Goal: Task Accomplishment & Management: Complete application form

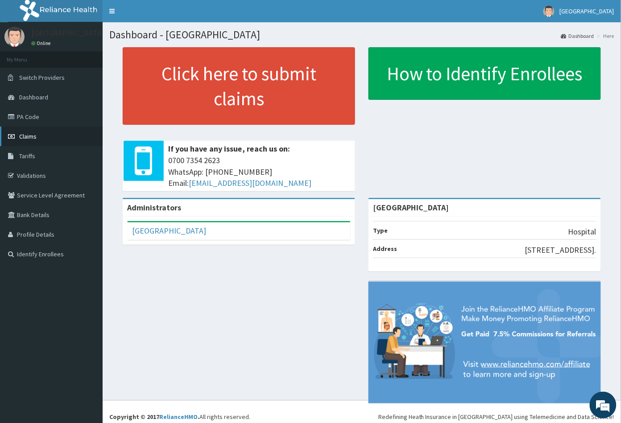
click at [38, 139] on link "Claims" at bounding box center [51, 137] width 103 height 20
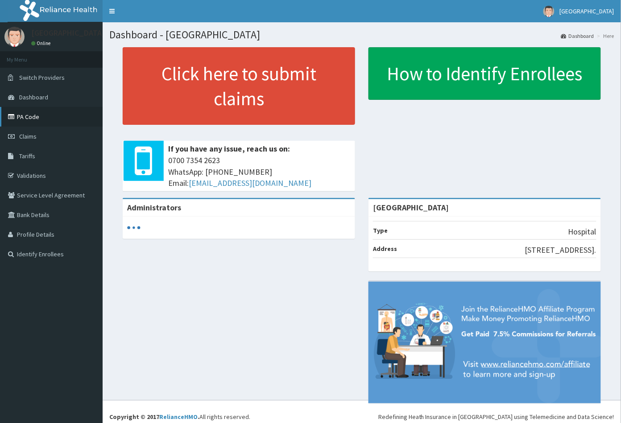
click at [31, 116] on link "PA Code" at bounding box center [51, 117] width 103 height 20
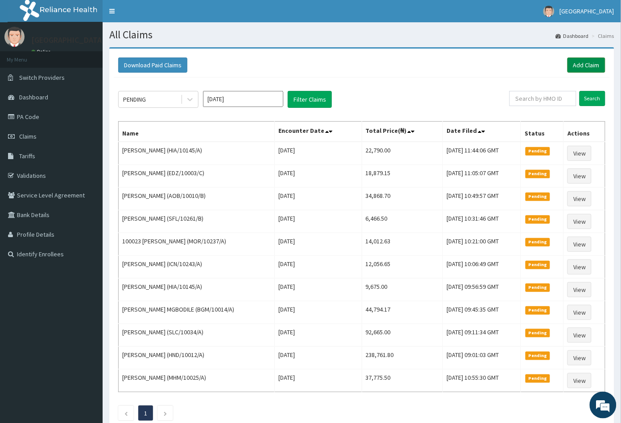
click at [584, 62] on link "Add Claim" at bounding box center [587, 65] width 38 height 15
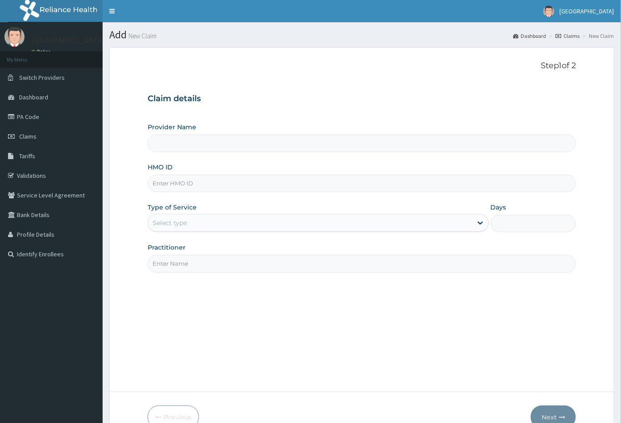
type input "[GEOGRAPHIC_DATA]"
click at [157, 181] on input "HMO ID" at bounding box center [362, 183] width 429 height 17
paste input "FWN/10043/A"
type input "FWN/10043/A"
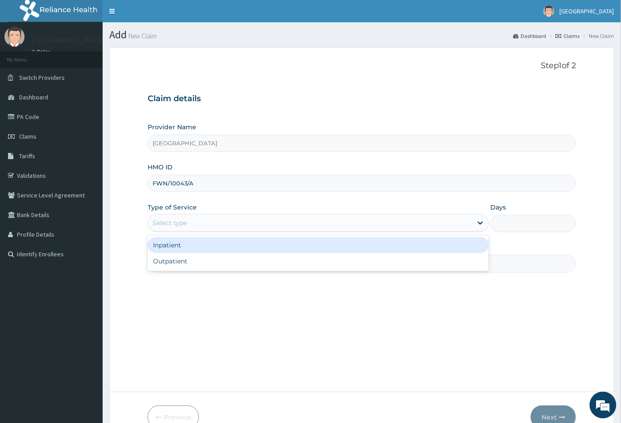
click at [187, 226] on div "Select type" at bounding box center [170, 223] width 34 height 9
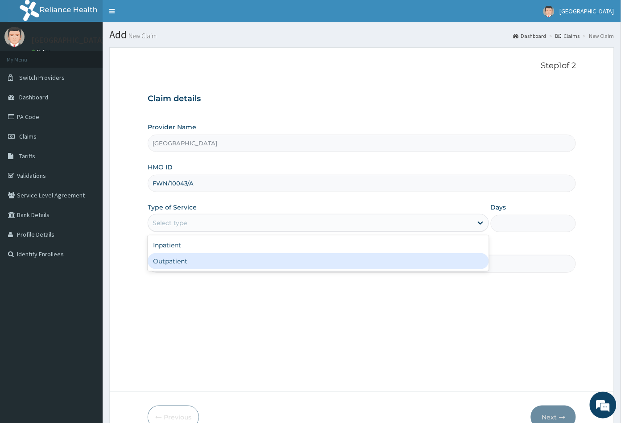
click at [180, 266] on div "Outpatient" at bounding box center [318, 261] width 341 height 16
type input "1"
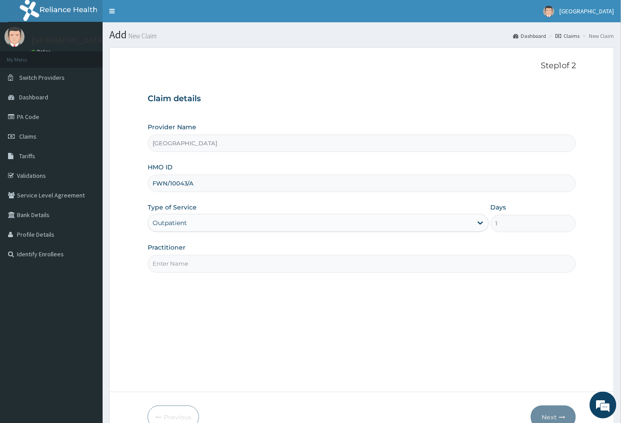
click at [182, 265] on input "Practitioner" at bounding box center [362, 263] width 429 height 17
type input "CON"
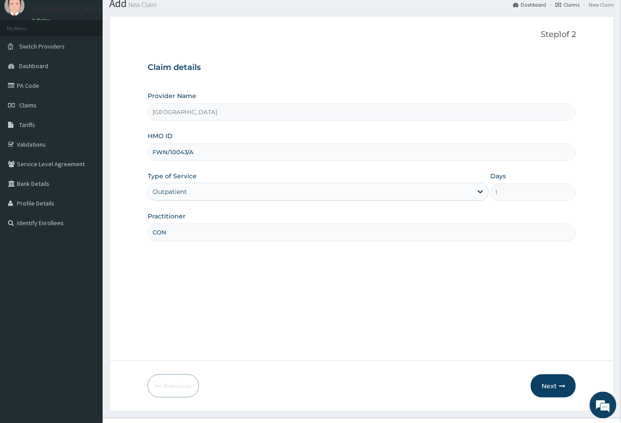
scroll to position [49, 0]
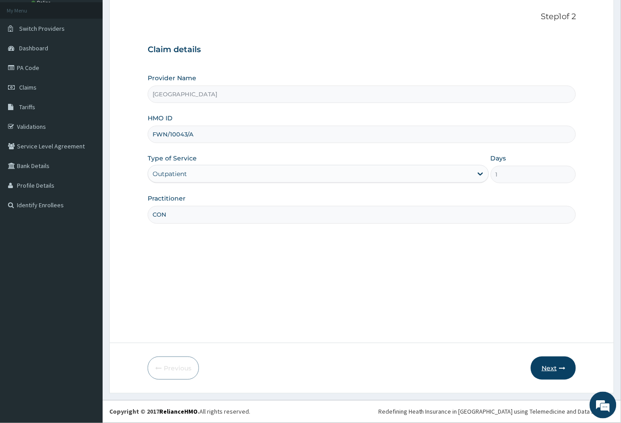
click at [552, 367] on button "Next" at bounding box center [553, 368] width 45 height 23
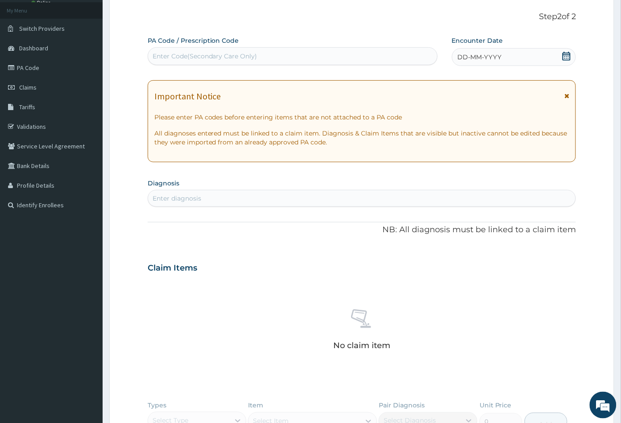
click at [187, 54] on div "Enter Code(Secondary Care Only)" at bounding box center [205, 56] width 105 height 9
paste input "PA/C81513"
type input "PA/C81513"
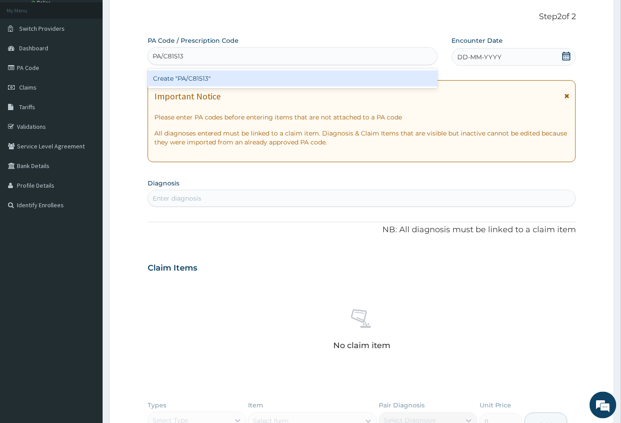
click at [191, 77] on div "Create "PA/C81513"" at bounding box center [293, 78] width 290 height 16
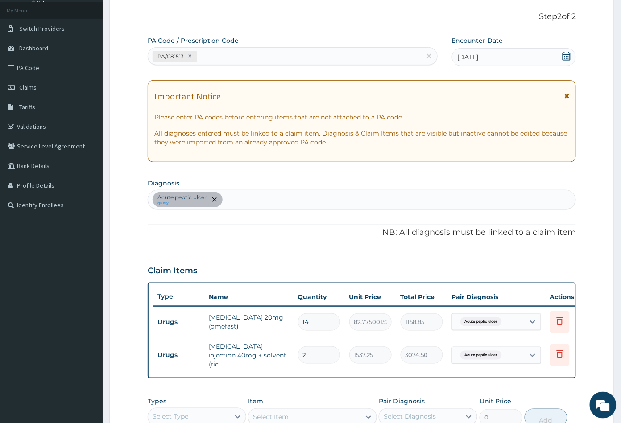
click at [238, 201] on div "Acute peptic ulcer query" at bounding box center [362, 200] width 428 height 19
click at [258, 206] on div "Acute peptic ulcer query" at bounding box center [362, 200] width 428 height 19
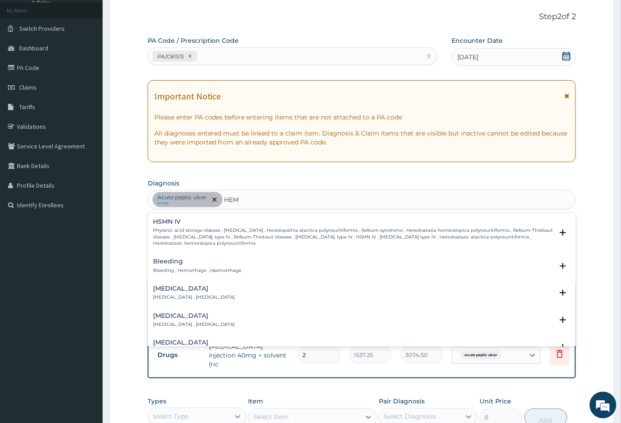
type input "HEMO"
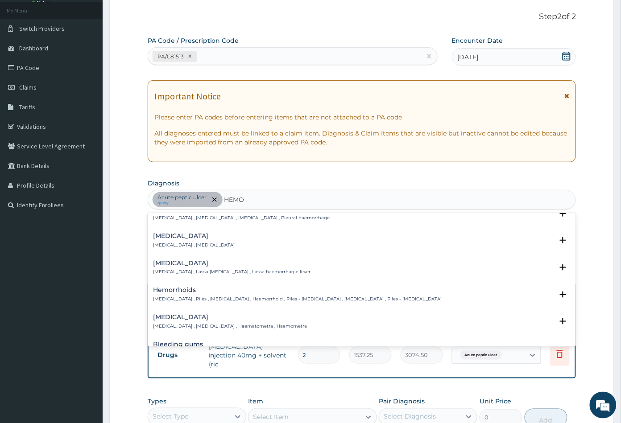
scroll to position [149, 0]
click at [184, 292] on h4 "Hemorrhoids" at bounding box center [297, 289] width 289 height 7
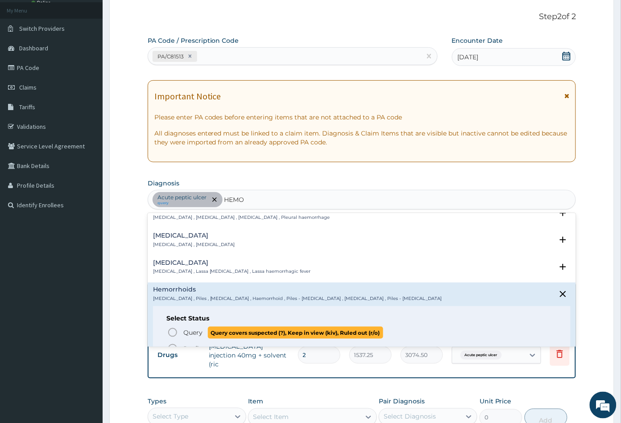
click at [172, 329] on icon "status option query" at bounding box center [172, 332] width 11 height 11
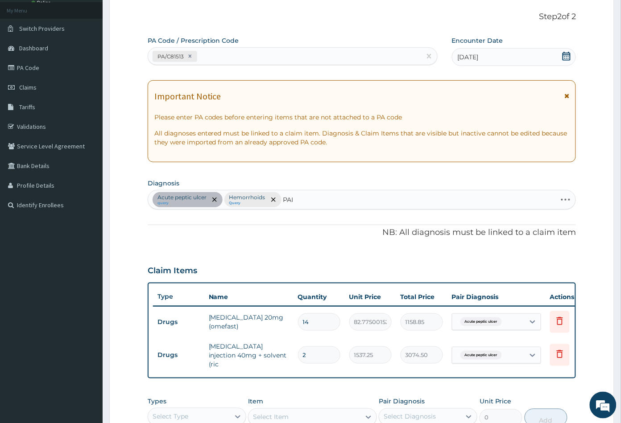
type input "PAIN"
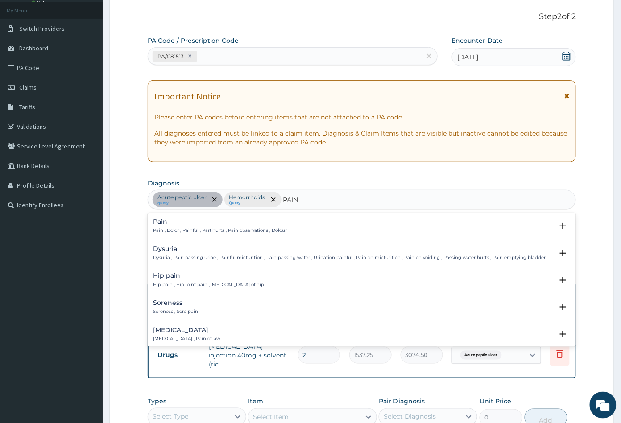
click at [177, 229] on p "Pain , Dolor , Painful , Part hurts , Pain observations , Dolour" at bounding box center [220, 231] width 134 height 6
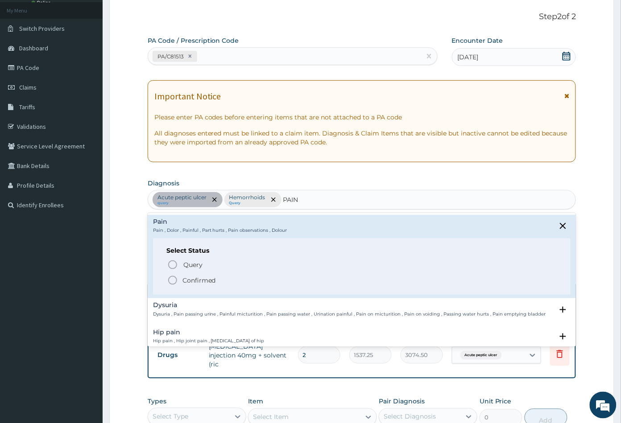
click at [173, 279] on icon "status option filled" at bounding box center [172, 280] width 11 height 11
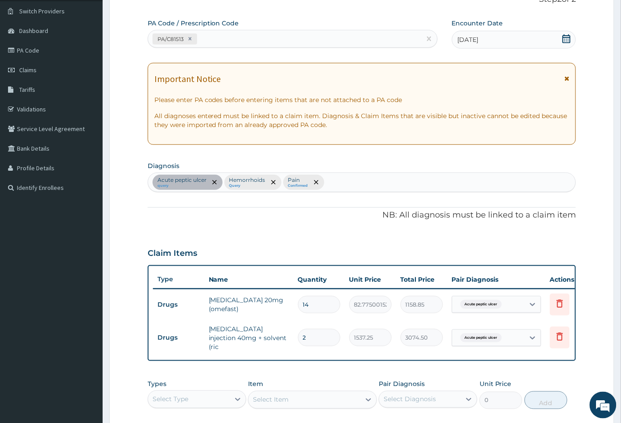
scroll to position [148, 0]
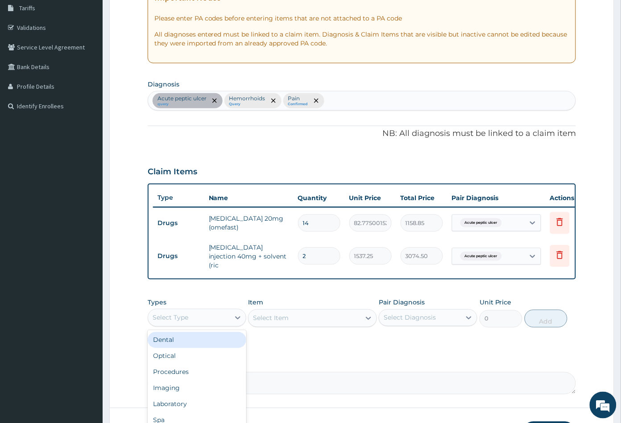
click at [210, 323] on div "Select Type" at bounding box center [189, 318] width 82 height 14
click at [196, 372] on div "Procedures" at bounding box center [197, 373] width 99 height 16
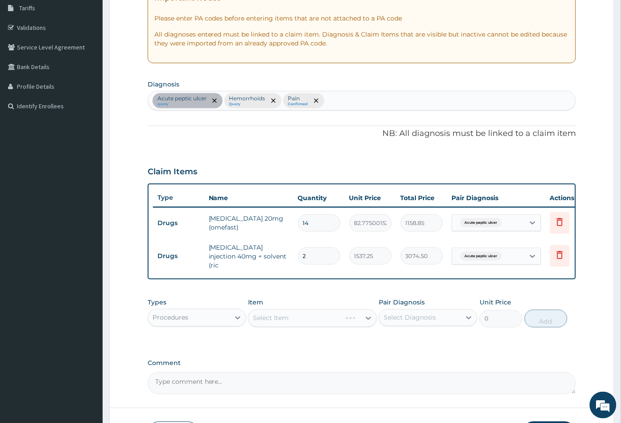
click at [312, 325] on div "Select Item" at bounding box center [312, 319] width 128 height 18
click at [319, 320] on div "Select Item" at bounding box center [312, 319] width 128 height 18
click at [203, 321] on div "Procedures" at bounding box center [189, 318] width 82 height 14
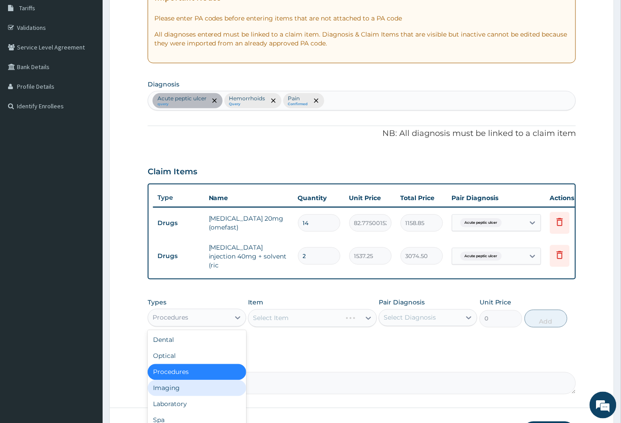
scroll to position [30, 0]
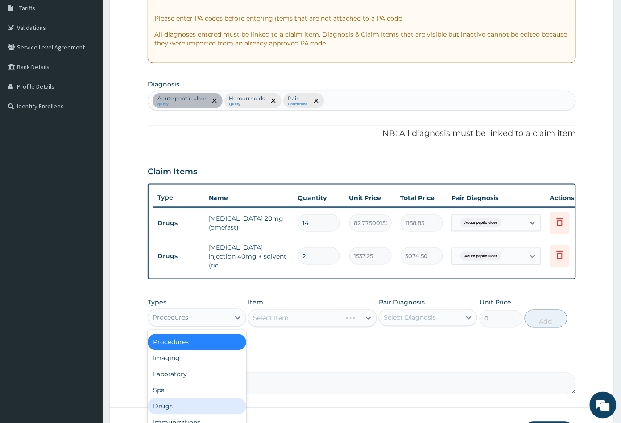
click at [175, 406] on div "Drugs" at bounding box center [197, 407] width 99 height 16
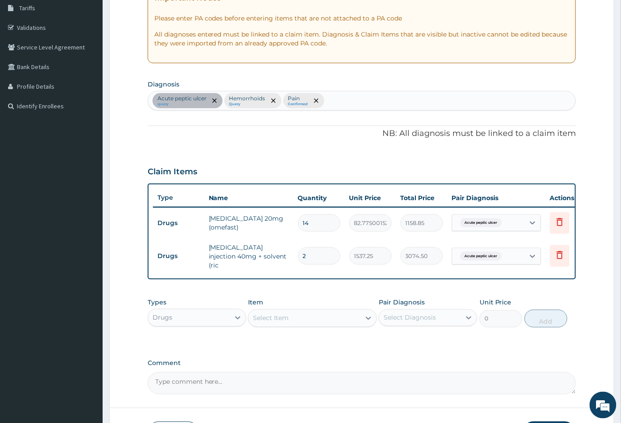
click at [340, 322] on div "Select Item" at bounding box center [305, 318] width 112 height 14
type input "NOR"
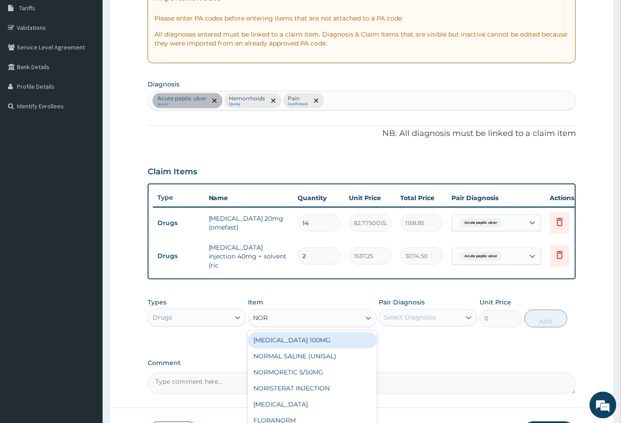
click at [332, 344] on div "[MEDICAL_DATA] 100MG" at bounding box center [312, 341] width 128 height 16
type input "140.7174987792969"
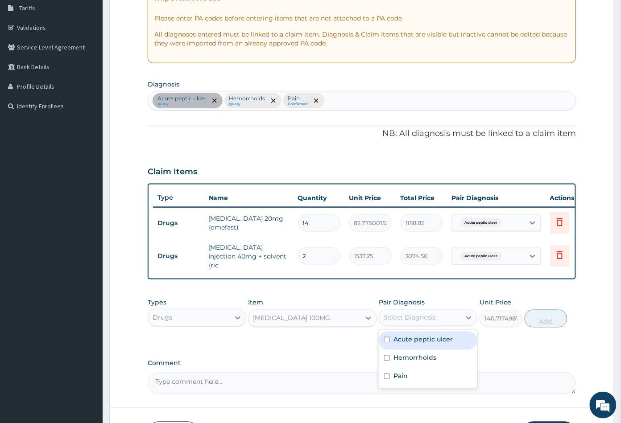
click at [423, 319] on div "Select Diagnosis" at bounding box center [410, 318] width 52 height 9
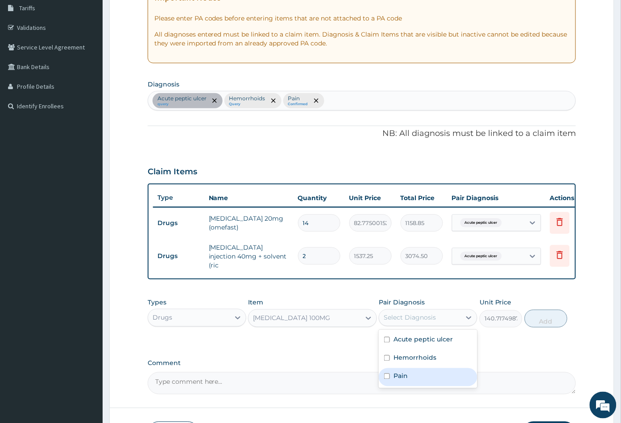
click at [405, 381] on label "Pain" at bounding box center [401, 376] width 14 height 9
checkbox input "true"
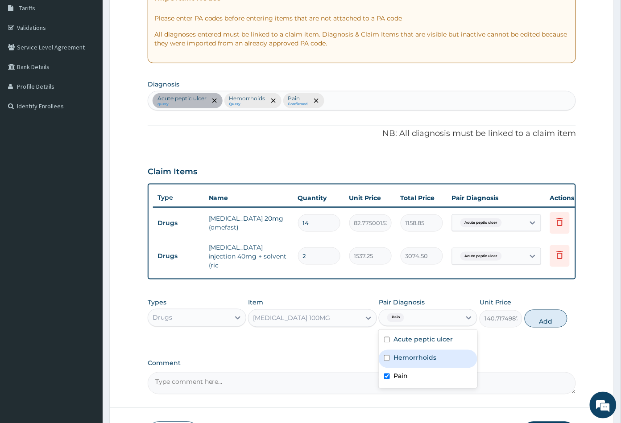
click at [431, 360] on label "Hemorrhoids" at bounding box center [415, 358] width 43 height 9
checkbox input "true"
click at [463, 340] on div "Acute peptic ulcer" at bounding box center [428, 341] width 99 height 18
checkbox input "true"
click at [546, 326] on button "Add" at bounding box center [546, 319] width 43 height 18
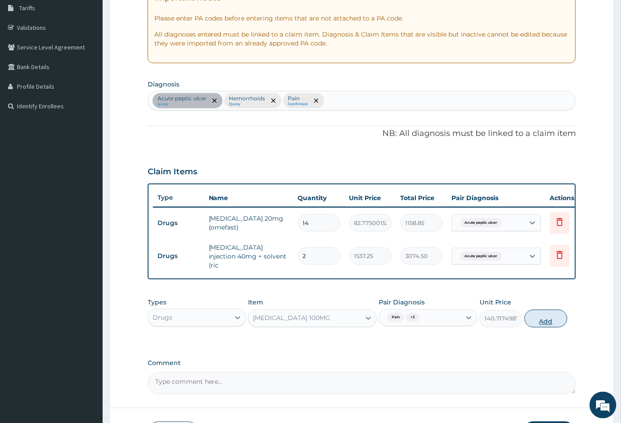
type input "0"
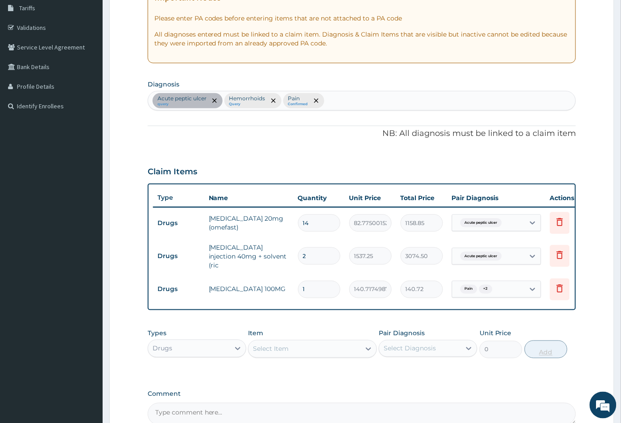
type input "0.00"
type input "4"
type input "562.87"
type input "42"
type input "5910.13"
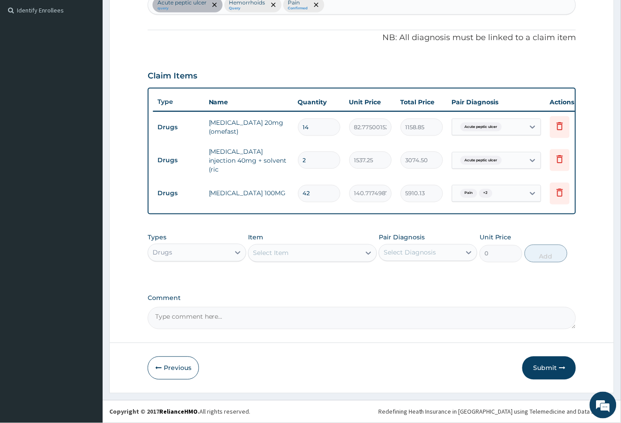
scroll to position [246, 0]
type input "42"
click at [320, 257] on div "Select Item" at bounding box center [305, 253] width 112 height 14
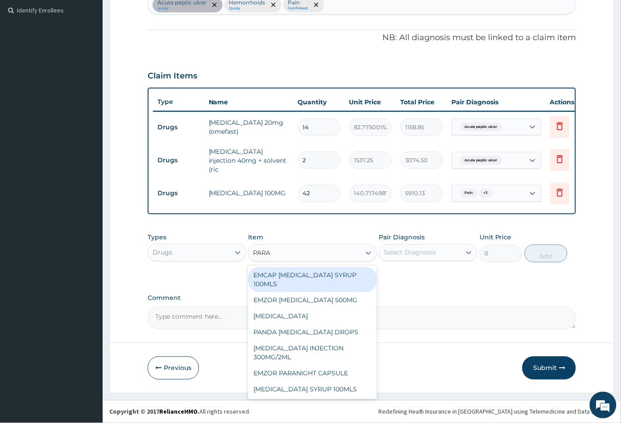
type input "PARAC"
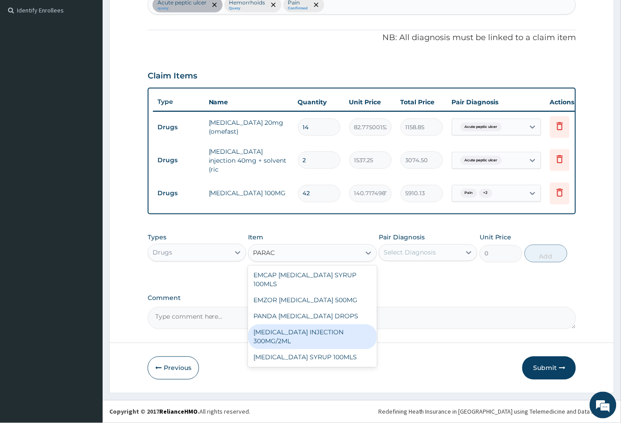
click at [311, 333] on div "PARACETAMOL INJECTION 300MG/2ML" at bounding box center [312, 337] width 128 height 25
type input "260.1499938964844"
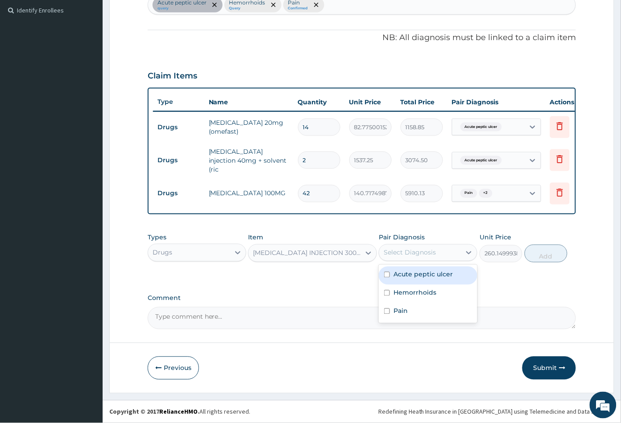
click at [448, 253] on div "Select Diagnosis" at bounding box center [420, 253] width 82 height 14
click at [438, 282] on div "Acute peptic ulcer" at bounding box center [428, 276] width 99 height 18
checkbox input "true"
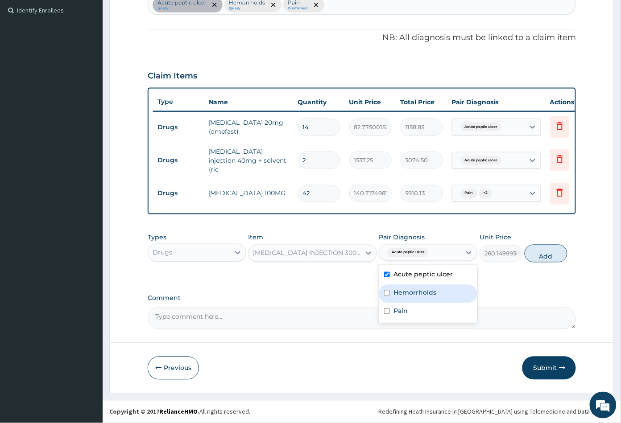
click at [432, 290] on label "Hemorrhoids" at bounding box center [415, 293] width 43 height 9
checkbox input "true"
click at [414, 310] on div "Pain" at bounding box center [428, 312] width 99 height 18
checkbox input "true"
click at [545, 258] on button "Add" at bounding box center [546, 254] width 43 height 18
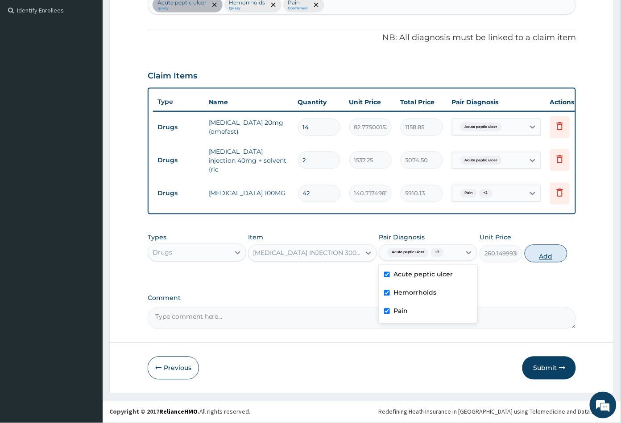
type input "0"
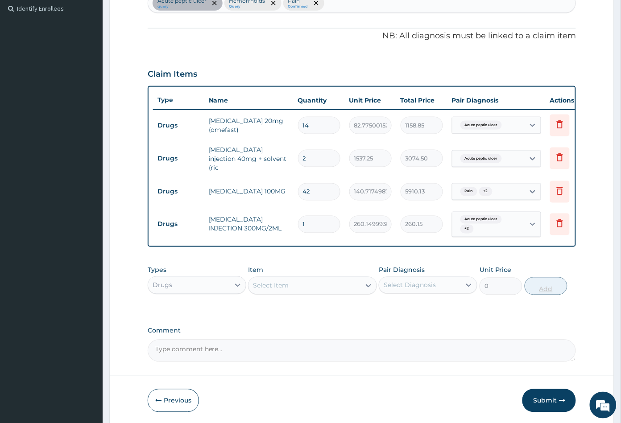
type input "0.00"
type input "4"
type input "1040.60"
type input "4"
click at [189, 287] on div "Drugs" at bounding box center [189, 285] width 82 height 14
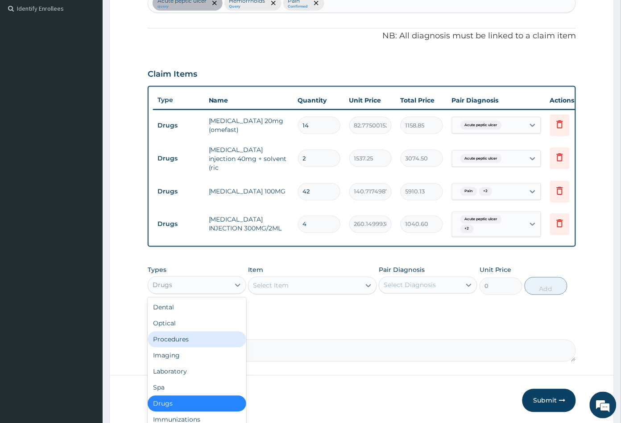
click at [188, 344] on div "Procedures" at bounding box center [197, 340] width 99 height 16
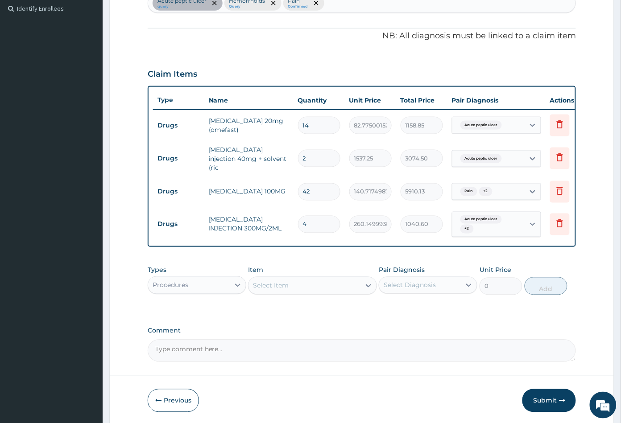
click at [336, 293] on div "Select Item" at bounding box center [305, 286] width 112 height 14
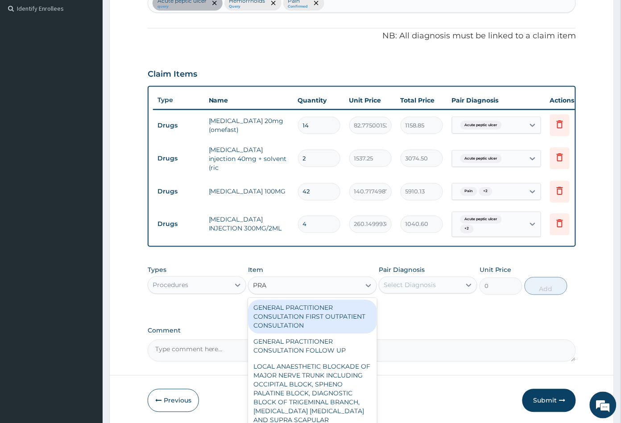
type input "PRAC"
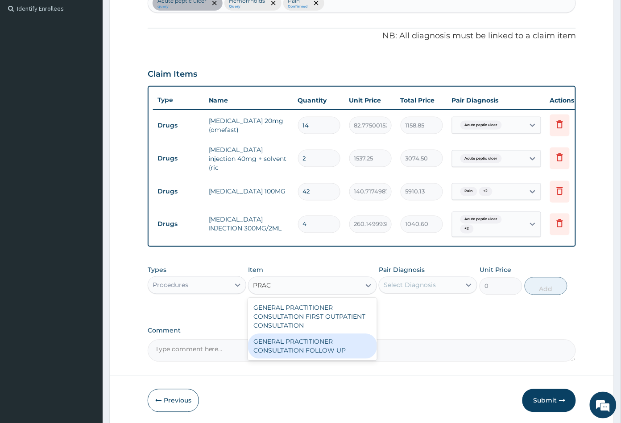
drag, startPoint x: 324, startPoint y: 349, endPoint x: 396, endPoint y: 318, distance: 77.9
click at [325, 350] on div "GENERAL PRACTITIONER CONSULTATION FOLLOW UP" at bounding box center [312, 346] width 128 height 25
type input "2365"
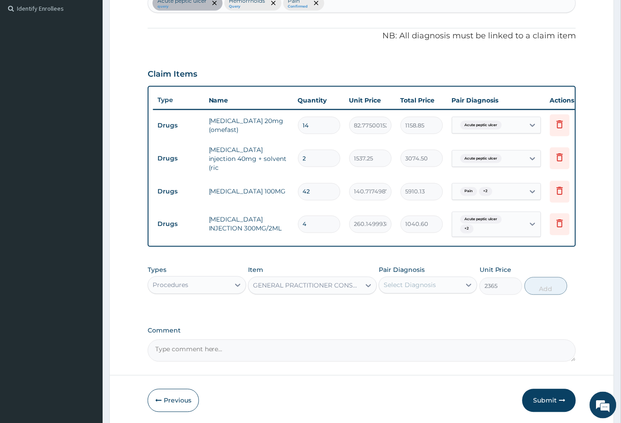
click at [422, 287] on div "Select Diagnosis" at bounding box center [410, 285] width 52 height 9
click at [419, 312] on label "Acute peptic ulcer" at bounding box center [423, 307] width 59 height 9
checkbox input "true"
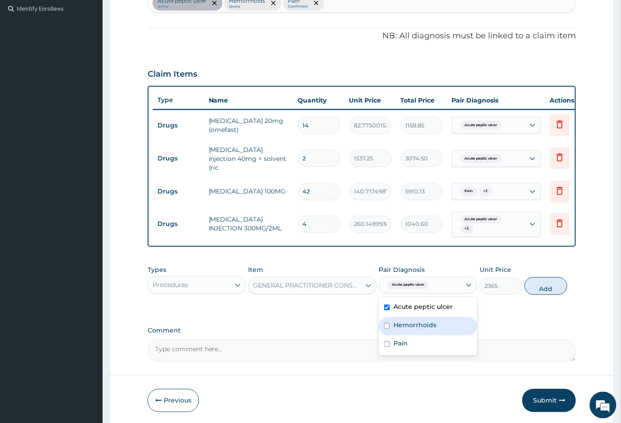
click at [417, 325] on label "Hemorrhoids" at bounding box center [415, 325] width 43 height 9
checkbox input "true"
drag, startPoint x: 410, startPoint y: 345, endPoint x: 433, endPoint y: 340, distance: 23.6
click at [420, 343] on div "Pain" at bounding box center [428, 345] width 99 height 18
checkbox input "true"
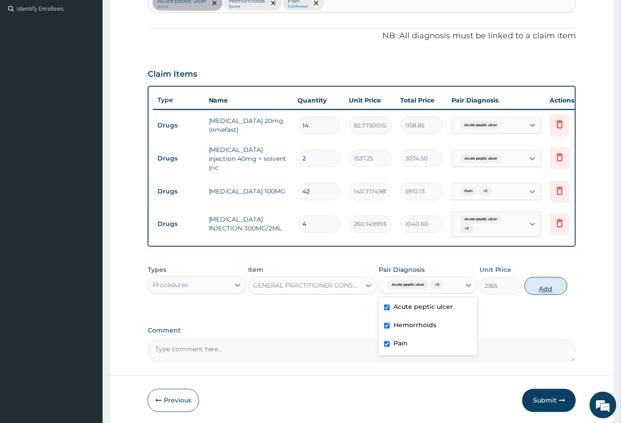
click at [545, 293] on button "Add" at bounding box center [546, 287] width 43 height 18
type input "0"
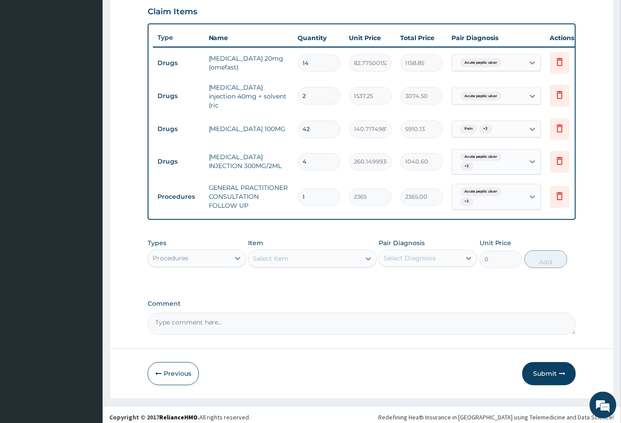
scroll to position [316, 0]
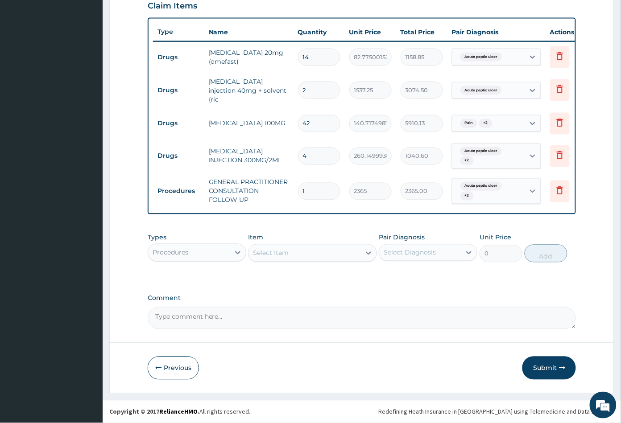
click at [547, 367] on button "Submit" at bounding box center [549, 368] width 54 height 23
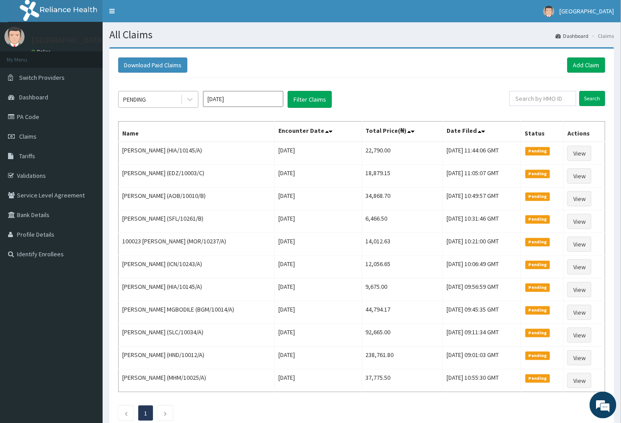
click at [150, 100] on div "PENDING" at bounding box center [150, 99] width 62 height 14
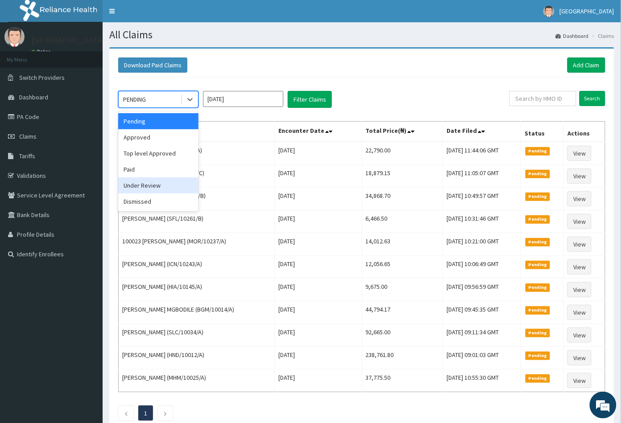
click at [151, 182] on div "Under Review" at bounding box center [158, 186] width 80 height 16
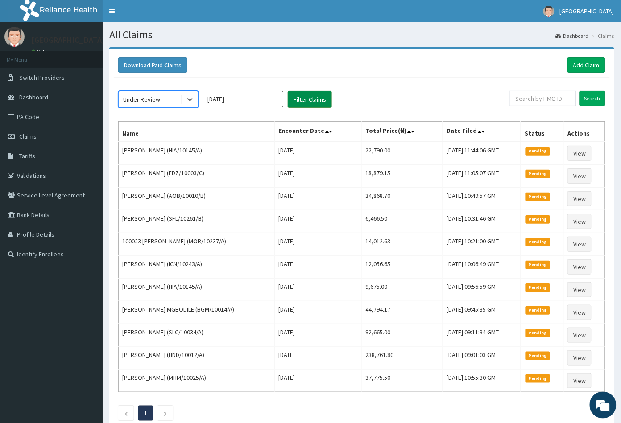
click at [307, 100] on button "Filter Claims" at bounding box center [310, 99] width 44 height 17
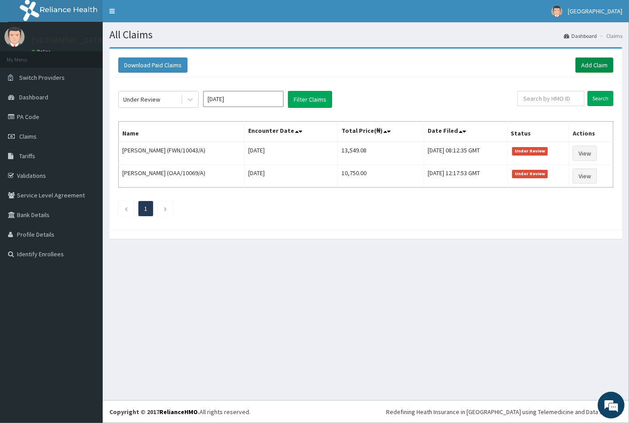
click at [591, 62] on link "Add Claim" at bounding box center [594, 65] width 38 height 15
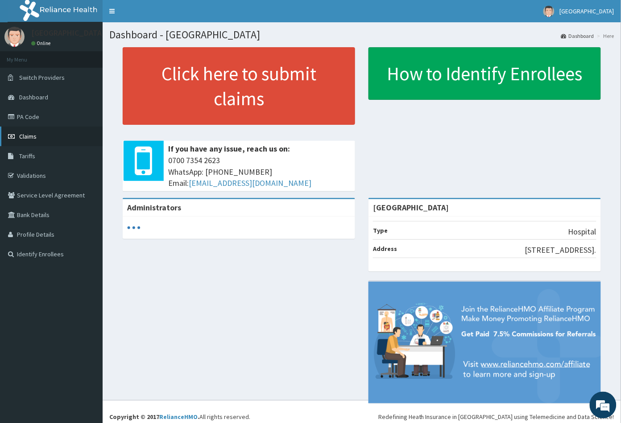
click at [30, 139] on span "Claims" at bounding box center [27, 137] width 17 height 8
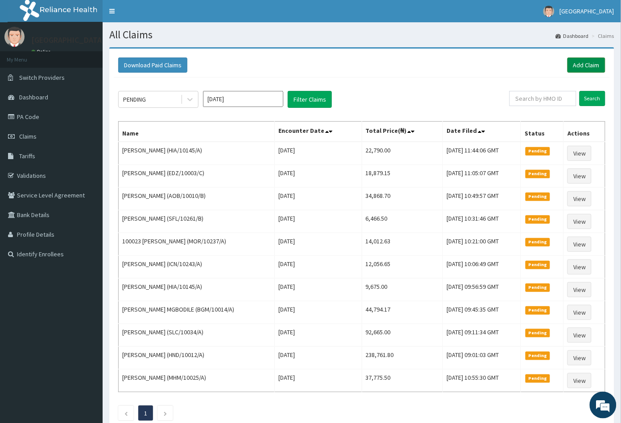
click at [580, 64] on link "Add Claim" at bounding box center [587, 65] width 38 height 15
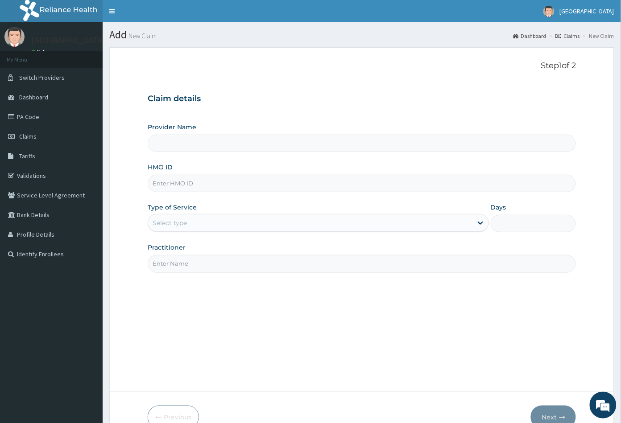
type input "[GEOGRAPHIC_DATA]"
click at [160, 182] on input "HMO ID" at bounding box center [362, 183] width 429 height 17
paste input "DDZ/10192/A"
type input "DDZ/10192/A"
click at [188, 220] on div "Select type" at bounding box center [310, 223] width 324 height 14
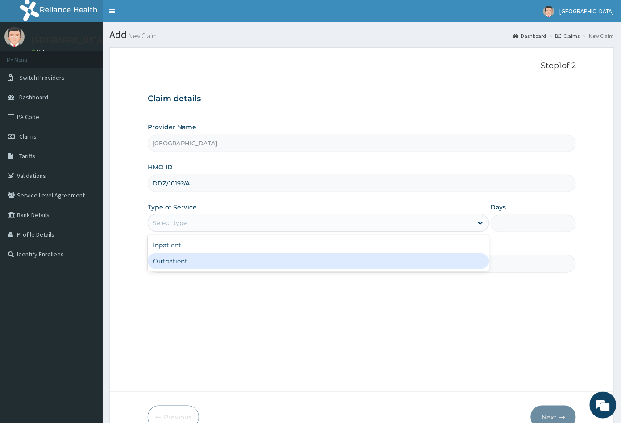
click at [182, 258] on div "Outpatient" at bounding box center [318, 261] width 341 height 16
type input "1"
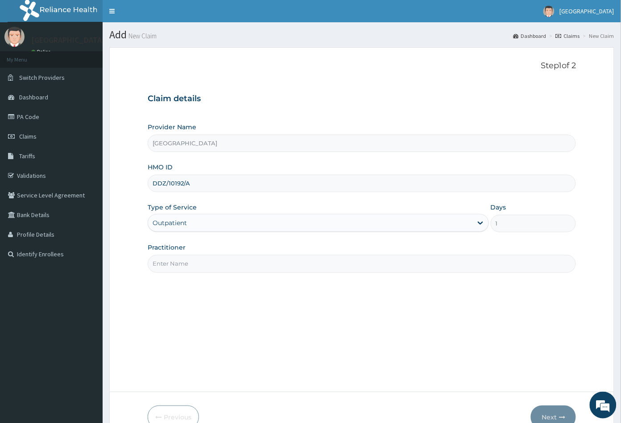
click at [183, 260] on input "Practitioner" at bounding box center [362, 263] width 429 height 17
type input "CON"
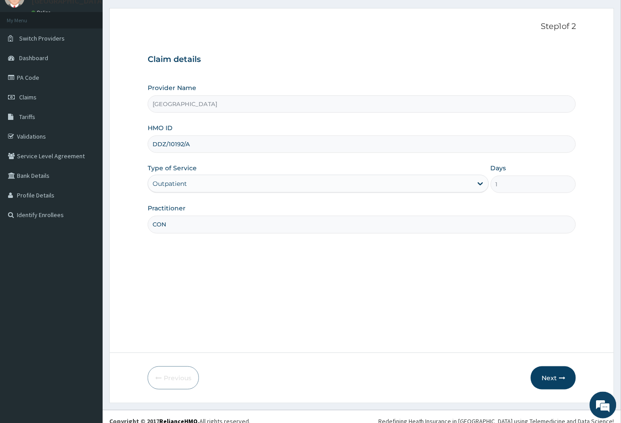
scroll to position [49, 0]
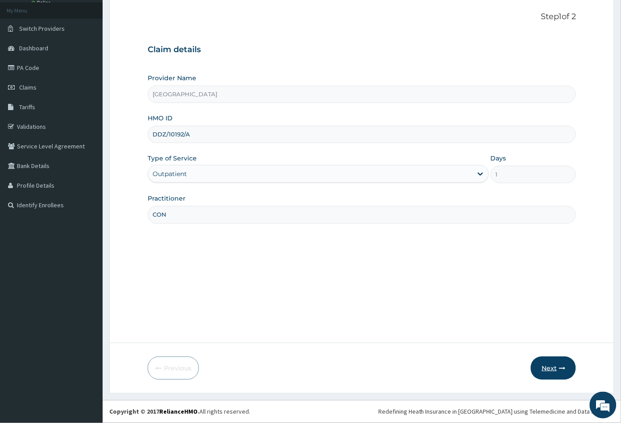
click at [551, 367] on button "Next" at bounding box center [553, 368] width 45 height 23
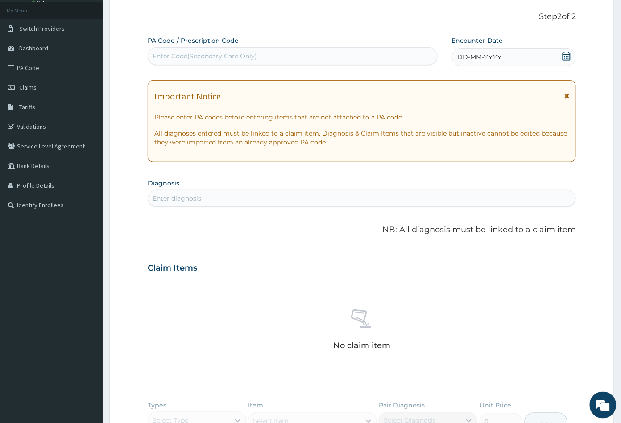
scroll to position [0, 0]
click at [195, 58] on div "Enter Code(Secondary Care Only)" at bounding box center [205, 56] width 105 height 9
paste input "PA/D0AF99"
type input "PA/D0AF99"
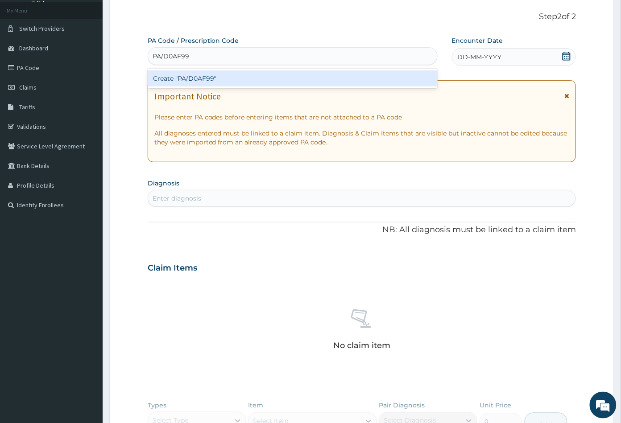
click at [198, 79] on div "Create "PA/D0AF99"" at bounding box center [293, 78] width 290 height 16
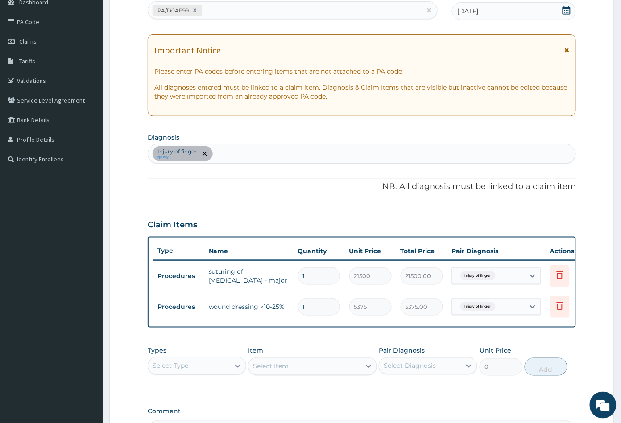
scroll to position [215, 0]
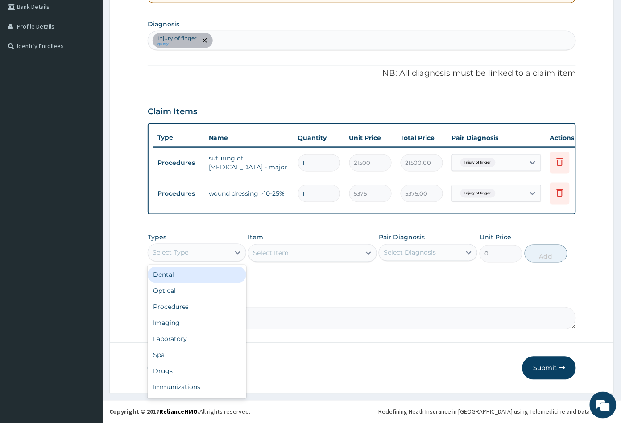
click at [212, 256] on div "Select Type" at bounding box center [189, 253] width 82 height 14
click at [183, 311] on div "Procedures" at bounding box center [197, 307] width 99 height 16
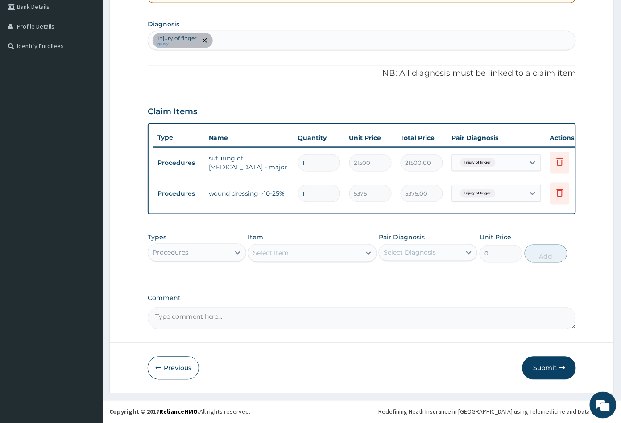
click at [339, 255] on div "Select Item" at bounding box center [305, 253] width 112 height 14
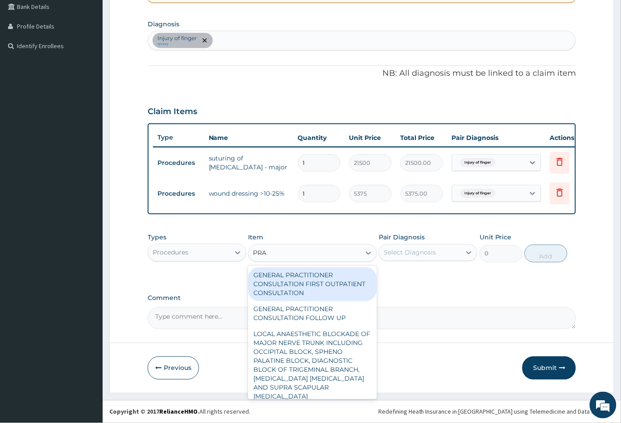
type input "PRAC"
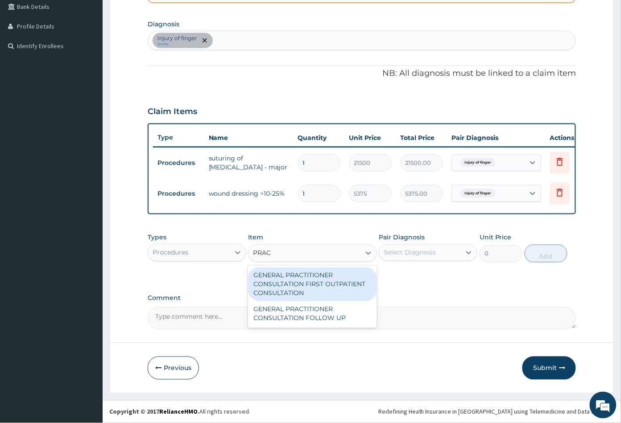
click at [336, 284] on div "GENERAL PRACTITIONER CONSULTATION FIRST OUTPATIENT CONSULTATION" at bounding box center [312, 285] width 128 height 34
type input "3547.5"
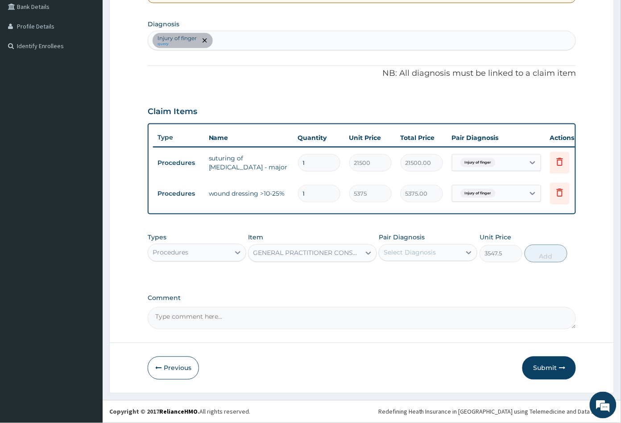
click at [436, 253] on div "Select Diagnosis" at bounding box center [420, 253] width 82 height 14
click at [430, 272] on label "Injury of finger" at bounding box center [418, 274] width 48 height 9
checkbox input "true"
click at [545, 254] on button "Add" at bounding box center [546, 254] width 43 height 18
type input "0"
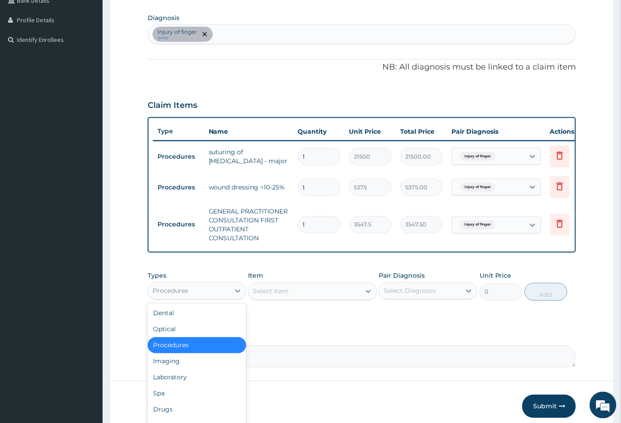
click at [191, 294] on div "Procedures" at bounding box center [189, 291] width 82 height 14
click at [172, 414] on div "Drugs" at bounding box center [197, 410] width 99 height 16
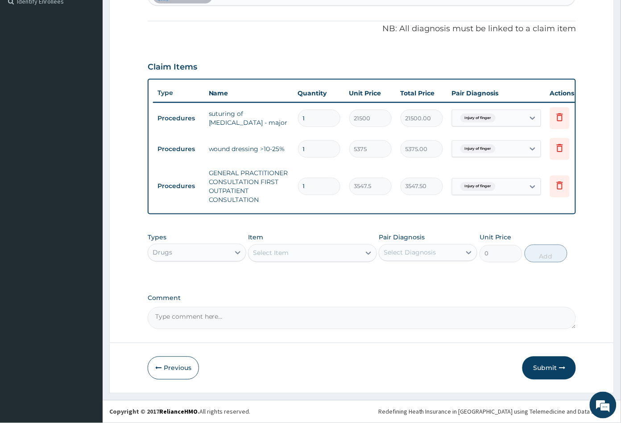
scroll to position [259, 0]
click at [315, 239] on div "Item Select Item" at bounding box center [312, 247] width 128 height 29
click at [314, 252] on div "Select Item" at bounding box center [305, 253] width 112 height 14
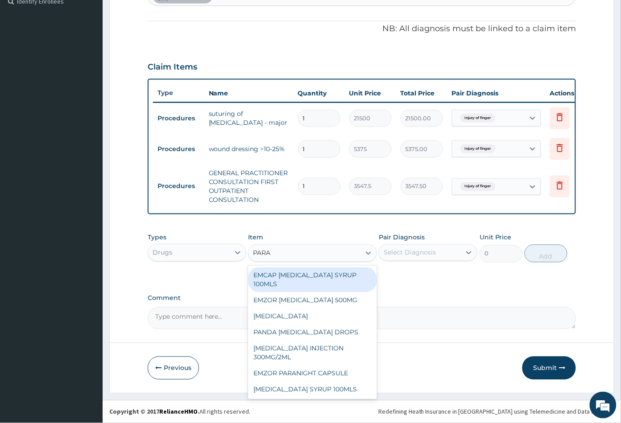
type input "PARAC"
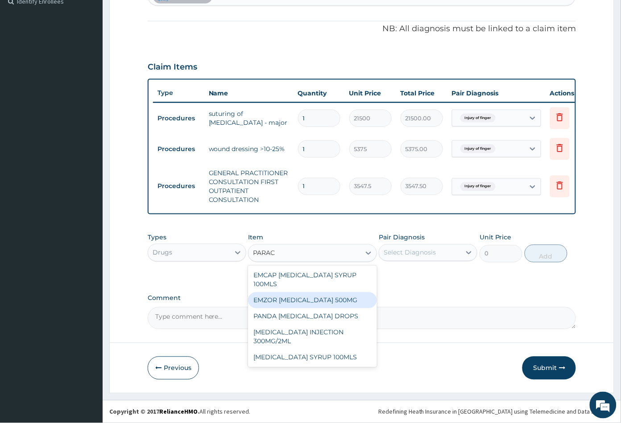
click at [316, 303] on div "EMZOR PARACETAMOL 500MG" at bounding box center [312, 301] width 128 height 16
type input "23.64999961853027"
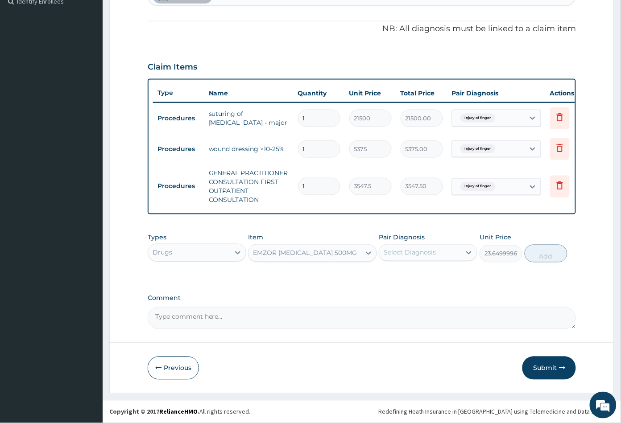
click at [405, 255] on div "Select Diagnosis" at bounding box center [410, 253] width 52 height 9
click at [404, 274] on label "Injury of finger" at bounding box center [418, 274] width 48 height 9
checkbox input "true"
click at [539, 257] on button "Add" at bounding box center [546, 254] width 43 height 18
type input "0"
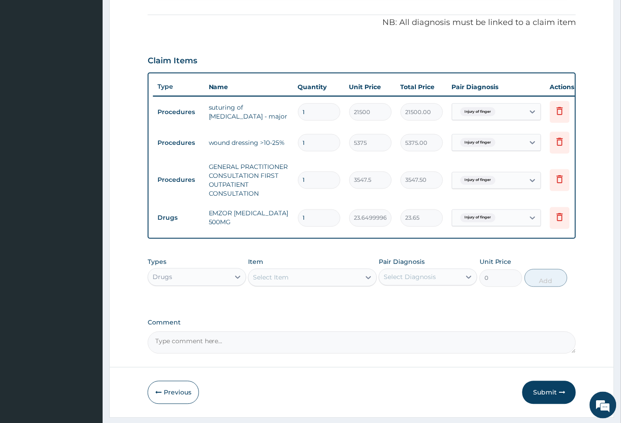
type input "0.00"
type input "9"
type input "212.85"
type input "9"
click at [306, 285] on div "Select Item" at bounding box center [305, 278] width 112 height 14
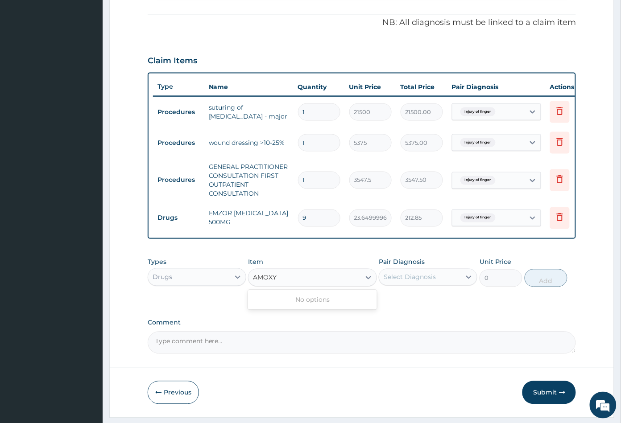
type input "AMOX"
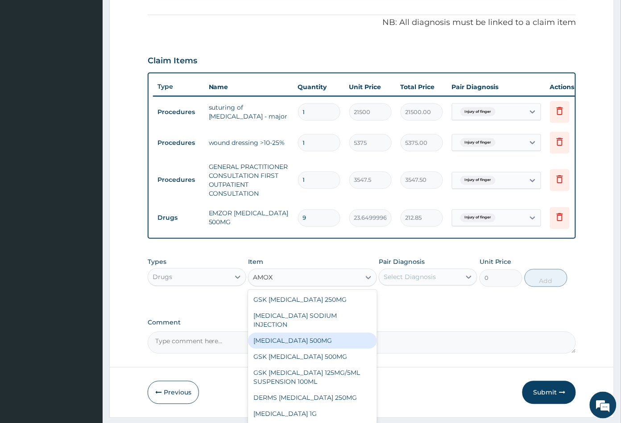
click at [298, 335] on div "AMOXICILLIN 500MG" at bounding box center [312, 341] width 128 height 16
type input "70.94999694824219"
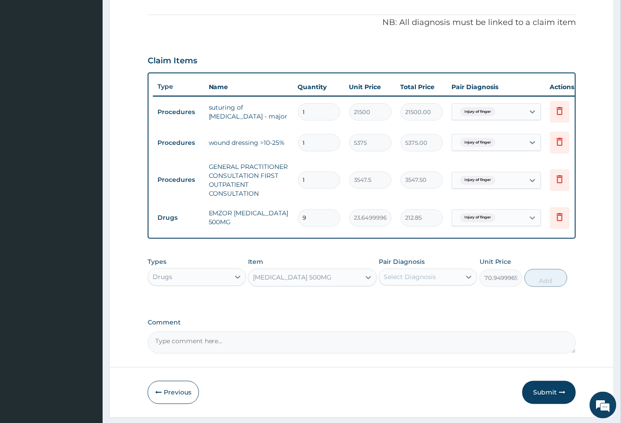
click at [413, 282] on div "Select Diagnosis" at bounding box center [410, 277] width 52 height 9
click at [412, 304] on label "Injury of finger" at bounding box center [418, 299] width 48 height 9
checkbox input "true"
click at [542, 287] on button "Add" at bounding box center [546, 278] width 43 height 18
type input "0"
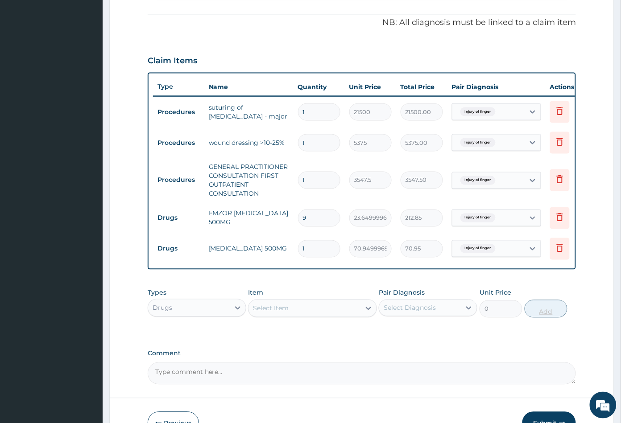
type input "15"
type input "1064.25"
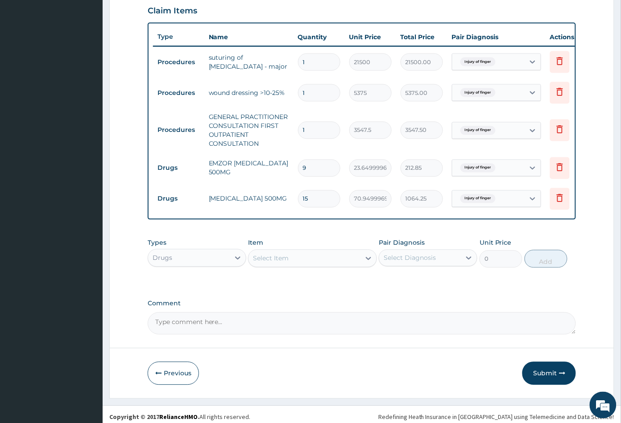
scroll to position [321, 0]
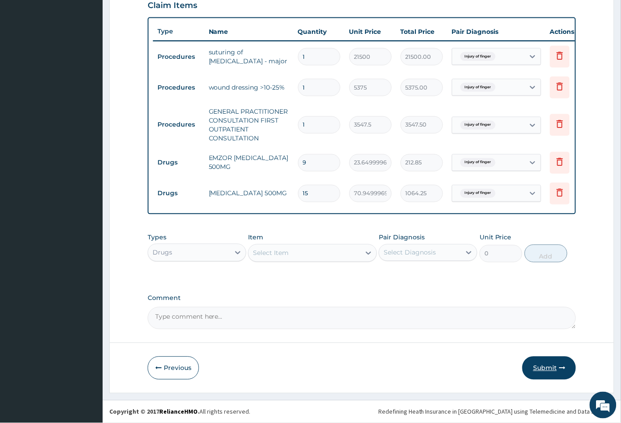
type input "15"
click at [546, 368] on button "Submit" at bounding box center [549, 368] width 54 height 23
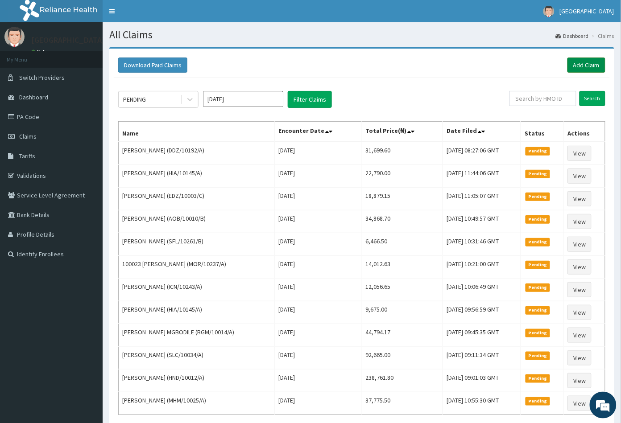
click at [586, 66] on link "Add Claim" at bounding box center [587, 65] width 38 height 15
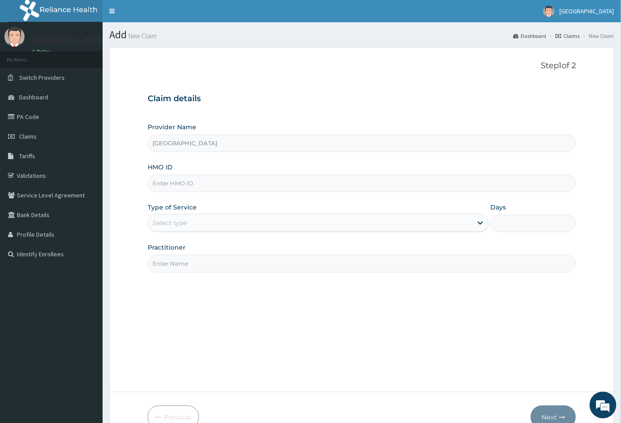
click at [158, 182] on input "HMO ID" at bounding box center [362, 183] width 429 height 17
paste input "BHT/10681/A"
type input "BHT/10681/A"
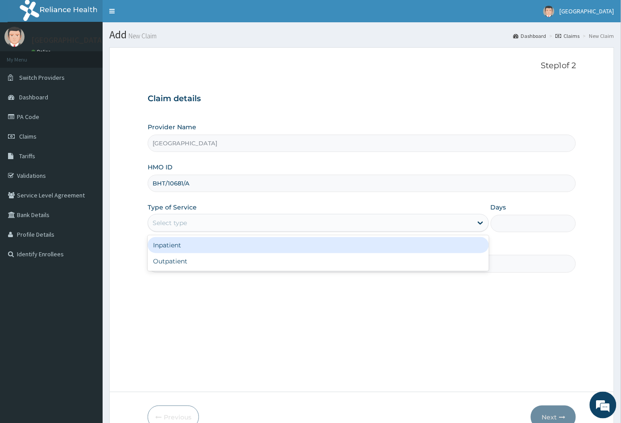
click at [175, 225] on div "Select type" at bounding box center [170, 223] width 34 height 9
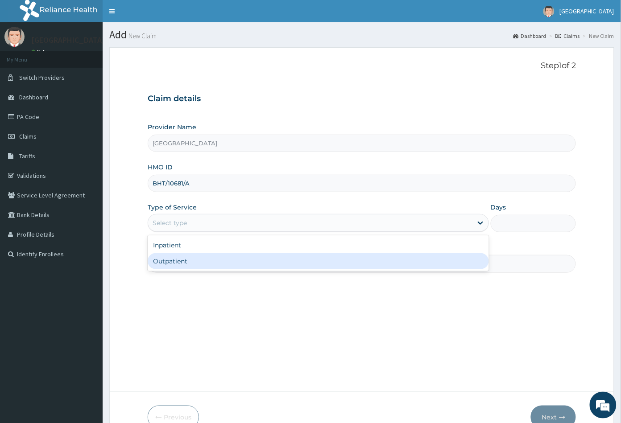
click at [176, 258] on div "Outpatient" at bounding box center [318, 261] width 341 height 16
type input "1"
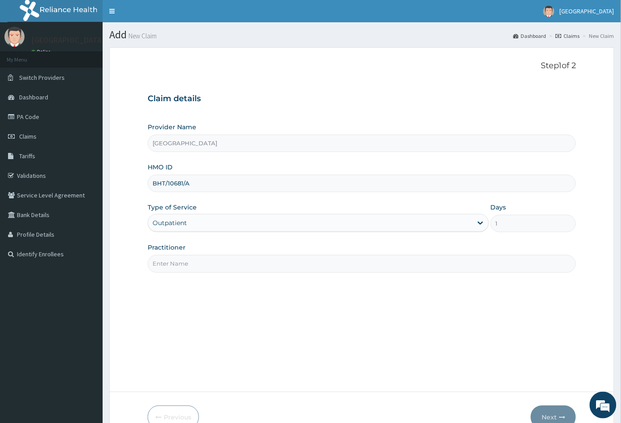
click at [177, 259] on input "Practitioner" at bounding box center [362, 263] width 429 height 17
type input "CON"
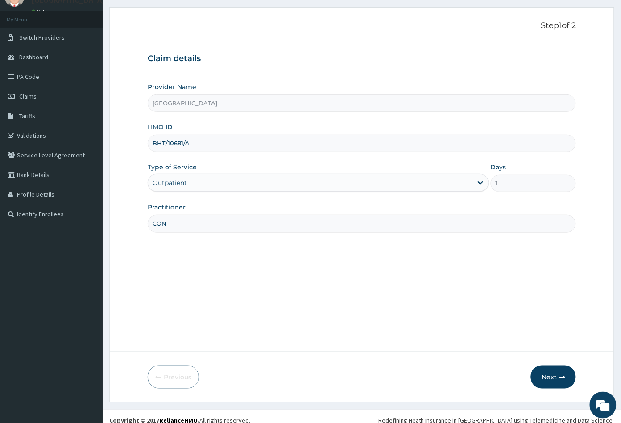
scroll to position [49, 0]
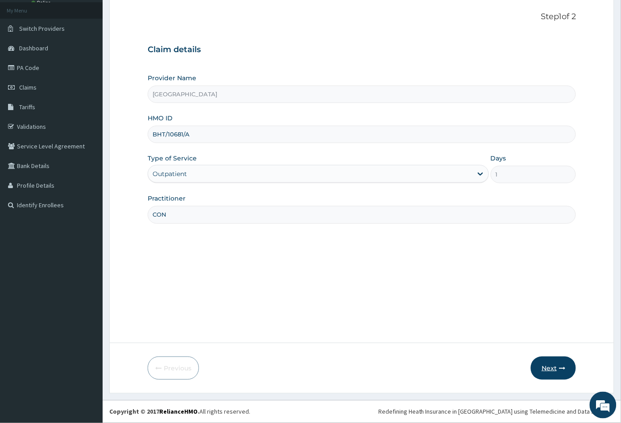
click at [554, 368] on button "Next" at bounding box center [553, 368] width 45 height 23
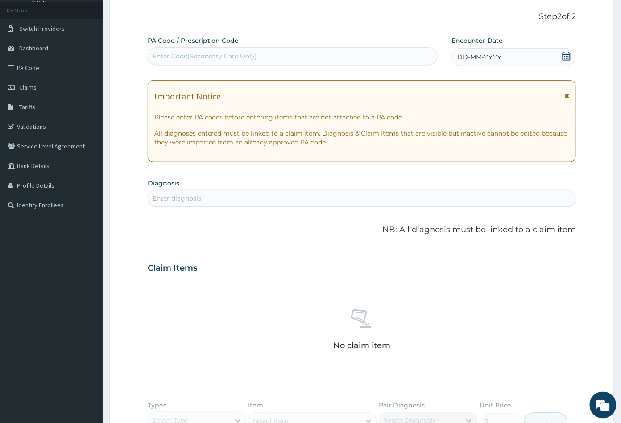
click at [185, 54] on div "Enter Code(Secondary Care Only)" at bounding box center [205, 56] width 105 height 9
paste input "PA/F66646"
type input "PA/F66646"
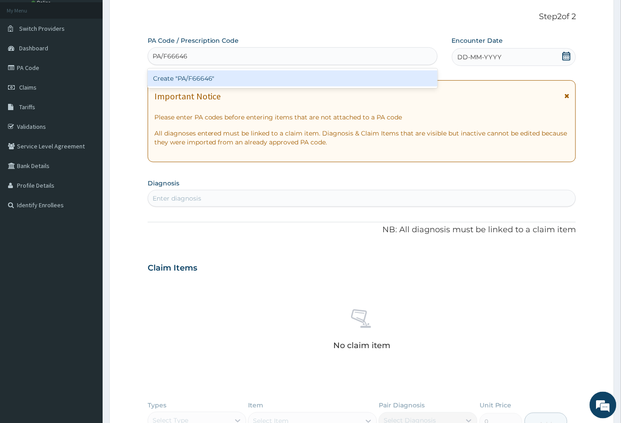
click at [190, 76] on div "Create "PA/F66646"" at bounding box center [293, 78] width 290 height 16
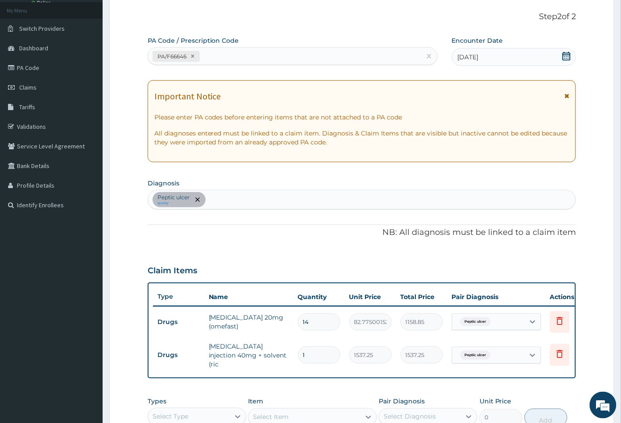
click at [220, 195] on div "Peptic ulcer query" at bounding box center [362, 200] width 428 height 19
click at [213, 197] on div "Peptic ulcer query" at bounding box center [362, 200] width 428 height 19
type input "MALA"
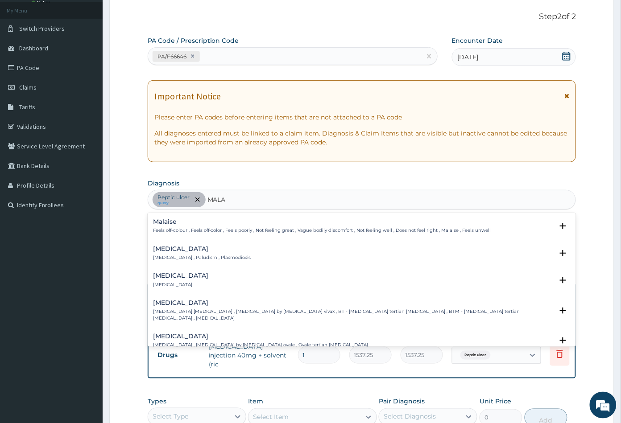
click at [167, 251] on h4 "[MEDICAL_DATA]" at bounding box center [202, 249] width 98 height 7
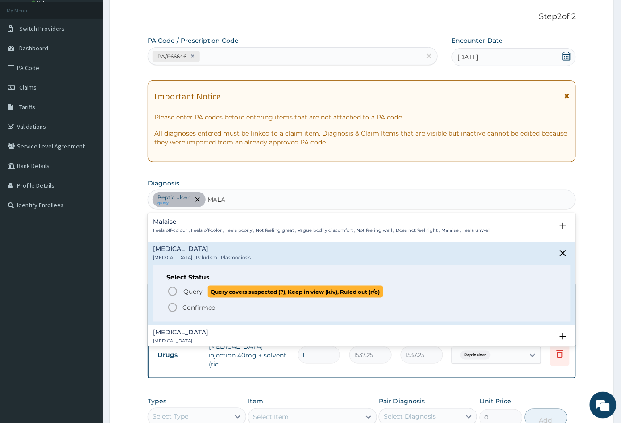
click at [173, 293] on icon "status option query" at bounding box center [172, 291] width 11 height 11
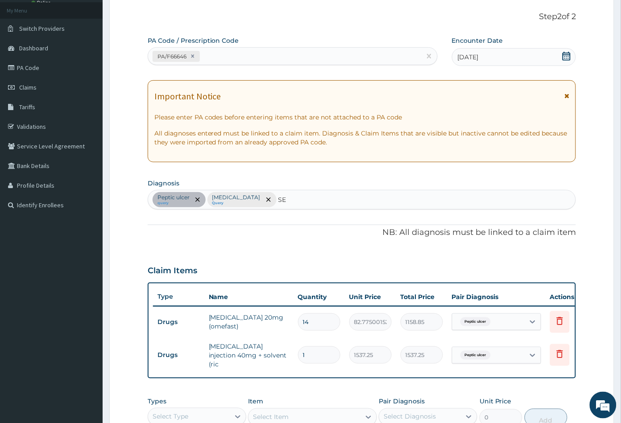
type input "SEP"
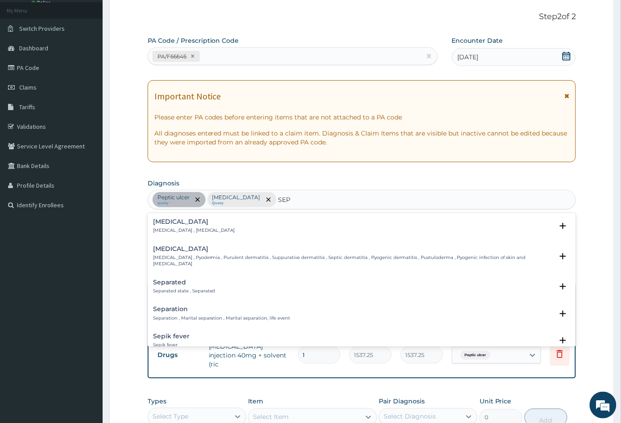
click at [174, 228] on p "Systemic infection , Sepsis" at bounding box center [194, 231] width 82 height 6
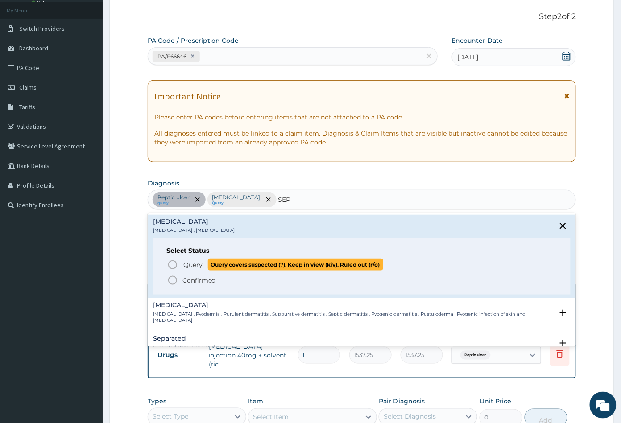
click at [170, 264] on icon "status option query" at bounding box center [172, 265] width 11 height 11
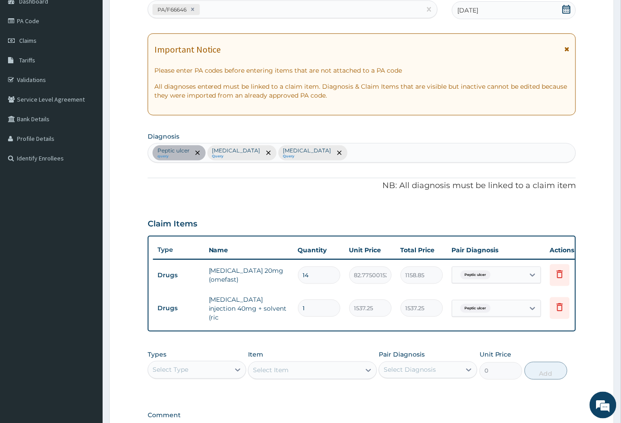
scroll to position [148, 0]
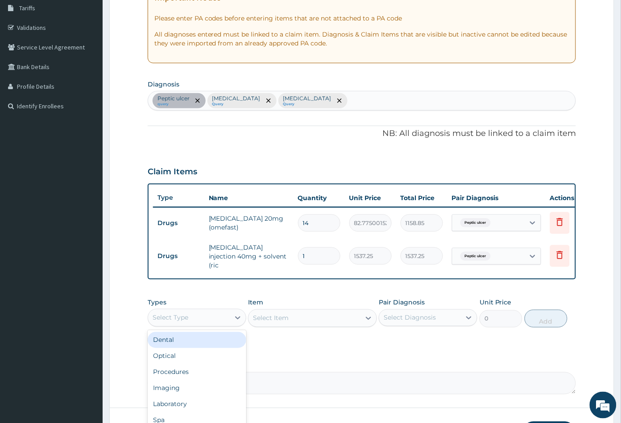
click at [192, 321] on div "Select Type" at bounding box center [189, 318] width 82 height 14
click at [184, 371] on div "Procedures" at bounding box center [197, 373] width 99 height 16
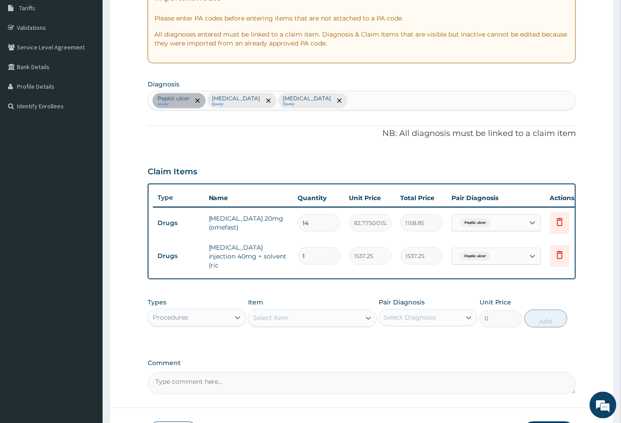
click at [317, 318] on div "Select Item" at bounding box center [305, 318] width 112 height 14
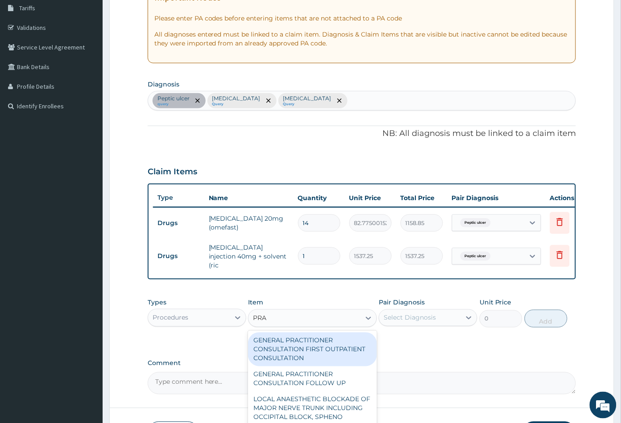
type input "PRAC"
click at [324, 348] on div "GENERAL PRACTITIONER CONSULTATION FIRST OUTPATIENT CONSULTATION" at bounding box center [312, 350] width 128 height 34
type input "3547.5"
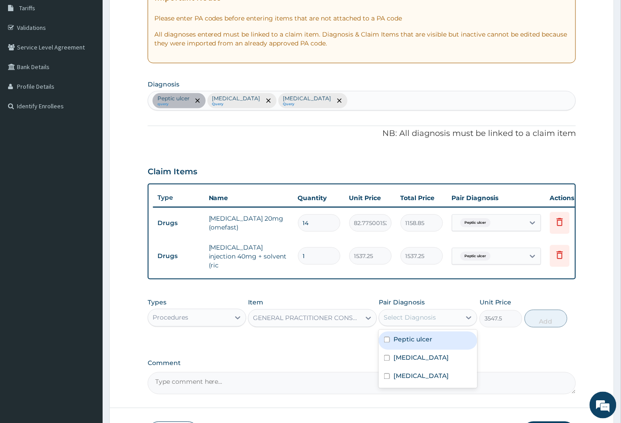
click at [401, 317] on div "Select Diagnosis" at bounding box center [410, 318] width 52 height 9
click at [409, 340] on label "Peptic ulcer" at bounding box center [413, 340] width 39 height 9
checkbox input "true"
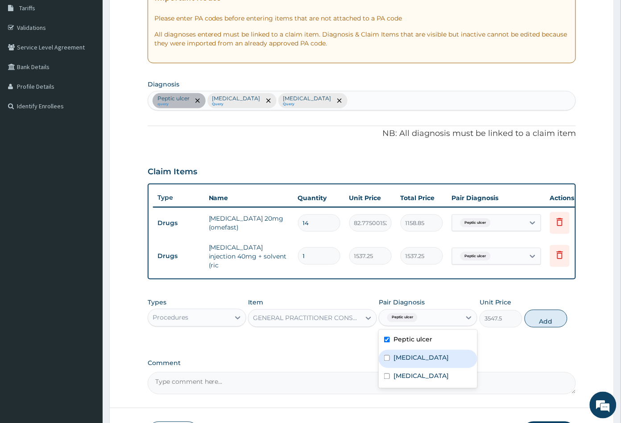
drag, startPoint x: 410, startPoint y: 360, endPoint x: 410, endPoint y: 365, distance: 4.5
click at [410, 361] on label "[MEDICAL_DATA]" at bounding box center [421, 358] width 55 height 9
checkbox input "true"
click at [410, 375] on label "[MEDICAL_DATA]" at bounding box center [421, 376] width 55 height 9
checkbox input "true"
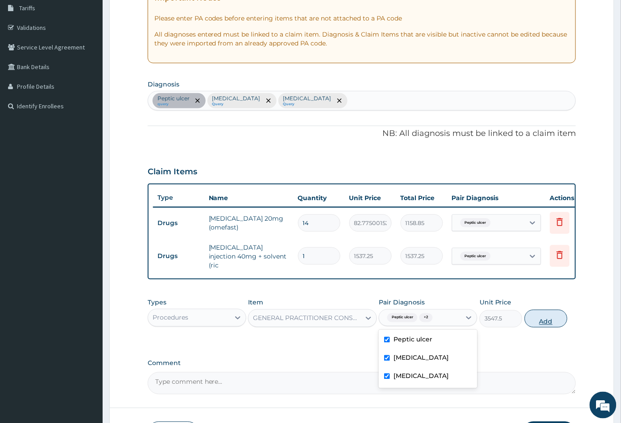
click at [544, 325] on button "Add" at bounding box center [546, 319] width 43 height 18
type input "0"
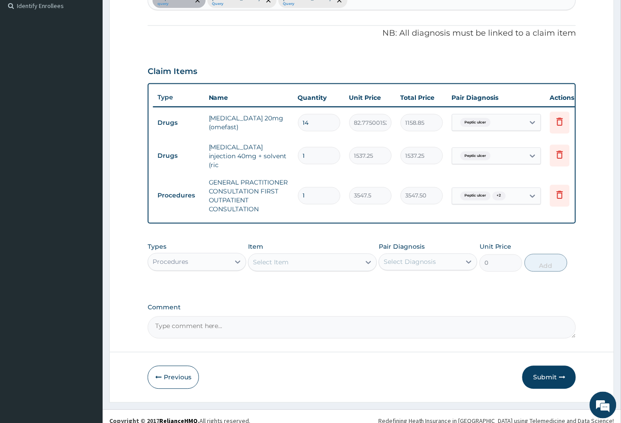
scroll to position [259, 0]
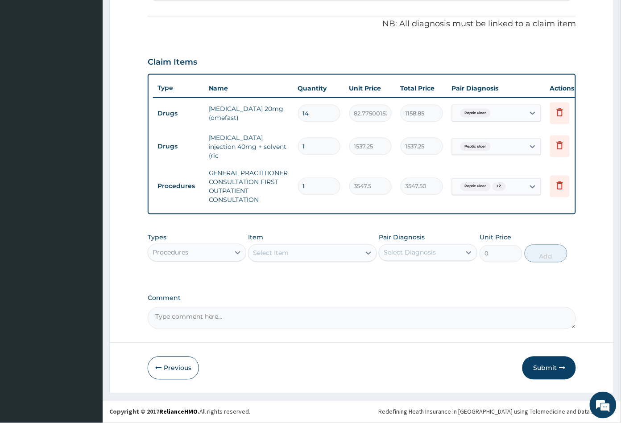
click at [312, 256] on div "Select Item" at bounding box center [305, 253] width 112 height 14
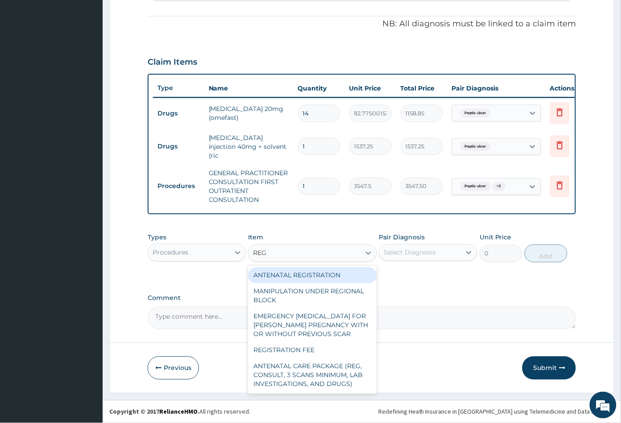
type input "REGI"
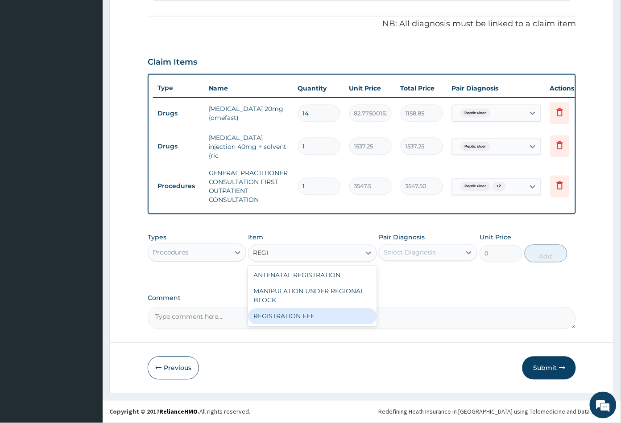
click at [312, 314] on div "REGISTRATION FEE" at bounding box center [312, 317] width 128 height 16
type input "2150"
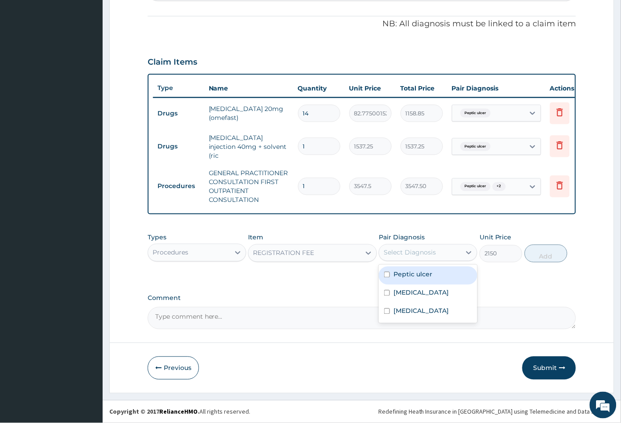
click at [415, 254] on div "Select Diagnosis" at bounding box center [410, 253] width 52 height 9
drag, startPoint x: 416, startPoint y: 272, endPoint x: 415, endPoint y: 286, distance: 13.9
click at [416, 273] on label "Peptic ulcer" at bounding box center [413, 274] width 39 height 9
checkbox input "true"
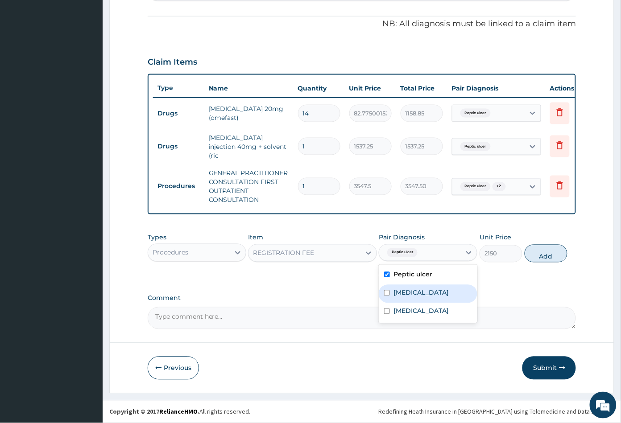
click at [414, 290] on label "[MEDICAL_DATA]" at bounding box center [421, 293] width 55 height 9
checkbox input "true"
click at [413, 308] on label "[MEDICAL_DATA]" at bounding box center [421, 311] width 55 height 9
checkbox input "true"
click at [542, 259] on button "Add" at bounding box center [546, 254] width 43 height 18
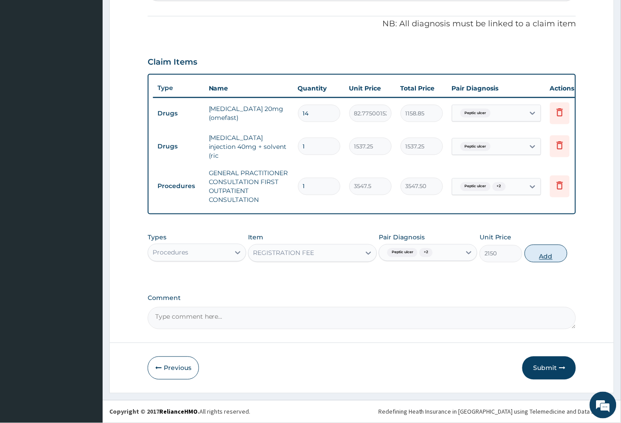
type input "0"
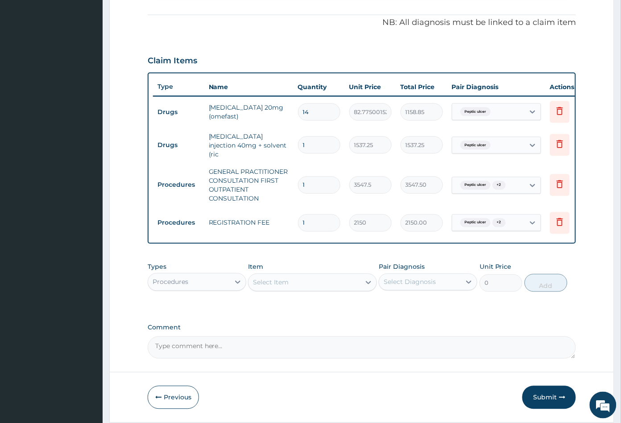
click at [199, 286] on div "Procedures" at bounding box center [189, 282] width 82 height 14
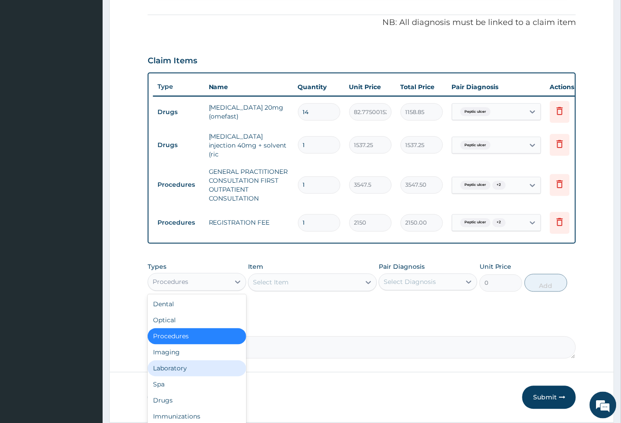
click at [182, 370] on div "Laboratory" at bounding box center [197, 369] width 99 height 16
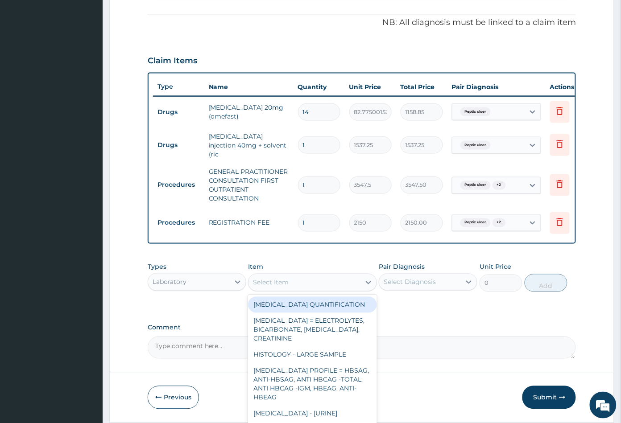
click at [314, 287] on div "Select Item" at bounding box center [305, 283] width 112 height 14
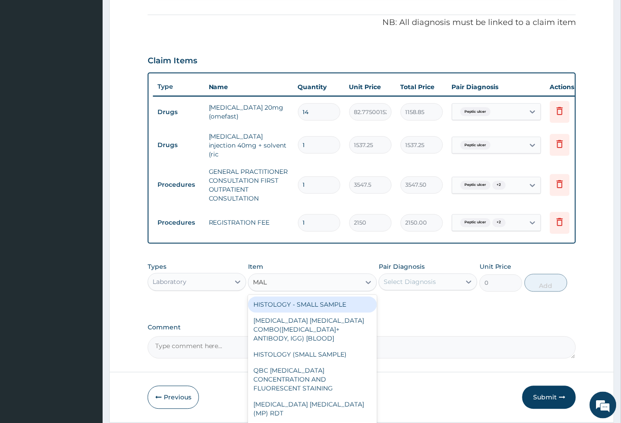
type input "MALA"
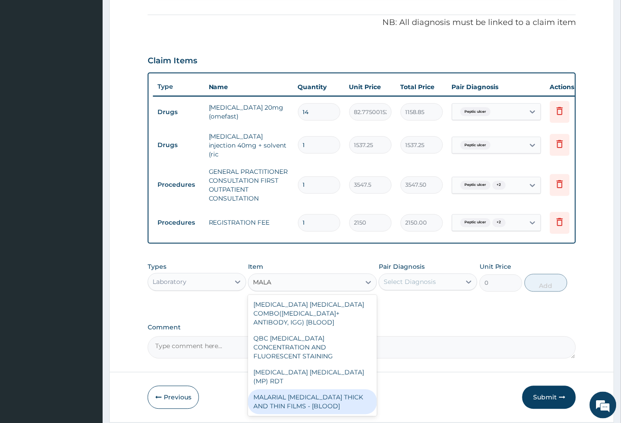
click at [306, 390] on div "MALARIAL PARASITE THICK AND THIN FILMS - [BLOOD]" at bounding box center [312, 402] width 128 height 25
type input "1612.5"
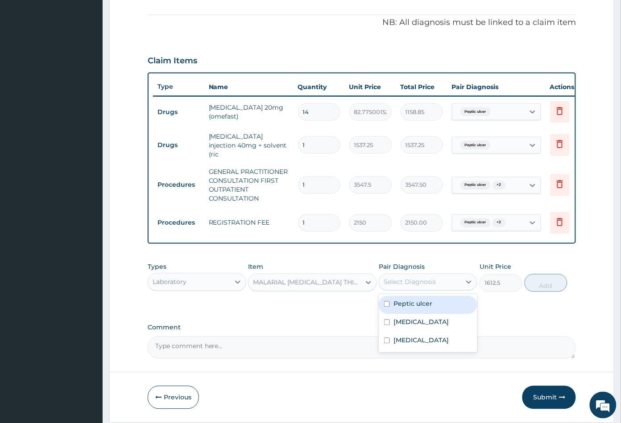
click at [423, 284] on div "Select Diagnosis" at bounding box center [410, 282] width 52 height 9
click at [419, 325] on div "Malaria" at bounding box center [428, 324] width 99 height 18
checkbox input "true"
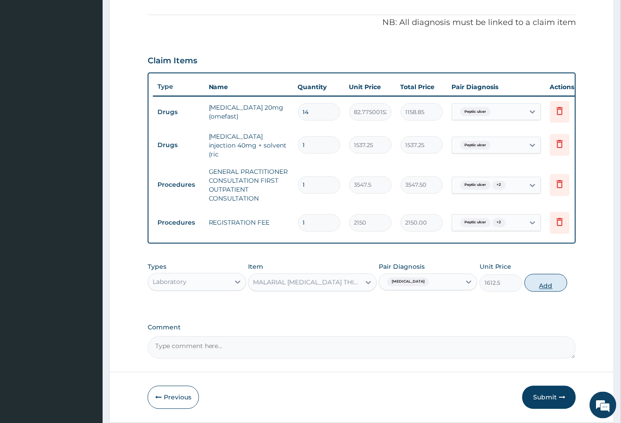
click at [543, 288] on button "Add" at bounding box center [546, 283] width 43 height 18
type input "0"
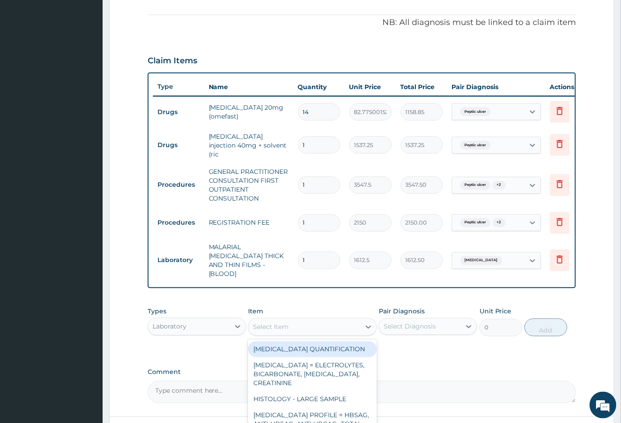
click at [306, 320] on div "Select Item" at bounding box center [305, 327] width 112 height 14
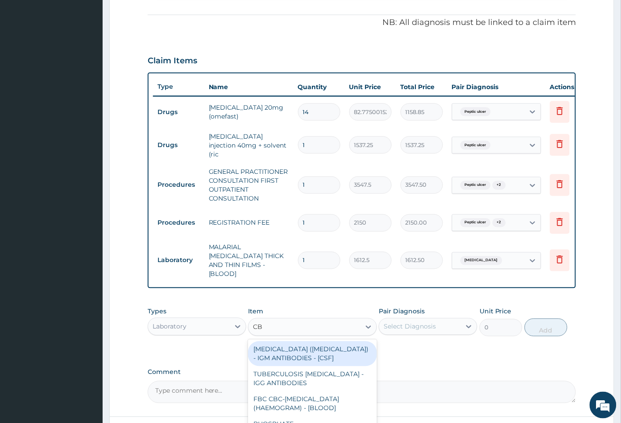
type input "CBC"
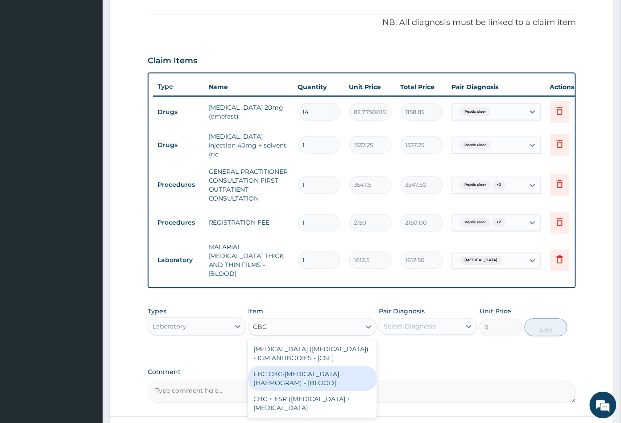
click at [298, 369] on div "FBC CBC-[MEDICAL_DATA] (HAEMOGRAM) - [BLOOD]" at bounding box center [312, 379] width 128 height 25
type input "4300"
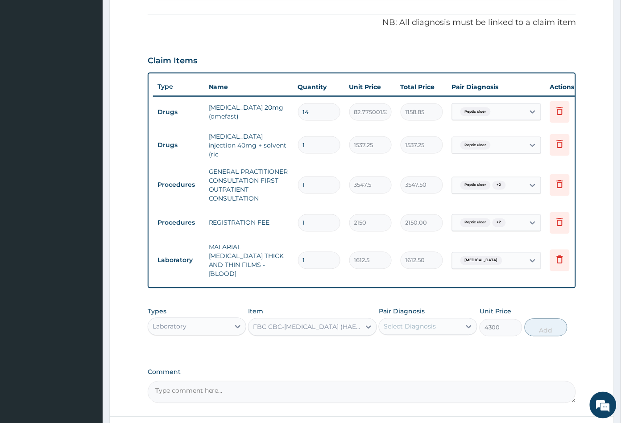
click at [419, 323] on div "Select Diagnosis" at bounding box center [410, 327] width 52 height 9
click at [411, 381] on label "Sepsis" at bounding box center [421, 385] width 55 height 9
checkbox input "true"
click at [544, 326] on button "Add" at bounding box center [546, 328] width 43 height 18
type input "0"
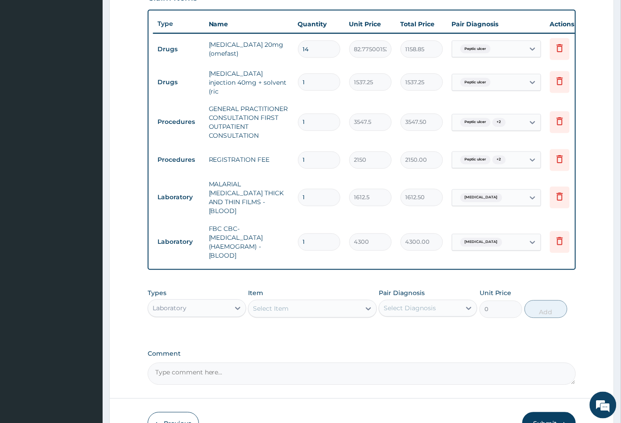
scroll to position [371, 0]
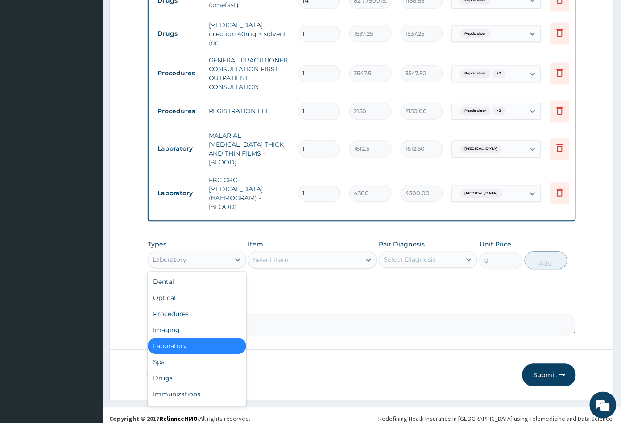
click at [208, 253] on div "Laboratory" at bounding box center [189, 260] width 82 height 14
click at [180, 374] on div "Drugs" at bounding box center [197, 379] width 99 height 16
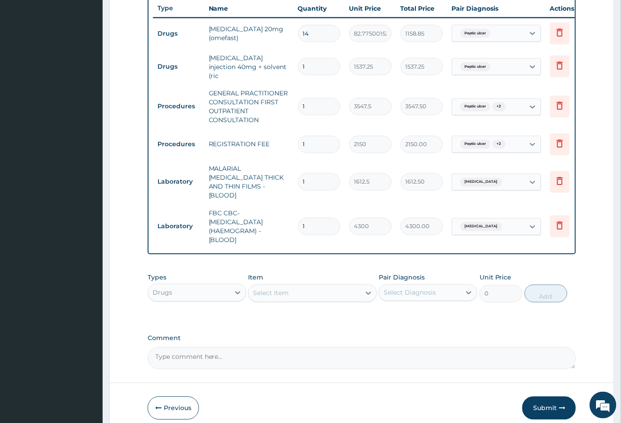
scroll to position [321, 0]
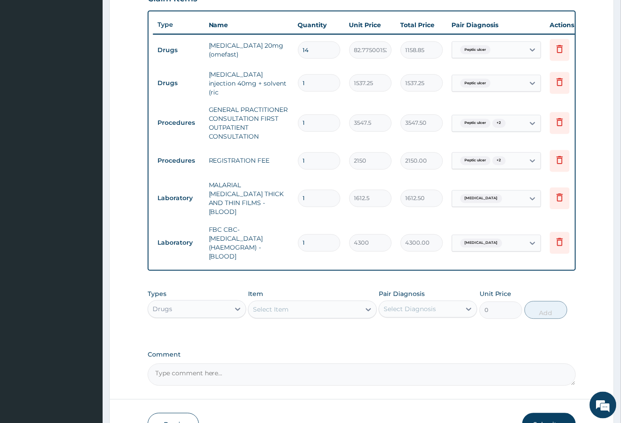
click at [311, 308] on div "Select Item" at bounding box center [305, 310] width 112 height 14
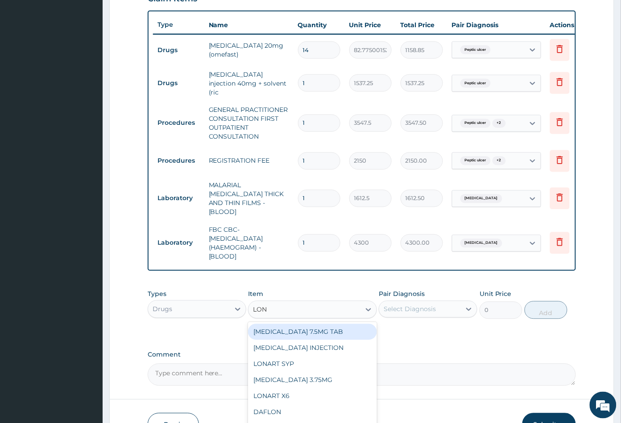
type input "LONA"
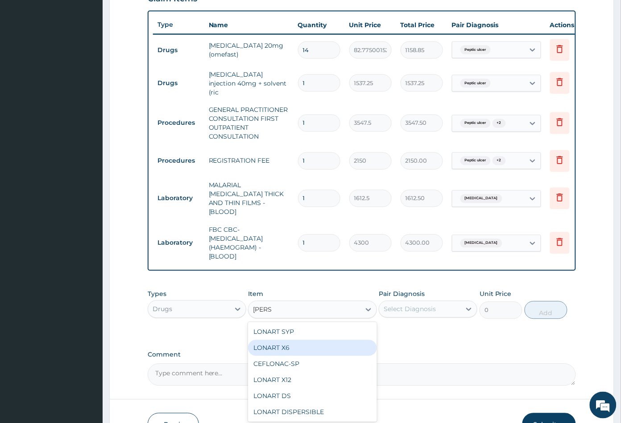
click at [303, 340] on div "LONART X6" at bounding box center [312, 348] width 128 height 16
type input "473"
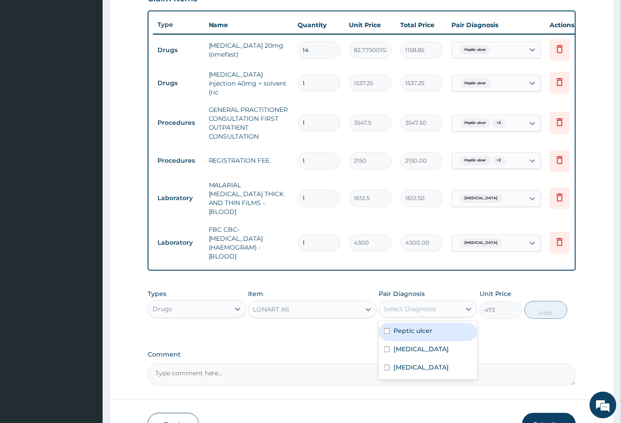
click at [414, 306] on div "Select Diagnosis" at bounding box center [410, 309] width 52 height 9
click at [409, 345] on label "[MEDICAL_DATA]" at bounding box center [421, 349] width 55 height 9
checkbox input "true"
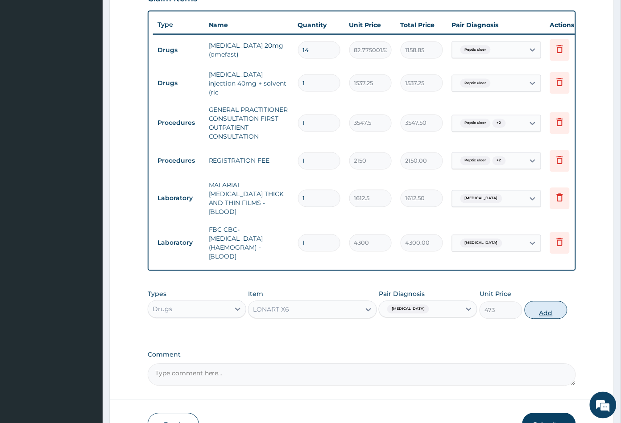
click at [542, 307] on button "Add" at bounding box center [546, 311] width 43 height 18
type input "0"
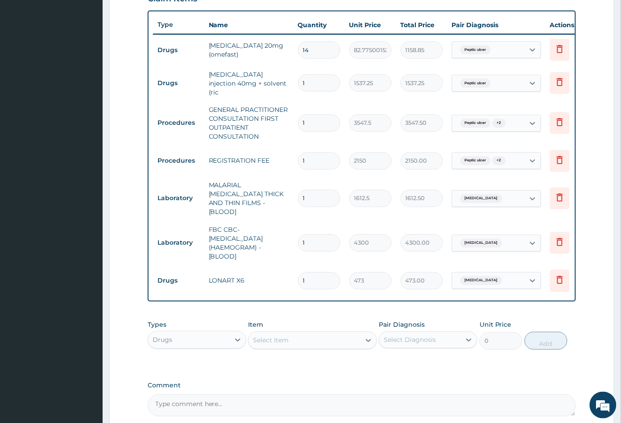
type input "0.00"
type input "6"
type input "2838.00"
type input "6"
click at [294, 337] on div "Select Item" at bounding box center [305, 341] width 112 height 14
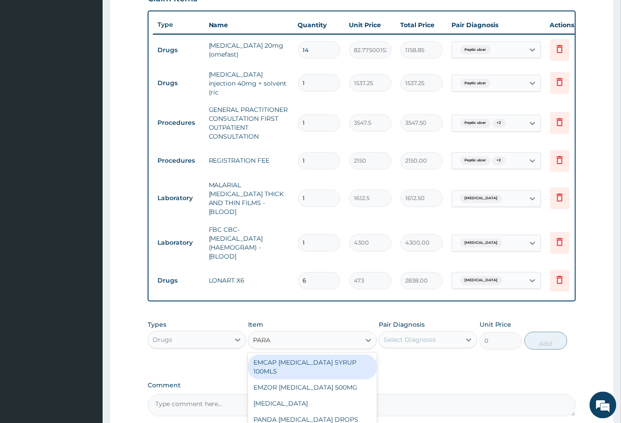
type input "PARAC"
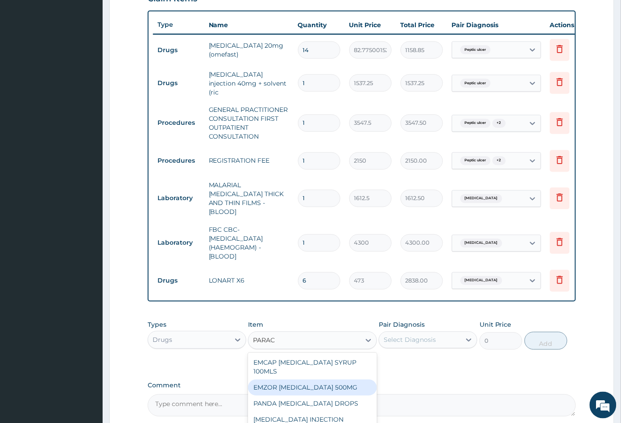
click at [326, 380] on div "EMZOR [MEDICAL_DATA] 500MG" at bounding box center [312, 388] width 128 height 16
type input "23.64999961853027"
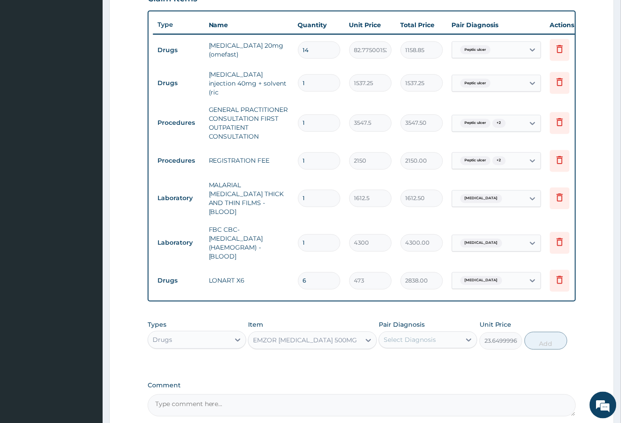
click at [421, 337] on div "Select Diagnosis" at bounding box center [410, 340] width 52 height 9
click at [412, 376] on label "[MEDICAL_DATA]" at bounding box center [421, 380] width 55 height 9
checkbox input "true"
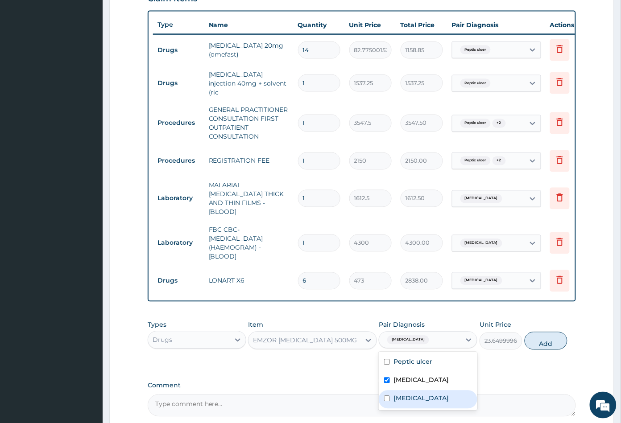
click at [415, 391] on div "[MEDICAL_DATA]" at bounding box center [428, 400] width 99 height 18
checkbox input "true"
click at [427, 358] on label "Peptic ulcer" at bounding box center [413, 362] width 39 height 9
checkbox input "true"
click at [546, 339] on button "Add" at bounding box center [546, 341] width 43 height 18
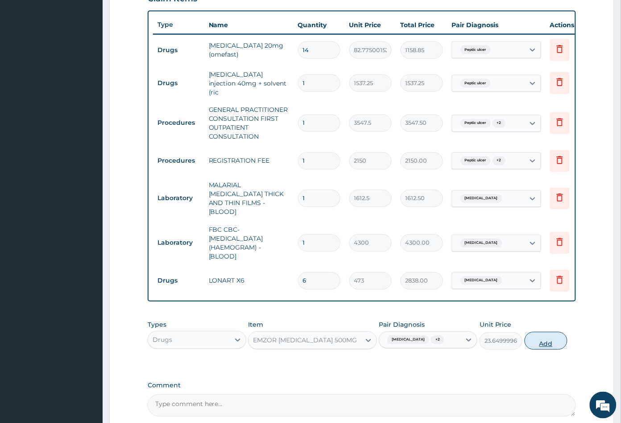
type input "0"
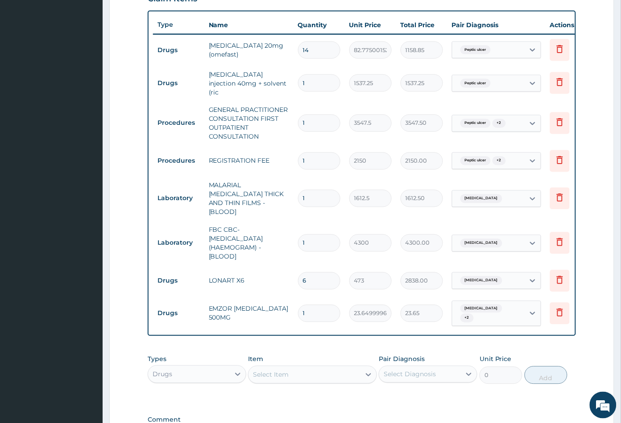
type input "0.00"
type input "3"
type input "70.95"
type input "30"
type input "709.50"
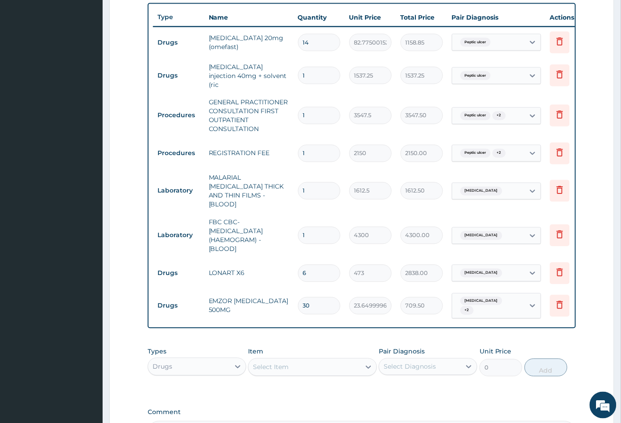
scroll to position [371, 0]
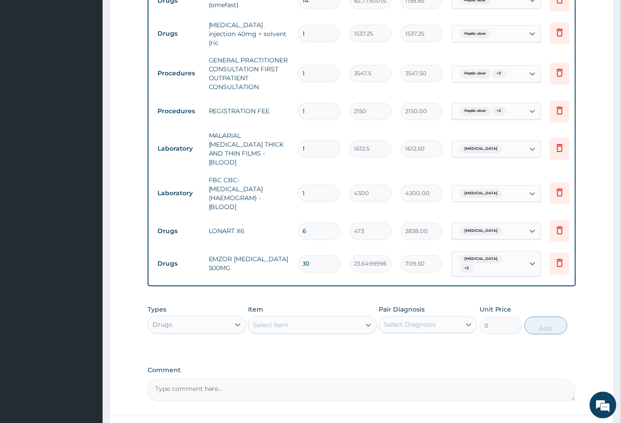
type input "30"
click at [325, 319] on div "Select Item" at bounding box center [305, 326] width 112 height 14
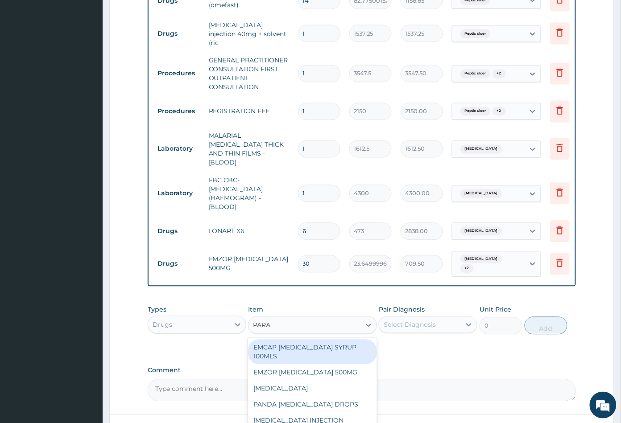
type input "PARAC"
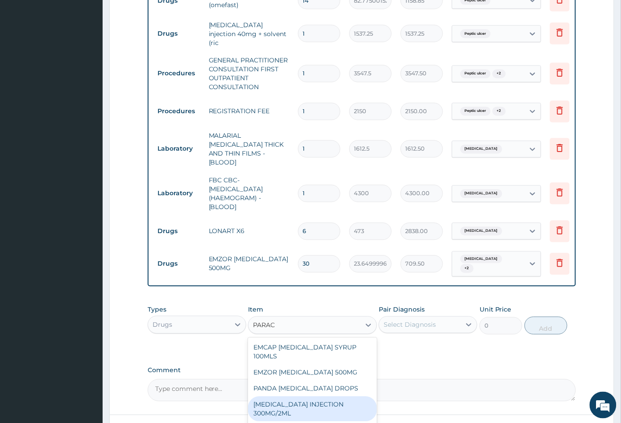
click at [305, 397] on div "PARACETAMOL INJECTION 300MG/2ML" at bounding box center [312, 409] width 128 height 25
type input "260.1499938964844"
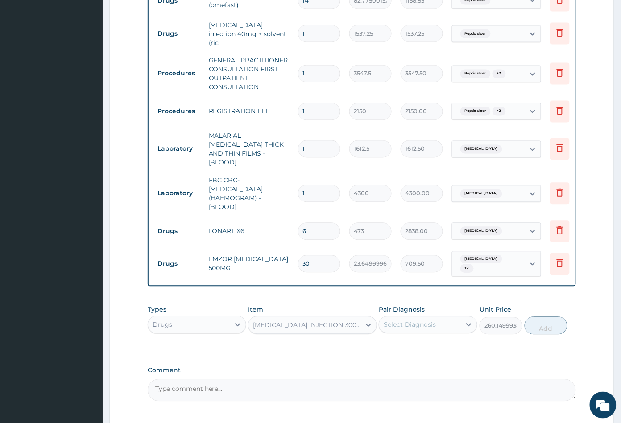
click at [431, 321] on div "Select Diagnosis" at bounding box center [410, 325] width 52 height 9
click at [413, 361] on label "Malaria" at bounding box center [421, 365] width 55 height 9
checkbox input "true"
click at [545, 322] on button "Add" at bounding box center [546, 326] width 43 height 18
type input "0"
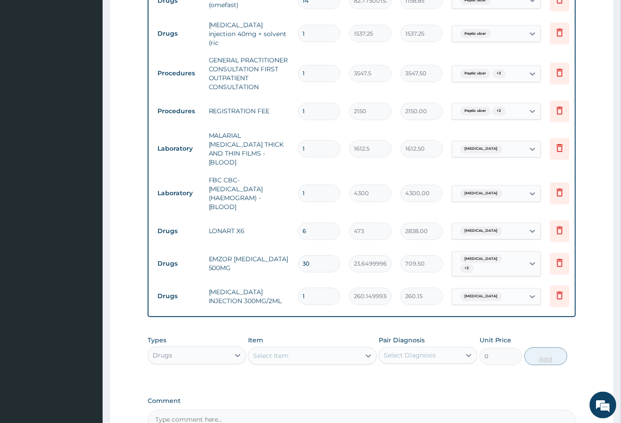
type input "0.00"
type input "4"
type input "1040.60"
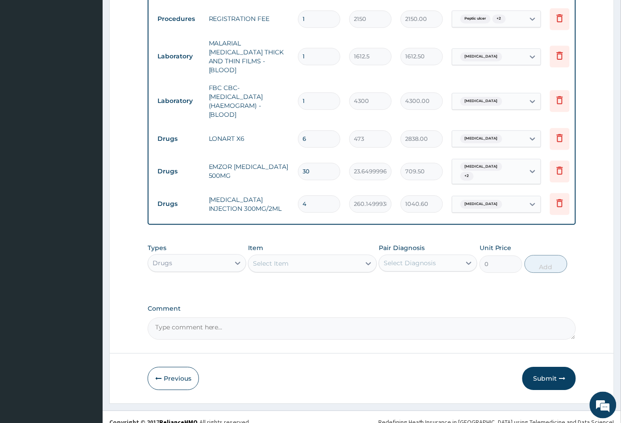
scroll to position [464, 0]
type input "4"
click at [542, 367] on button "Submit" at bounding box center [549, 378] width 54 height 23
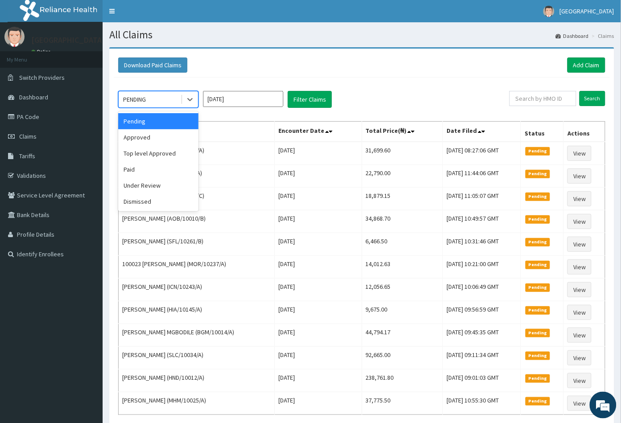
click at [155, 100] on div "PENDING" at bounding box center [150, 99] width 62 height 14
click at [156, 141] on div "Approved" at bounding box center [158, 137] width 80 height 16
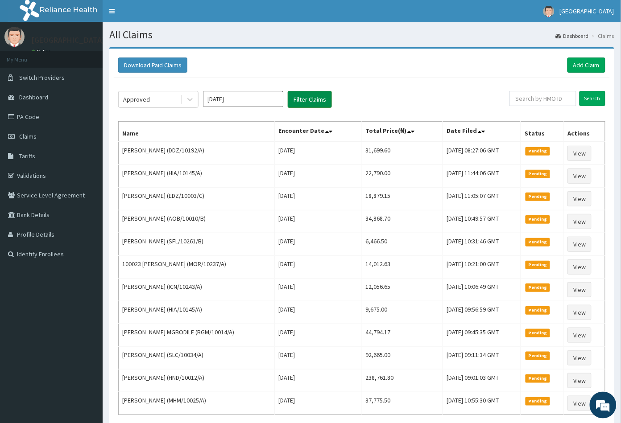
click at [316, 98] on button "Filter Claims" at bounding box center [310, 99] width 44 height 17
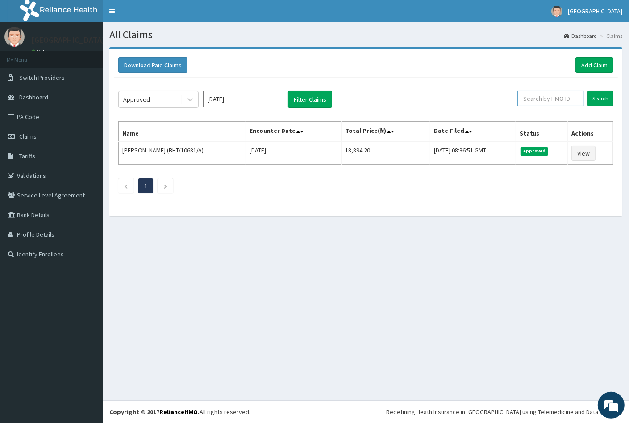
click at [544, 96] on input "text" at bounding box center [550, 98] width 67 height 15
paste input "HIA/10145/A"
type input "HIA/10145/A"
click at [600, 96] on input "Search" at bounding box center [600, 98] width 26 height 15
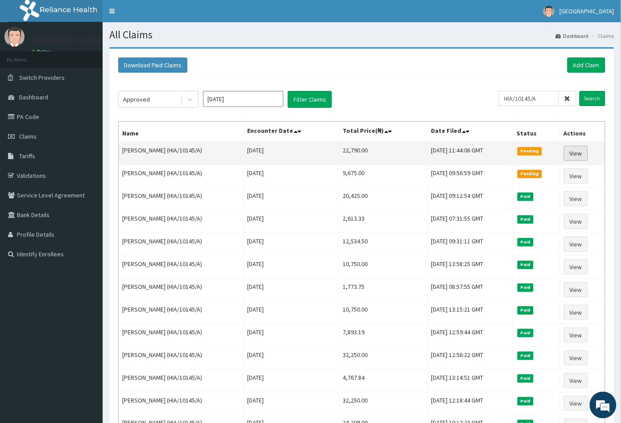
click at [584, 153] on link "View" at bounding box center [576, 153] width 24 height 15
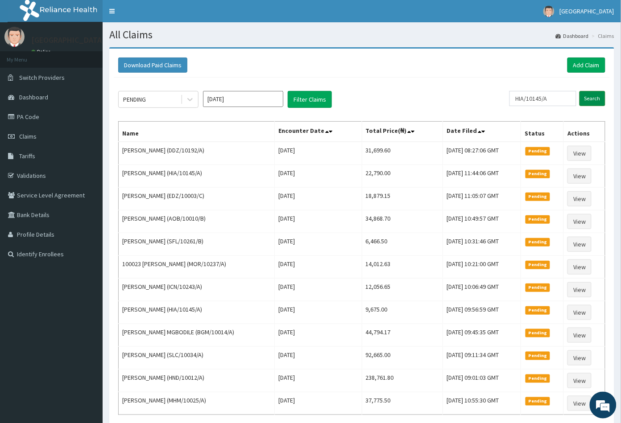
click at [591, 97] on input "Search" at bounding box center [593, 98] width 26 height 15
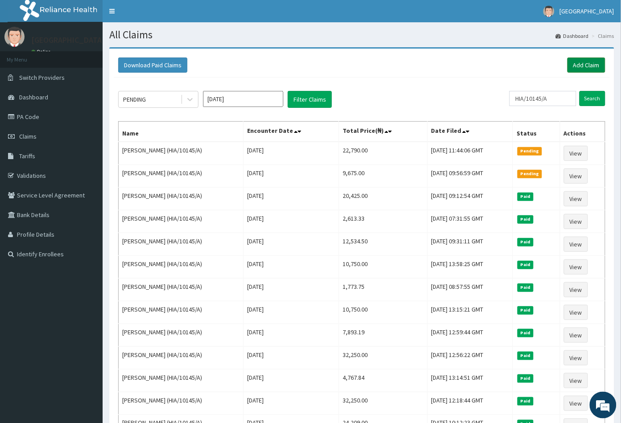
click at [589, 62] on link "Add Claim" at bounding box center [587, 65] width 38 height 15
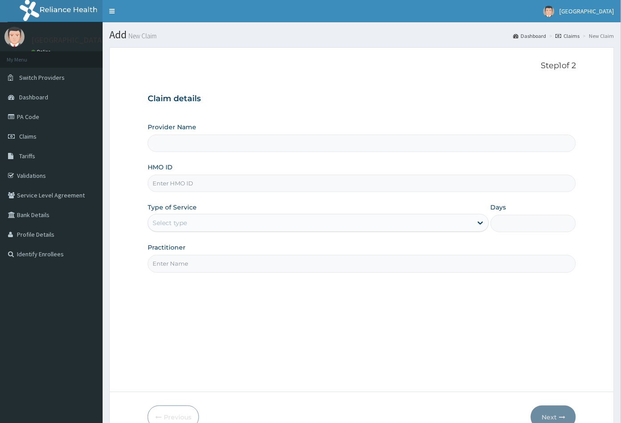
type input "[GEOGRAPHIC_DATA]"
click at [161, 182] on input "HMO ID" at bounding box center [362, 183] width 429 height 17
click at [153, 185] on input "HMO ID" at bounding box center [362, 183] width 429 height 17
paste input "HIA/10145/A"
type input "HIA/10145/A"
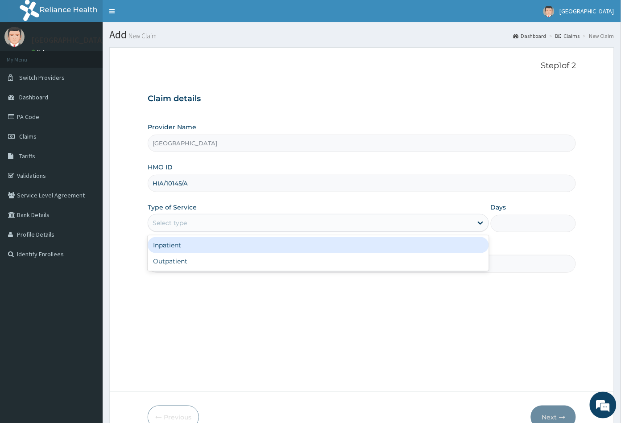
click at [170, 222] on div "Select type" at bounding box center [170, 223] width 34 height 9
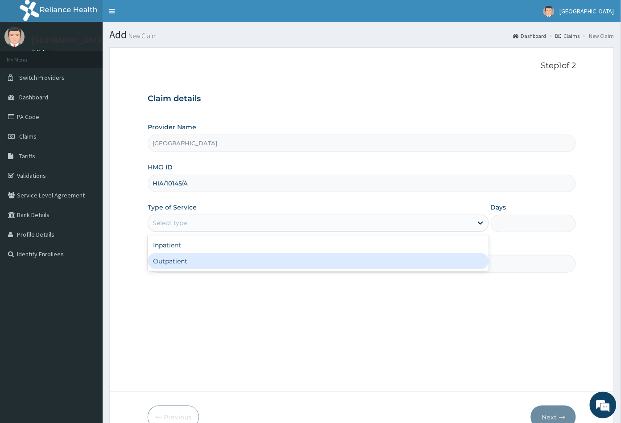
click at [174, 260] on div "Outpatient" at bounding box center [318, 261] width 341 height 16
type input "1"
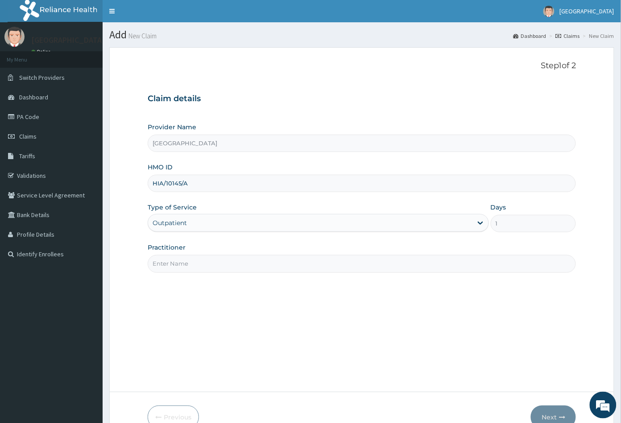
click at [179, 265] on input "Practitioner" at bounding box center [362, 263] width 429 height 17
type input "CON"
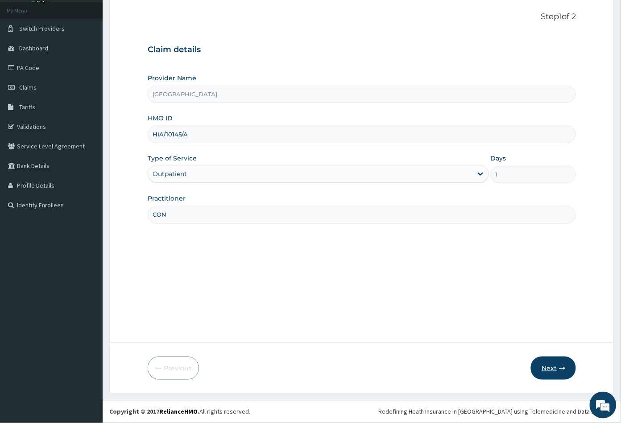
click at [550, 368] on button "Next" at bounding box center [553, 368] width 45 height 23
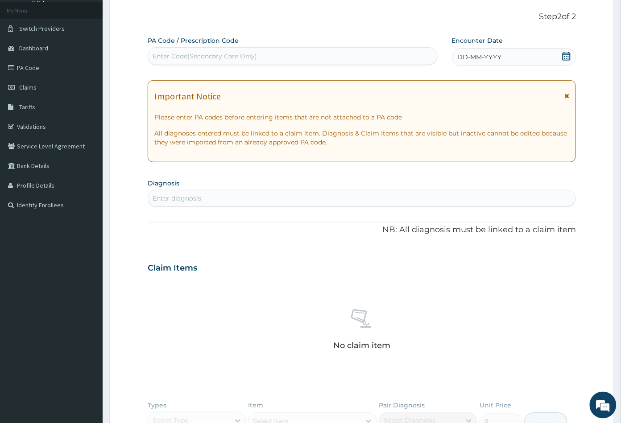
click at [567, 54] on icon at bounding box center [567, 56] width 8 height 9
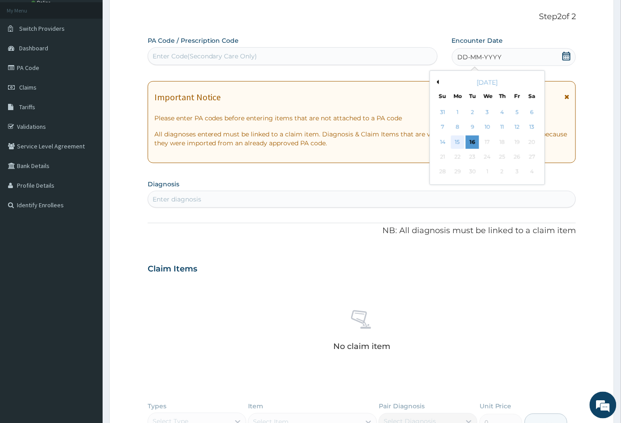
click at [461, 141] on div "15" at bounding box center [457, 142] width 13 height 13
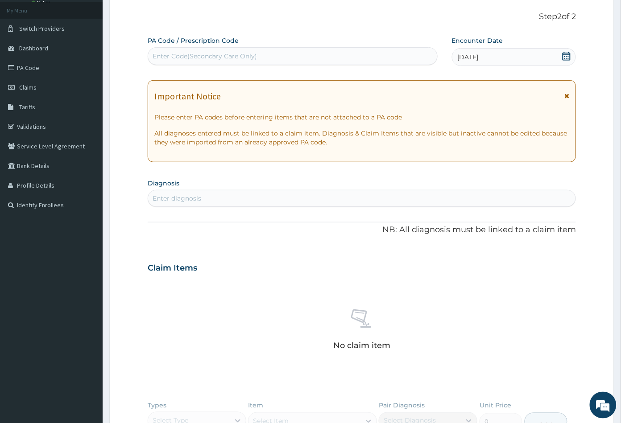
click at [216, 196] on div "Enter diagnosis" at bounding box center [362, 198] width 428 height 14
type input "THREAT"
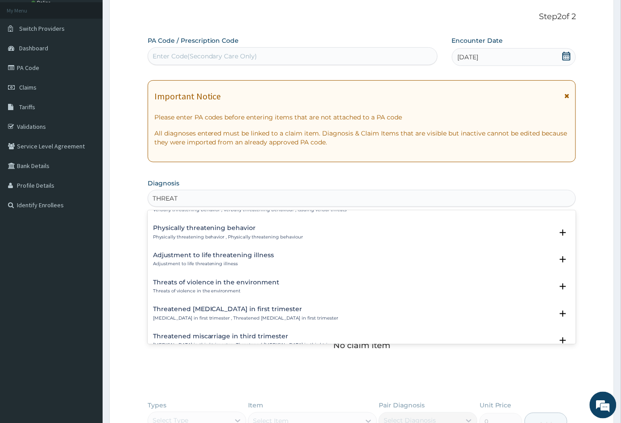
scroll to position [104, 0]
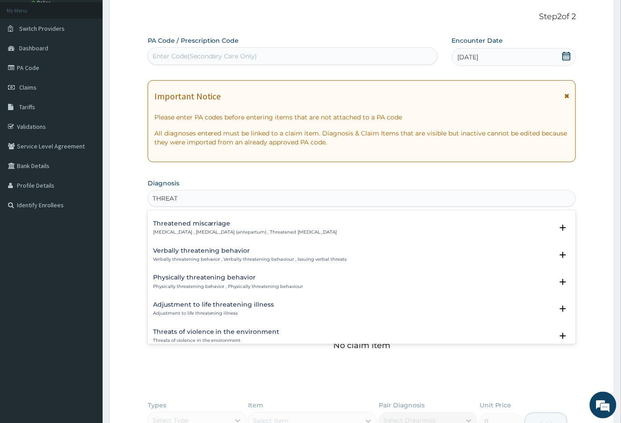
click at [200, 224] on h4 "Threatened miscarriage" at bounding box center [245, 223] width 184 height 7
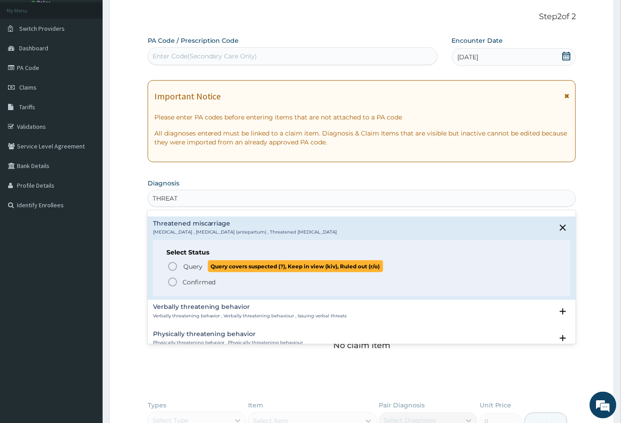
click at [174, 265] on icon "status option query" at bounding box center [172, 266] width 11 height 11
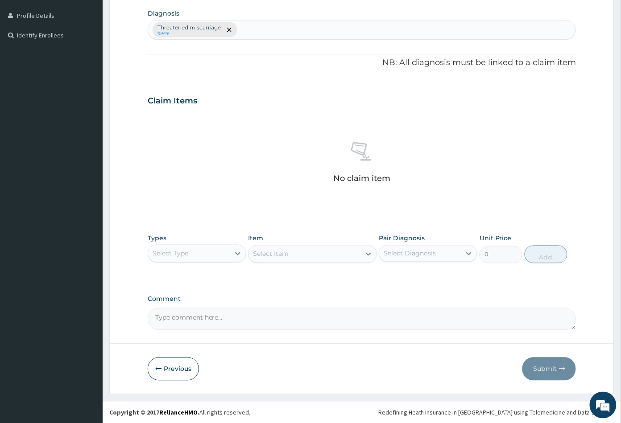
scroll to position [220, 0]
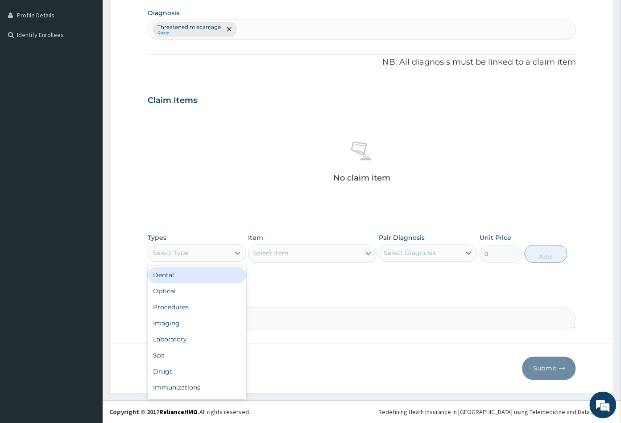
click at [211, 251] on div "Select Type" at bounding box center [189, 253] width 82 height 14
click at [193, 307] on div "Procedures" at bounding box center [197, 308] width 99 height 16
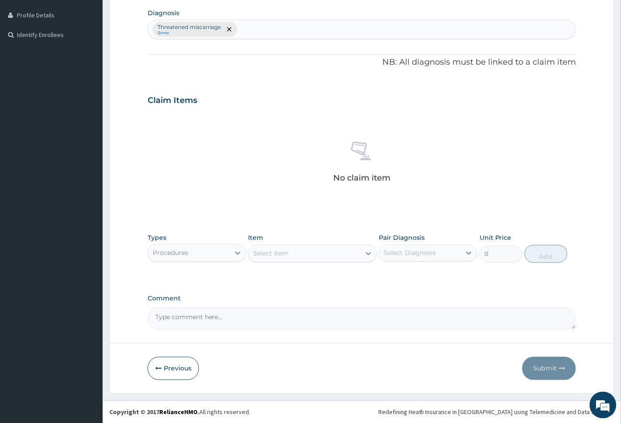
click at [328, 255] on div "Select Item" at bounding box center [305, 254] width 112 height 14
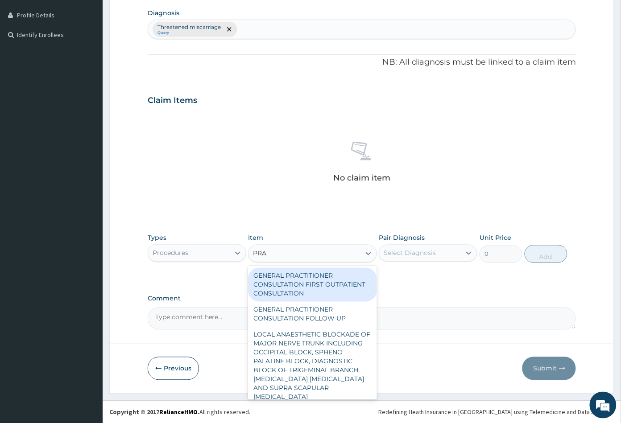
type input "PRAC"
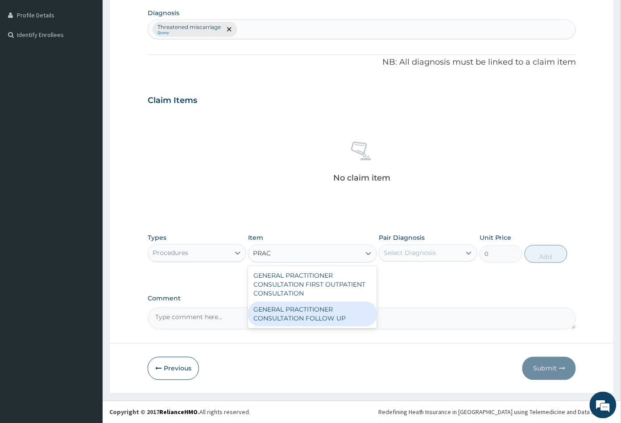
click at [329, 313] on div "GENERAL PRACTITIONER CONSULTATION FOLLOW UP" at bounding box center [312, 314] width 128 height 25
type input "2365"
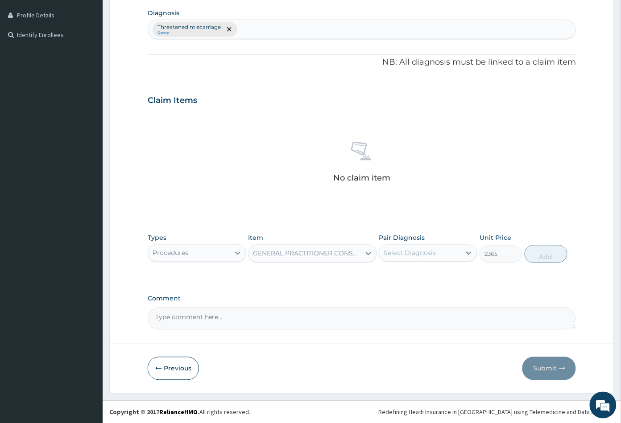
click at [438, 253] on div "Select Diagnosis" at bounding box center [420, 253] width 82 height 14
click at [424, 275] on label "Threatened miscarriage" at bounding box center [433, 275] width 78 height 9
checkbox input "true"
click at [548, 258] on button "Add" at bounding box center [546, 254] width 43 height 18
type input "0"
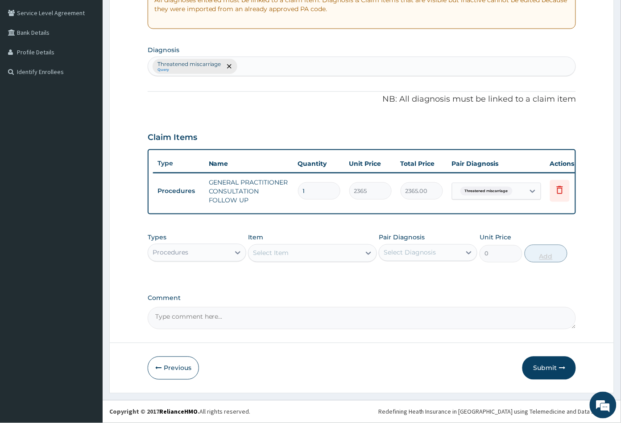
scroll to position [188, 0]
click at [549, 368] on button "Submit" at bounding box center [549, 368] width 54 height 23
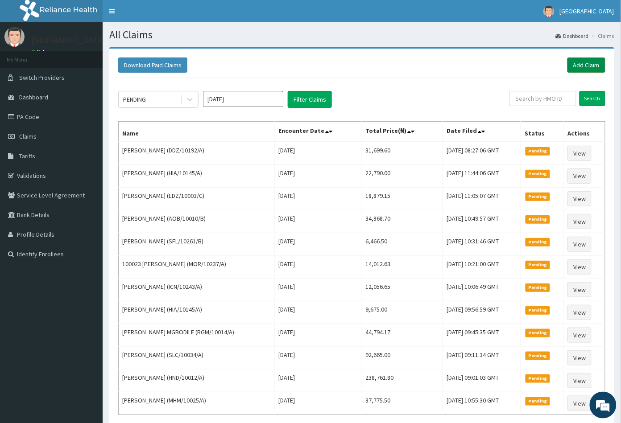
click at [578, 62] on link "Add Claim" at bounding box center [587, 65] width 38 height 15
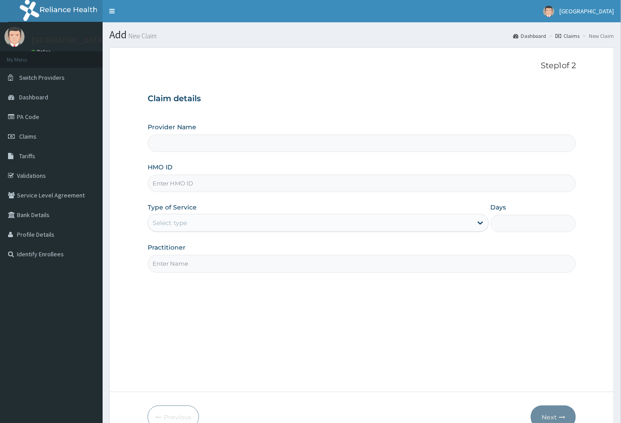
type input "[GEOGRAPHIC_DATA]"
click at [155, 184] on input "HMO ID" at bounding box center [362, 183] width 429 height 17
paste input "FDQ/10045/C"
type input "FDQ/10045/C"
click at [167, 219] on div "Select type" at bounding box center [170, 223] width 34 height 9
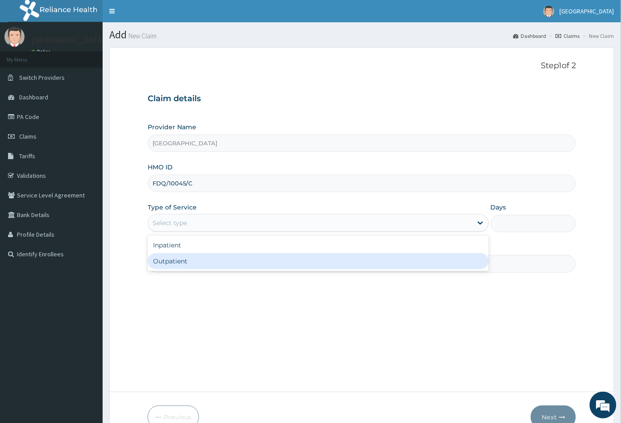
click at [165, 264] on div "Outpatient" at bounding box center [318, 261] width 341 height 16
type input "1"
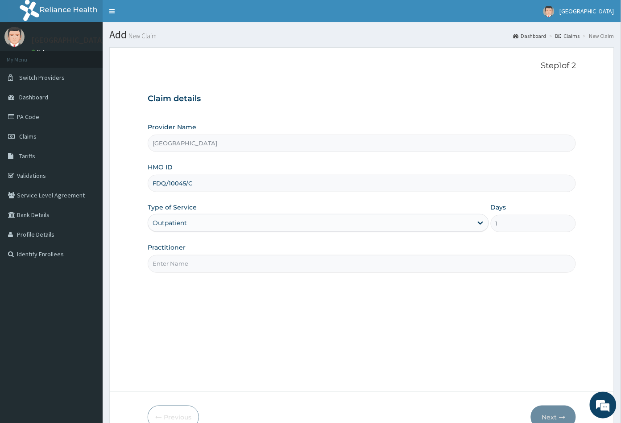
click at [168, 264] on input "Practitioner" at bounding box center [362, 263] width 429 height 17
type input "CON"
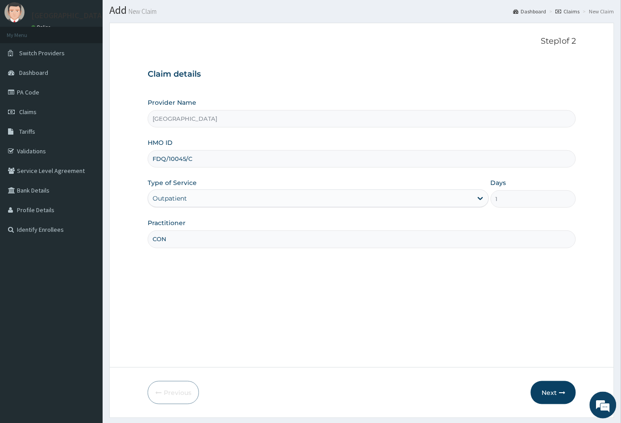
scroll to position [49, 0]
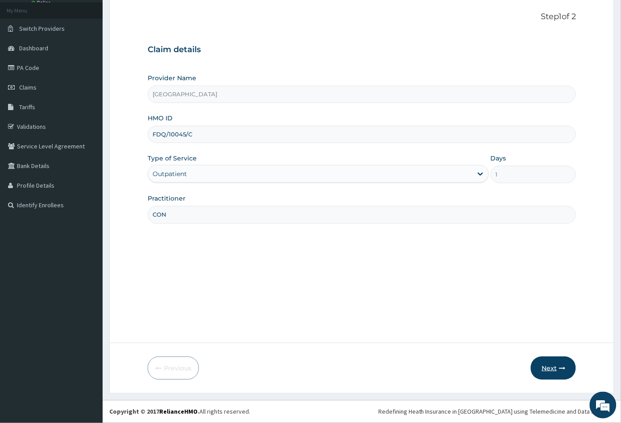
click at [547, 370] on button "Next" at bounding box center [553, 368] width 45 height 23
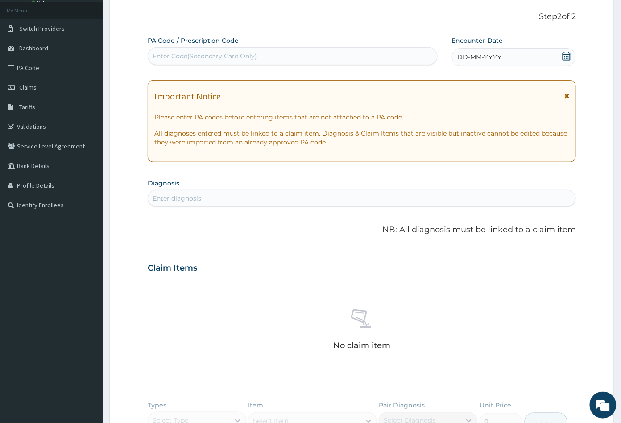
click at [568, 54] on icon at bounding box center [567, 56] width 8 height 9
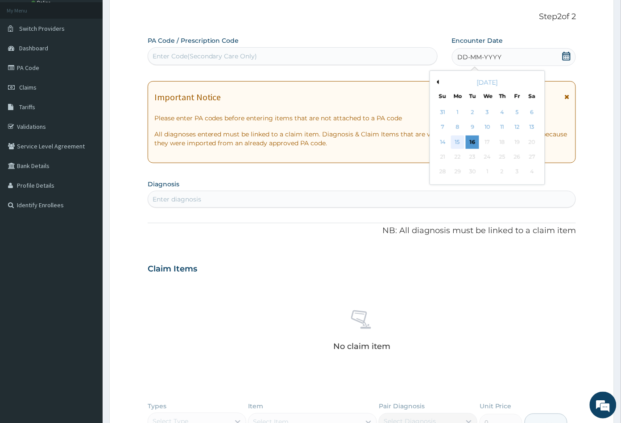
click at [453, 142] on div "15" at bounding box center [457, 142] width 13 height 13
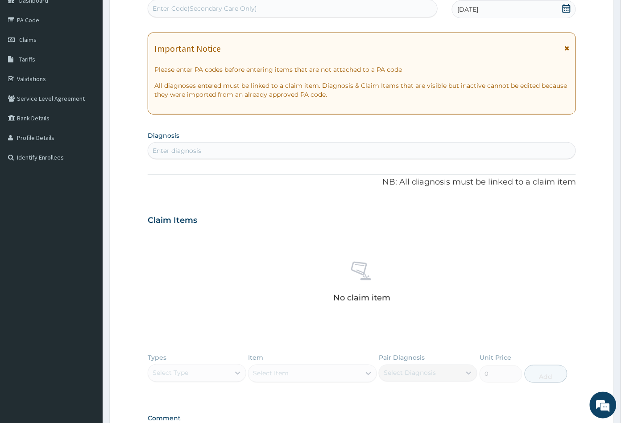
scroll to position [148, 0]
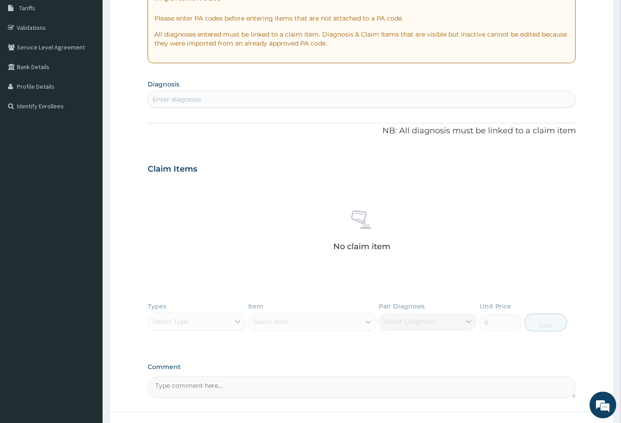
click at [193, 97] on div "Enter diagnosis" at bounding box center [177, 99] width 49 height 9
type input "MALA"
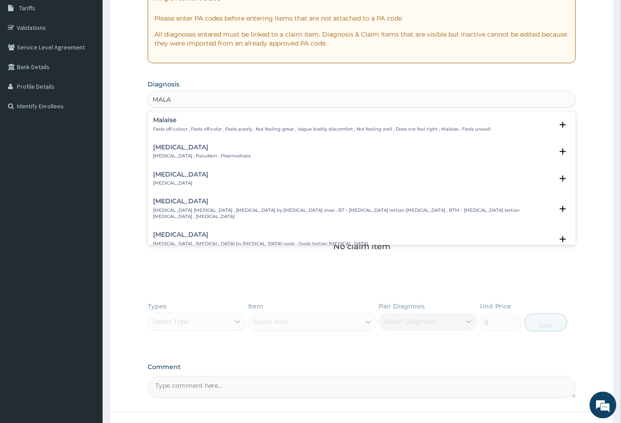
click at [169, 150] on h4 "Malaria" at bounding box center [202, 147] width 98 height 7
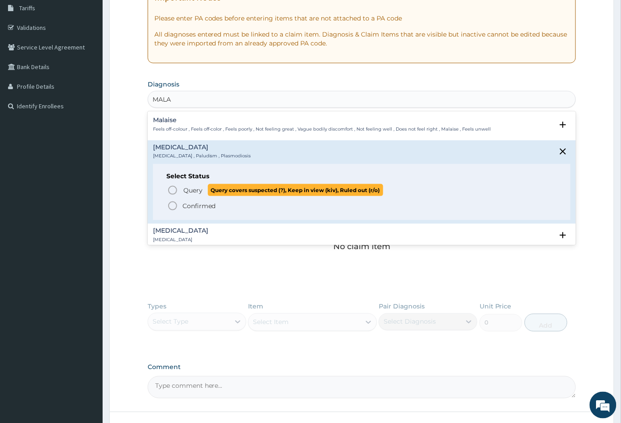
click at [173, 187] on icon "status option query" at bounding box center [172, 190] width 11 height 11
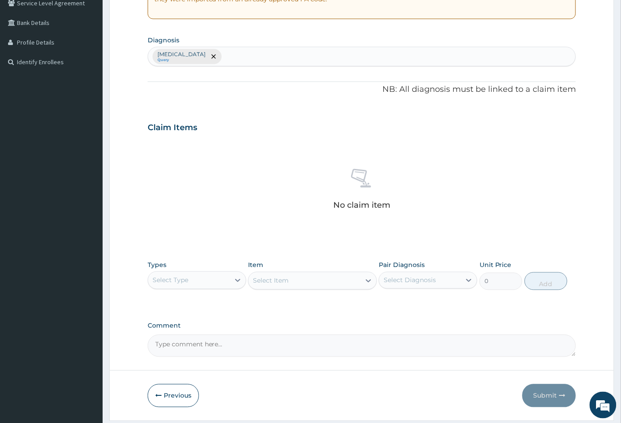
scroll to position [220, 0]
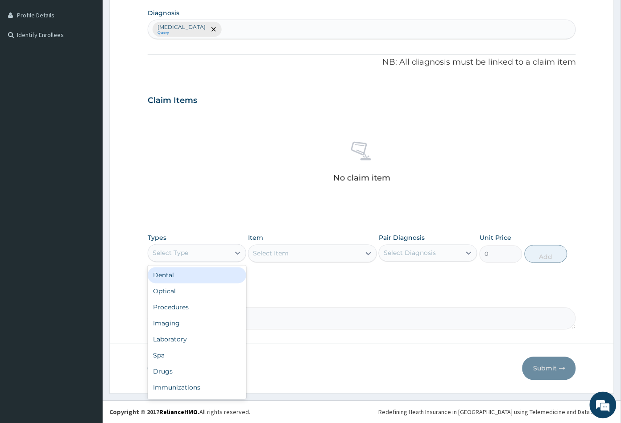
click at [182, 253] on div "Select Type" at bounding box center [171, 253] width 36 height 9
click at [179, 307] on div "Procedures" at bounding box center [197, 308] width 99 height 16
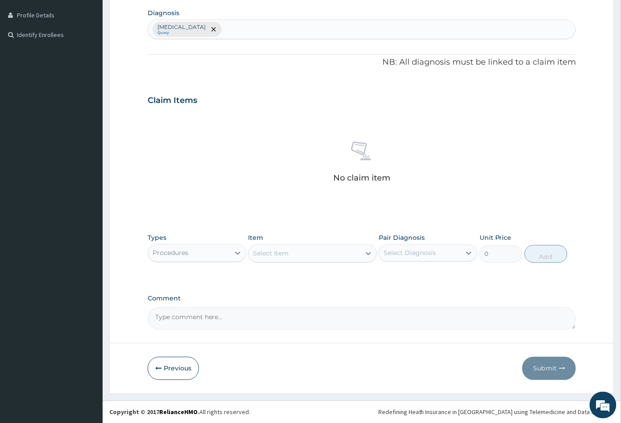
click at [302, 255] on div "Select Item" at bounding box center [305, 254] width 112 height 14
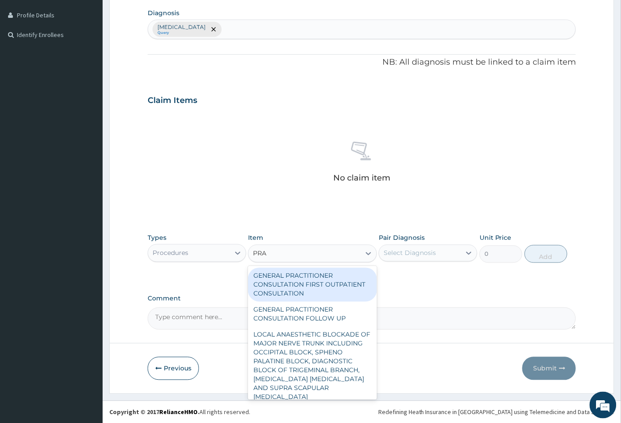
type input "PRAC"
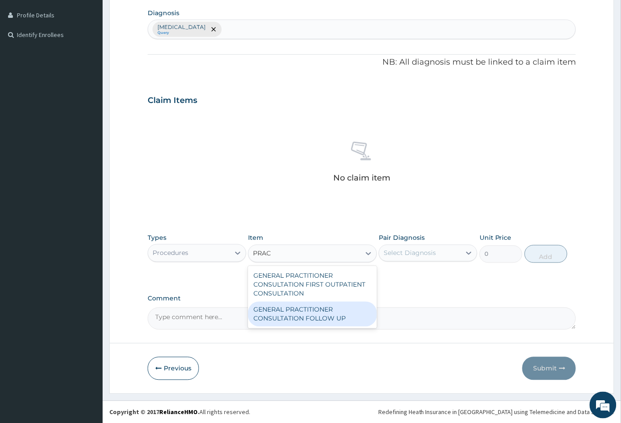
click at [300, 312] on div "GENERAL PRACTITIONER CONSULTATION FOLLOW UP" at bounding box center [312, 314] width 128 height 25
type input "2365"
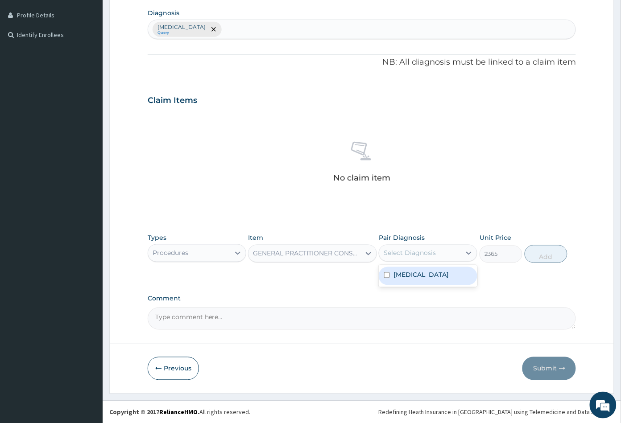
click at [426, 253] on div "Select Diagnosis" at bounding box center [410, 253] width 52 height 9
click at [423, 279] on div "[MEDICAL_DATA]" at bounding box center [428, 276] width 99 height 18
checkbox input "true"
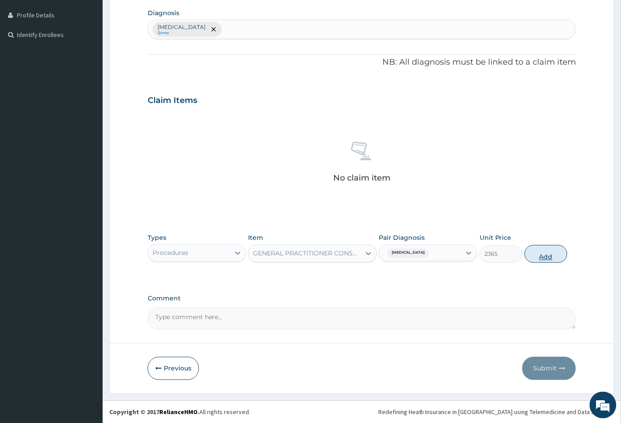
click at [542, 259] on button "Add" at bounding box center [546, 254] width 43 height 18
type input "0"
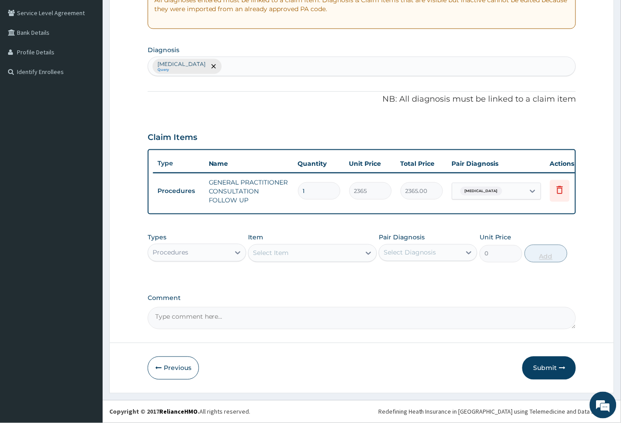
scroll to position [188, 0]
click at [193, 254] on div "Procedures" at bounding box center [189, 253] width 82 height 14
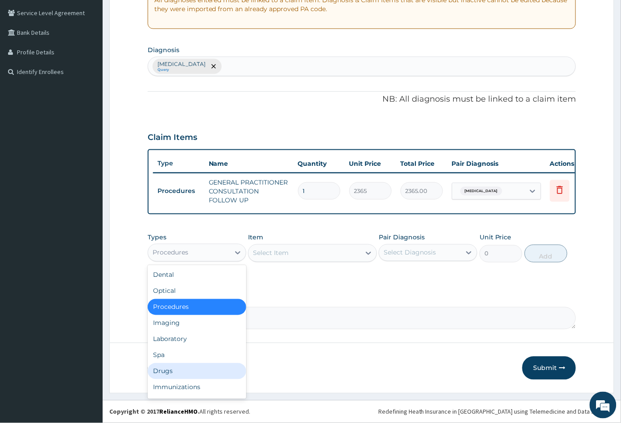
click at [176, 370] on div "Drugs" at bounding box center [197, 372] width 99 height 16
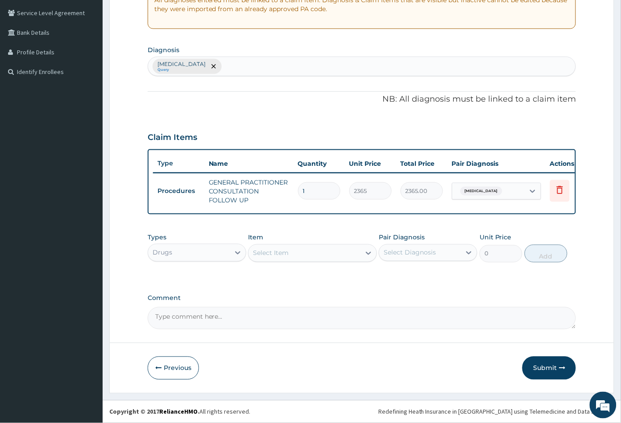
click at [308, 259] on div "Select Item" at bounding box center [305, 253] width 112 height 14
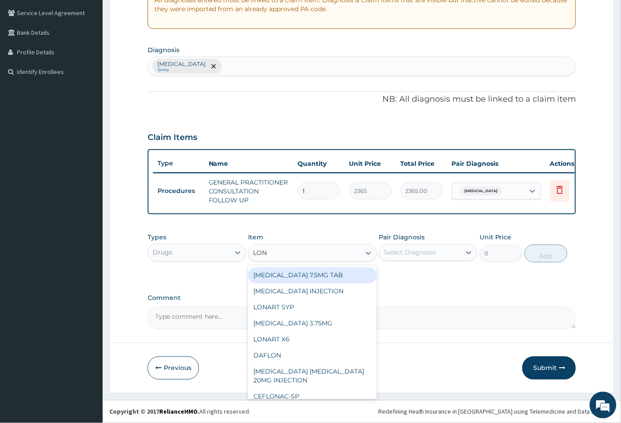
type input "LONA"
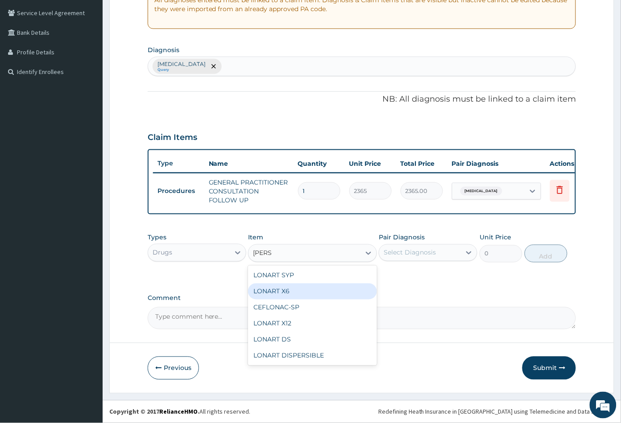
click at [291, 293] on div "LONART X6" at bounding box center [312, 292] width 128 height 16
type input "473"
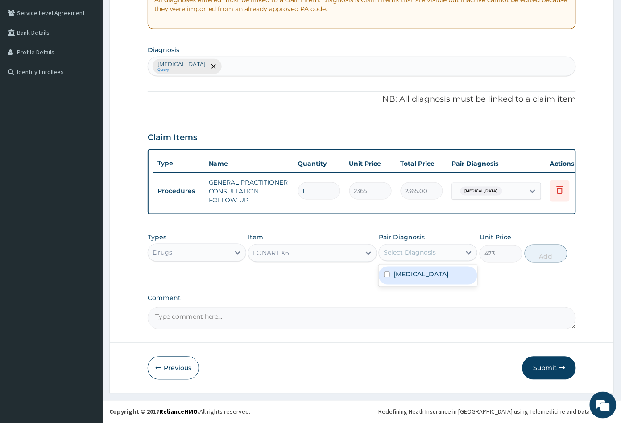
click at [423, 253] on div "Select Diagnosis" at bounding box center [410, 253] width 52 height 9
click at [420, 274] on div "[MEDICAL_DATA]" at bounding box center [428, 276] width 99 height 18
checkbox input "true"
click at [546, 257] on button "Add" at bounding box center [546, 254] width 43 height 18
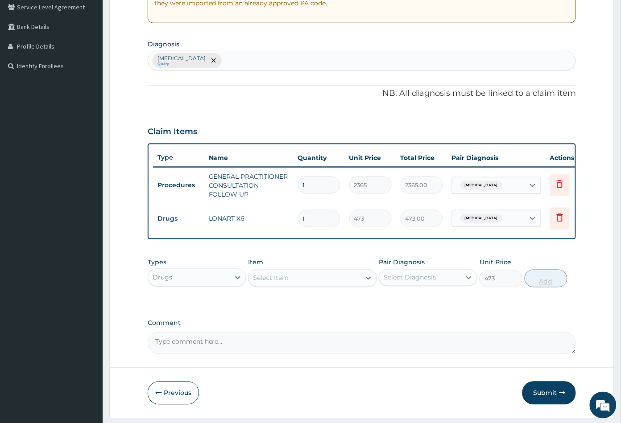
type input "0"
click at [302, 286] on div "Select Item" at bounding box center [305, 278] width 112 height 14
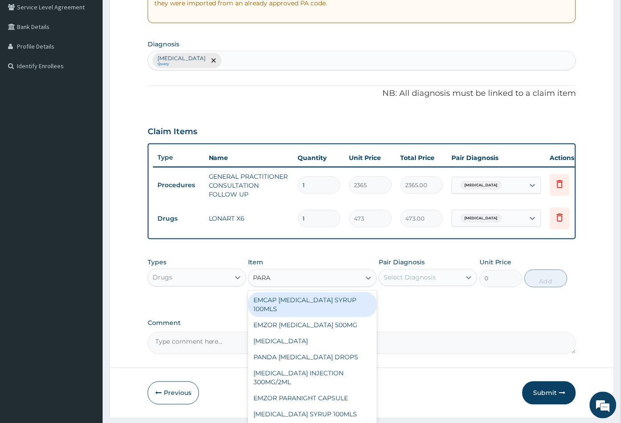
type input "PARAC"
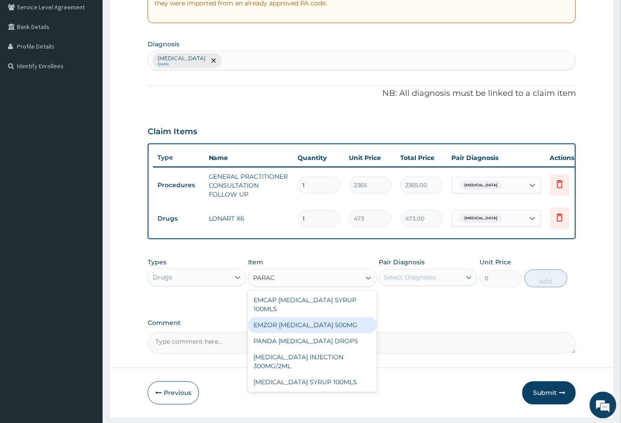
click at [314, 330] on div "EMZOR [MEDICAL_DATA] 500MG" at bounding box center [312, 326] width 128 height 16
type input "23.64999961853027"
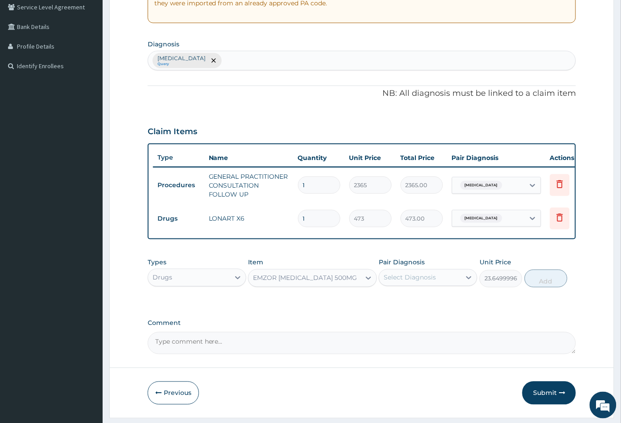
click at [435, 282] on div "Select Diagnosis" at bounding box center [410, 278] width 52 height 9
click at [428, 306] on div "[MEDICAL_DATA]" at bounding box center [428, 301] width 99 height 18
checkbox input "true"
click at [545, 286] on button "Add" at bounding box center [546, 279] width 43 height 18
type input "0"
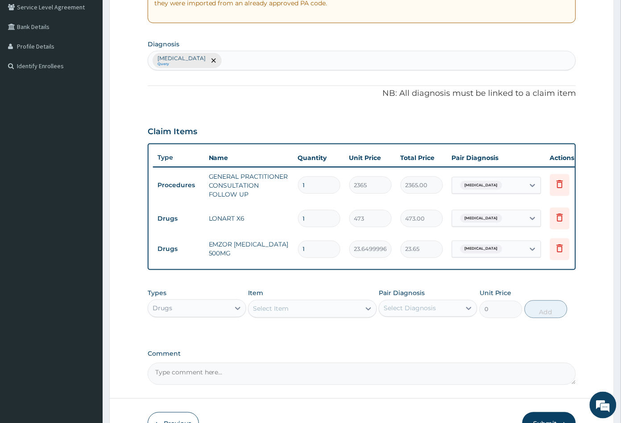
type input "18"
type input "425.70"
type input "18"
click at [322, 222] on input "1" at bounding box center [319, 218] width 42 height 17
type input "0.00"
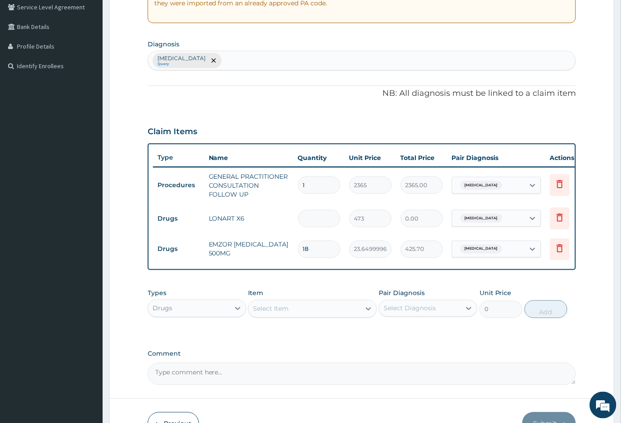
type input "6"
type input "2838.00"
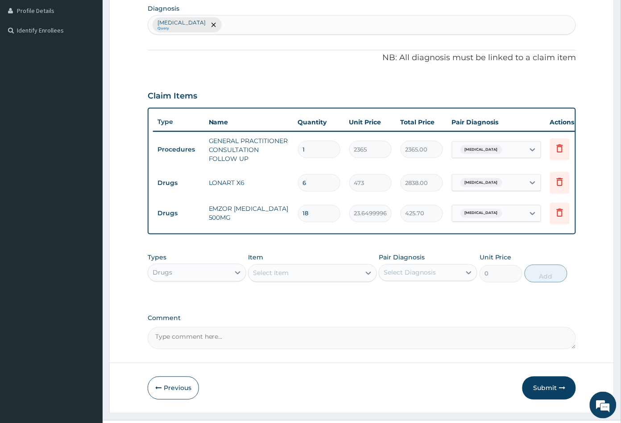
scroll to position [251, 0]
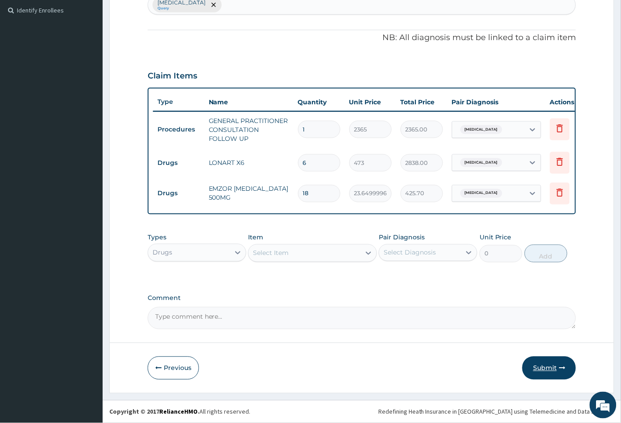
type input "6"
click at [550, 366] on button "Submit" at bounding box center [549, 368] width 54 height 23
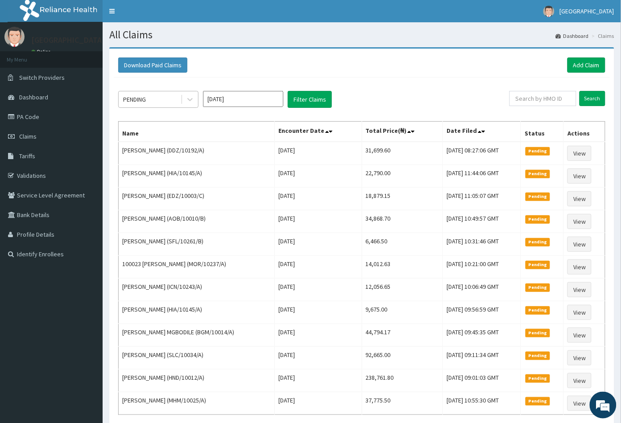
click at [153, 100] on div "PENDING" at bounding box center [150, 99] width 62 height 14
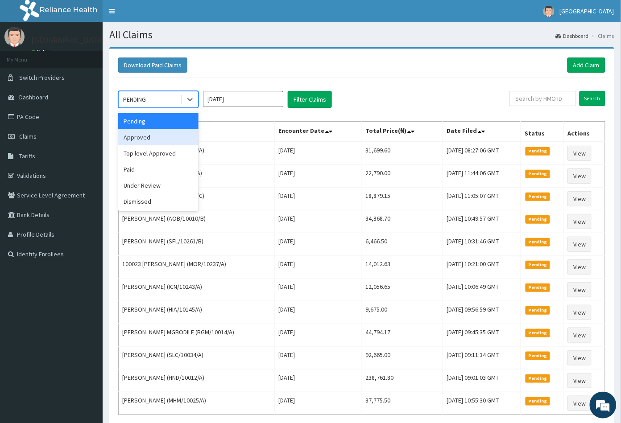
click at [145, 135] on div "Approved" at bounding box center [158, 137] width 80 height 16
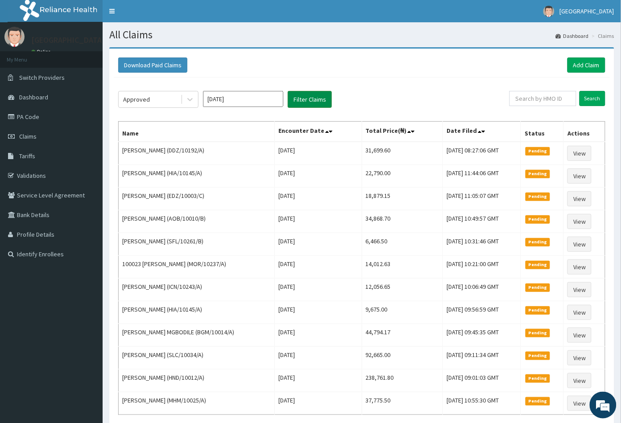
click at [307, 98] on button "Filter Claims" at bounding box center [310, 99] width 44 height 17
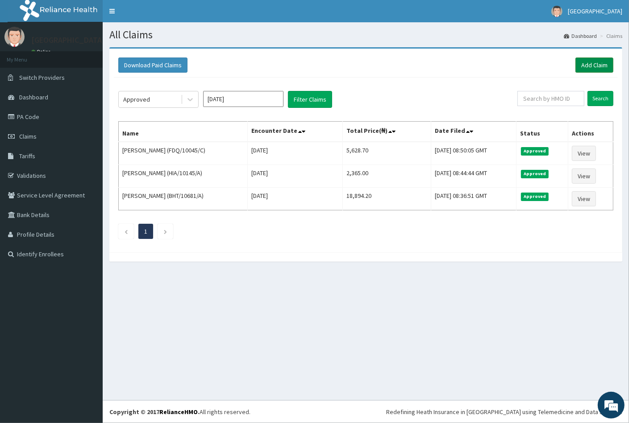
click at [588, 68] on link "Add Claim" at bounding box center [594, 65] width 38 height 15
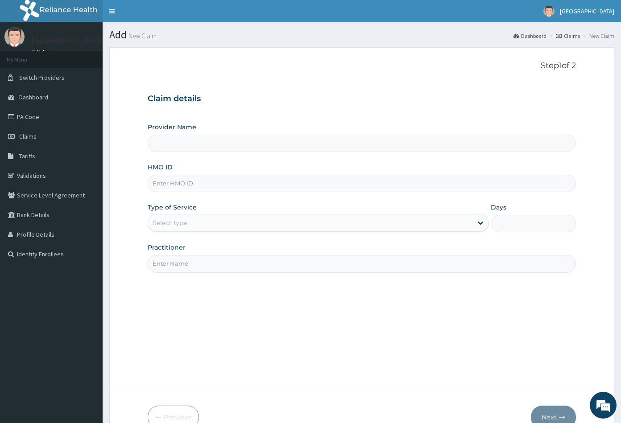
type input "[GEOGRAPHIC_DATA]"
click at [167, 181] on input "HMO ID" at bounding box center [362, 183] width 429 height 17
click at [153, 182] on input "HMO ID" at bounding box center [362, 183] width 429 height 17
paste input "RNM/10004/A"
type input "RNM/10004/A"
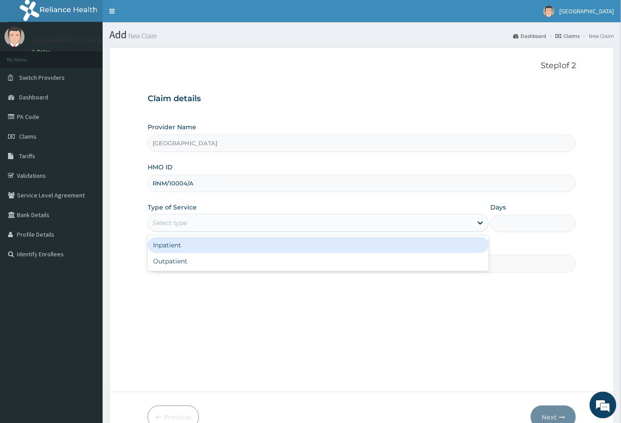
click at [174, 223] on div "Select type" at bounding box center [170, 223] width 34 height 9
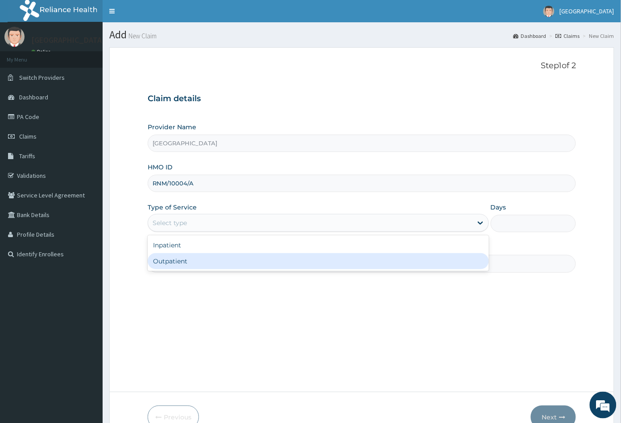
click at [174, 261] on div "Outpatient" at bounding box center [318, 261] width 341 height 16
type input "1"
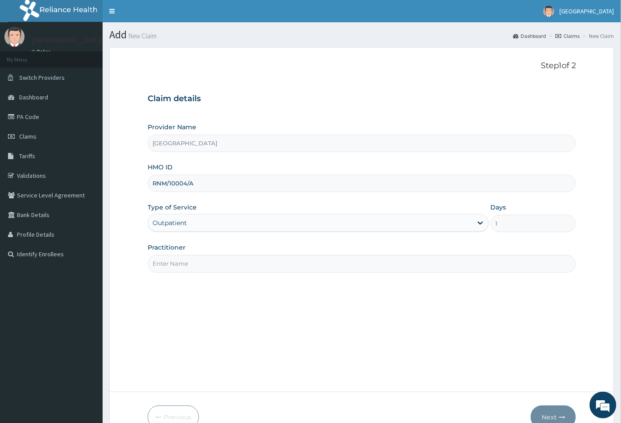
click at [174, 261] on input "Practitioner" at bounding box center [362, 263] width 429 height 17
type input "CON"
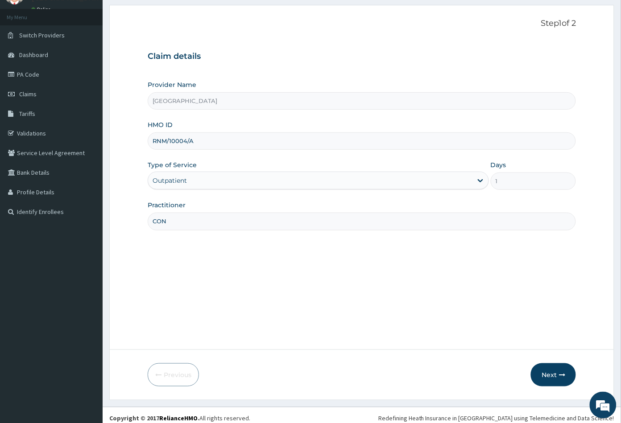
scroll to position [49, 0]
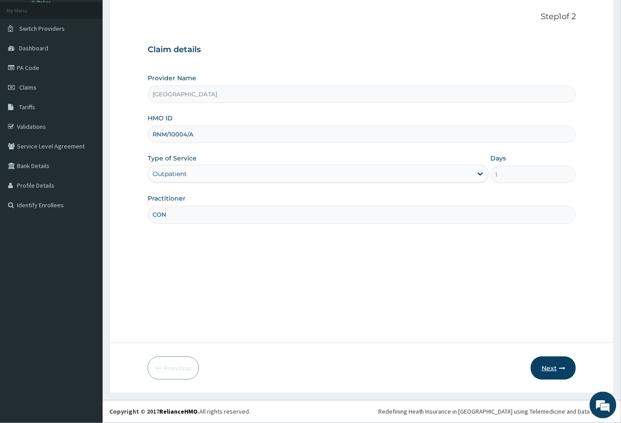
click at [552, 370] on button "Next" at bounding box center [553, 368] width 45 height 23
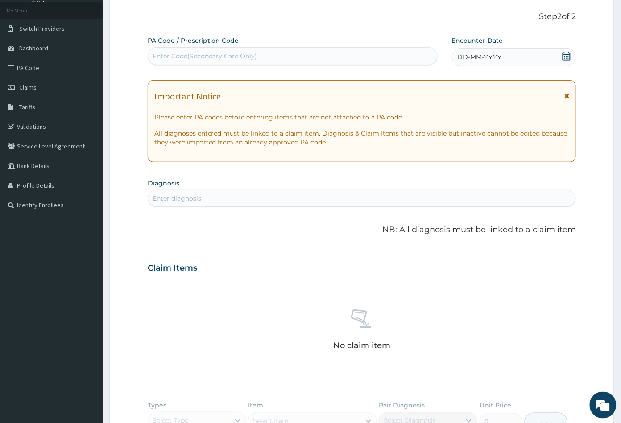
click at [566, 56] on icon at bounding box center [566, 56] width 9 height 9
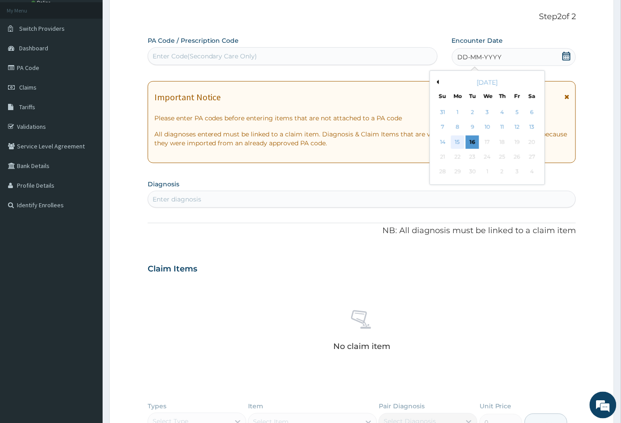
click at [456, 141] on div "15" at bounding box center [457, 142] width 13 height 13
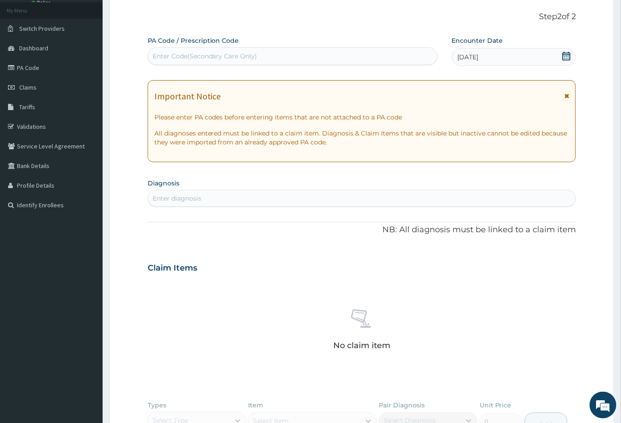
click at [209, 200] on div "Enter diagnosis" at bounding box center [362, 198] width 428 height 14
click at [183, 196] on div "Enter diagnosis" at bounding box center [177, 198] width 49 height 9
type input "MALA"
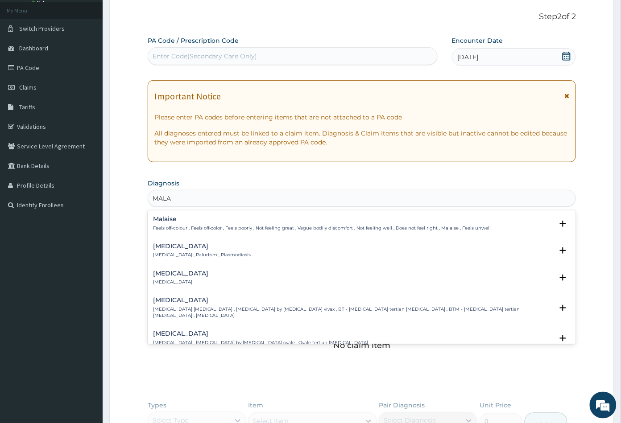
click at [174, 249] on h4 "[MEDICAL_DATA]" at bounding box center [202, 246] width 98 height 7
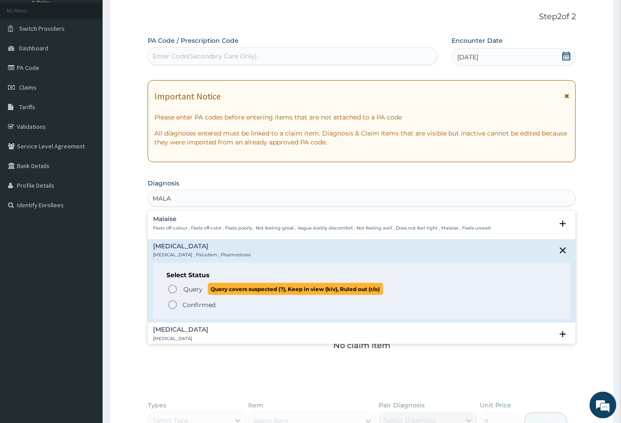
click at [172, 292] on icon "status option query" at bounding box center [172, 289] width 11 height 11
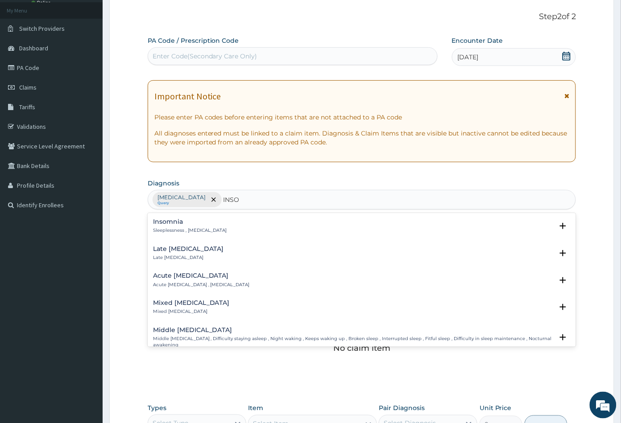
type input "INSOM"
click at [178, 225] on div "[MEDICAL_DATA] Sleeplessness , [MEDICAL_DATA]" at bounding box center [190, 227] width 74 height 16
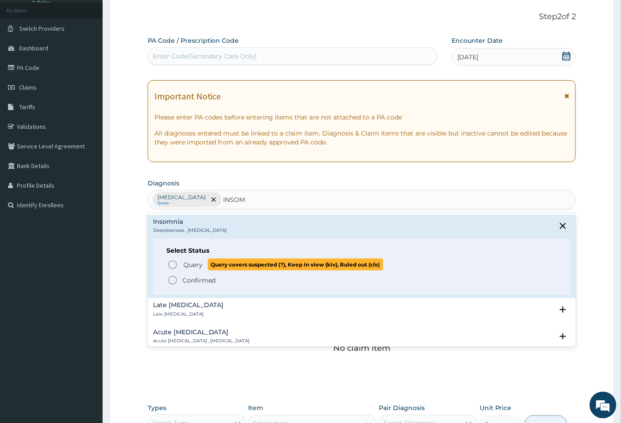
click at [176, 265] on circle "status option query" at bounding box center [173, 265] width 8 height 8
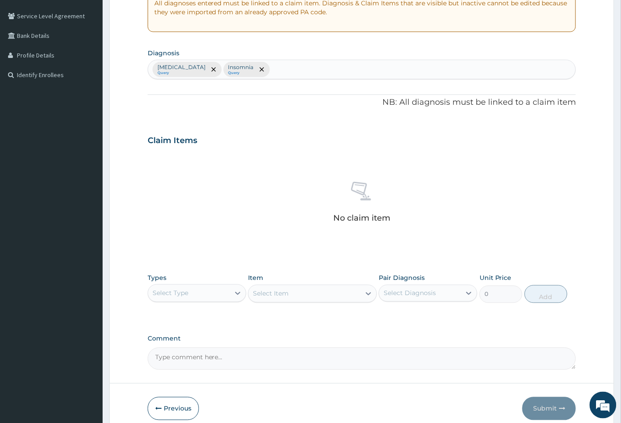
scroll to position [220, 0]
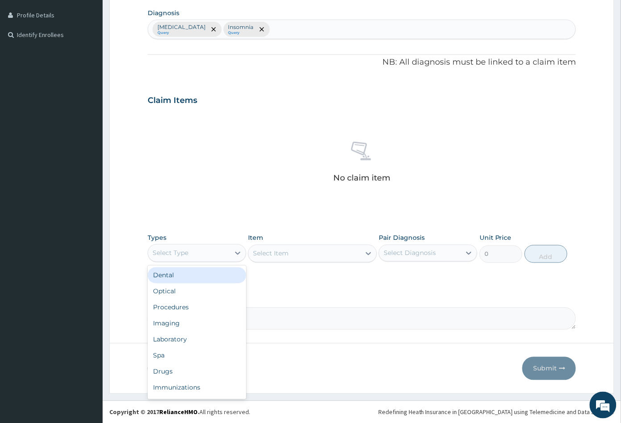
click at [217, 249] on div "Select Type" at bounding box center [189, 253] width 82 height 14
click at [196, 302] on div "Procedures" at bounding box center [197, 308] width 99 height 16
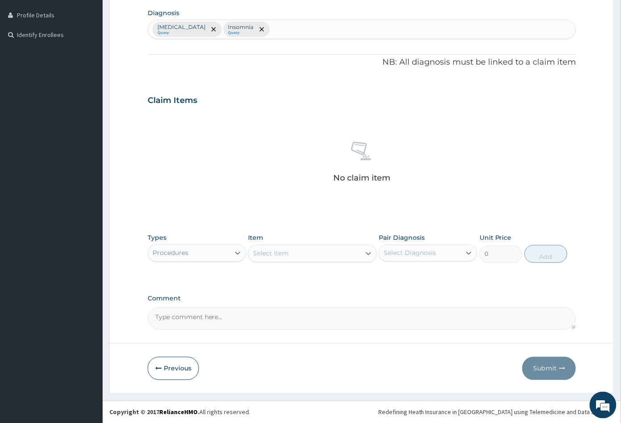
click at [291, 255] on div "Select Item" at bounding box center [305, 254] width 112 height 14
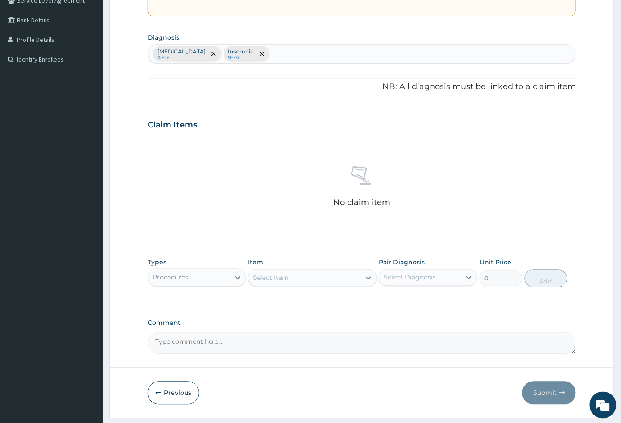
scroll to position [170, 0]
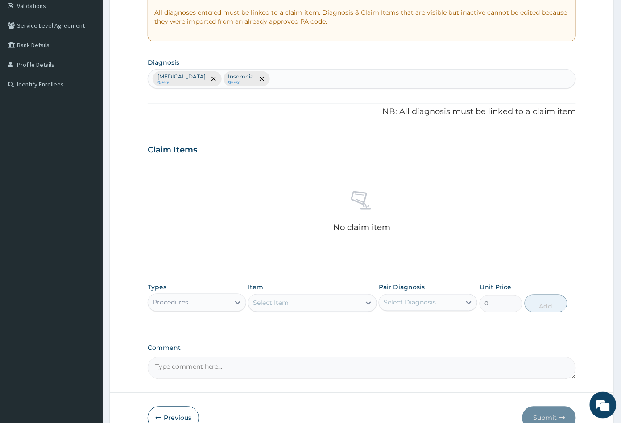
click at [254, 81] on div "[MEDICAL_DATA] Query [MEDICAL_DATA] Query" at bounding box center [362, 79] width 428 height 19
type input "SEP"
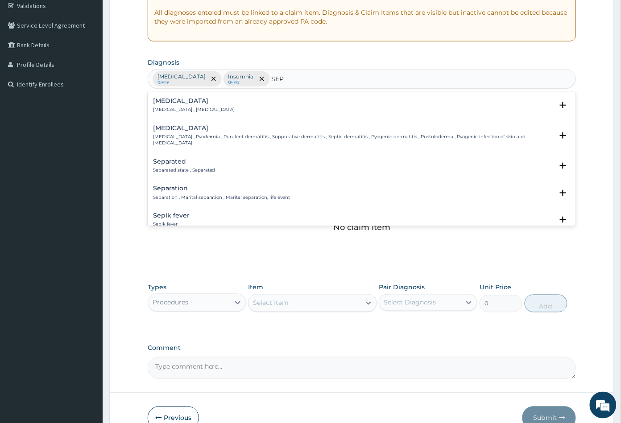
click at [168, 102] on h4 "[MEDICAL_DATA]" at bounding box center [194, 101] width 82 height 7
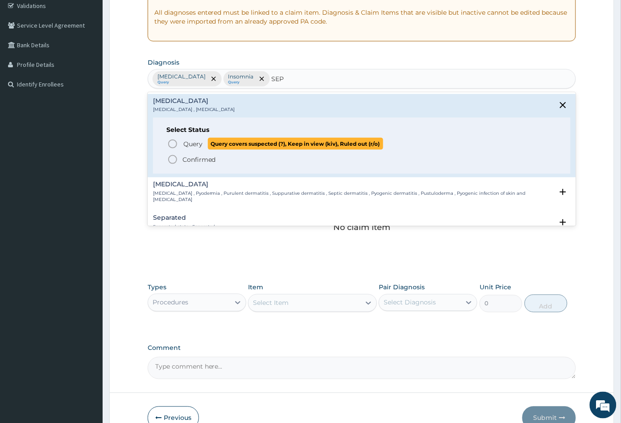
click at [172, 144] on icon "status option query" at bounding box center [172, 144] width 11 height 11
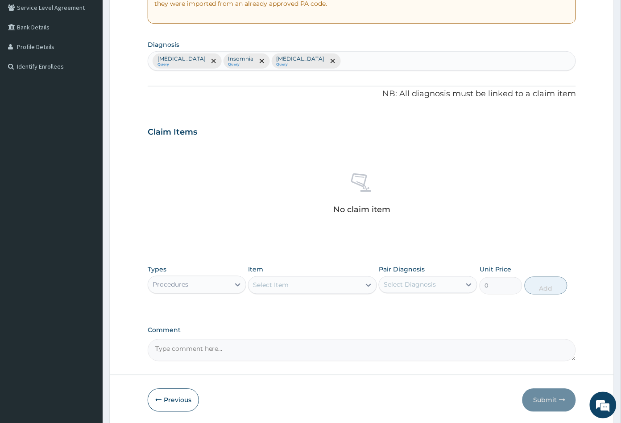
scroll to position [220, 0]
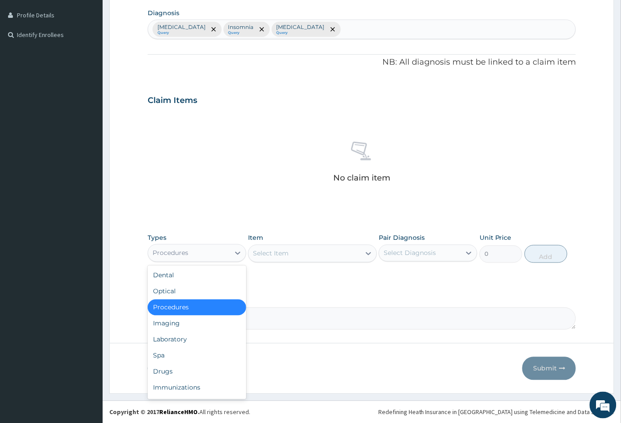
click at [205, 253] on div "Procedures" at bounding box center [189, 253] width 82 height 14
click at [316, 247] on div "Select Item" at bounding box center [305, 254] width 112 height 14
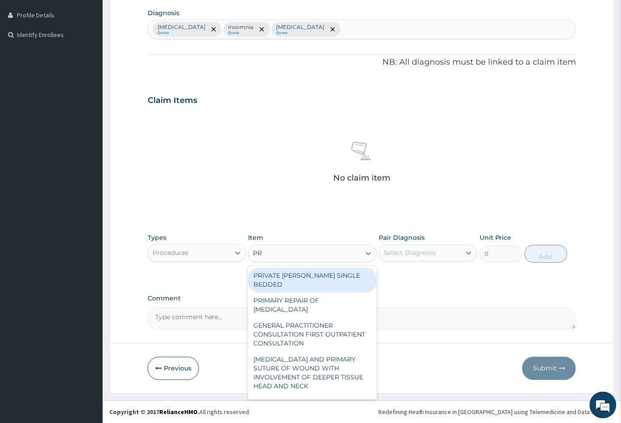
type input "PRA"
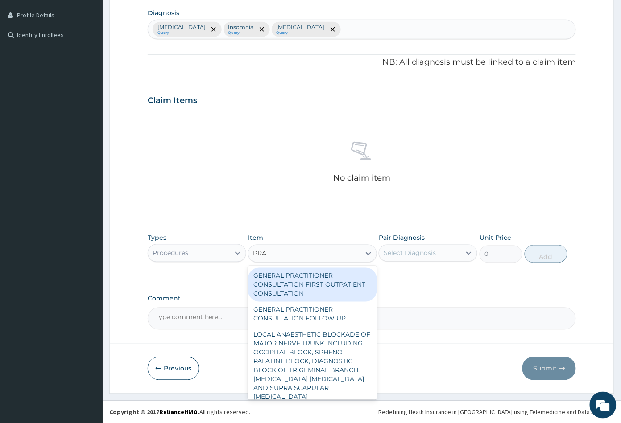
click at [313, 282] on div "GENERAL PRACTITIONER CONSULTATION FIRST OUTPATIENT CONSULTATION" at bounding box center [312, 285] width 128 height 34
type input "3547.5"
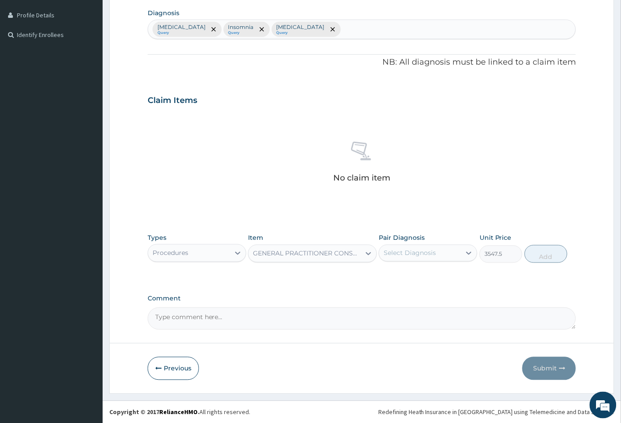
click at [425, 253] on div "Select Diagnosis" at bounding box center [410, 253] width 52 height 9
click at [421, 277] on div "[MEDICAL_DATA]" at bounding box center [428, 276] width 99 height 18
checkbox input "true"
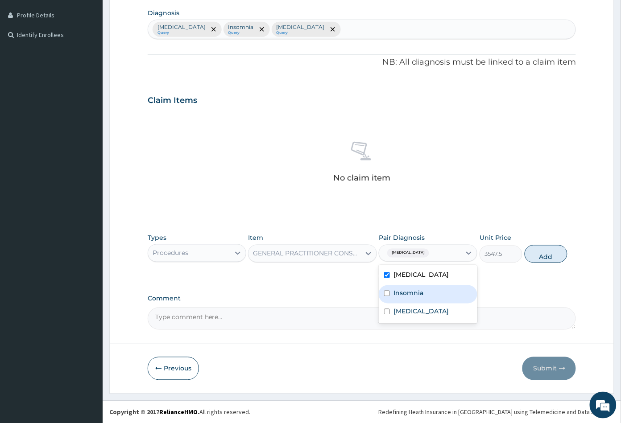
click at [426, 291] on div "Insomnia" at bounding box center [428, 295] width 99 height 18
checkbox input "true"
click at [423, 308] on div "[MEDICAL_DATA]" at bounding box center [428, 313] width 99 height 18
checkbox input "true"
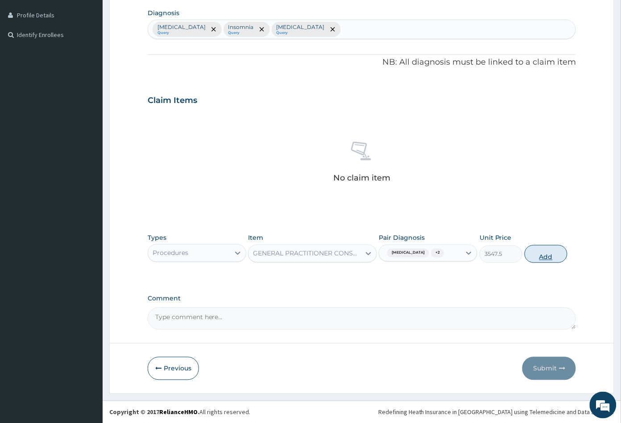
click at [551, 257] on button "Add" at bounding box center [546, 254] width 43 height 18
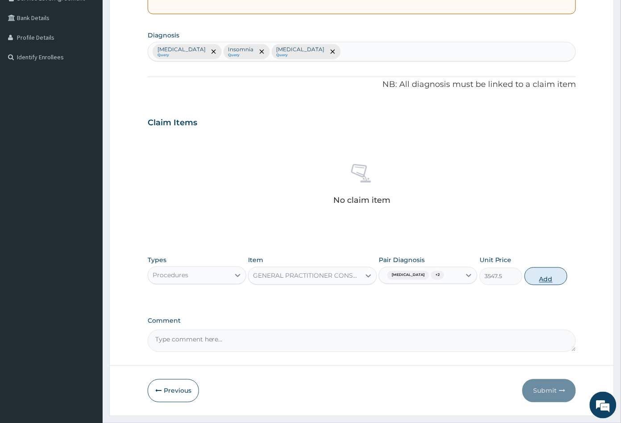
type input "0"
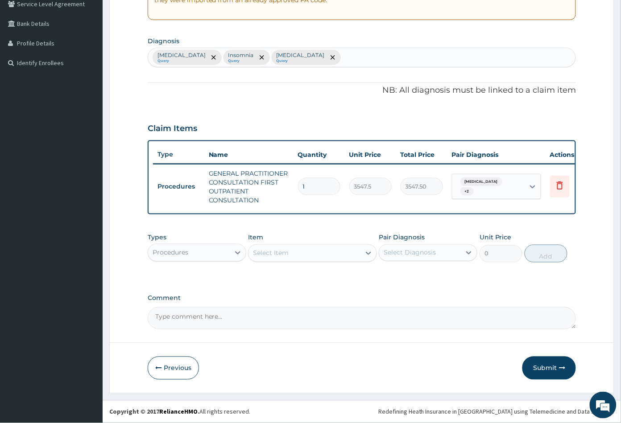
click at [200, 253] on div "Procedures" at bounding box center [189, 253] width 82 height 14
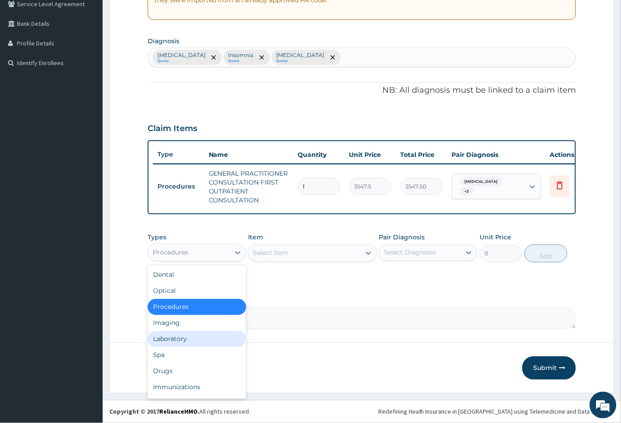
click at [179, 342] on div "Laboratory" at bounding box center [197, 340] width 99 height 16
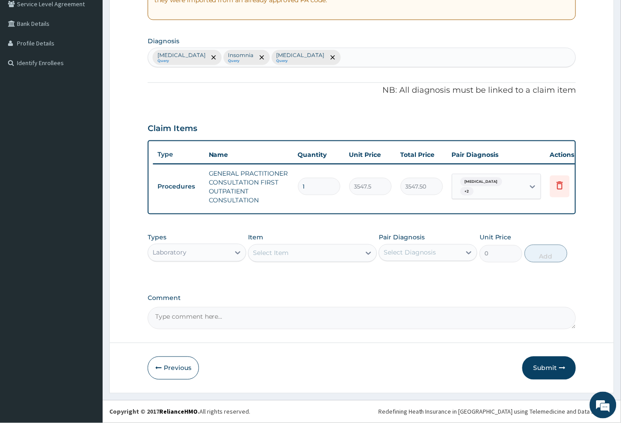
click at [319, 261] on div "Select Item" at bounding box center [312, 254] width 128 height 18
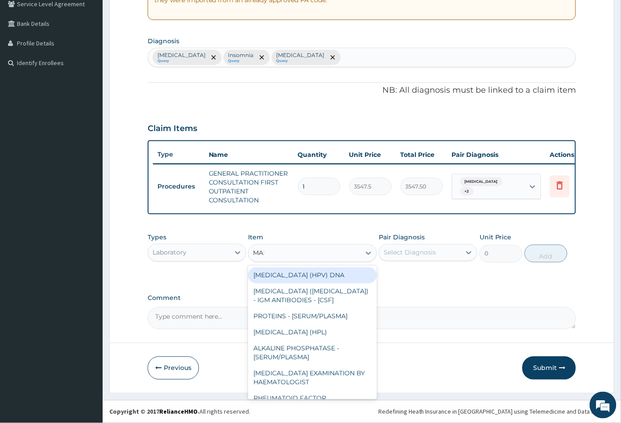
type input "MALA"
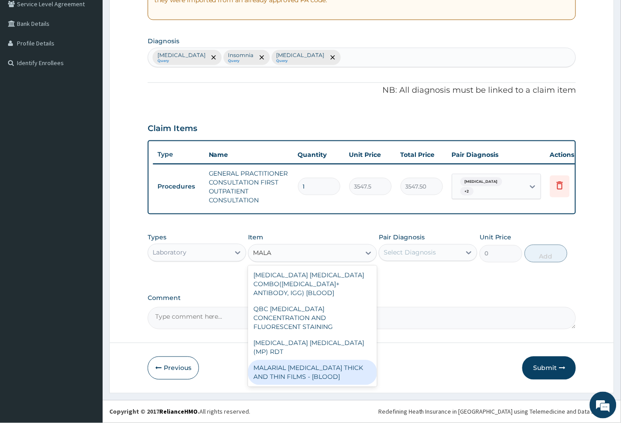
click at [323, 361] on div "MALARIAL PARASITE THICK AND THIN FILMS - [BLOOD]" at bounding box center [312, 373] width 128 height 25
type input "1612.5"
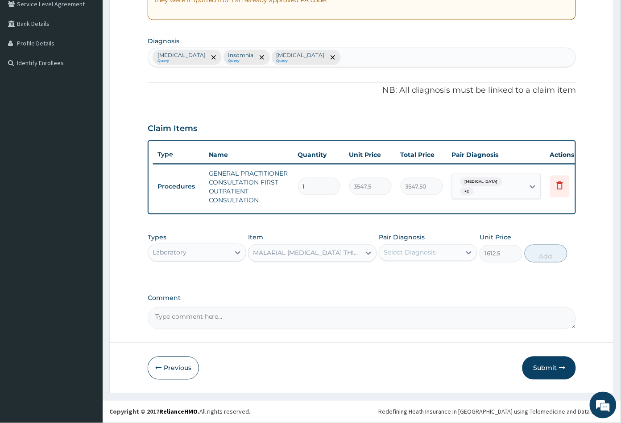
click at [406, 255] on div "Select Diagnosis" at bounding box center [410, 253] width 52 height 9
click at [413, 278] on label "Malaria" at bounding box center [421, 274] width 55 height 9
checkbox input "true"
click at [538, 257] on button "Add" at bounding box center [546, 254] width 43 height 18
type input "0"
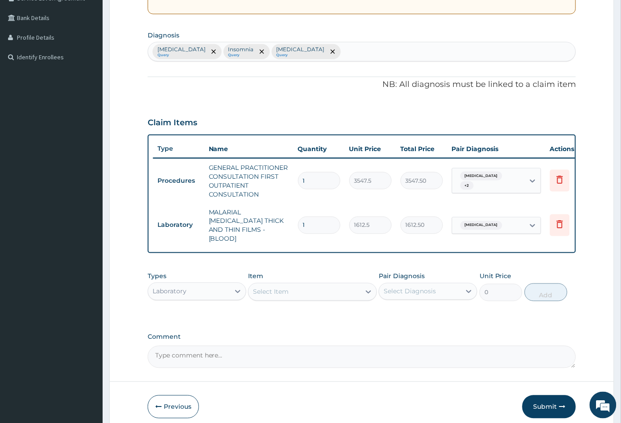
click at [317, 293] on div "Select Item" at bounding box center [305, 292] width 112 height 14
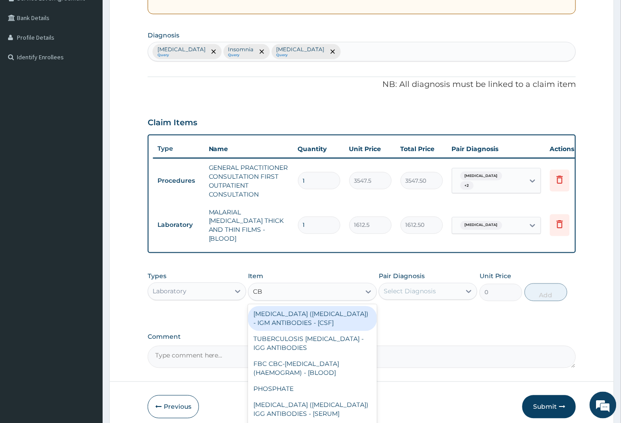
type input "CBC"
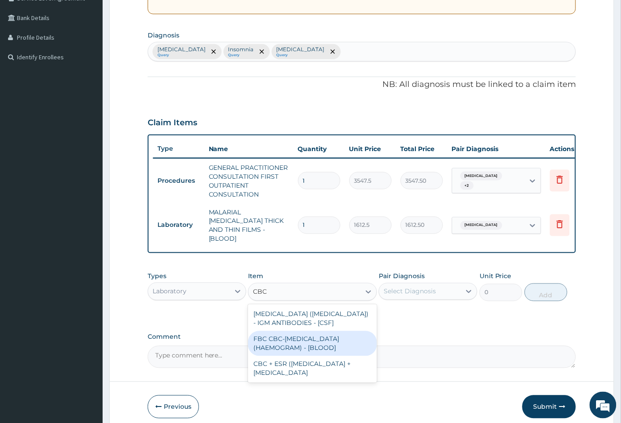
click at [311, 342] on div "FBC CBC-COMPLETE BLOOD COUNT (HAEMOGRAM) - [BLOOD]" at bounding box center [312, 344] width 128 height 25
type input "4300"
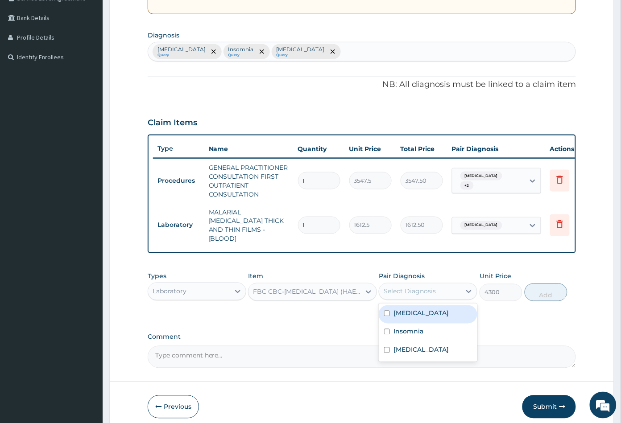
click at [425, 290] on div "Select Diagnosis" at bounding box center [410, 291] width 52 height 9
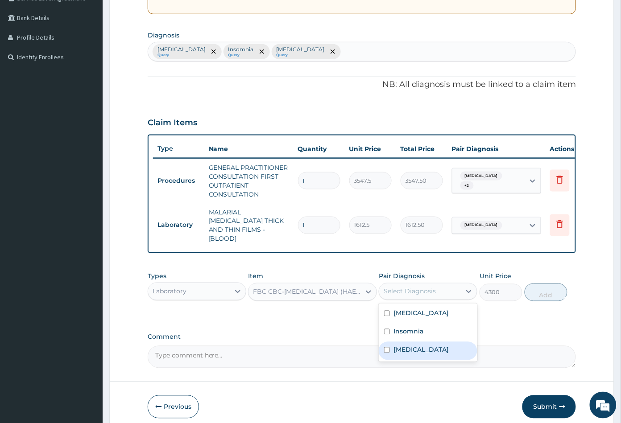
click at [416, 343] on div "Sepsis" at bounding box center [428, 351] width 99 height 18
checkbox input "true"
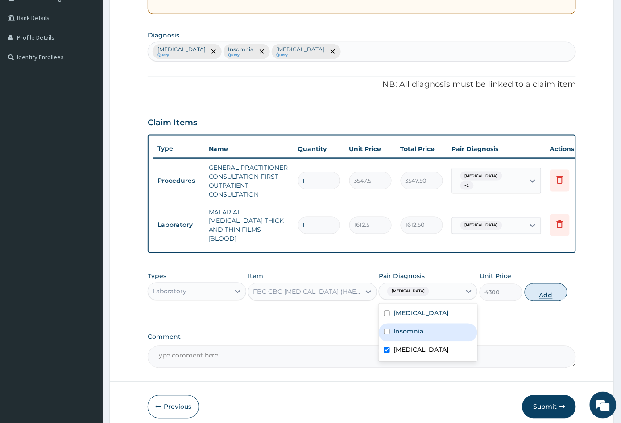
click at [540, 294] on button "Add" at bounding box center [546, 293] width 43 height 18
type input "0"
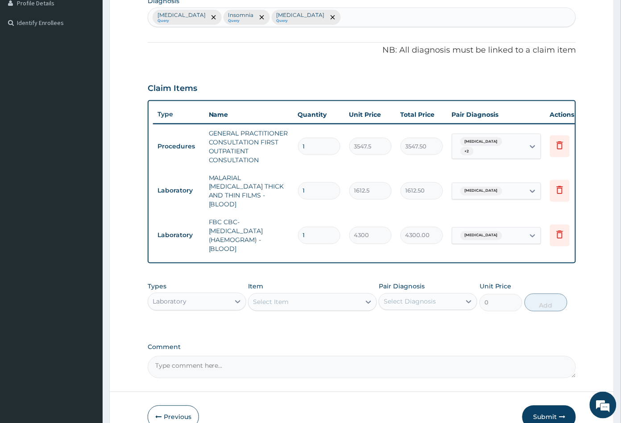
scroll to position [278, 0]
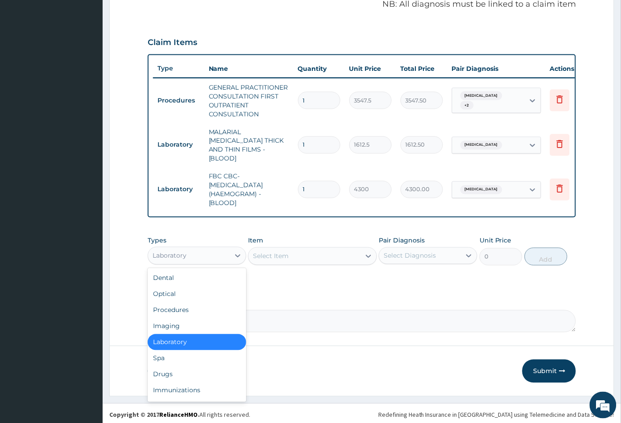
click at [205, 251] on div "Laboratory" at bounding box center [189, 256] width 82 height 14
click at [177, 371] on div "Drugs" at bounding box center [197, 375] width 99 height 16
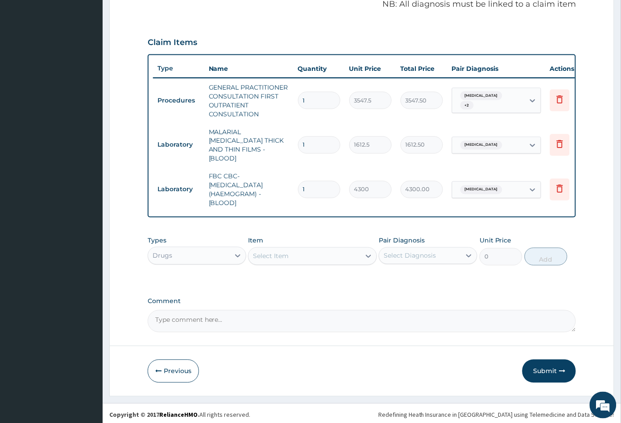
click at [311, 262] on div "Item Select Item" at bounding box center [312, 250] width 128 height 29
click at [308, 254] on div "Select Item" at bounding box center [305, 256] width 112 height 14
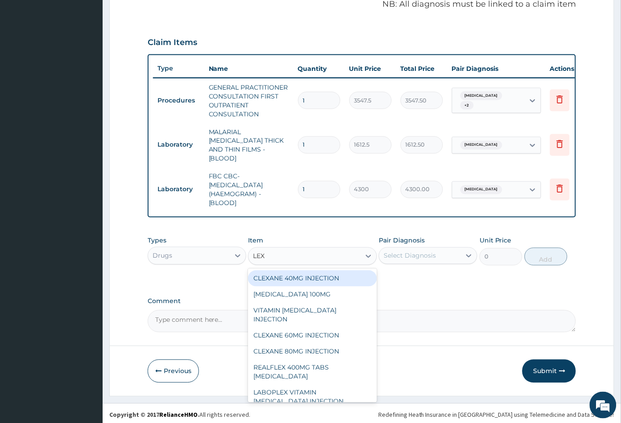
type input "LEXO"
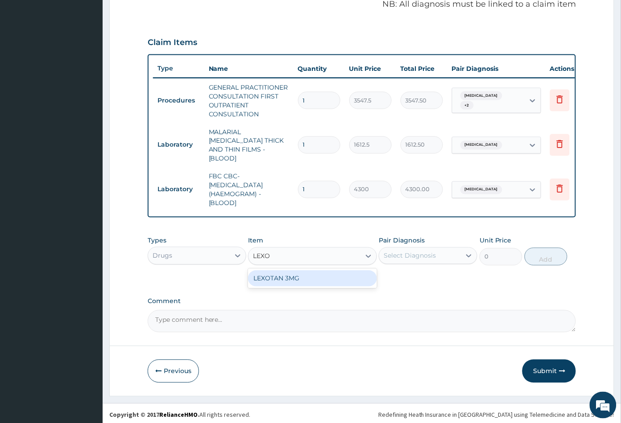
click at [311, 274] on div "LEXOTAN 3MG" at bounding box center [312, 279] width 128 height 16
type input "59.125"
click at [421, 254] on div "Select Diagnosis" at bounding box center [410, 256] width 52 height 9
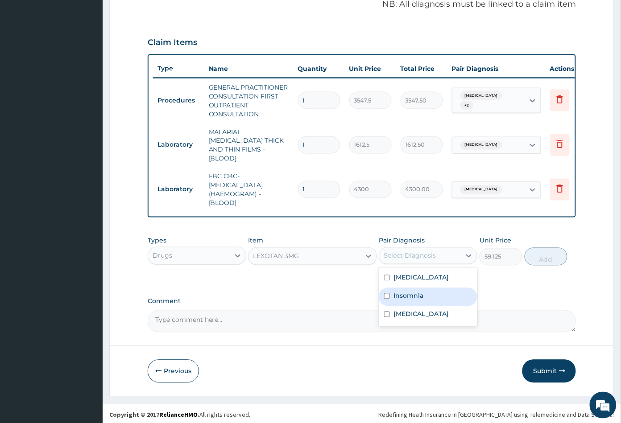
click at [414, 292] on label "Insomnia" at bounding box center [409, 296] width 30 height 9
checkbox input "true"
click at [542, 262] on button "Add" at bounding box center [546, 257] width 43 height 18
type input "0"
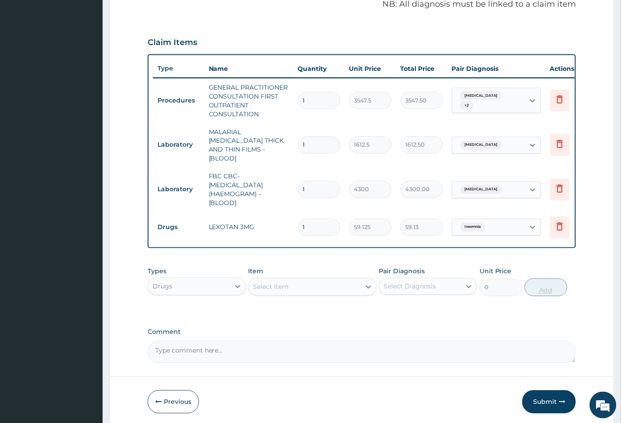
type input "0.00"
type input "6"
type input "354.75"
type input "6"
click at [311, 286] on div "Select Item" at bounding box center [305, 287] width 112 height 14
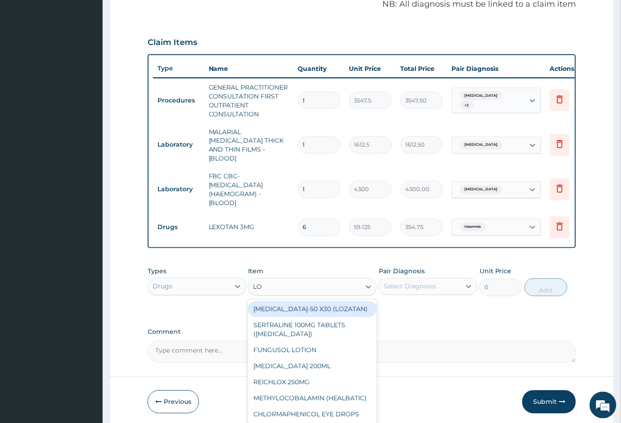
type input "LON"
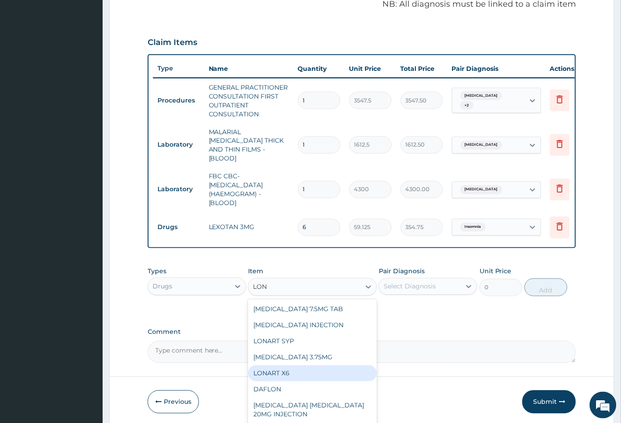
click at [292, 376] on div "LONART X6" at bounding box center [312, 374] width 128 height 16
type input "473"
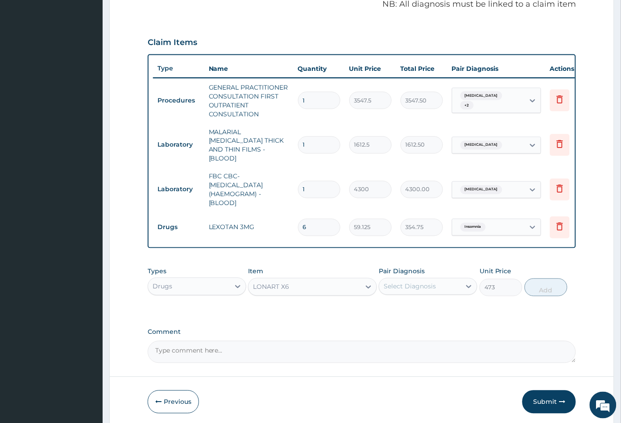
click at [423, 286] on div "Select Diagnosis" at bounding box center [410, 286] width 52 height 9
click at [414, 311] on div "Malaria" at bounding box center [428, 310] width 99 height 18
checkbox input "true"
click at [543, 284] on button "Add" at bounding box center [546, 288] width 43 height 18
type input "0"
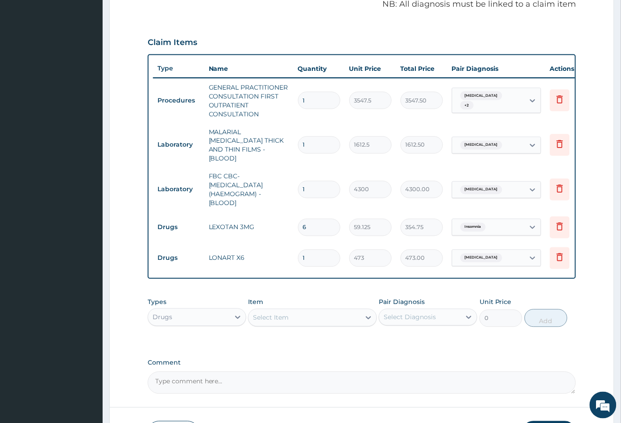
click at [312, 320] on div "Select Item" at bounding box center [305, 318] width 112 height 14
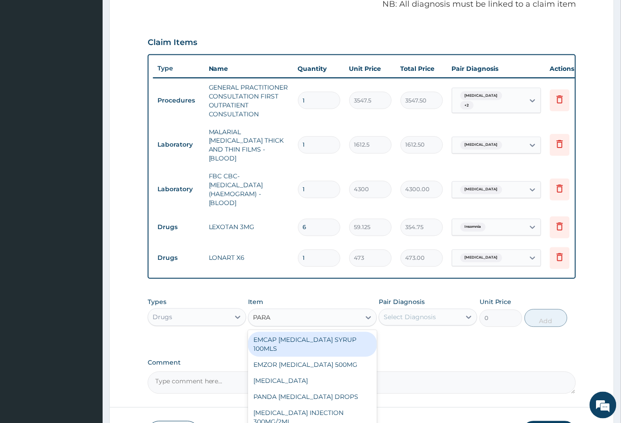
type input "PARAC"
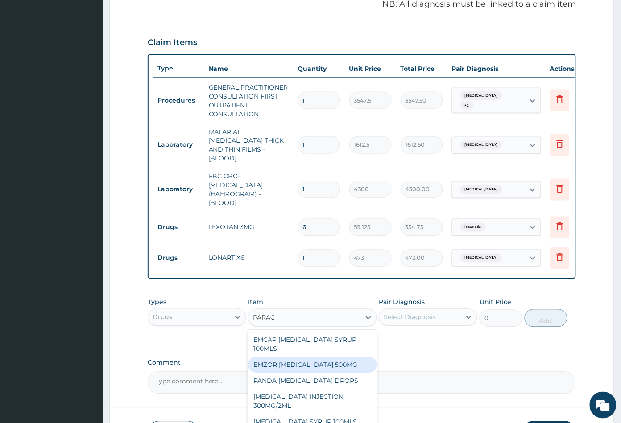
click at [308, 362] on div "EMZOR PARACETAMOL 500MG" at bounding box center [312, 365] width 128 height 16
type input "23.64999961853027"
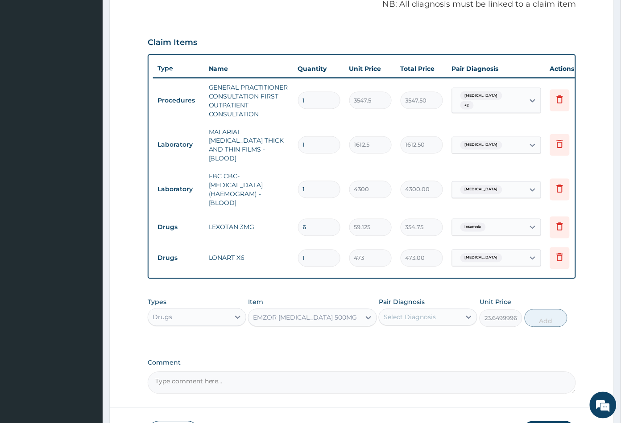
click at [440, 315] on div "Select Diagnosis" at bounding box center [420, 318] width 82 height 14
click at [423, 342] on div "Malaria" at bounding box center [428, 341] width 99 height 18
checkbox input "true"
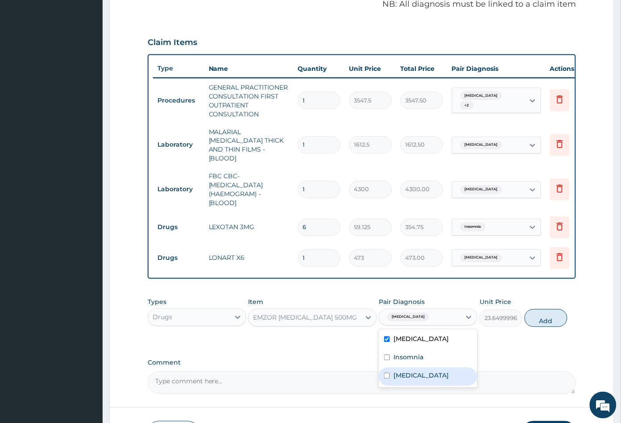
click at [425, 370] on div "Sepsis" at bounding box center [428, 377] width 99 height 18
checkbox input "true"
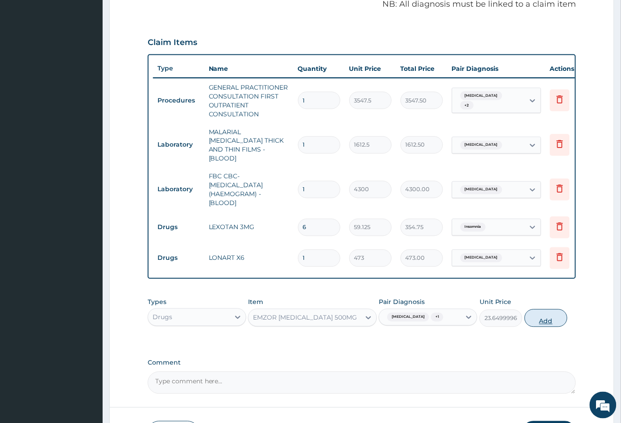
click at [546, 318] on button "Add" at bounding box center [546, 319] width 43 height 18
type input "0"
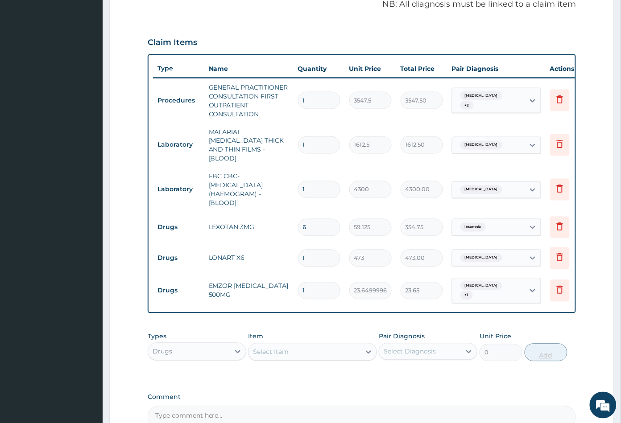
type input "0.00"
type input "3"
type input "70.95"
type input "30"
type input "709.50"
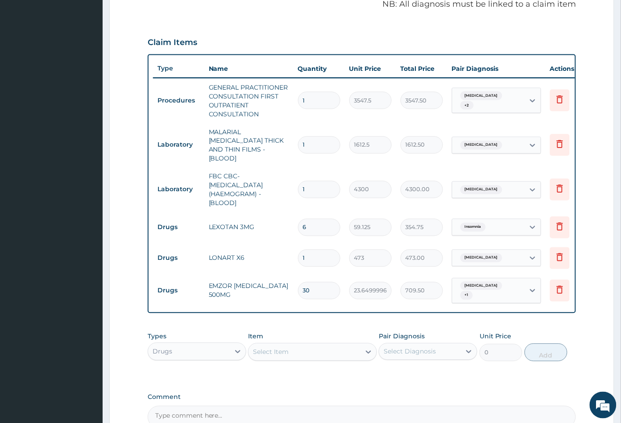
type input "30"
click at [311, 250] on input "1" at bounding box center [319, 258] width 42 height 17
type input "0.00"
type input "6"
type input "2838.00"
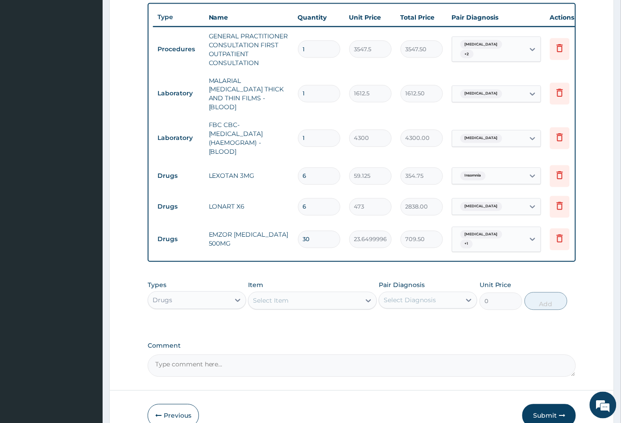
scroll to position [371, 0]
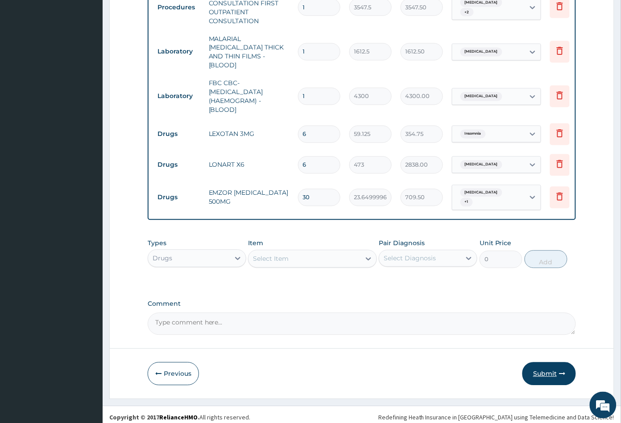
type input "6"
click at [548, 369] on button "Submit" at bounding box center [549, 374] width 54 height 23
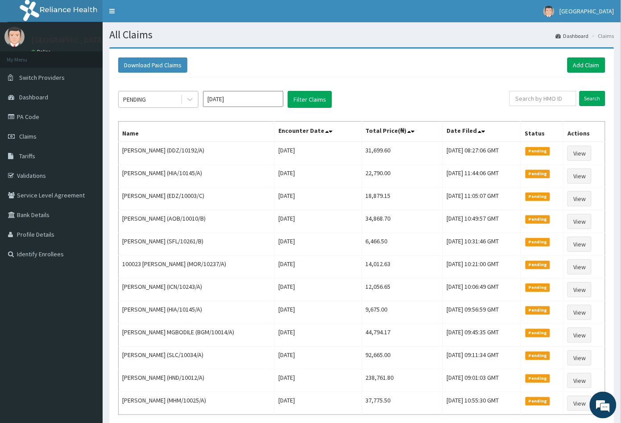
click at [146, 96] on div "PENDING" at bounding box center [134, 99] width 23 height 9
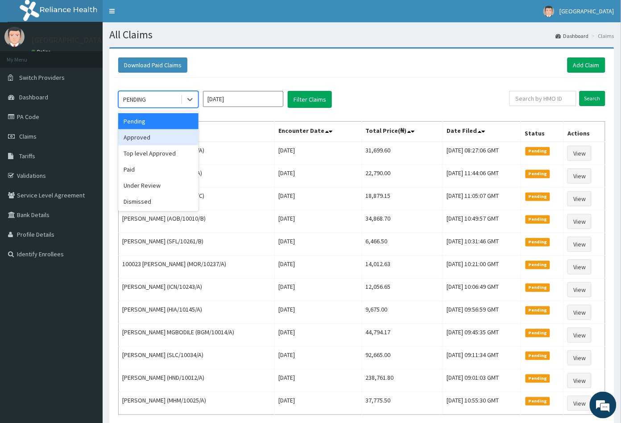
click at [153, 137] on div "Approved" at bounding box center [158, 137] width 80 height 16
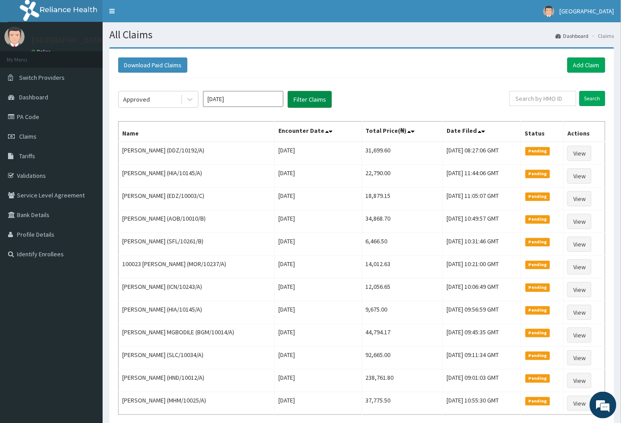
click at [300, 98] on button "Filter Claims" at bounding box center [310, 99] width 44 height 17
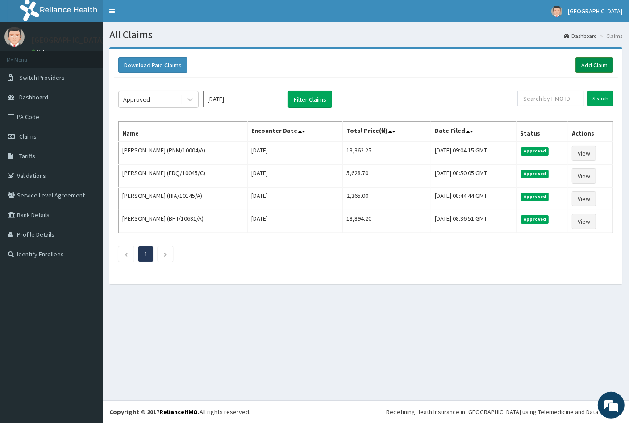
click at [590, 63] on link "Add Claim" at bounding box center [594, 65] width 38 height 15
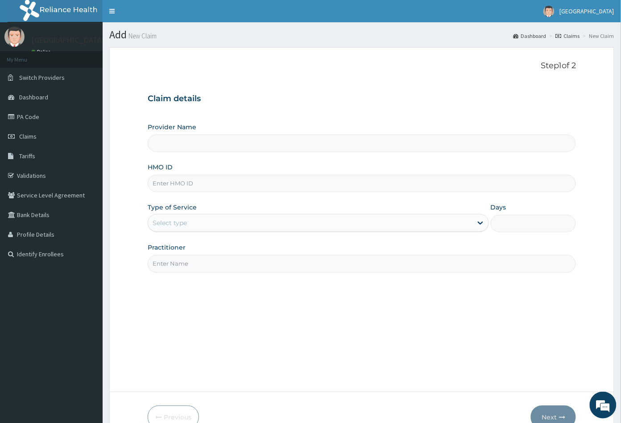
type input "[GEOGRAPHIC_DATA]"
click at [159, 183] on input "HMO ID" at bounding box center [362, 183] width 429 height 17
paste input "PFN/10197/A"
type input "PFN/10197/A"
click at [178, 225] on div "Select type" at bounding box center [170, 223] width 34 height 9
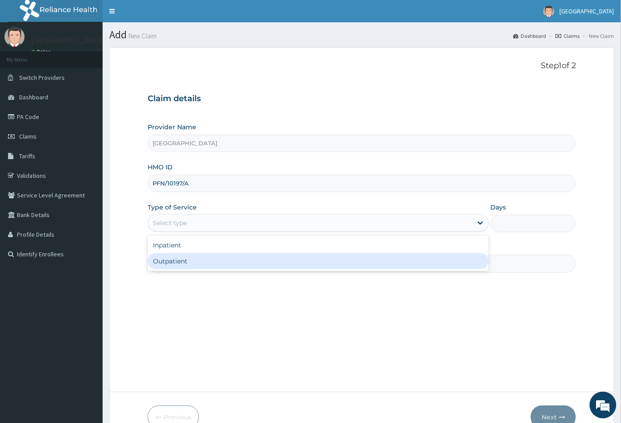
click at [170, 260] on div "Outpatient" at bounding box center [318, 261] width 341 height 16
type input "1"
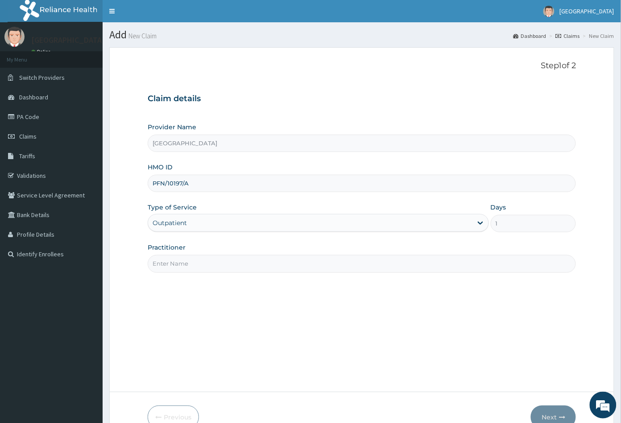
click at [170, 263] on input "Practitioner" at bounding box center [362, 263] width 429 height 17
type input "CON"
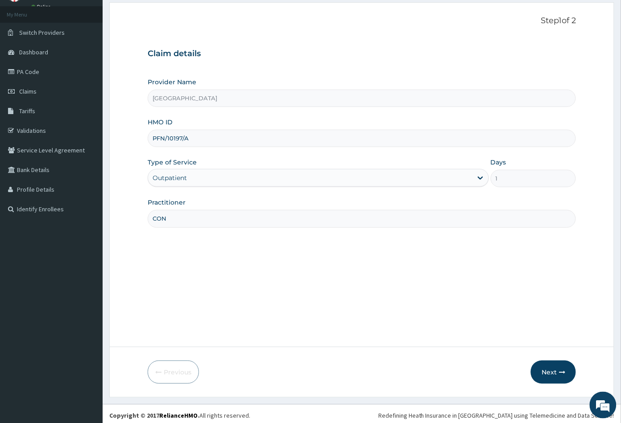
scroll to position [49, 0]
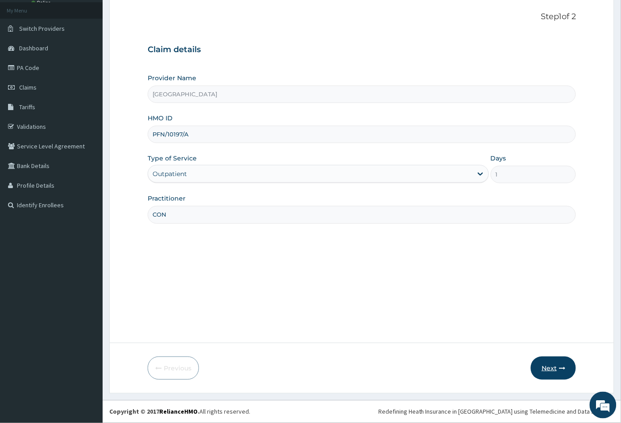
click at [547, 367] on button "Next" at bounding box center [553, 368] width 45 height 23
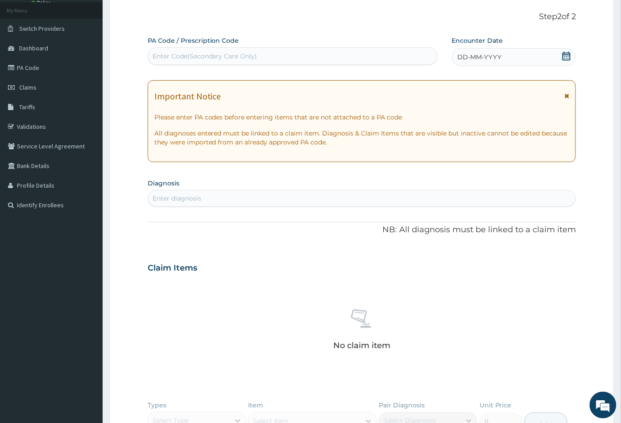
click at [212, 58] on div "Enter Code(Secondary Care Only)" at bounding box center [205, 56] width 105 height 9
paste input "PA/89BF9C"
type input "PA/89BF9C"
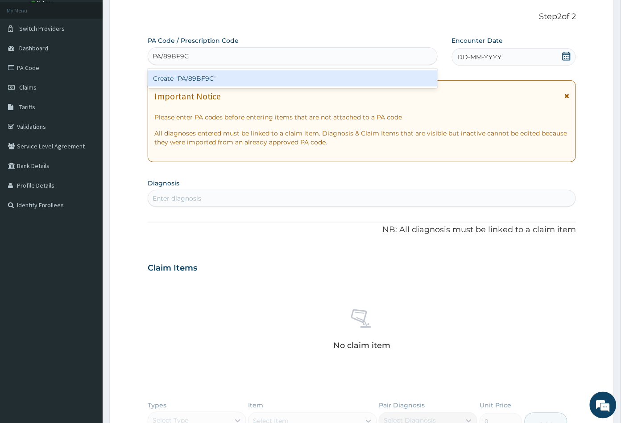
click at [198, 76] on div "Create "PA/89BF9C"" at bounding box center [293, 78] width 290 height 16
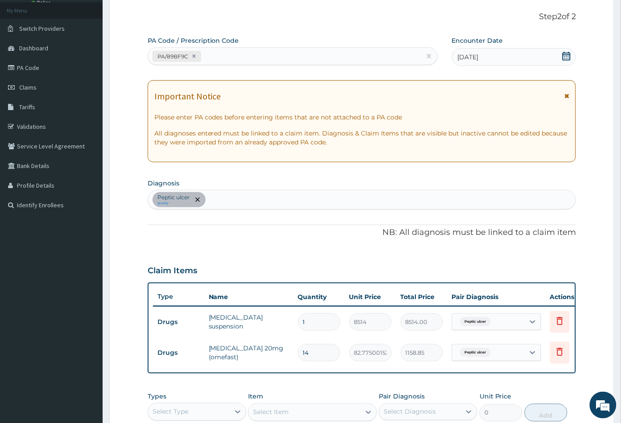
click at [222, 199] on div "Peptic ulcer query" at bounding box center [362, 200] width 428 height 19
type input "MALA"
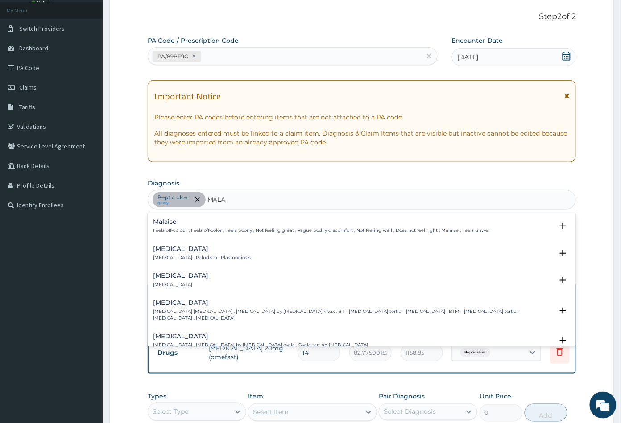
click at [174, 255] on p "[MEDICAL_DATA] , Paludism , Plasmodiosis" at bounding box center [202, 258] width 98 height 6
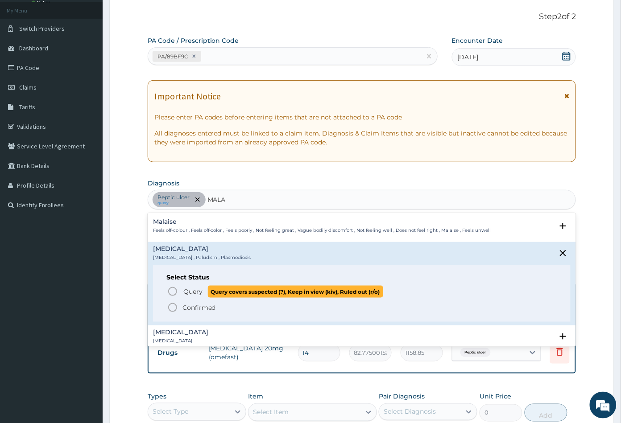
click at [174, 291] on icon "status option query" at bounding box center [172, 291] width 11 height 11
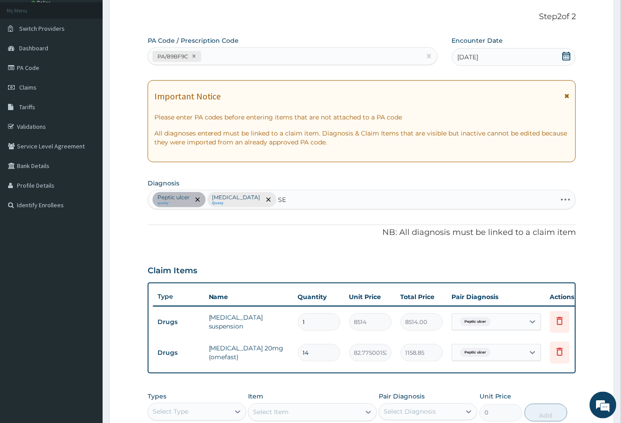
type input "SEP"
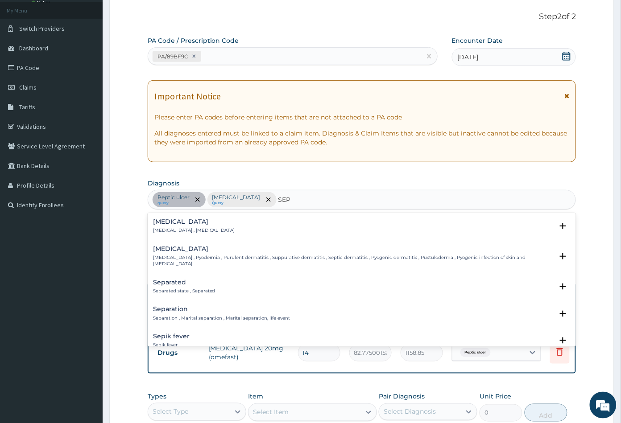
click at [178, 228] on p "[MEDICAL_DATA] , [MEDICAL_DATA]" at bounding box center [194, 231] width 82 height 6
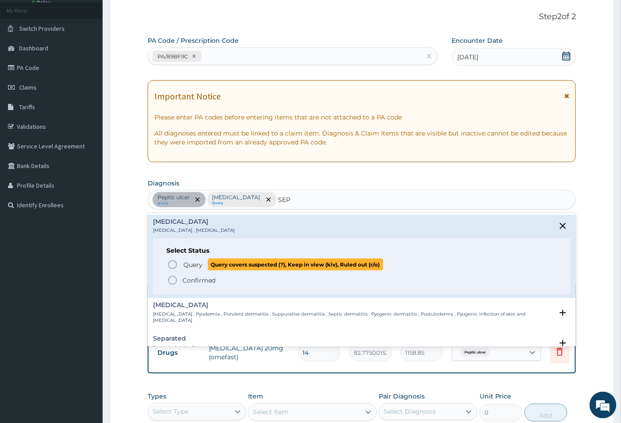
click at [171, 266] on icon "status option query" at bounding box center [172, 265] width 11 height 11
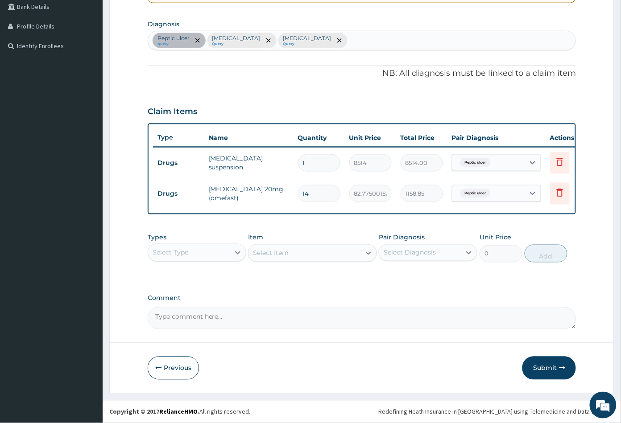
scroll to position [215, 0]
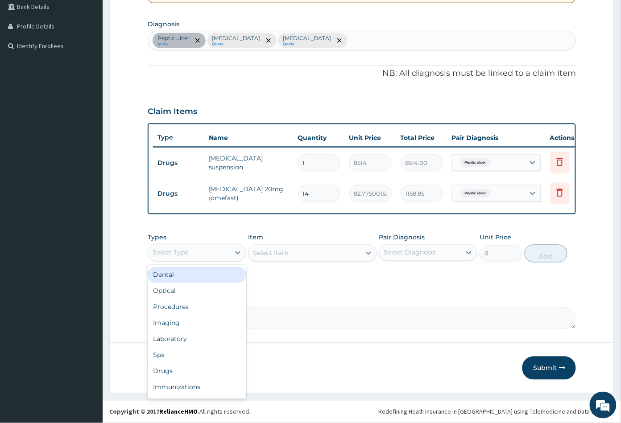
click at [207, 257] on div "Select Type" at bounding box center [189, 253] width 82 height 14
click at [185, 304] on div "Procedures" at bounding box center [197, 307] width 99 height 16
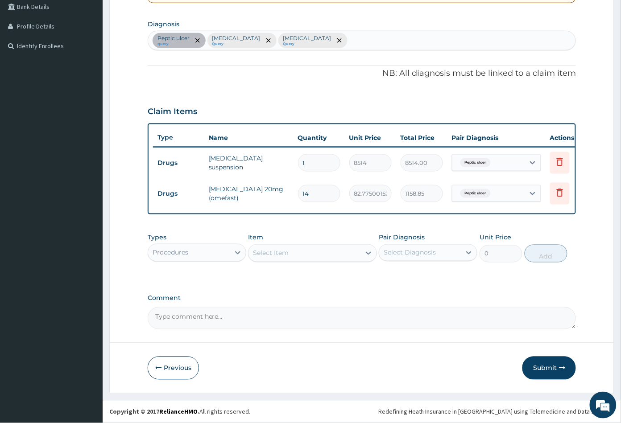
click at [296, 254] on div "Select Item" at bounding box center [305, 253] width 112 height 14
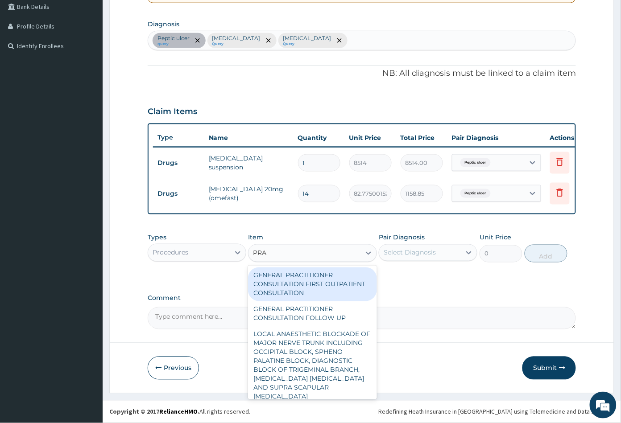
type input "PRAC"
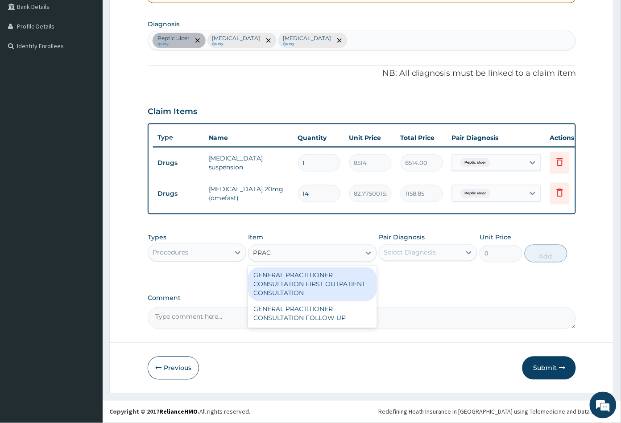
click at [313, 278] on div "GENERAL PRACTITIONER CONSULTATION FIRST OUTPATIENT CONSULTATION" at bounding box center [312, 285] width 128 height 34
type input "3547.5"
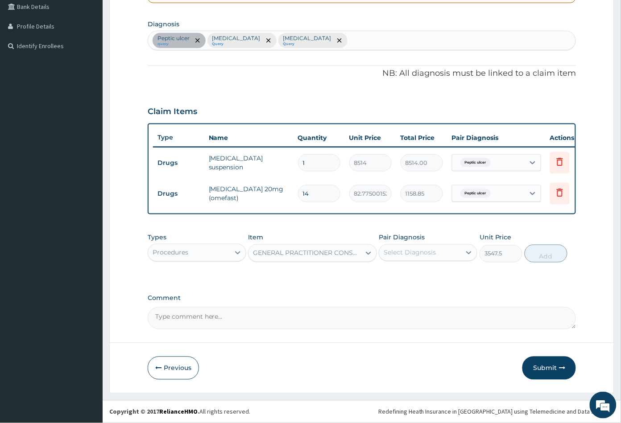
click at [408, 249] on div "Select Diagnosis" at bounding box center [410, 253] width 52 height 9
drag, startPoint x: 406, startPoint y: 269, endPoint x: 407, endPoint y: 286, distance: 16.6
click at [406, 269] on div "Peptic ulcer" at bounding box center [428, 276] width 99 height 18
checkbox input "true"
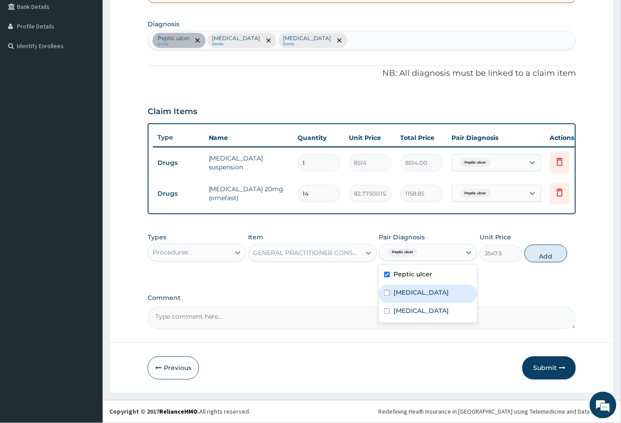
drag, startPoint x: 406, startPoint y: 290, endPoint x: 406, endPoint y: 301, distance: 10.7
click at [406, 291] on label "Malaria" at bounding box center [421, 293] width 55 height 9
checkbox input "true"
click at [406, 313] on label "Sepsis" at bounding box center [421, 311] width 55 height 9
checkbox input "true"
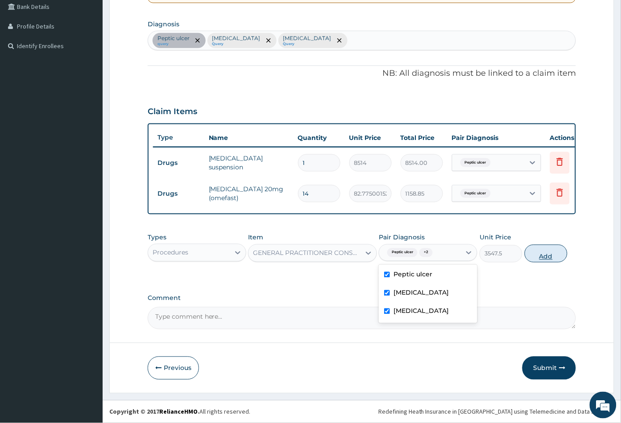
click at [546, 255] on button "Add" at bounding box center [546, 254] width 43 height 18
type input "0"
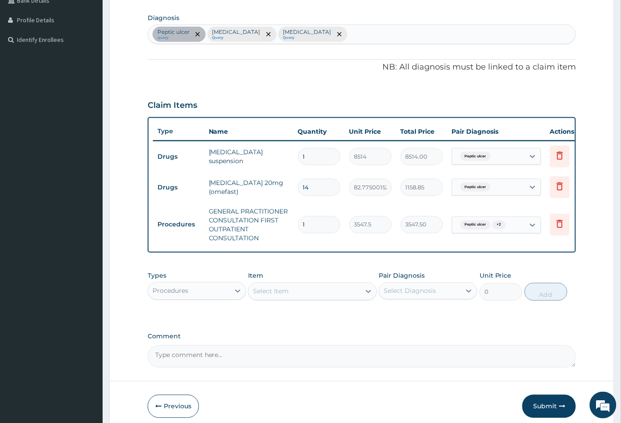
click at [203, 295] on div "Procedures" at bounding box center [189, 291] width 82 height 14
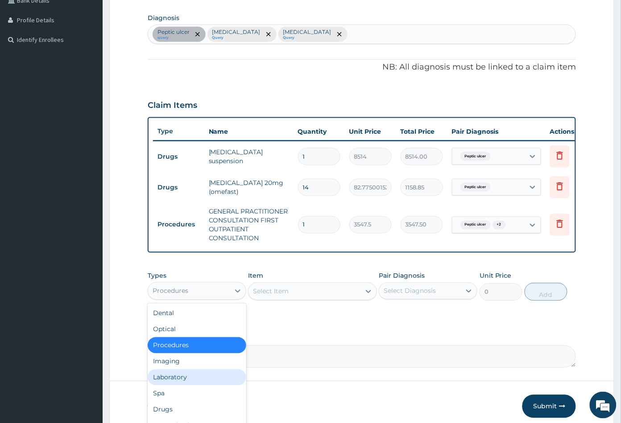
click at [178, 385] on div "Laboratory" at bounding box center [197, 378] width 99 height 16
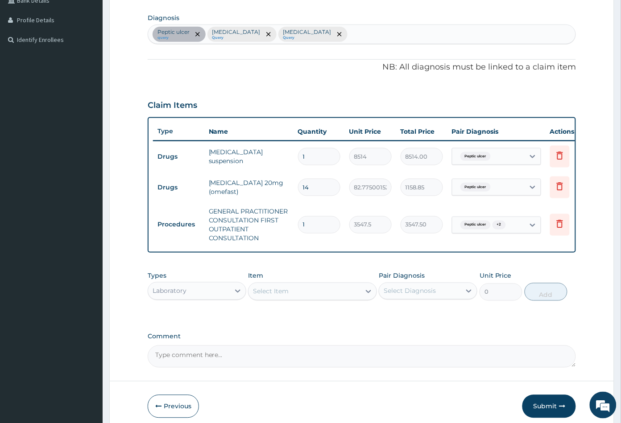
click at [343, 299] on div "Select Item" at bounding box center [305, 292] width 112 height 14
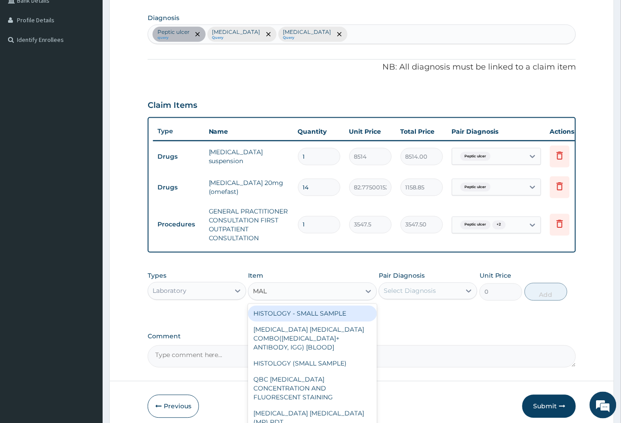
type input "MALA"
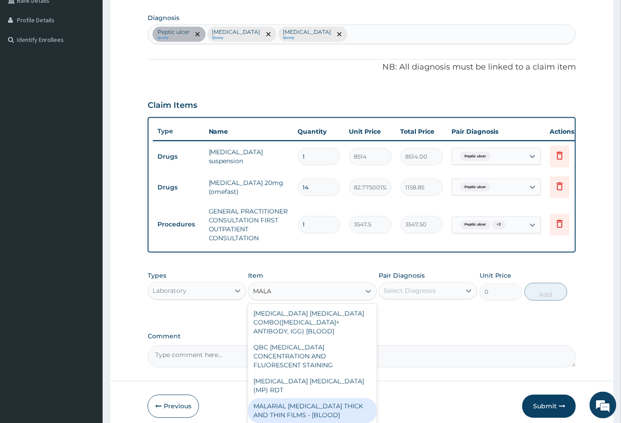
click at [316, 399] on div "MALARIAL PARASITE THICK AND THIN FILMS - [BLOOD]" at bounding box center [312, 411] width 128 height 25
type input "1612.5"
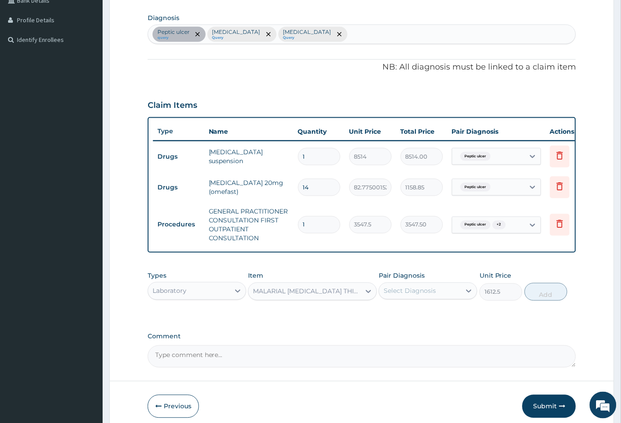
click at [428, 295] on div "Select Diagnosis" at bounding box center [410, 291] width 52 height 9
drag, startPoint x: 414, startPoint y: 340, endPoint x: 507, endPoint y: 327, distance: 93.8
click at [414, 336] on label "Malaria" at bounding box center [421, 331] width 55 height 9
checkbox input "true"
click at [543, 301] on button "Add" at bounding box center [546, 292] width 43 height 18
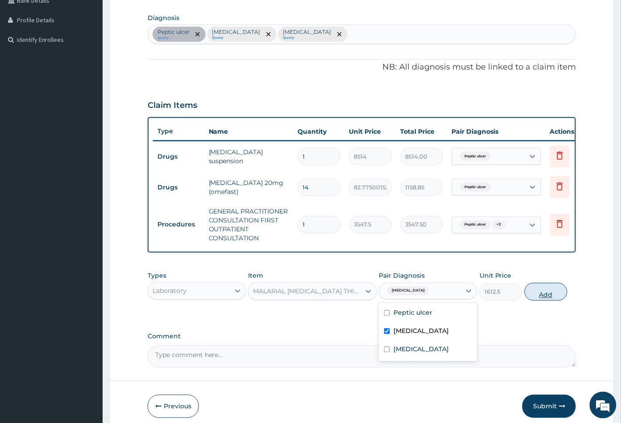
type input "0"
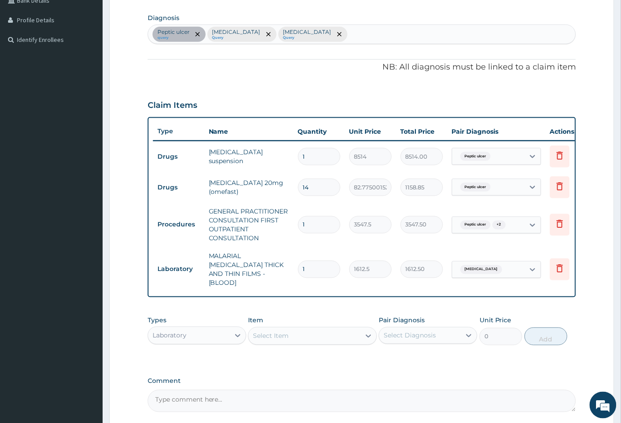
click at [308, 338] on div "Select Item" at bounding box center [305, 336] width 112 height 14
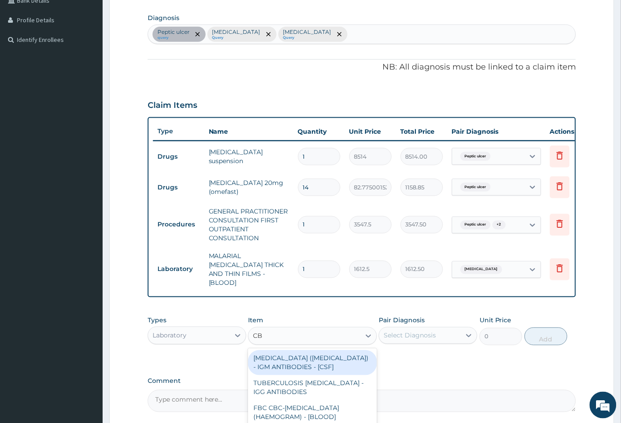
type input "CBC"
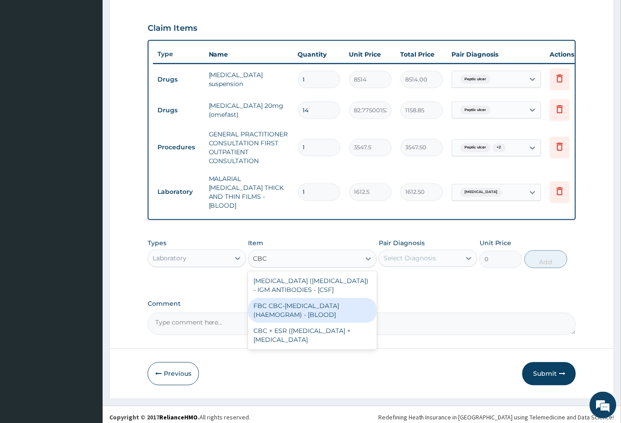
scroll to position [295, 0]
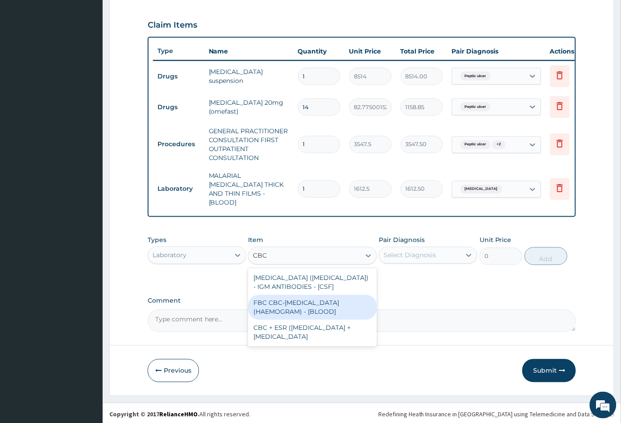
click at [335, 308] on div "FBC CBC-COMPLETE BLOOD COUNT (HAEMOGRAM) - [BLOOD]" at bounding box center [312, 307] width 128 height 25
type input "4300"
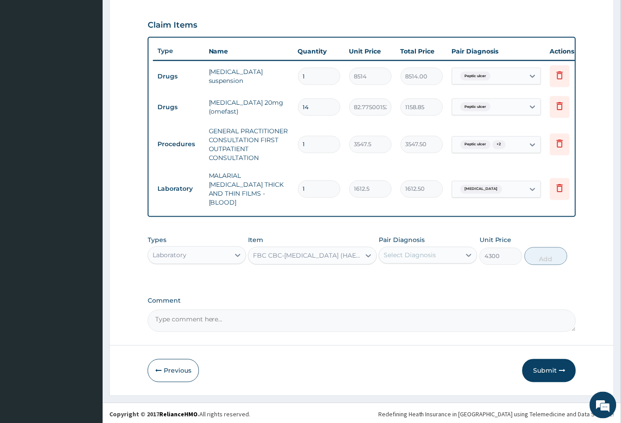
click at [423, 253] on div "Select Diagnosis" at bounding box center [410, 255] width 52 height 9
click at [423, 309] on div "Sepsis" at bounding box center [428, 315] width 99 height 18
checkbox input "true"
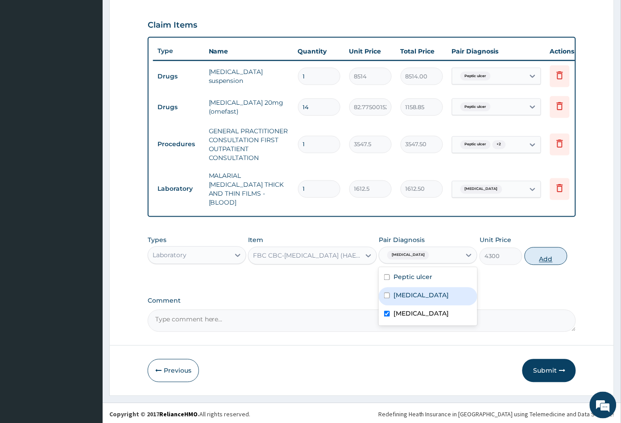
click at [540, 257] on button "Add" at bounding box center [546, 257] width 43 height 18
type input "0"
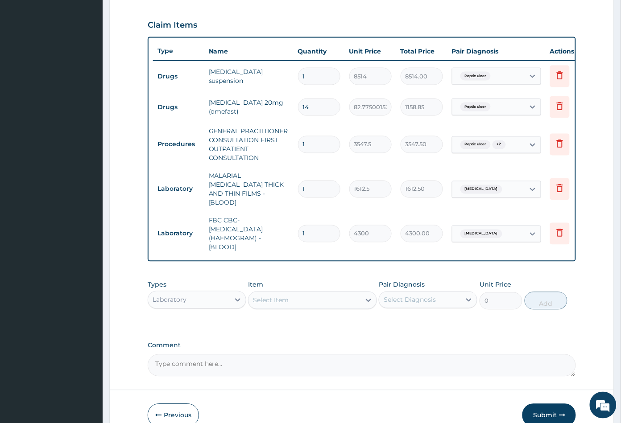
click at [204, 297] on div "Laboratory" at bounding box center [189, 300] width 82 height 14
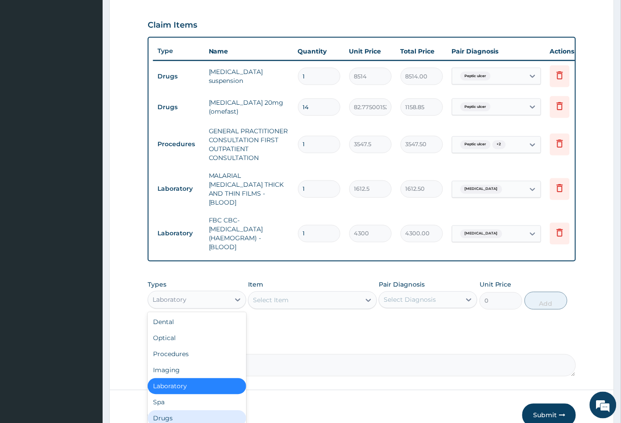
click at [169, 414] on div "Drugs" at bounding box center [197, 419] width 99 height 16
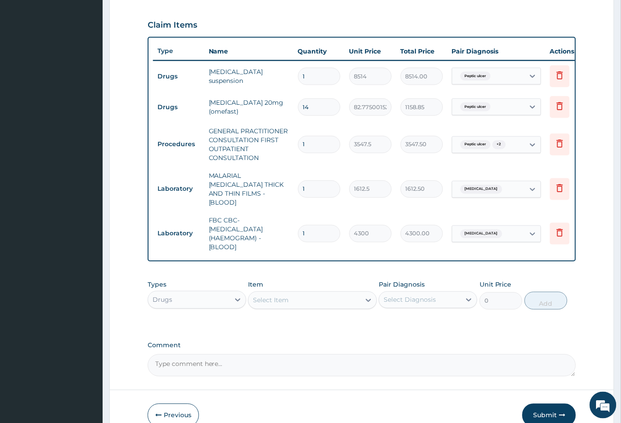
click at [320, 302] on div "Select Item" at bounding box center [305, 301] width 112 height 14
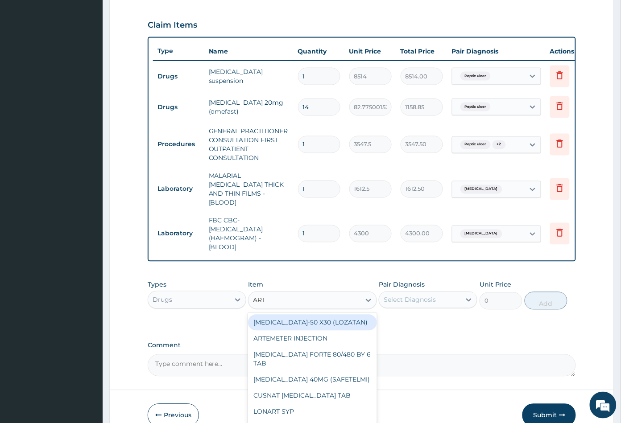
type input "ARTE"
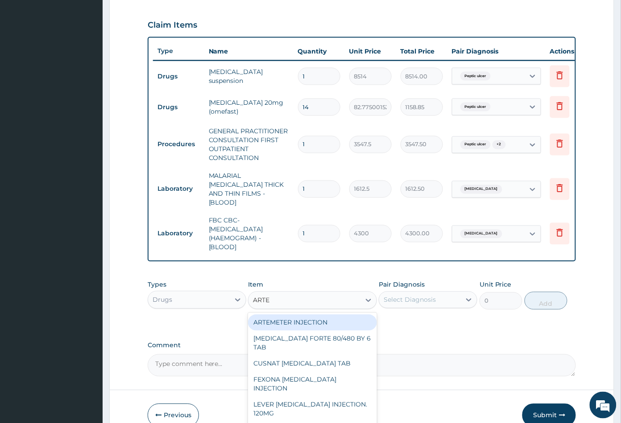
click at [316, 319] on div "ARTEMETER INJECTION" at bounding box center [312, 323] width 128 height 16
type input "946"
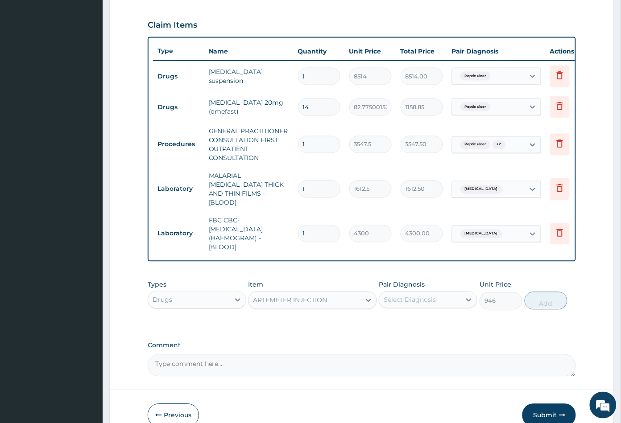
click at [419, 296] on div "Select Diagnosis" at bounding box center [410, 300] width 52 height 9
click at [415, 336] on label "Malaria" at bounding box center [421, 340] width 55 height 9
checkbox input "true"
click at [545, 303] on button "Add" at bounding box center [546, 301] width 43 height 18
type input "0"
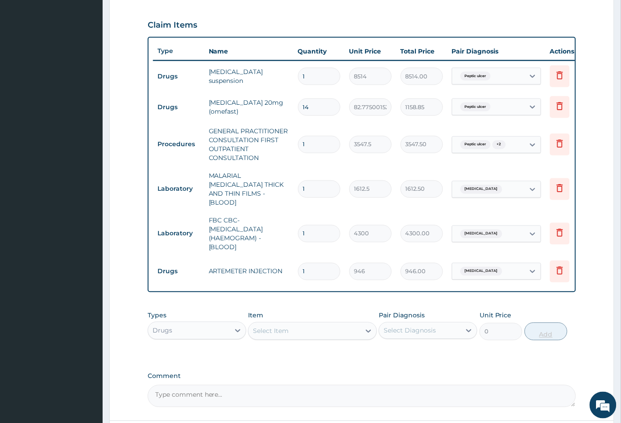
type input "0.00"
type input "6"
type input "5676.00"
type input "6"
click at [311, 331] on div "Select Item" at bounding box center [305, 331] width 112 height 14
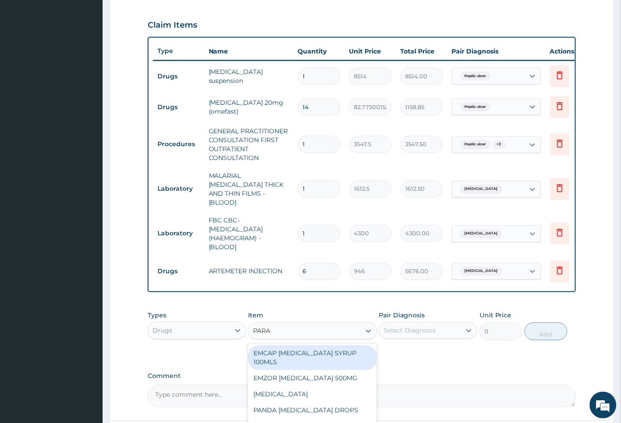
type input "PARAC"
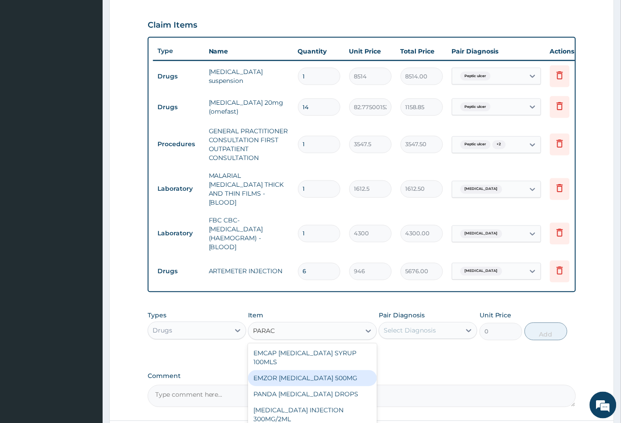
drag, startPoint x: 323, startPoint y: 374, endPoint x: 386, endPoint y: 350, distance: 68.0
click at [324, 373] on div "EMZOR PARACETAMOL 500MG" at bounding box center [312, 379] width 128 height 16
type input "23.64999961853027"
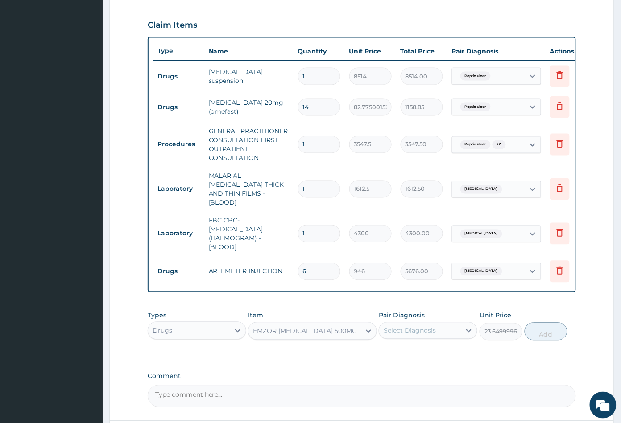
click at [419, 332] on div "Select Diagnosis" at bounding box center [410, 331] width 52 height 9
click at [414, 367] on label "Malaria" at bounding box center [421, 371] width 55 height 9
checkbox input "true"
click at [545, 332] on button "Add" at bounding box center [546, 332] width 43 height 18
type input "0"
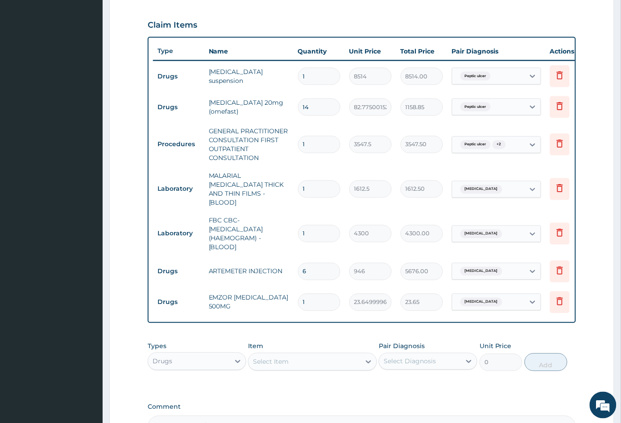
type input "18"
type input "425.70"
type input "18"
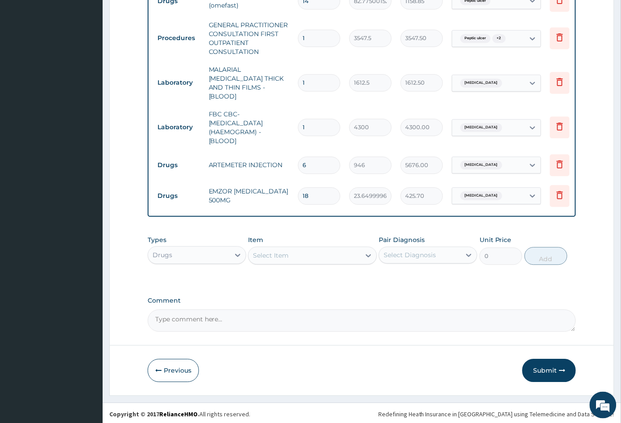
scroll to position [402, 0]
click at [539, 367] on button "Submit" at bounding box center [549, 370] width 54 height 23
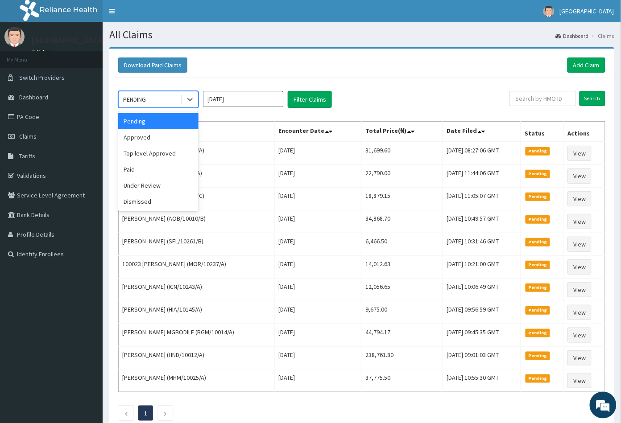
click at [157, 102] on div "PENDING" at bounding box center [150, 99] width 62 height 14
click at [154, 135] on div "Approved" at bounding box center [158, 137] width 80 height 16
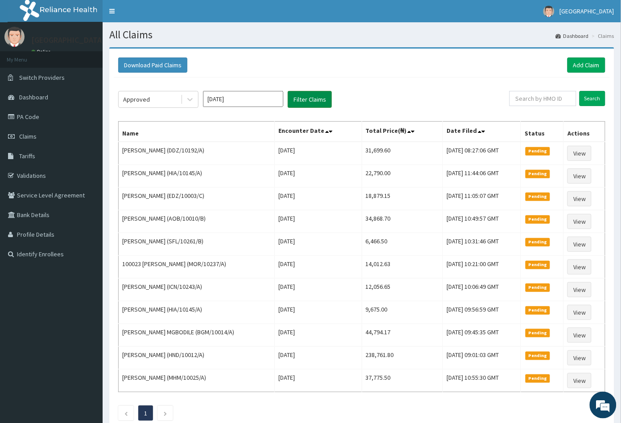
click at [312, 105] on button "Filter Claims" at bounding box center [310, 99] width 44 height 17
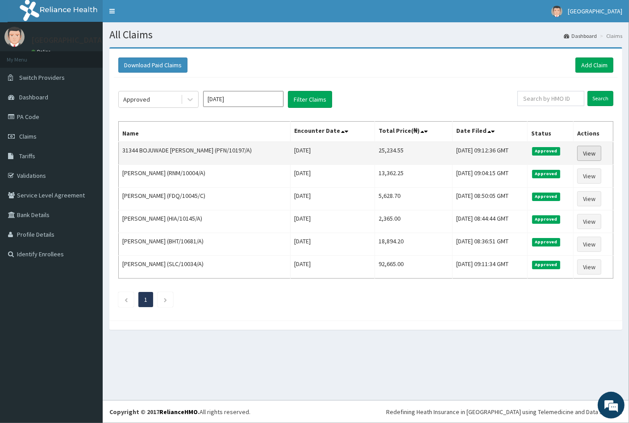
click at [587, 151] on link "View" at bounding box center [589, 153] width 24 height 15
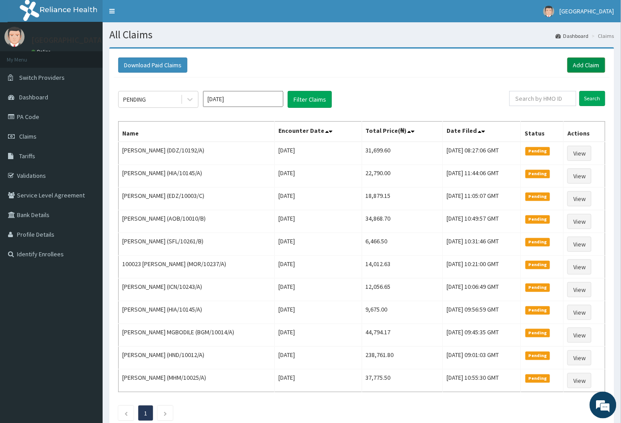
click at [592, 62] on link "Add Claim" at bounding box center [587, 65] width 38 height 15
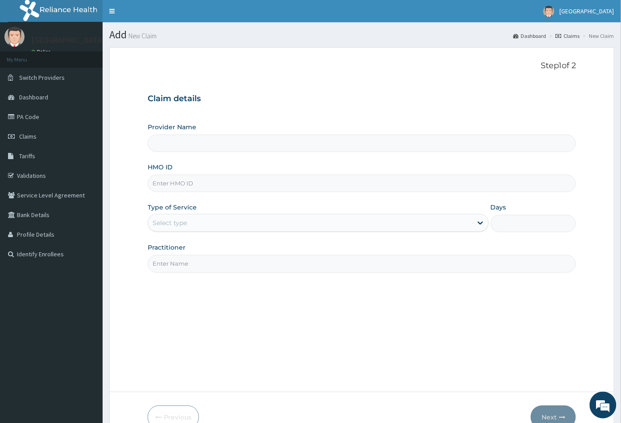
type input "[GEOGRAPHIC_DATA]"
click at [157, 183] on input "HMO ID" at bounding box center [362, 183] width 429 height 17
paste input "ISW/10600/B"
type input "ISW/10600/B"
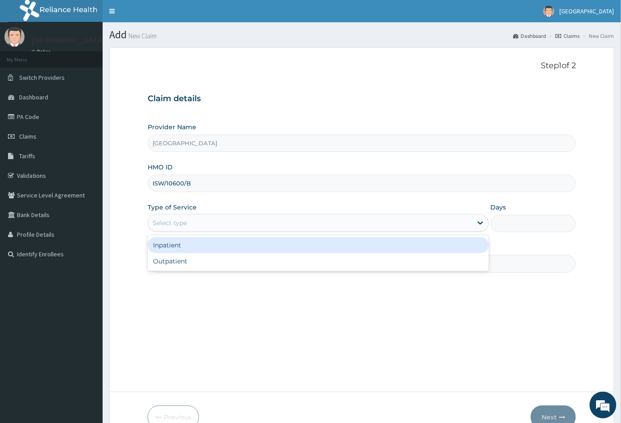
click at [177, 223] on div "Select type" at bounding box center [170, 223] width 34 height 9
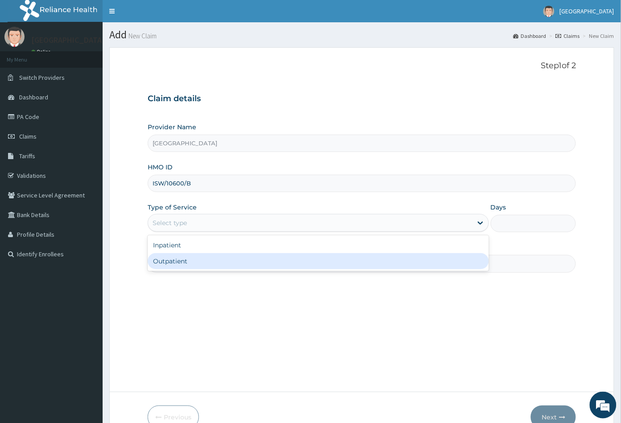
click at [179, 261] on div "Outpatient" at bounding box center [318, 261] width 341 height 16
type input "1"
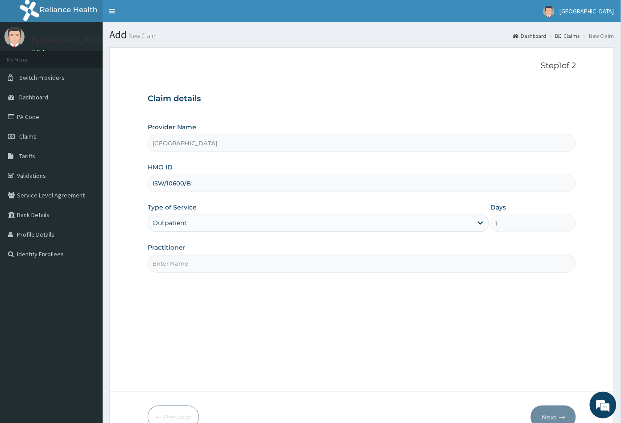
click at [179, 261] on input "Practitioner" at bounding box center [362, 263] width 429 height 17
type input "CON"
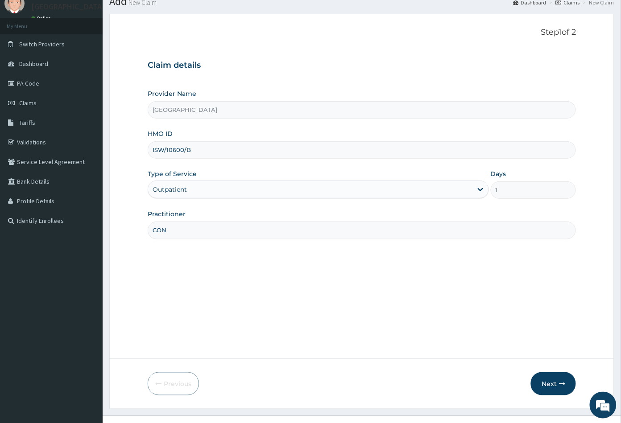
scroll to position [49, 0]
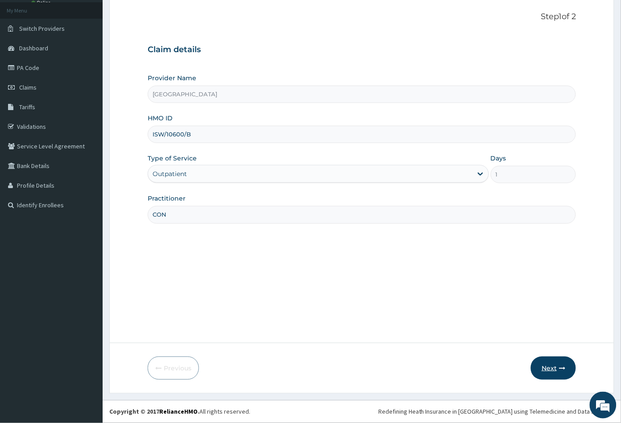
click at [551, 367] on button "Next" at bounding box center [553, 368] width 45 height 23
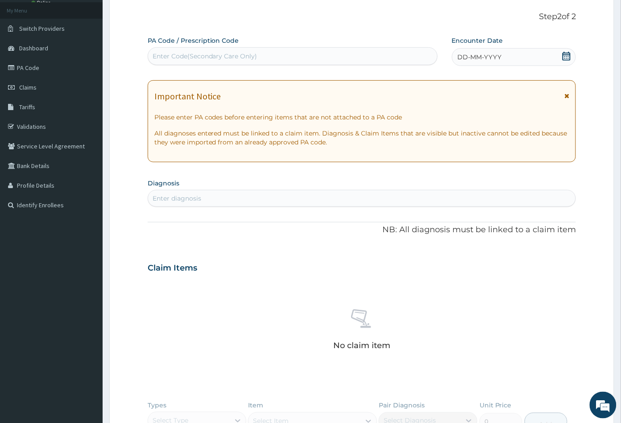
scroll to position [0, 0]
click at [569, 54] on icon at bounding box center [567, 56] width 8 height 9
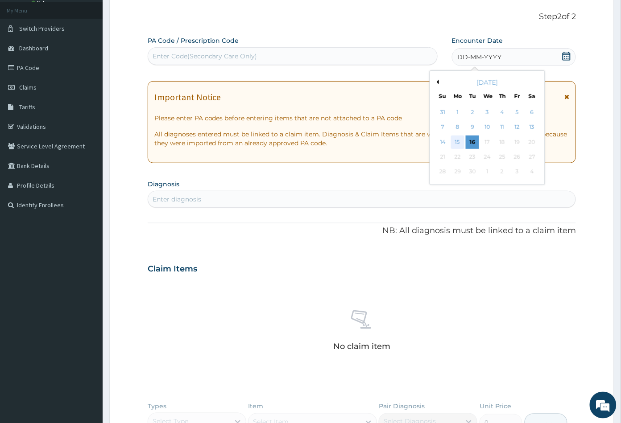
click at [455, 137] on div "15" at bounding box center [457, 142] width 13 height 13
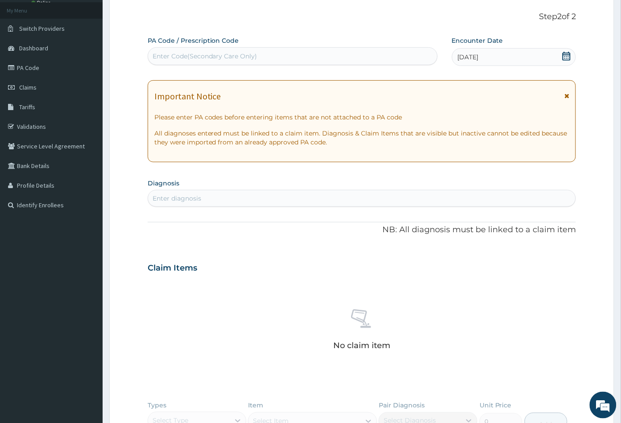
click at [252, 193] on div "Enter diagnosis" at bounding box center [362, 198] width 428 height 14
type input "MALA"
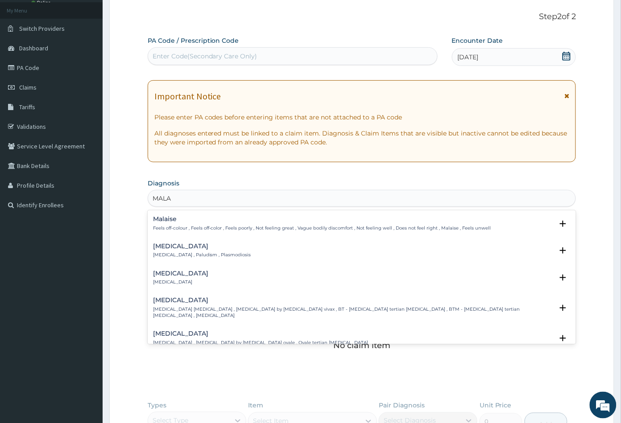
click at [157, 249] on h4 "[MEDICAL_DATA]" at bounding box center [202, 246] width 98 height 7
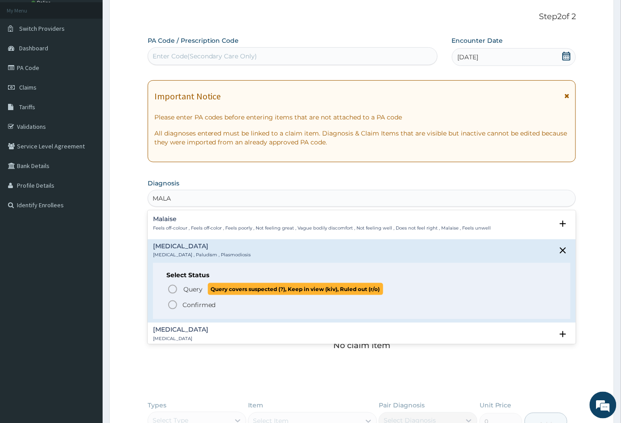
click at [172, 288] on icon "status option query" at bounding box center [172, 289] width 11 height 11
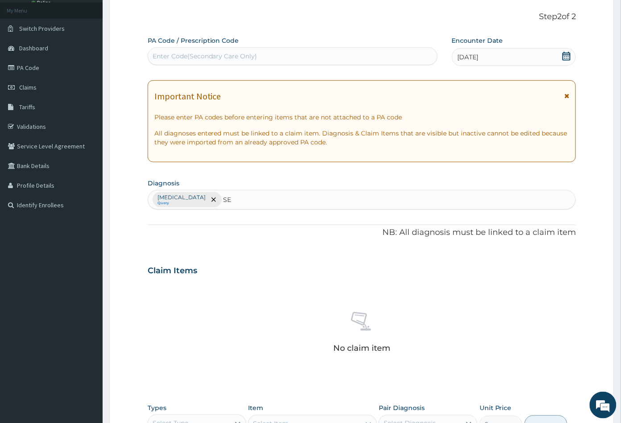
type input "SEP"
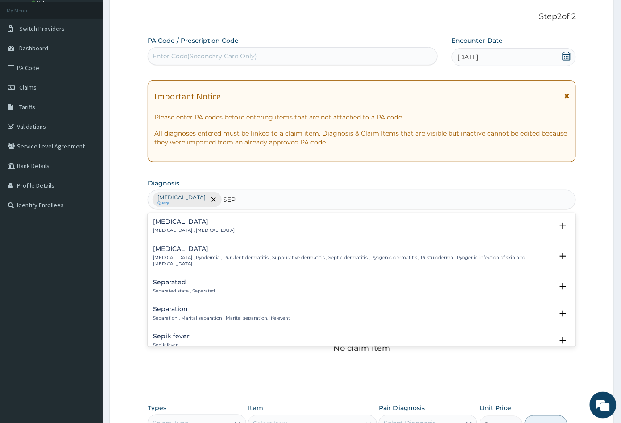
click at [175, 228] on p "[MEDICAL_DATA] , [MEDICAL_DATA]" at bounding box center [194, 231] width 82 height 6
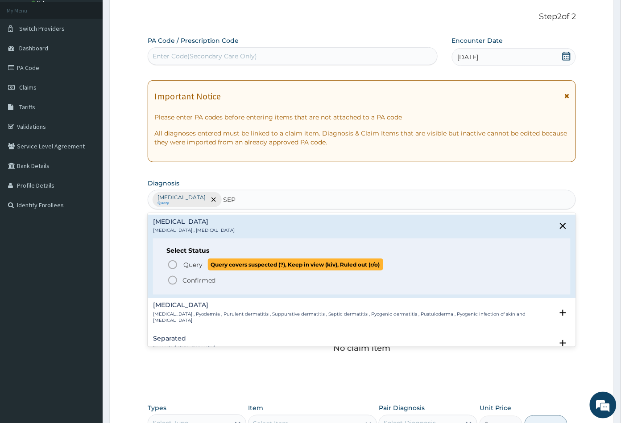
click at [169, 264] on icon "status option query" at bounding box center [172, 265] width 11 height 11
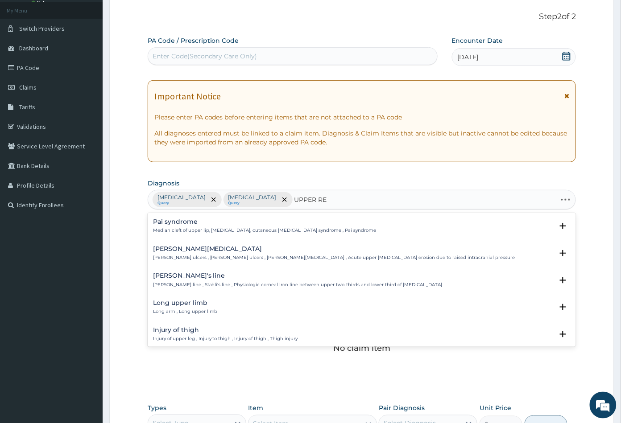
type input "UPPER RES"
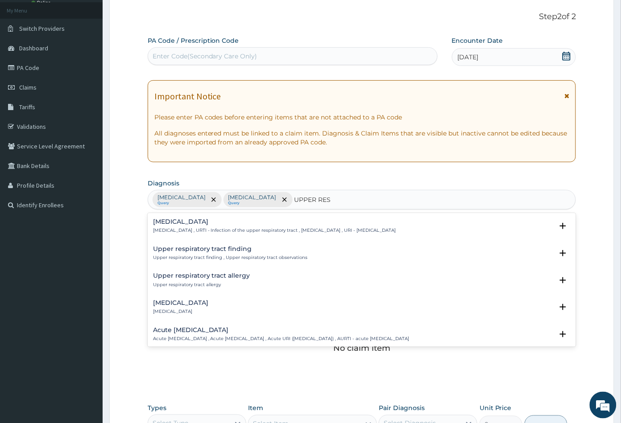
click at [185, 227] on div "[MEDICAL_DATA] [MEDICAL_DATA] , URTI - Infection of the upper respiratory tract…" at bounding box center [274, 227] width 243 height 16
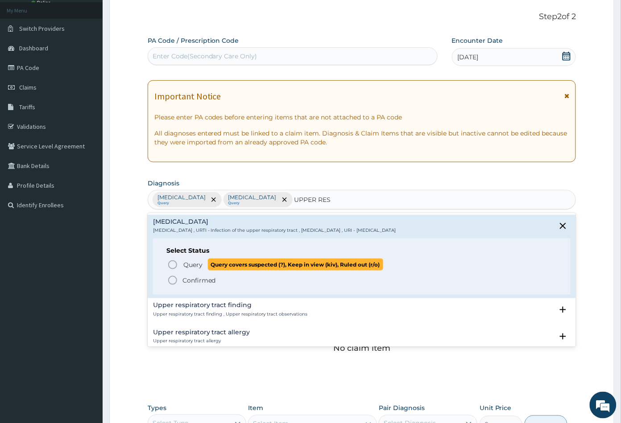
click at [170, 263] on icon "status option query" at bounding box center [172, 265] width 11 height 11
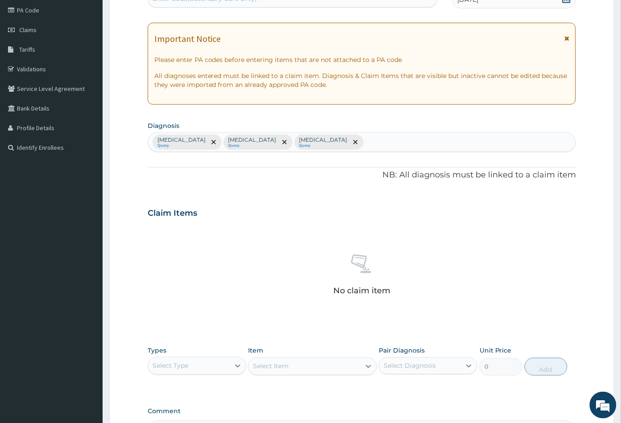
scroll to position [220, 0]
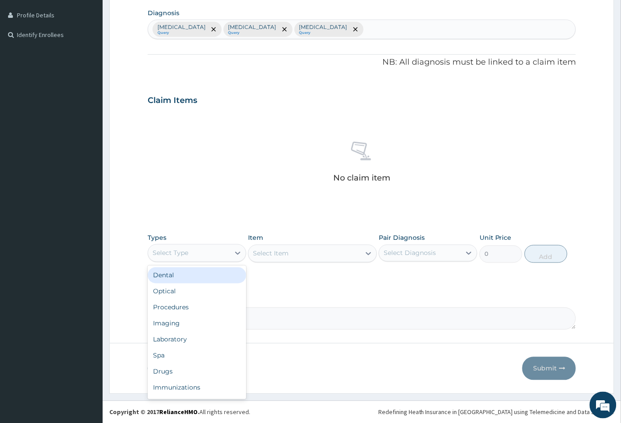
click at [195, 252] on div "Select Type" at bounding box center [189, 253] width 82 height 14
click at [183, 309] on div "Procedures" at bounding box center [197, 308] width 99 height 16
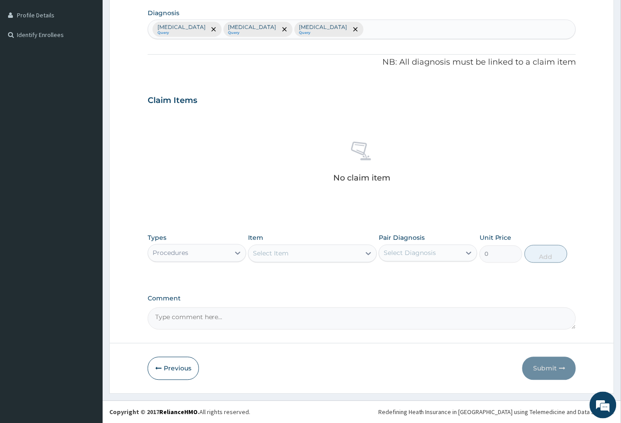
click at [324, 257] on div "Select Item" at bounding box center [305, 254] width 112 height 14
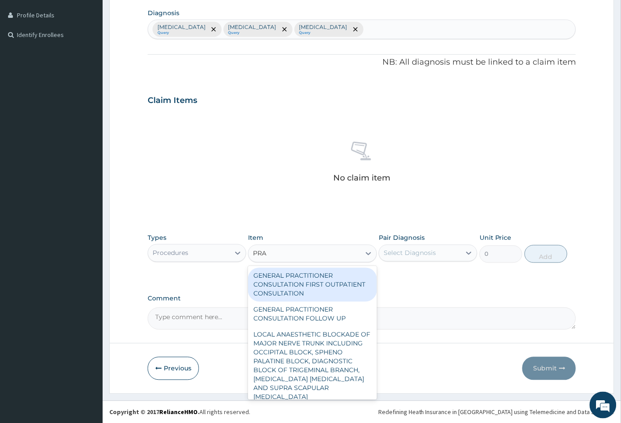
type input "PRAC"
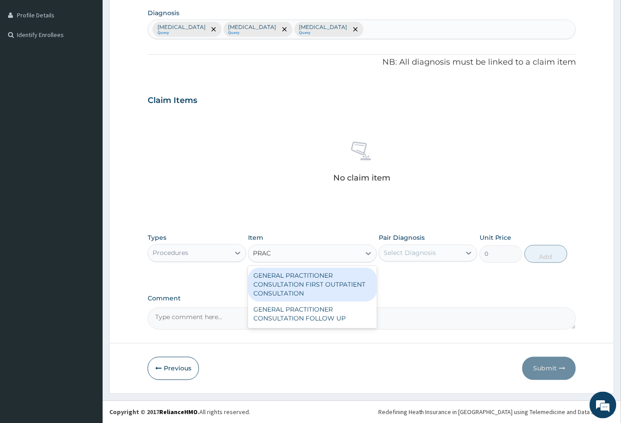
click at [315, 281] on div "GENERAL PRACTITIONER CONSULTATION FIRST OUTPATIENT CONSULTATION" at bounding box center [312, 285] width 128 height 34
type input "3547.5"
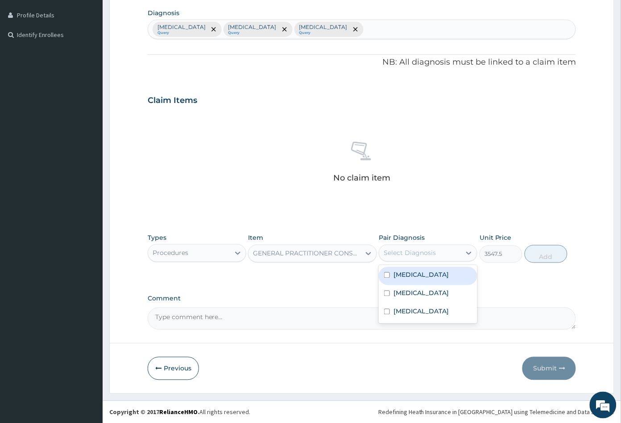
click at [411, 254] on div "Select Diagnosis" at bounding box center [410, 253] width 52 height 9
click at [411, 274] on label "Malaria" at bounding box center [421, 275] width 55 height 9
checkbox input "true"
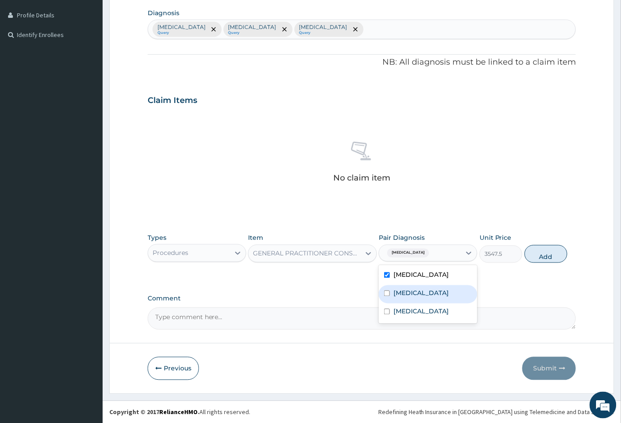
drag, startPoint x: 411, startPoint y: 291, endPoint x: 420, endPoint y: 308, distance: 19.4
click at [413, 292] on label "Sepsis" at bounding box center [421, 293] width 55 height 9
checkbox input "true"
click at [423, 309] on label "Upper respiratory infection" at bounding box center [421, 311] width 55 height 9
checkbox input "true"
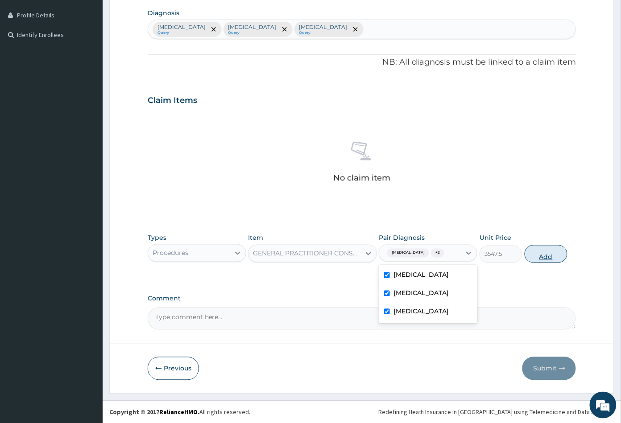
click at [543, 257] on button "Add" at bounding box center [546, 254] width 43 height 18
type input "0"
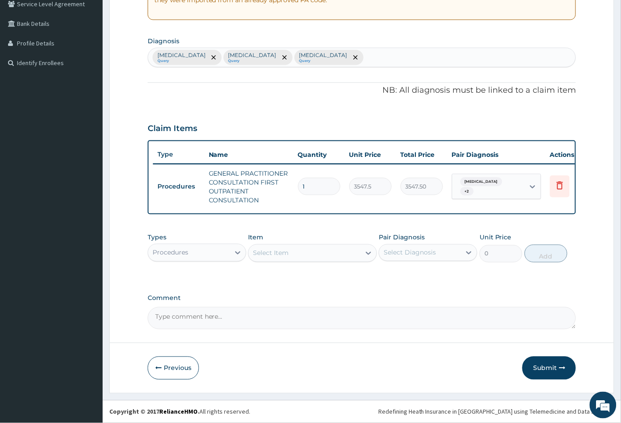
click at [281, 262] on div "Item Select Item" at bounding box center [312, 247] width 128 height 29
click at [281, 258] on div "Select Item" at bounding box center [305, 253] width 112 height 14
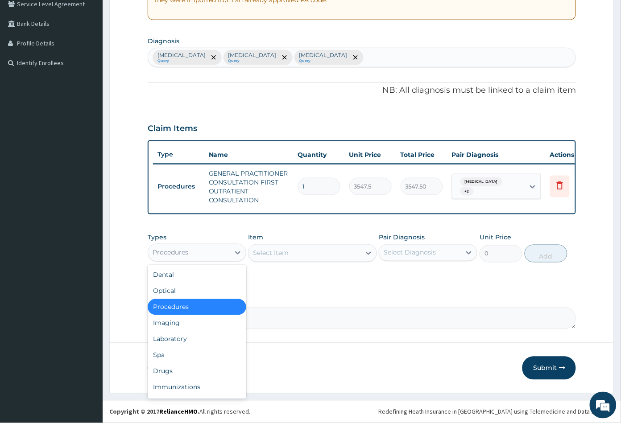
click at [192, 255] on div "Procedures" at bounding box center [189, 253] width 82 height 14
click at [187, 340] on div "Laboratory" at bounding box center [197, 340] width 99 height 16
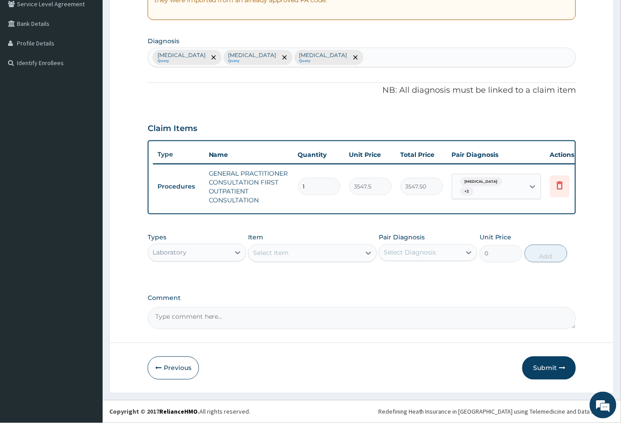
click at [336, 252] on div "Select Item" at bounding box center [305, 253] width 112 height 14
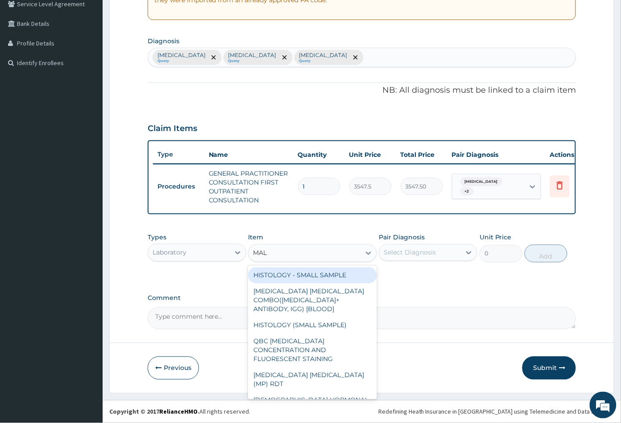
type input "MALA"
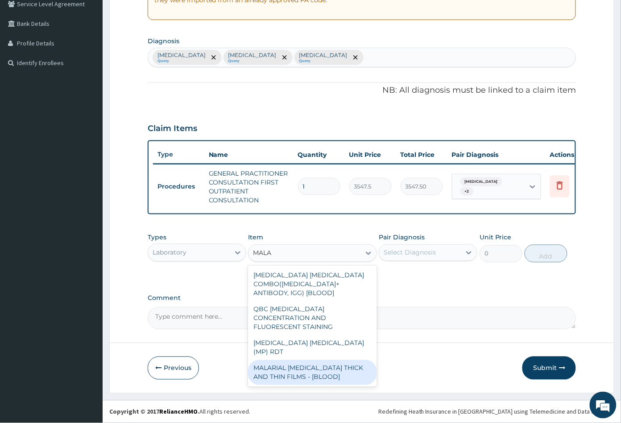
click at [311, 361] on div "MALARIAL PARASITE THICK AND THIN FILMS - [BLOOD]" at bounding box center [312, 373] width 128 height 25
type input "1612.5"
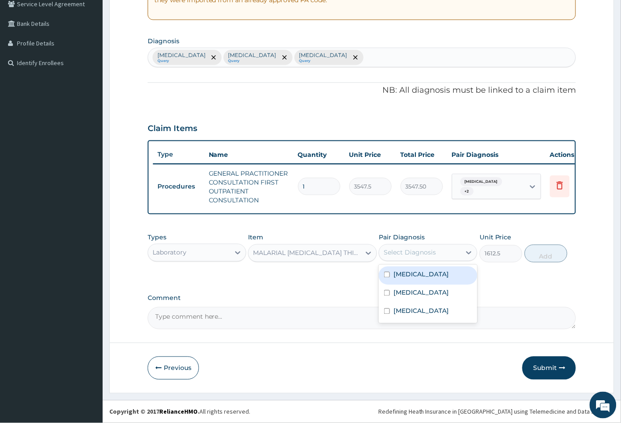
click at [416, 258] on div "Select Diagnosis" at bounding box center [420, 253] width 82 height 14
click at [411, 274] on label "Malaria" at bounding box center [421, 274] width 55 height 9
checkbox input "true"
click at [548, 258] on button "Add" at bounding box center [546, 254] width 43 height 18
type input "0"
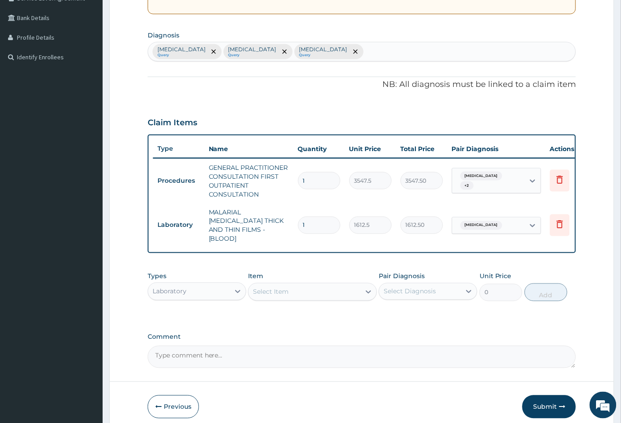
click at [306, 286] on div "Select Item" at bounding box center [305, 292] width 112 height 14
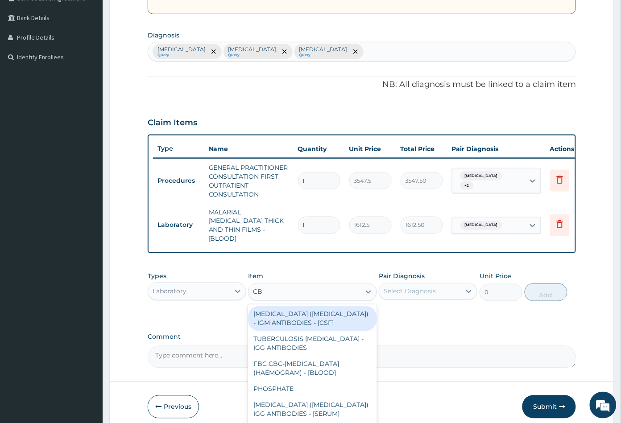
type input "CBC"
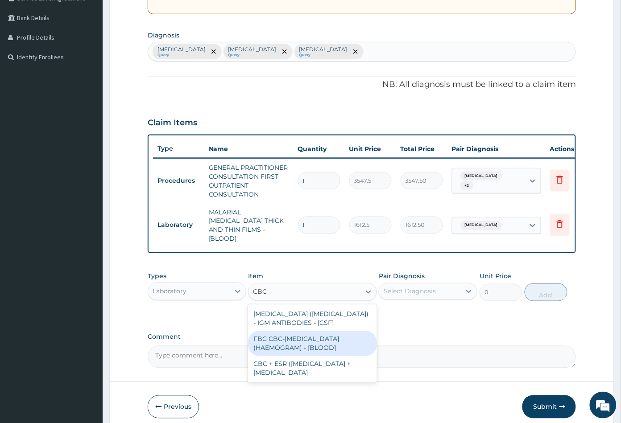
click at [311, 341] on div "FBC CBC-COMPLETE BLOOD COUNT (HAEMOGRAM) - [BLOOD]" at bounding box center [312, 344] width 128 height 25
type input "4300"
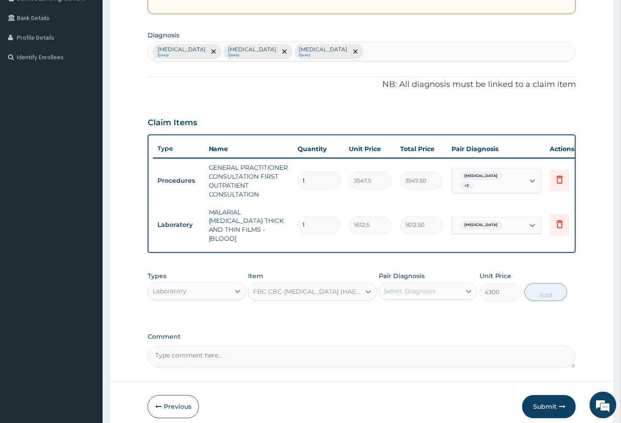
click at [433, 287] on div "Select Diagnosis" at bounding box center [410, 291] width 52 height 9
click at [410, 328] on label "Sepsis" at bounding box center [421, 331] width 55 height 9
checkbox input "true"
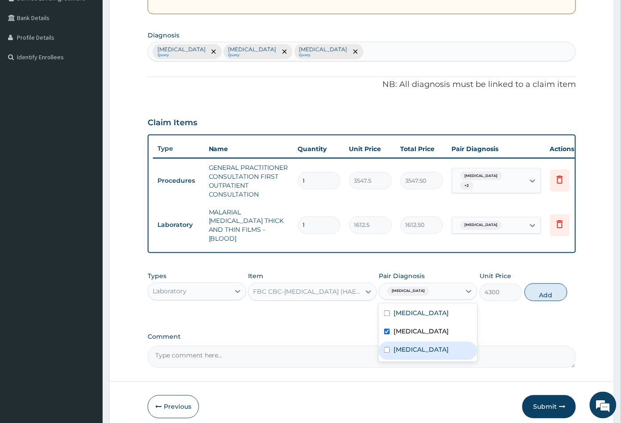
click at [423, 346] on label "Upper respiratory infection" at bounding box center [421, 350] width 55 height 9
checkbox input "true"
click at [551, 296] on button "Add" at bounding box center [546, 293] width 43 height 18
type input "0"
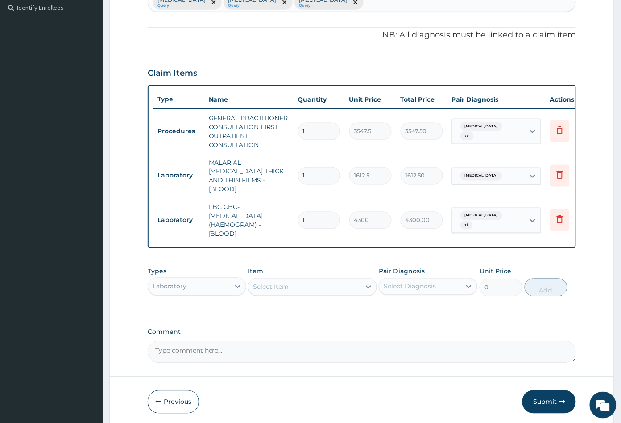
scroll to position [278, 0]
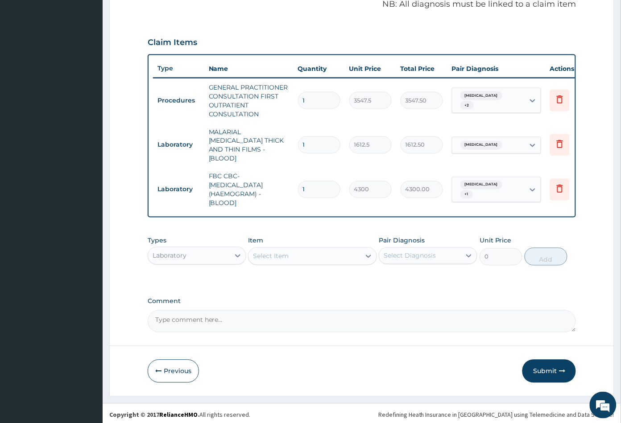
click at [188, 254] on div "Laboratory" at bounding box center [189, 256] width 82 height 14
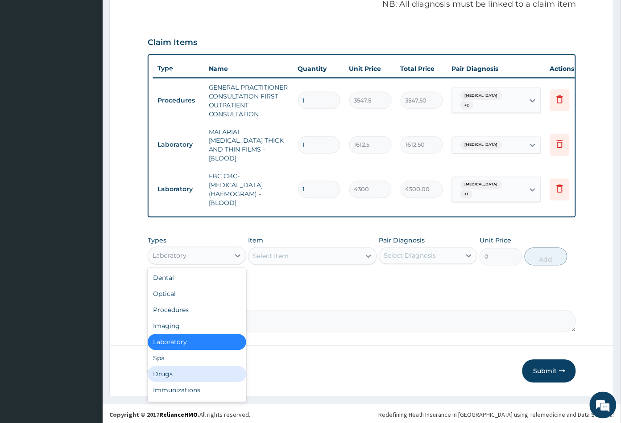
click at [175, 367] on div "Drugs" at bounding box center [197, 375] width 99 height 16
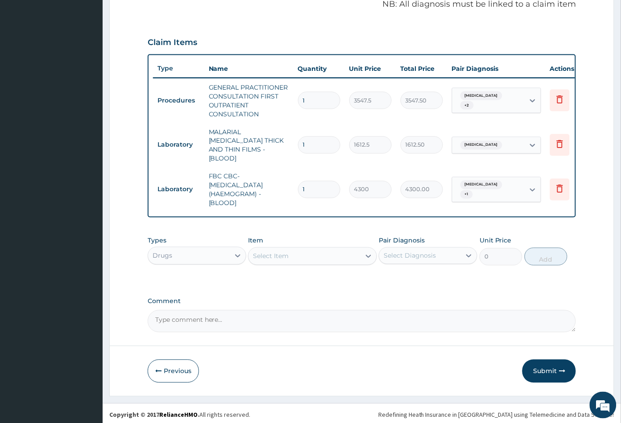
click at [315, 255] on div "Select Item" at bounding box center [305, 256] width 112 height 14
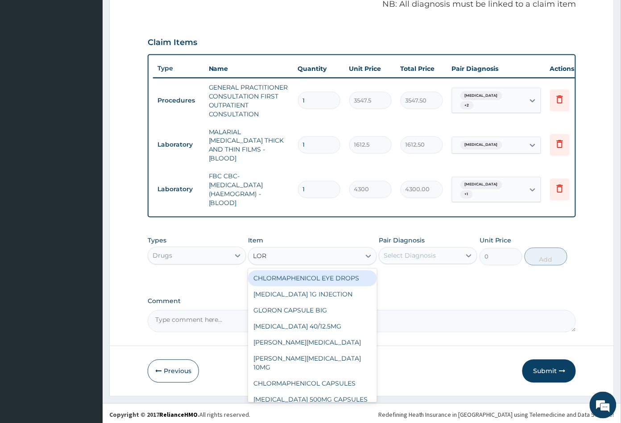
type input "LORA"
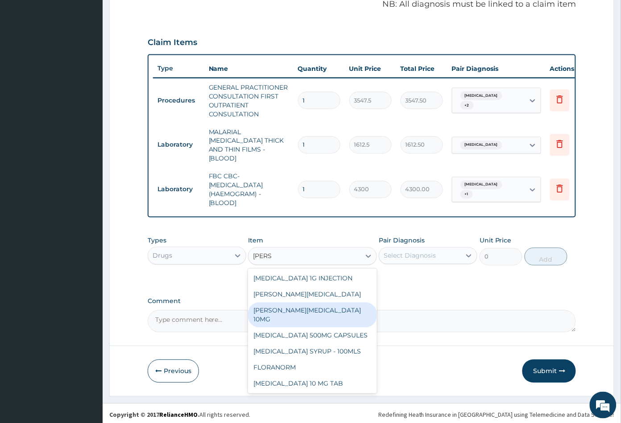
click at [329, 304] on div "LORATYN LORATADINE 10MG" at bounding box center [312, 315] width 128 height 25
type input "88.6875"
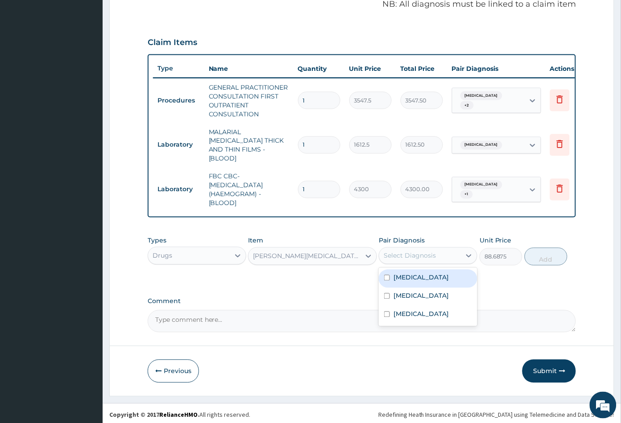
click at [436, 255] on div "Select Diagnosis" at bounding box center [420, 256] width 82 height 14
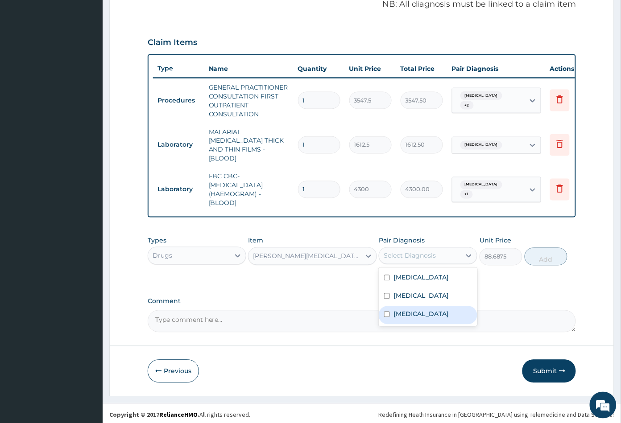
click at [425, 313] on label "Upper respiratory infection" at bounding box center [421, 314] width 55 height 9
checkbox input "true"
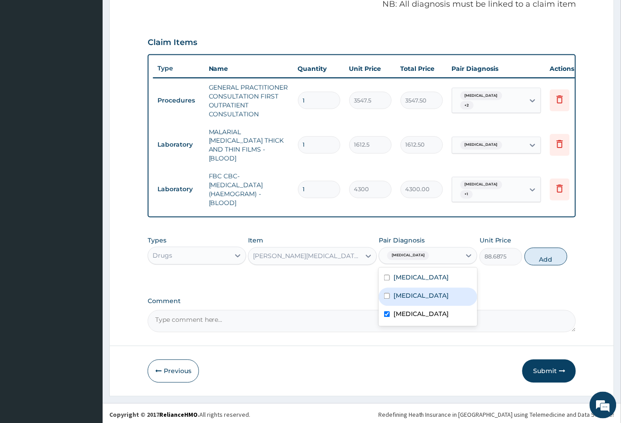
click at [428, 295] on div "Sepsis" at bounding box center [428, 297] width 99 height 18
checkbox input "true"
click at [547, 261] on button "Add" at bounding box center [546, 257] width 43 height 18
type input "0"
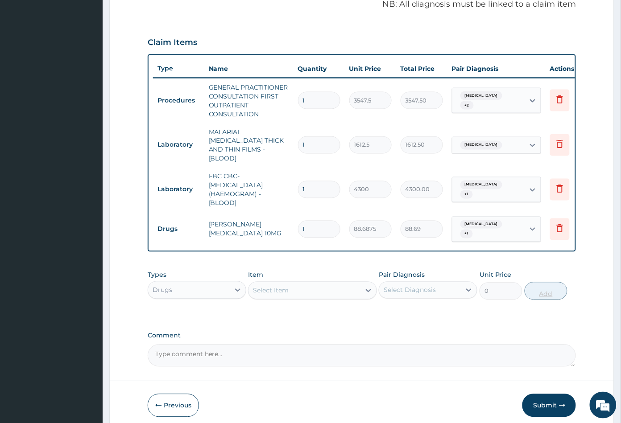
type input "0.00"
type input "5"
type input "443.44"
type input "5"
click at [316, 288] on div "Select Item" at bounding box center [305, 291] width 112 height 14
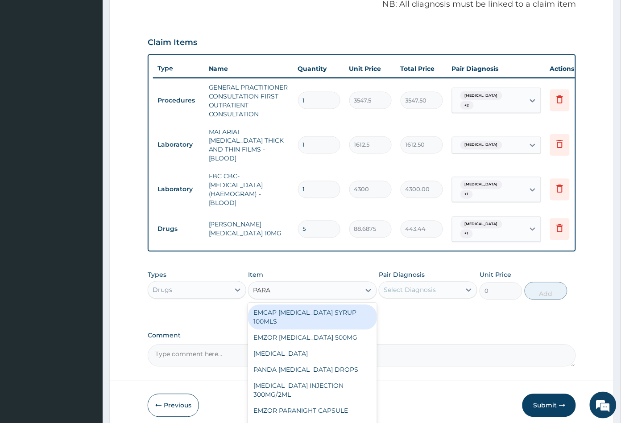
type input "PARAC"
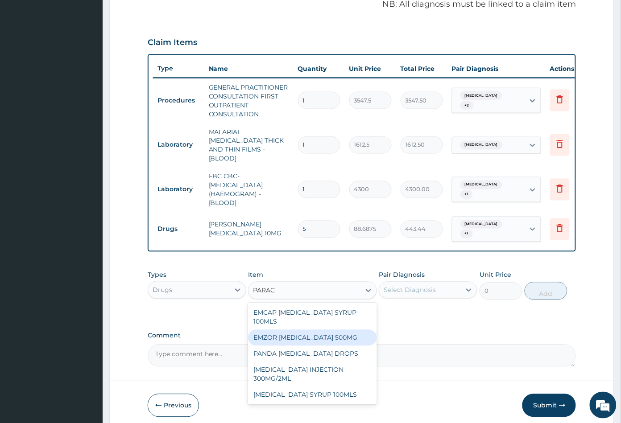
click at [317, 336] on div "EMZOR PARACETAMOL 500MG" at bounding box center [312, 338] width 128 height 16
type input "23.64999961853027"
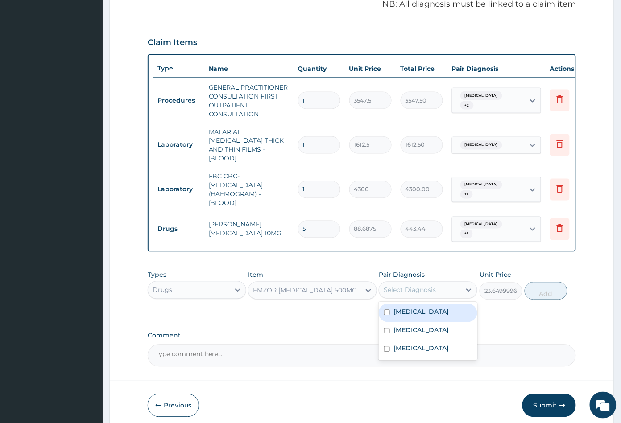
click at [432, 286] on div "Select Diagnosis" at bounding box center [410, 290] width 52 height 9
click at [418, 310] on div "Malaria" at bounding box center [428, 313] width 99 height 18
checkbox input "true"
click at [552, 292] on button "Add" at bounding box center [546, 291] width 43 height 18
type input "0"
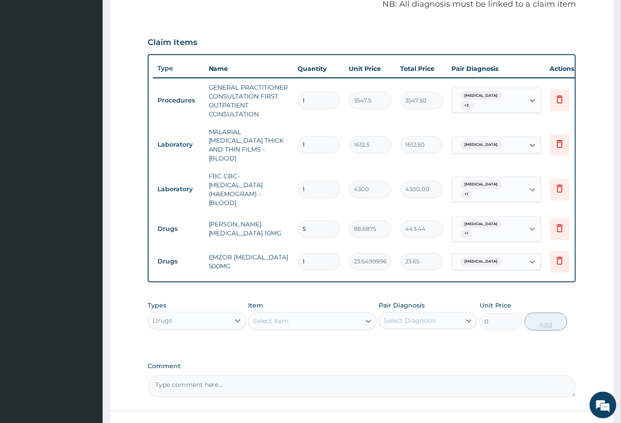
type input "18"
type input "425.70"
type input "18"
click at [509, 255] on div "Malaria" at bounding box center [488, 262] width 72 height 15
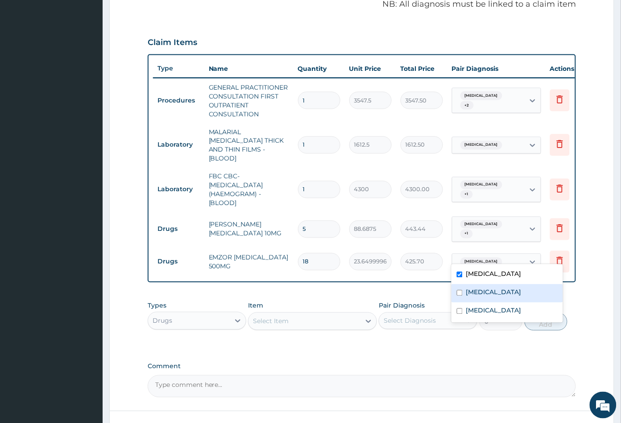
click at [497, 290] on div "Sepsis" at bounding box center [508, 294] width 112 height 18
checkbox input "true"
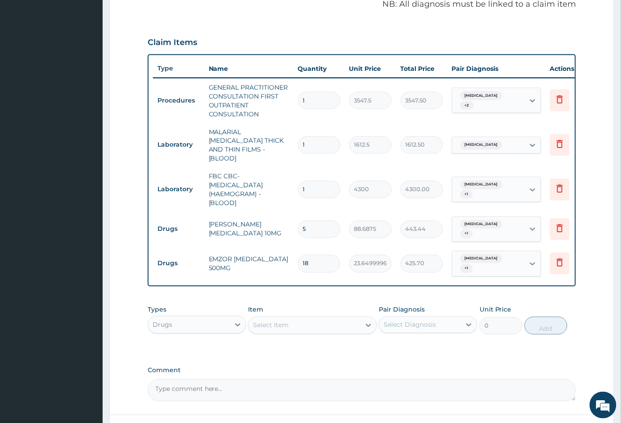
click at [456, 350] on div "PA Code / Prescription Code Enter Code(Secondary Care Only) Encounter Date 15-0…" at bounding box center [362, 105] width 429 height 594
click at [292, 319] on div "Select Item" at bounding box center [305, 326] width 112 height 14
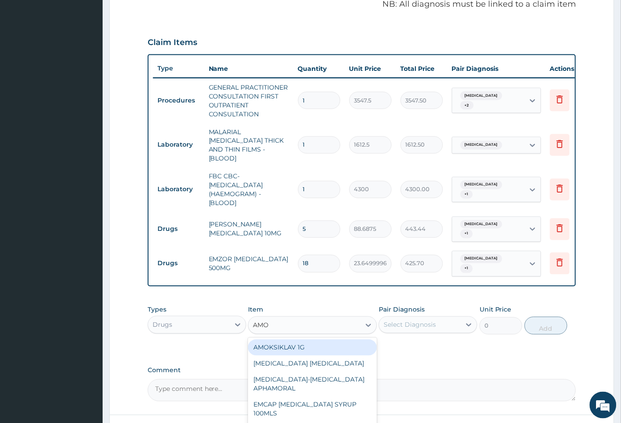
type input "AMOX"
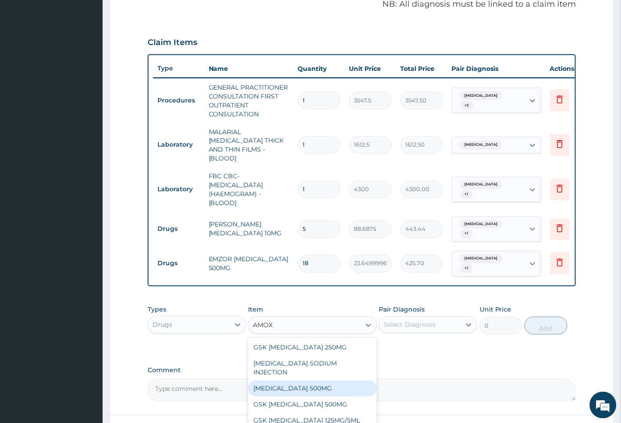
click at [311, 381] on div "AMOXICILLIN 500MG" at bounding box center [312, 389] width 128 height 16
type input "70.94999694824219"
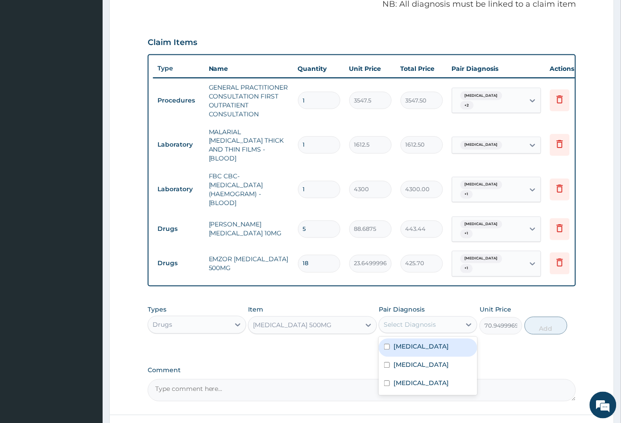
click at [409, 322] on div "Select Diagnosis" at bounding box center [410, 325] width 52 height 9
click at [419, 361] on div "Sepsis" at bounding box center [428, 366] width 99 height 18
checkbox input "true"
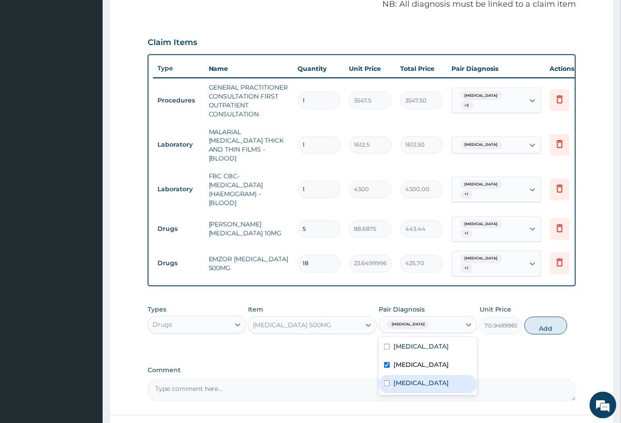
click at [419, 379] on label "Upper respiratory infection" at bounding box center [421, 383] width 55 height 9
checkbox input "true"
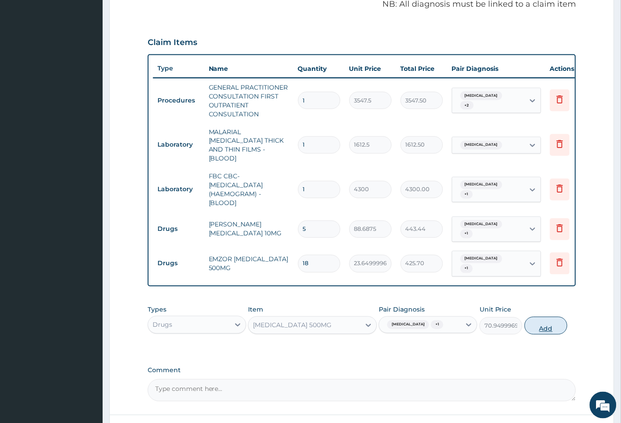
click at [548, 323] on button "Add" at bounding box center [546, 326] width 43 height 18
type input "0"
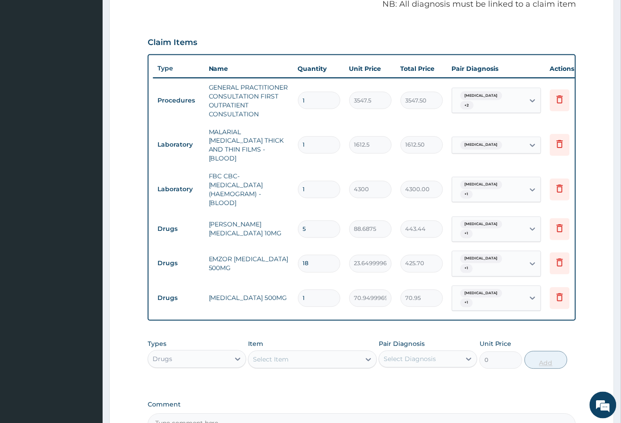
type input "15"
type input "1064.25"
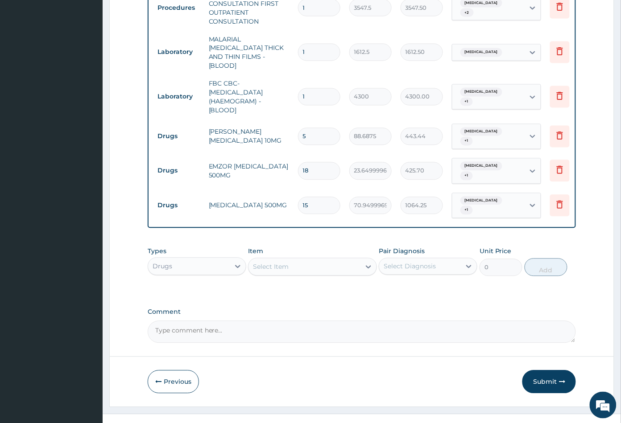
scroll to position [374, 0]
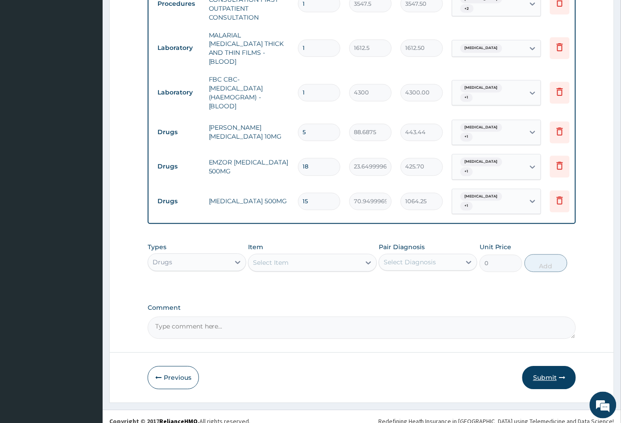
type input "15"
click at [548, 371] on button "Submit" at bounding box center [549, 378] width 54 height 23
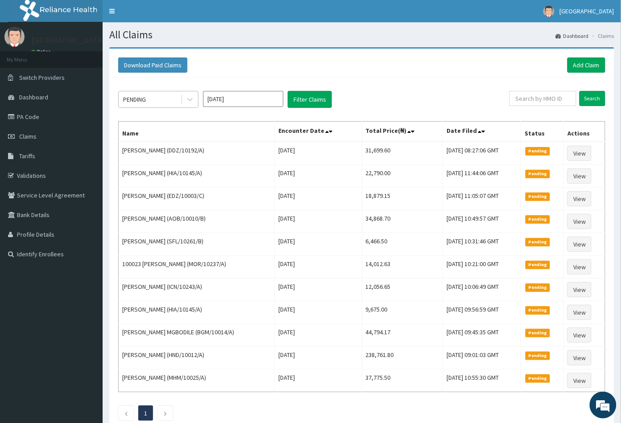
click at [157, 98] on div "PENDING" at bounding box center [150, 99] width 62 height 14
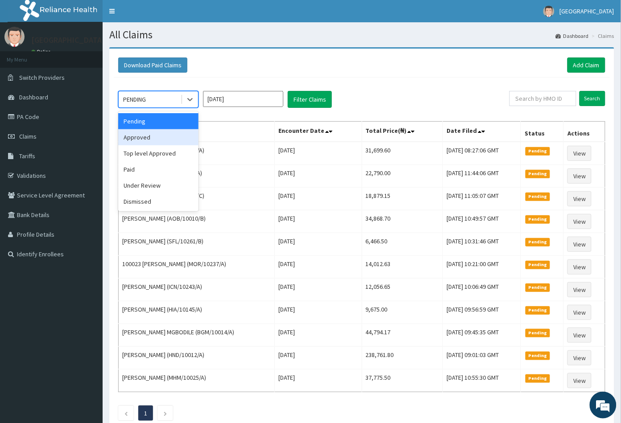
click at [158, 141] on div "Approved" at bounding box center [158, 137] width 80 height 16
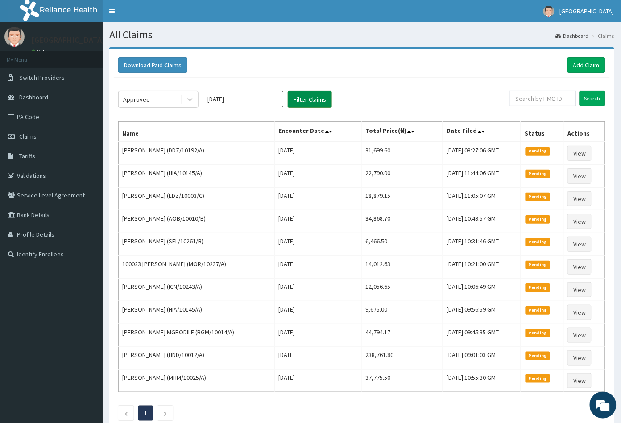
click at [300, 101] on button "Filter Claims" at bounding box center [310, 99] width 44 height 17
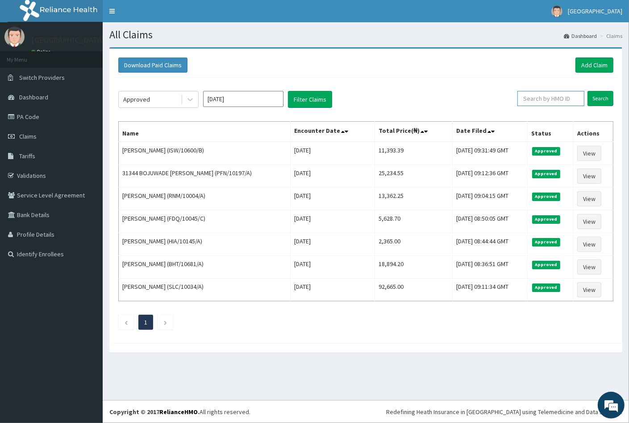
click at [534, 98] on input "text" at bounding box center [550, 98] width 67 height 15
paste input "AOB/10010/B"
type input "AOB/10010/B"
click at [599, 96] on input "Search" at bounding box center [600, 98] width 26 height 15
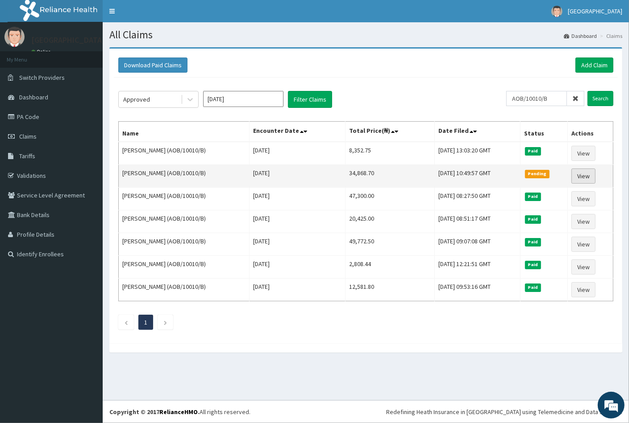
click at [587, 175] on link "View" at bounding box center [583, 176] width 24 height 15
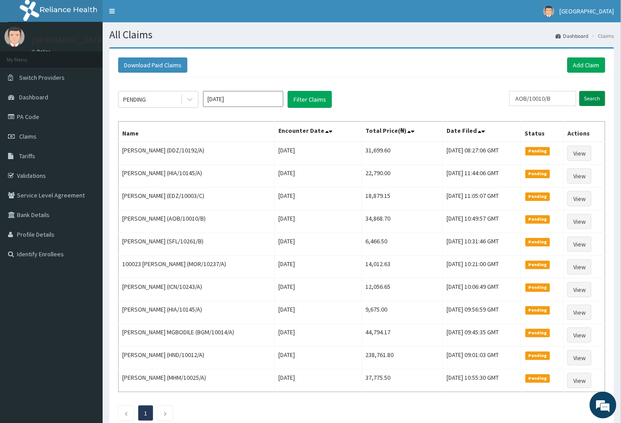
click at [587, 96] on input "Search" at bounding box center [593, 98] width 26 height 15
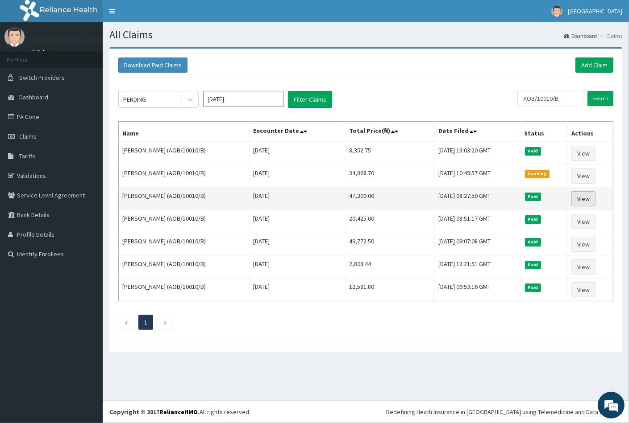
click at [582, 196] on link "View" at bounding box center [583, 198] width 24 height 15
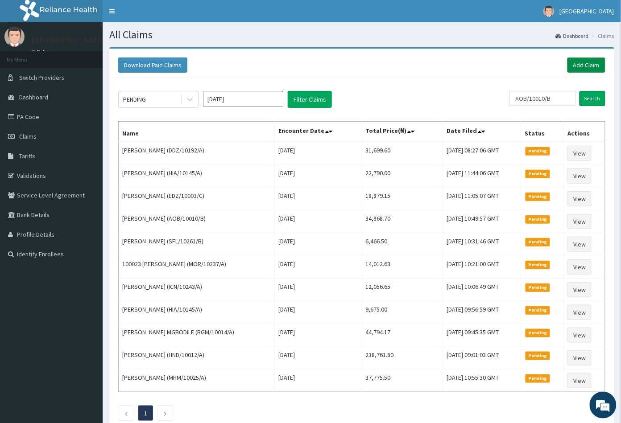
click at [584, 66] on link "Add Claim" at bounding box center [587, 65] width 38 height 15
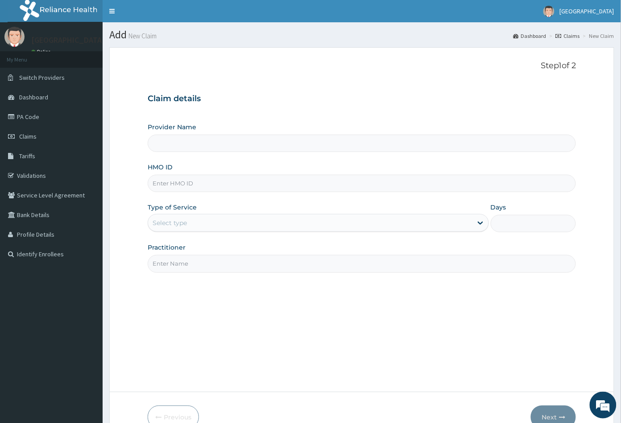
type input "[GEOGRAPHIC_DATA]"
click at [177, 181] on input "HMO ID" at bounding box center [362, 183] width 429 height 17
paste input "AOB/10010/B"
type input "AOB/10010/B"
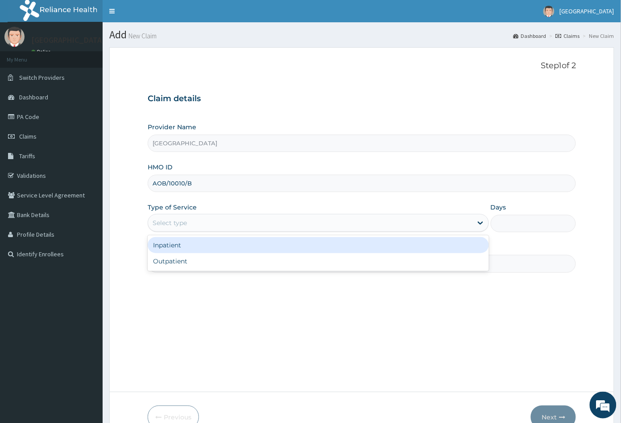
click at [179, 224] on div "Select type" at bounding box center [170, 223] width 34 height 9
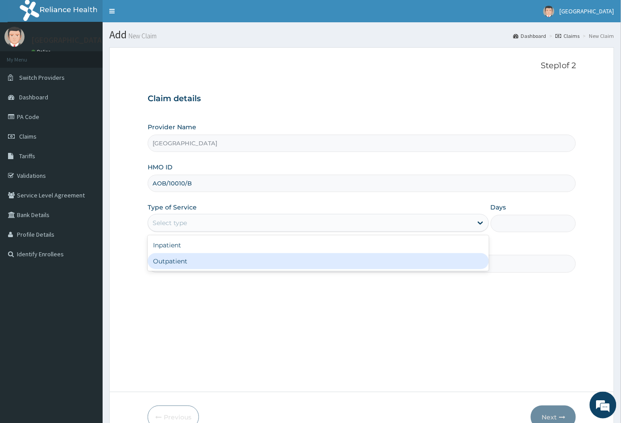
click at [179, 259] on div "Outpatient" at bounding box center [318, 261] width 341 height 16
type input "1"
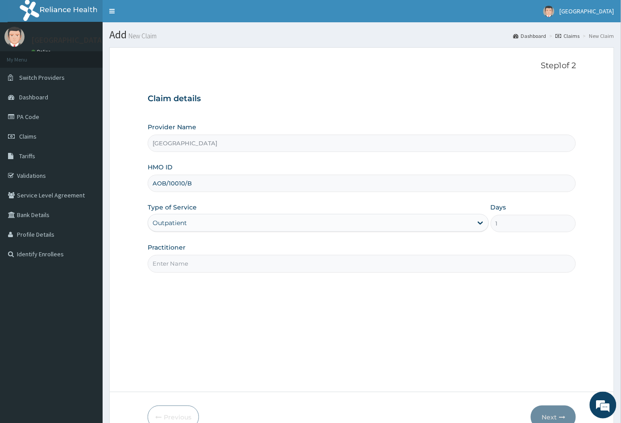
click at [180, 260] on input "Practitioner" at bounding box center [362, 263] width 429 height 17
type input "CON"
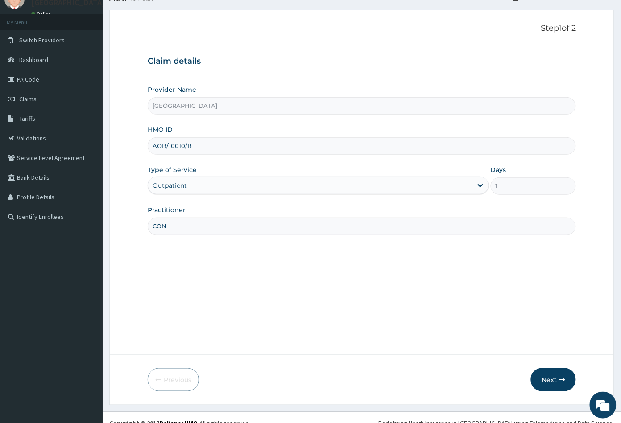
scroll to position [49, 0]
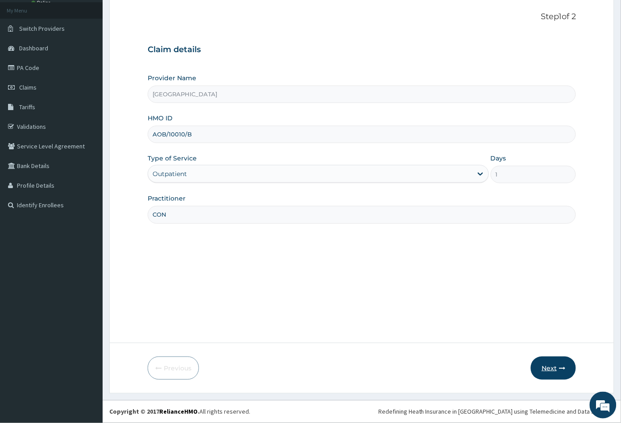
click at [544, 366] on button "Next" at bounding box center [553, 368] width 45 height 23
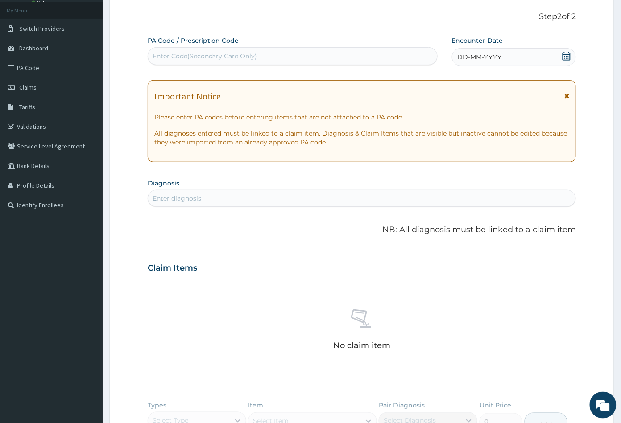
scroll to position [0, 0]
click at [168, 56] on div "Enter Code(Secondary Care Only)" at bounding box center [205, 56] width 105 height 9
paste input "PA/A46033"
type input "PA/A46033"
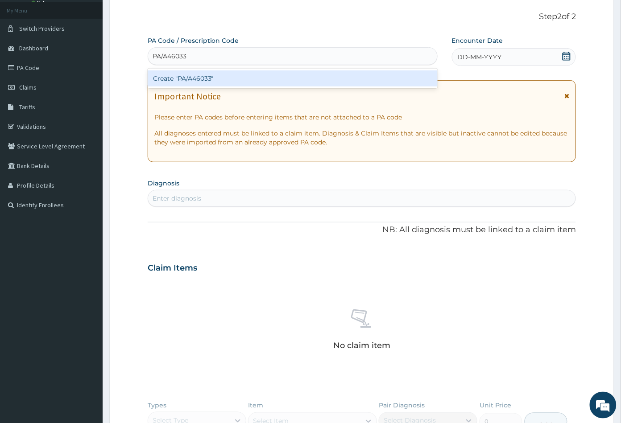
click at [185, 77] on div "Create "PA/A46033"" at bounding box center [293, 78] width 290 height 16
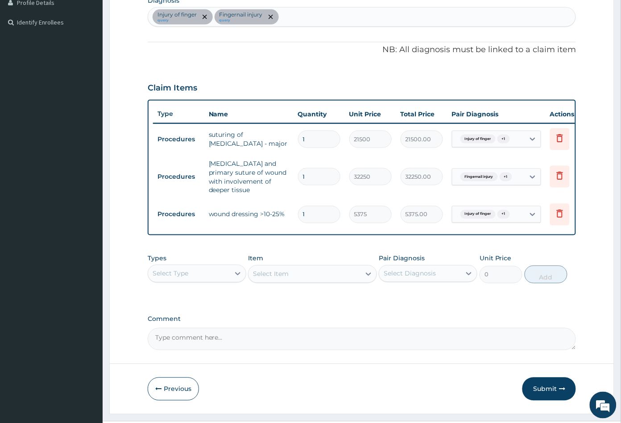
scroll to position [259, 0]
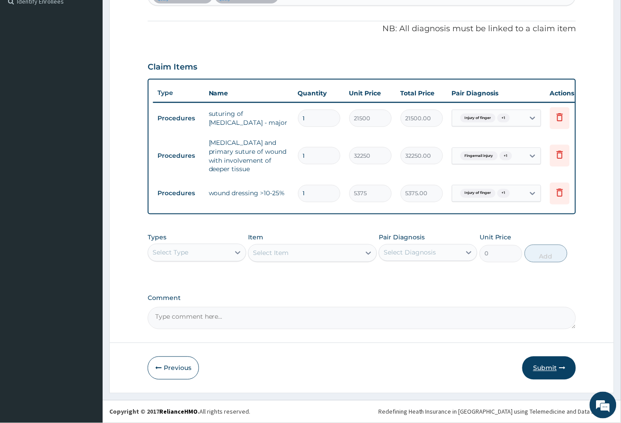
click at [543, 368] on button "Submit" at bounding box center [549, 368] width 54 height 23
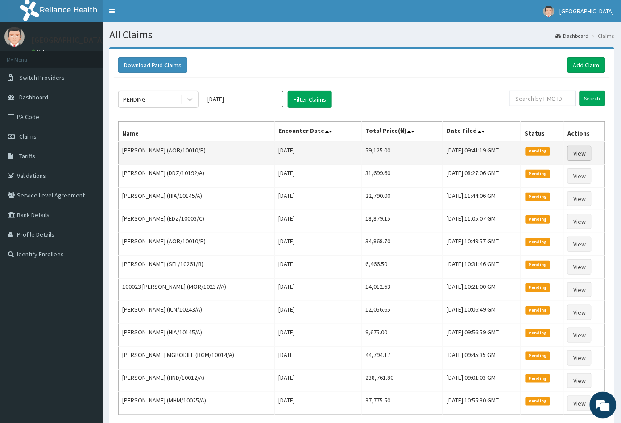
click at [579, 151] on link "View" at bounding box center [580, 153] width 24 height 15
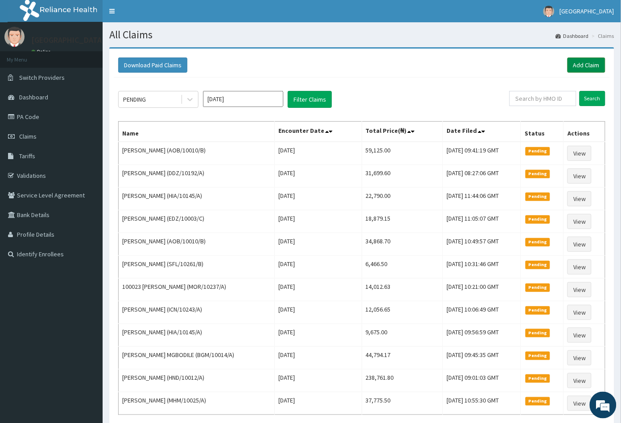
click at [575, 64] on link "Add Claim" at bounding box center [587, 65] width 38 height 15
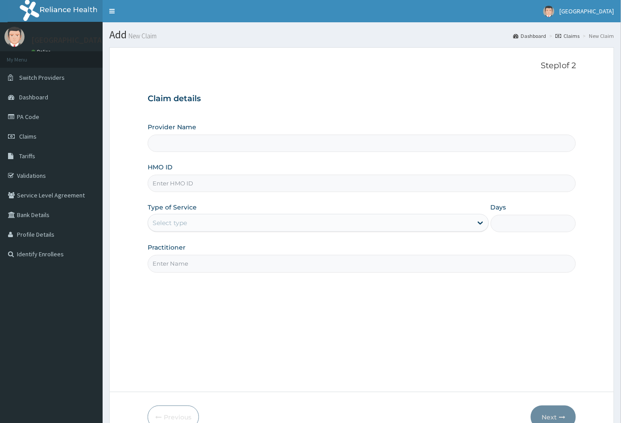
type input "[GEOGRAPHIC_DATA]"
click at [159, 180] on input "HMO ID" at bounding box center [362, 183] width 429 height 17
paste input "RET/26018/A"
type input "RET/26018/A"
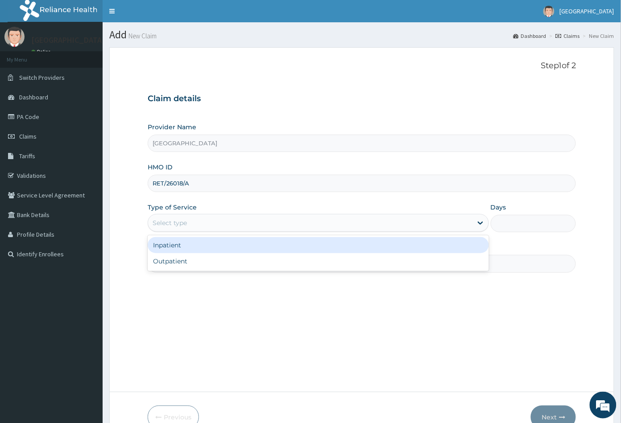
click at [174, 224] on div "Select type" at bounding box center [170, 223] width 34 height 9
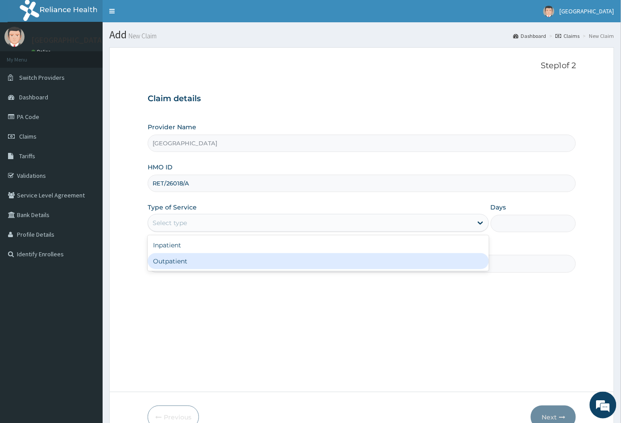
click at [178, 258] on div "Outpatient" at bounding box center [318, 261] width 341 height 16
type input "1"
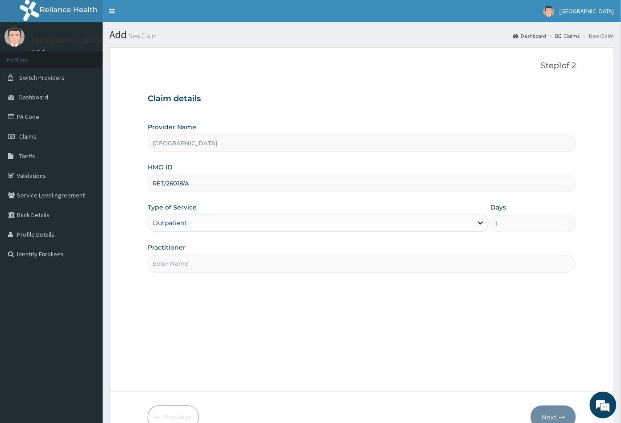
click at [202, 262] on input "Practitioner" at bounding box center [362, 263] width 429 height 17
type input "CON"
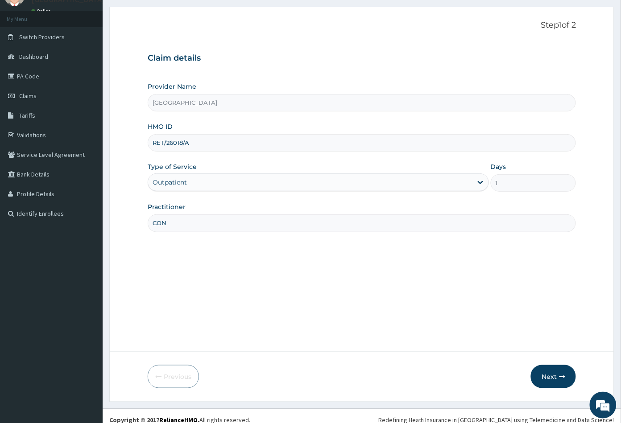
scroll to position [49, 0]
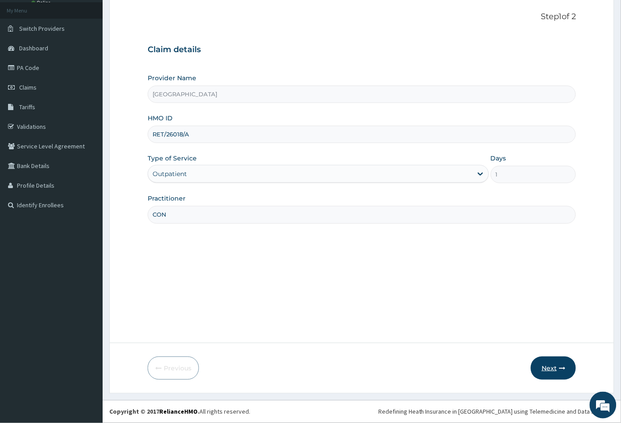
click at [548, 369] on button "Next" at bounding box center [553, 368] width 45 height 23
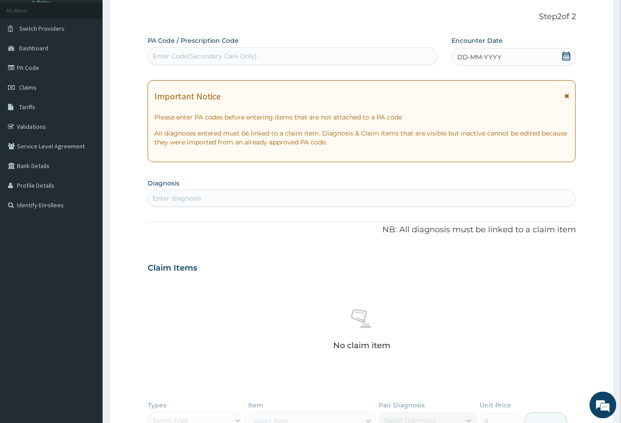
scroll to position [0, 0]
click at [566, 56] on icon at bounding box center [566, 56] width 9 height 9
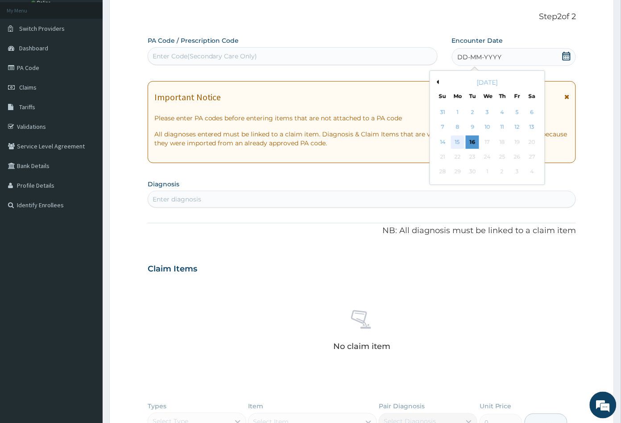
click at [458, 140] on div "15" at bounding box center [457, 142] width 13 height 13
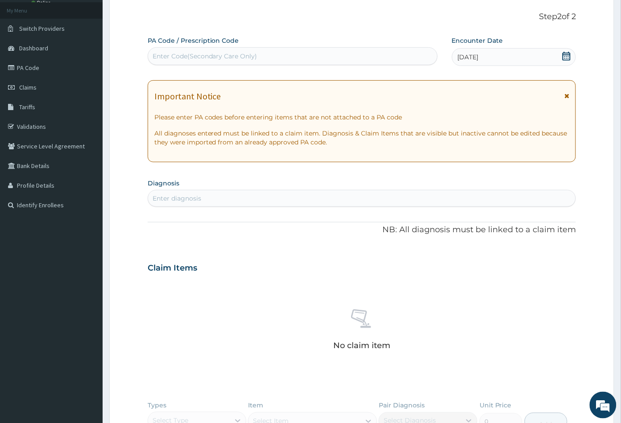
click at [200, 199] on div "Enter diagnosis" at bounding box center [177, 198] width 49 height 9
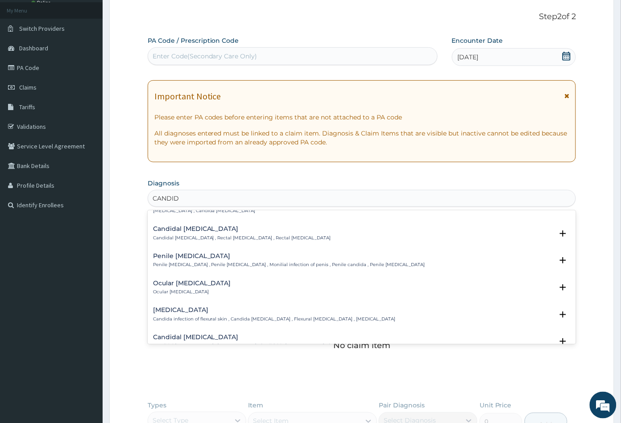
scroll to position [396, 0]
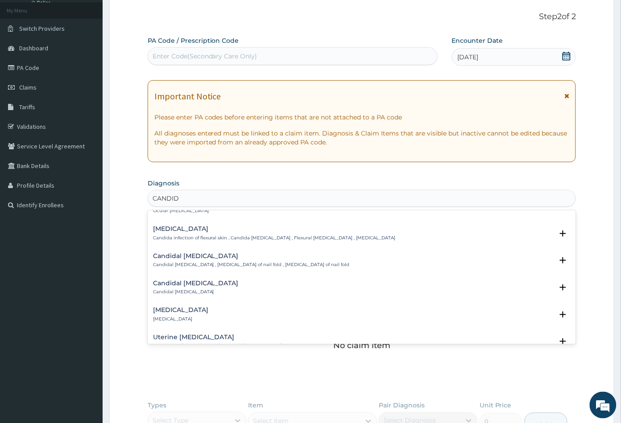
type input "CANDIDI"
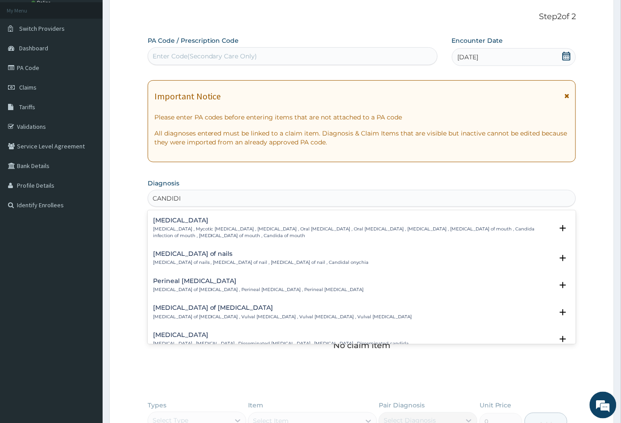
scroll to position [446, 0]
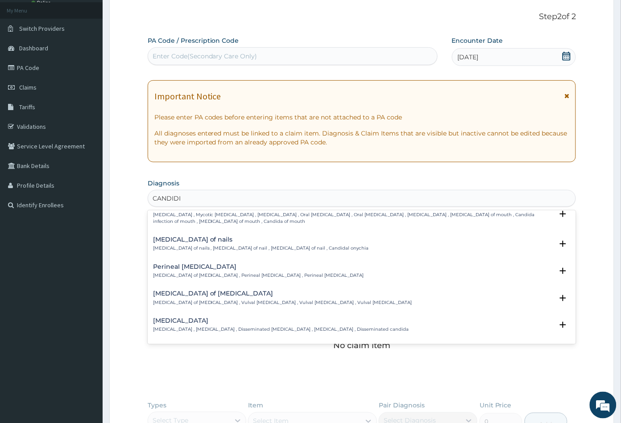
click at [183, 294] on h4 "[MEDICAL_DATA] of [MEDICAL_DATA]" at bounding box center [282, 293] width 259 height 7
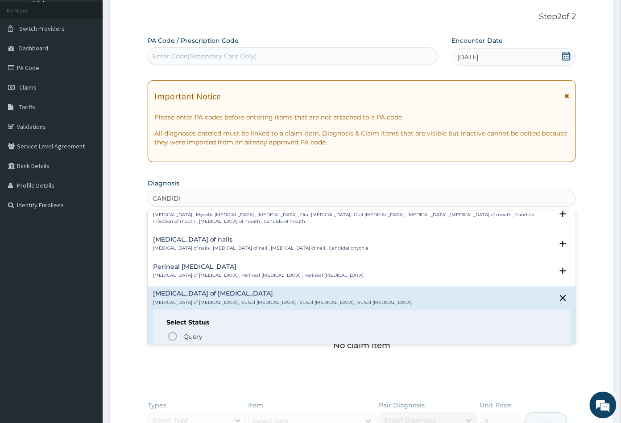
scroll to position [496, 0]
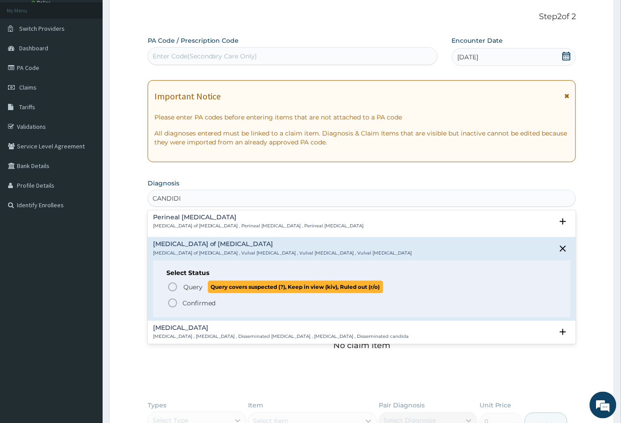
click at [173, 287] on icon "status option query" at bounding box center [172, 287] width 11 height 11
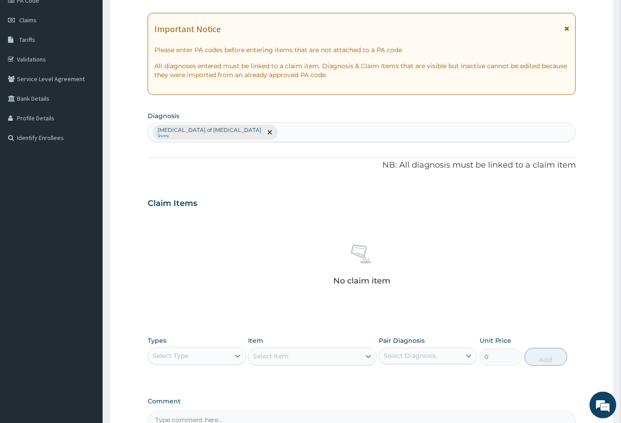
scroll to position [220, 0]
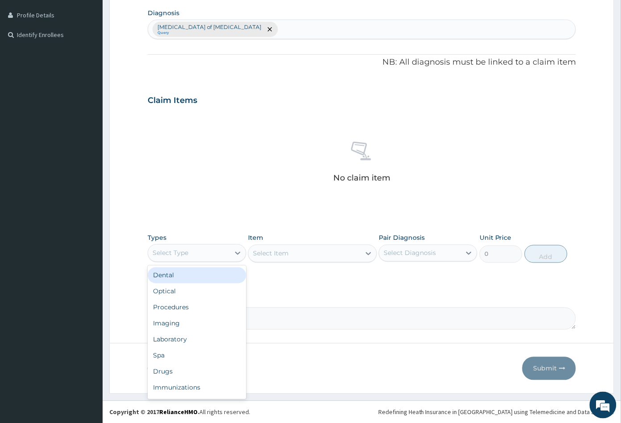
click at [195, 250] on div "Select Type" at bounding box center [189, 253] width 82 height 14
click at [187, 303] on div "Procedures" at bounding box center [197, 308] width 99 height 16
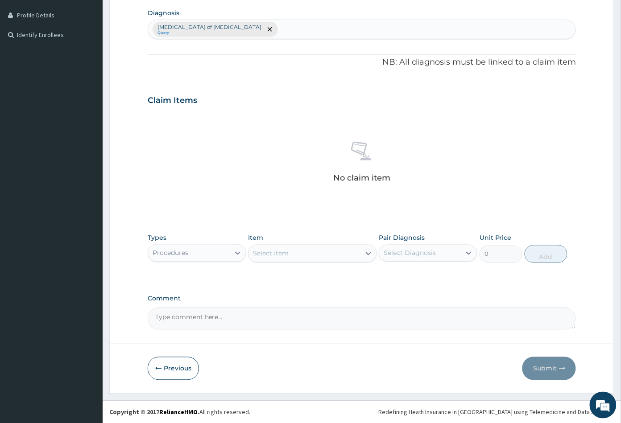
click at [311, 257] on div "Select Item" at bounding box center [305, 254] width 112 height 14
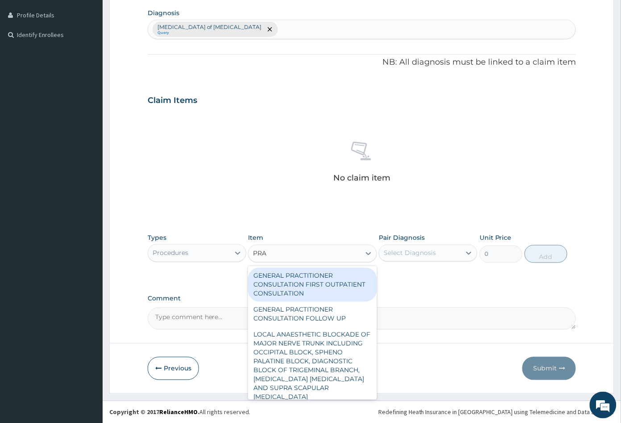
type input "PRAC"
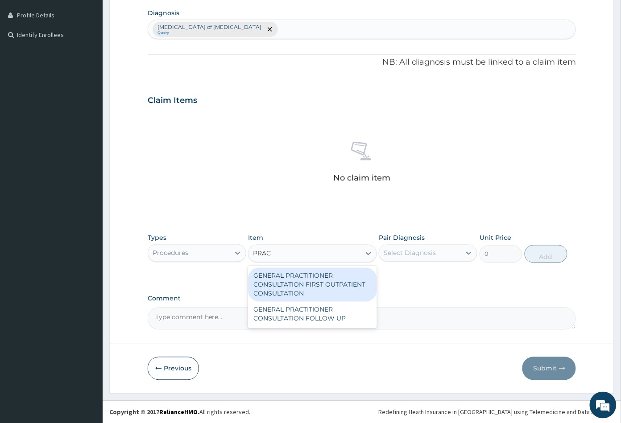
click at [320, 283] on div "GENERAL PRACTITIONER CONSULTATION FIRST OUTPATIENT CONSULTATION" at bounding box center [312, 285] width 128 height 34
type input "3547.5"
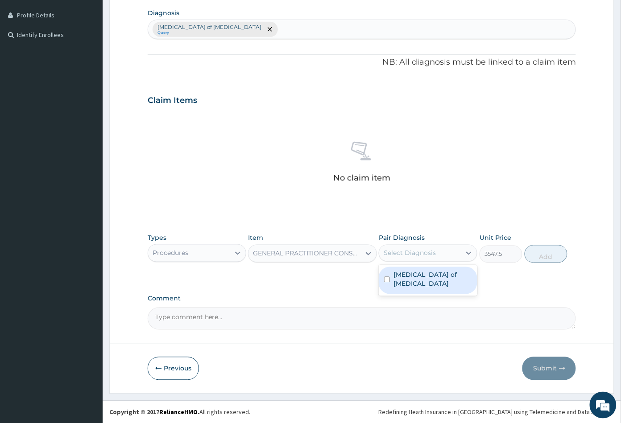
click at [418, 253] on div "Select Diagnosis" at bounding box center [410, 253] width 52 height 9
click at [420, 274] on label "Candidiasis of vulva" at bounding box center [433, 280] width 79 height 18
checkbox input "true"
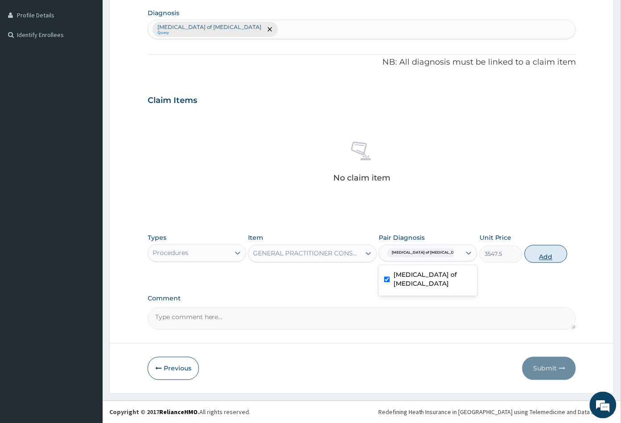
click at [547, 258] on button "Add" at bounding box center [546, 254] width 43 height 18
type input "0"
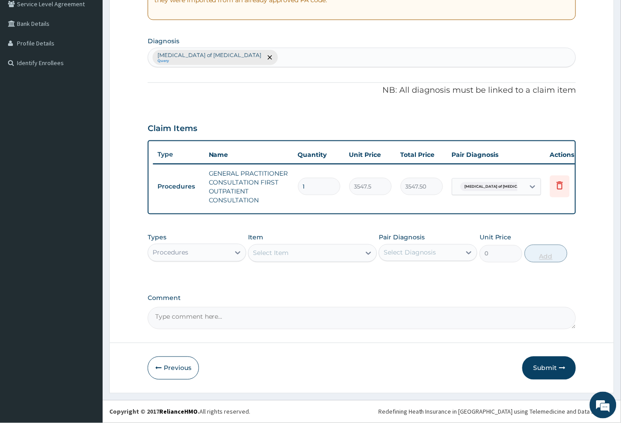
scroll to position [197, 0]
click at [316, 252] on div "Select Item" at bounding box center [305, 253] width 112 height 14
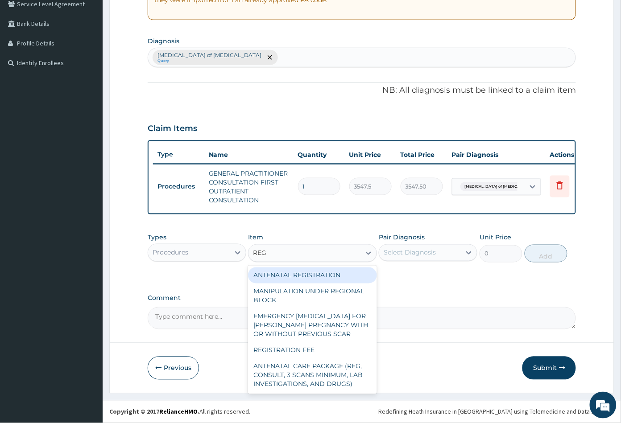
type input "REGI"
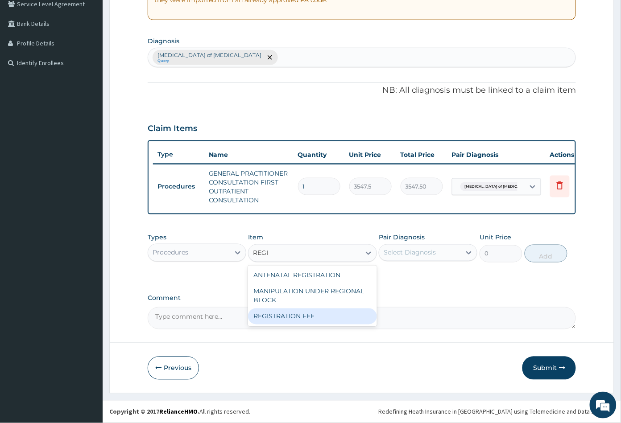
click at [315, 314] on div "REGISTRATION FEE" at bounding box center [312, 317] width 128 height 16
type input "2150"
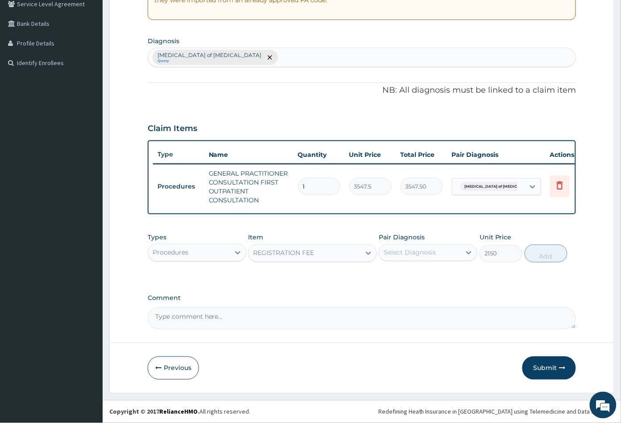
click at [425, 253] on div "Select Diagnosis" at bounding box center [410, 253] width 52 height 9
click at [423, 273] on label "Candidiasis of vulva" at bounding box center [433, 279] width 79 height 18
checkbox input "true"
click at [540, 255] on button "Add" at bounding box center [546, 254] width 43 height 18
type input "0"
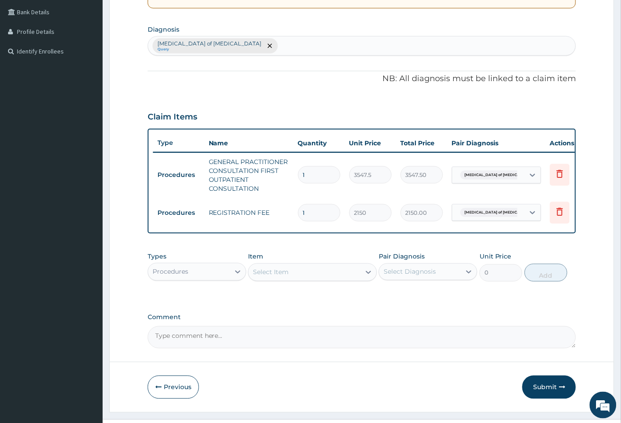
scroll to position [228, 0]
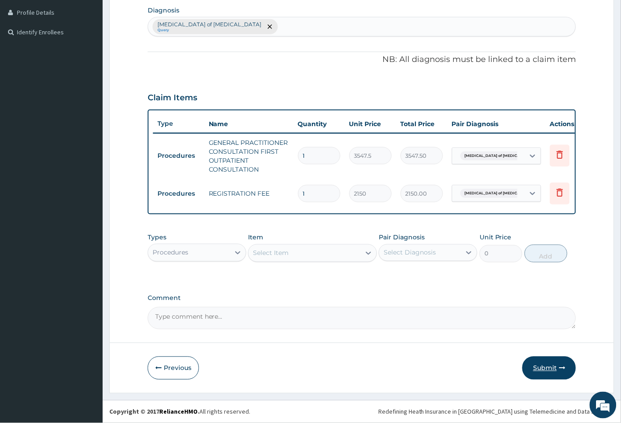
click at [542, 365] on button "Submit" at bounding box center [549, 368] width 54 height 23
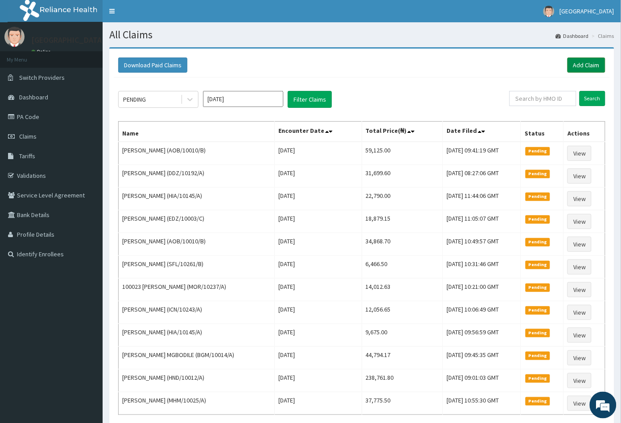
click at [585, 61] on link "Add Claim" at bounding box center [587, 65] width 38 height 15
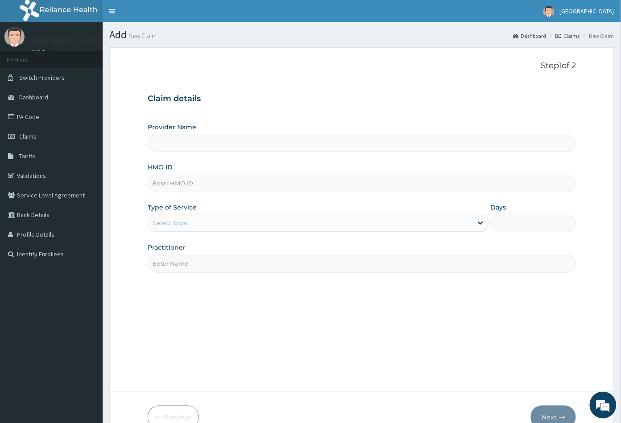
type input "Peachcare Medical Centre"
click at [161, 179] on input "HMO ID" at bounding box center [362, 183] width 429 height 17
paste input "PA/EDBAA2"
type input "P"
click at [160, 181] on input "HMO ID" at bounding box center [362, 183] width 429 height 17
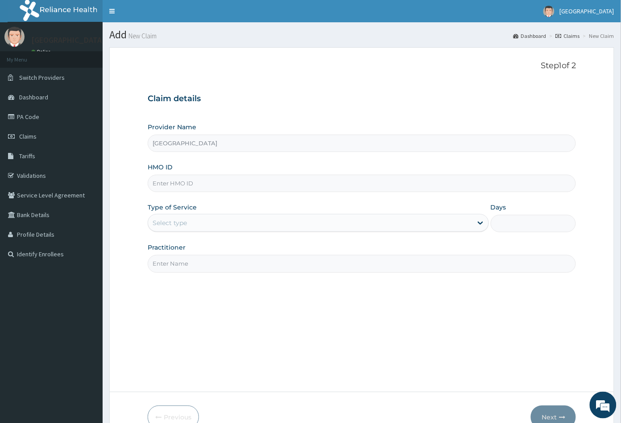
paste input "ICN/10221/A"
type input "ICN/10221/A"
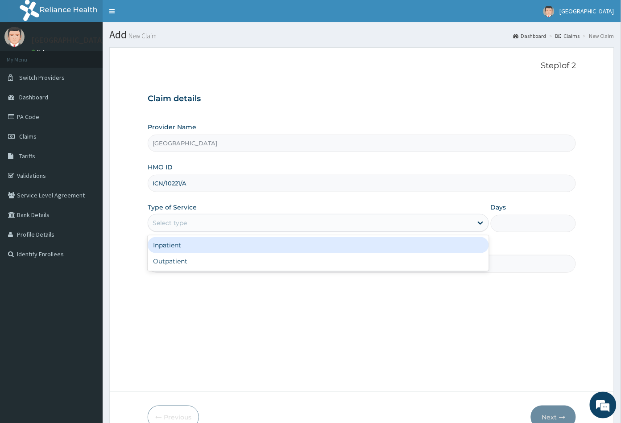
click at [172, 220] on div "Select type" at bounding box center [170, 223] width 34 height 9
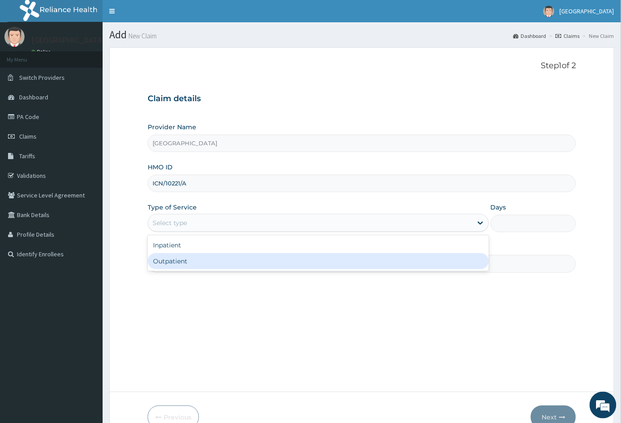
click at [182, 258] on div "Outpatient" at bounding box center [318, 261] width 341 height 16
type input "1"
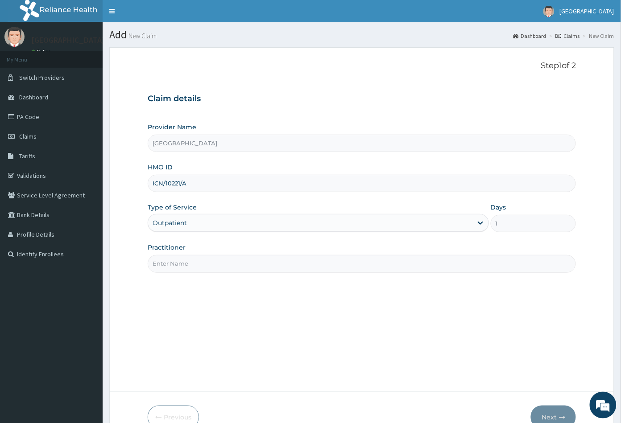
click at [182, 258] on input "Practitioner" at bounding box center [362, 263] width 429 height 17
type input "CON"
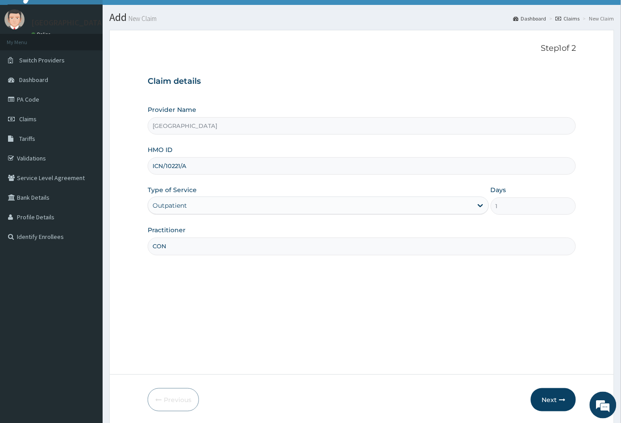
scroll to position [49, 0]
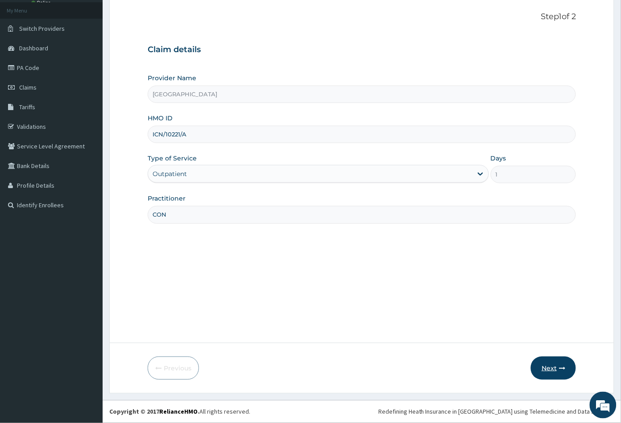
click at [547, 370] on button "Next" at bounding box center [553, 368] width 45 height 23
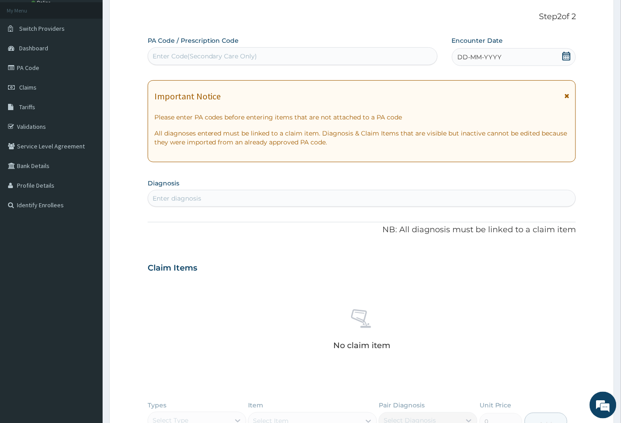
click at [205, 52] on div "Enter Code(Secondary Care Only)" at bounding box center [205, 56] width 105 height 9
paste input "PA/EDBAA2"
type input "PA/EDBAA2"
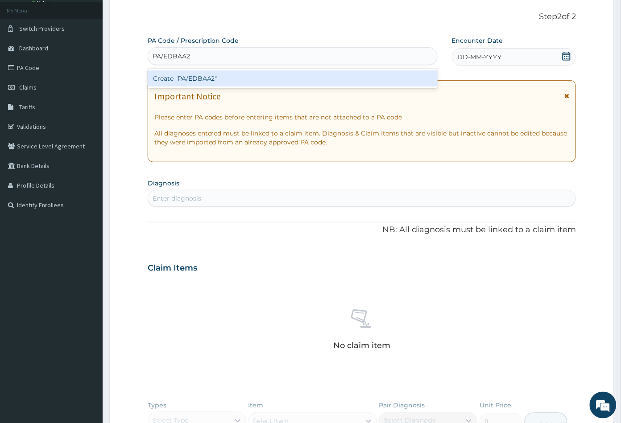
click at [200, 75] on div "Create "PA/EDBAA2"" at bounding box center [293, 78] width 290 height 16
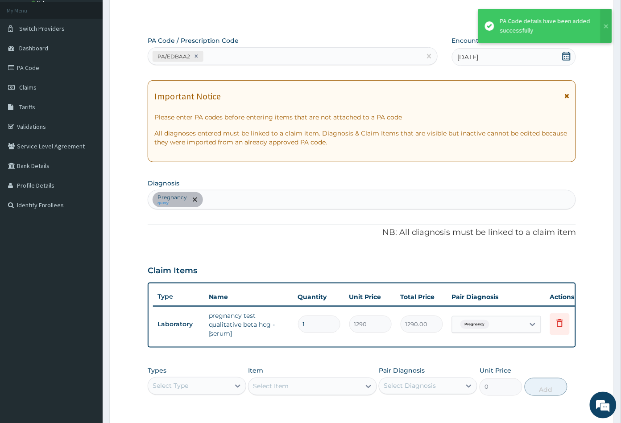
click at [211, 201] on div "Pregnancy query" at bounding box center [362, 200] width 428 height 19
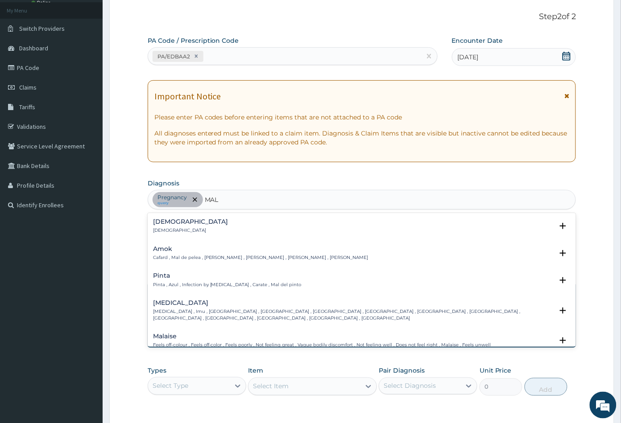
type input "MALA"
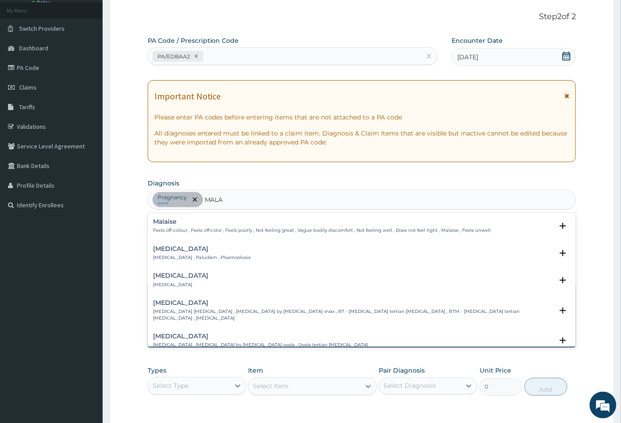
click at [174, 251] on h4 "Malaria" at bounding box center [202, 249] width 98 height 7
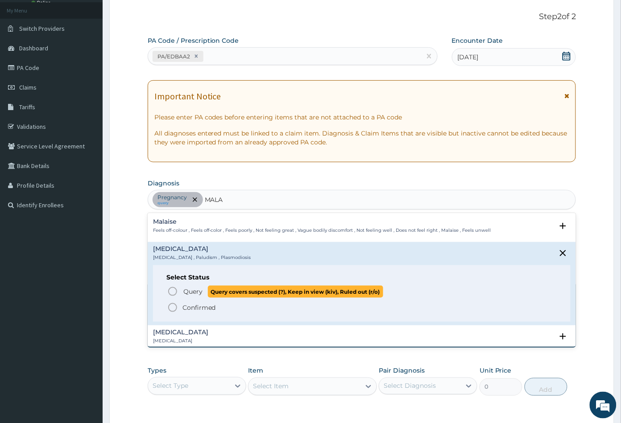
click at [173, 290] on icon "status option query" at bounding box center [172, 291] width 11 height 11
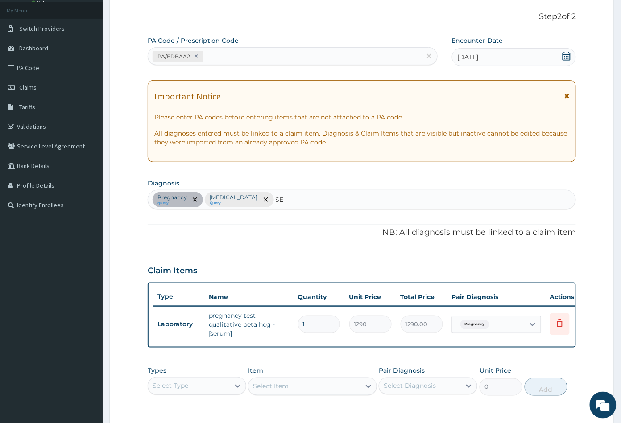
type input "SEP"
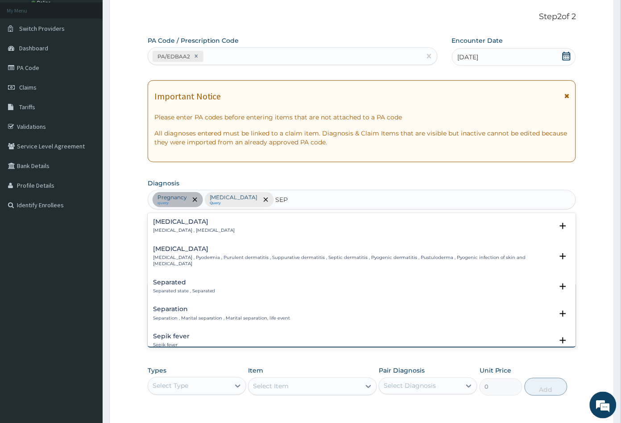
click at [179, 228] on p "Systemic infection , Sepsis" at bounding box center [194, 231] width 82 height 6
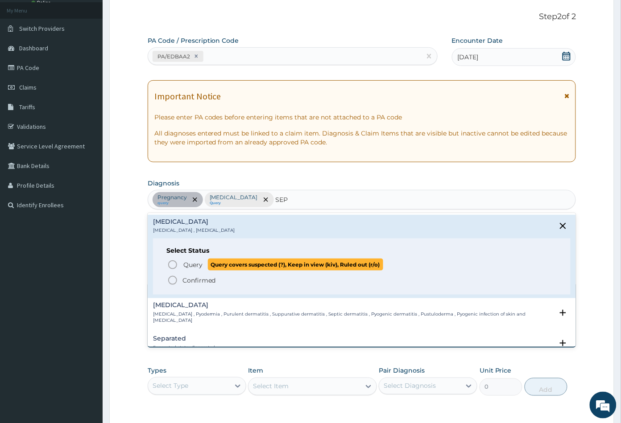
click at [170, 266] on icon "status option query" at bounding box center [172, 265] width 11 height 11
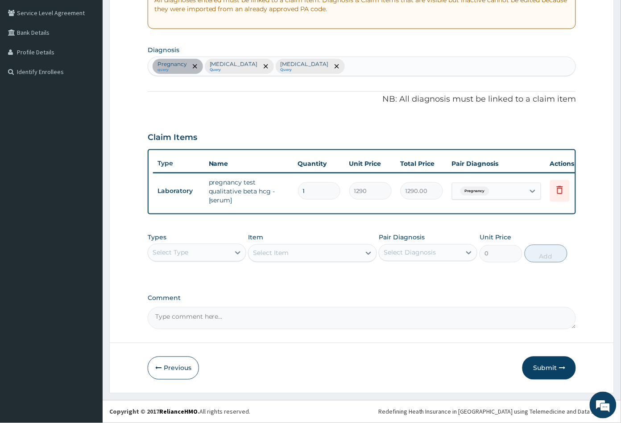
scroll to position [188, 0]
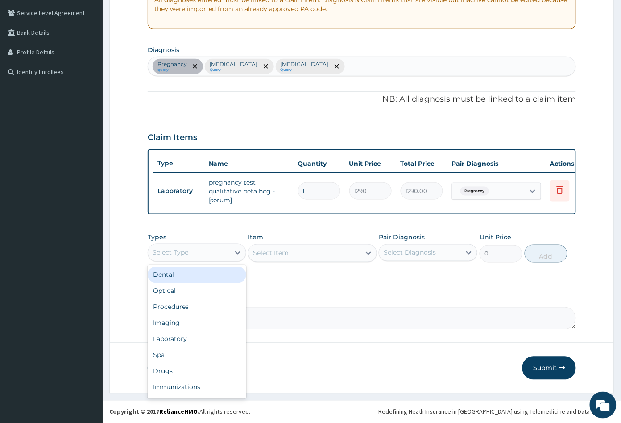
click at [182, 255] on div "Select Type" at bounding box center [171, 253] width 36 height 9
drag, startPoint x: 194, startPoint y: 305, endPoint x: 199, endPoint y: 302, distance: 6.4
click at [194, 306] on div "Procedures" at bounding box center [197, 307] width 99 height 16
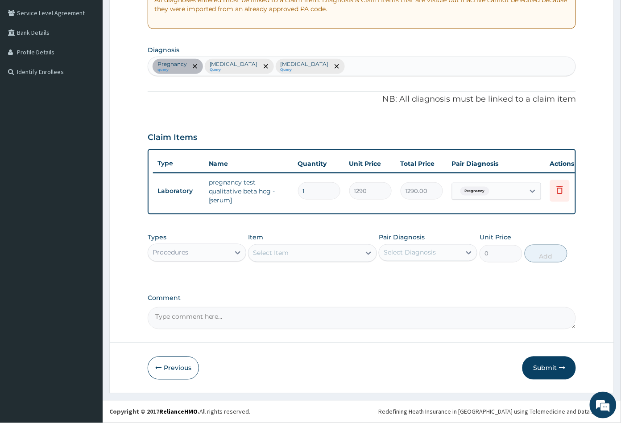
click at [297, 259] on div "Select Item" at bounding box center [305, 253] width 112 height 14
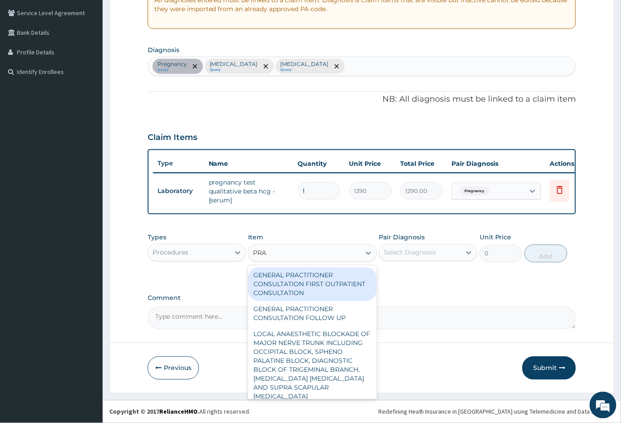
type input "PRAC"
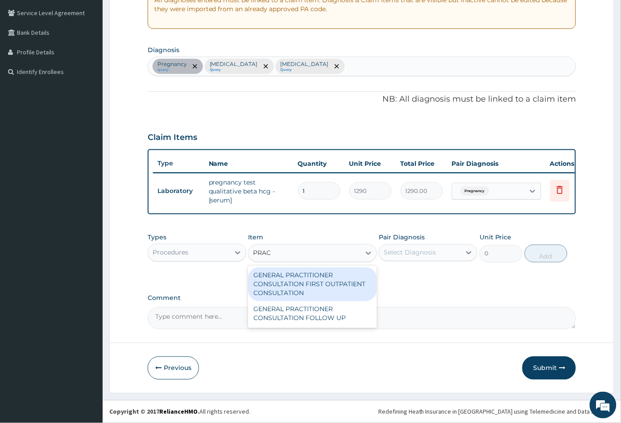
click at [312, 283] on div "GENERAL PRACTITIONER CONSULTATION FIRST OUTPATIENT CONSULTATION" at bounding box center [312, 285] width 128 height 34
type input "3547.5"
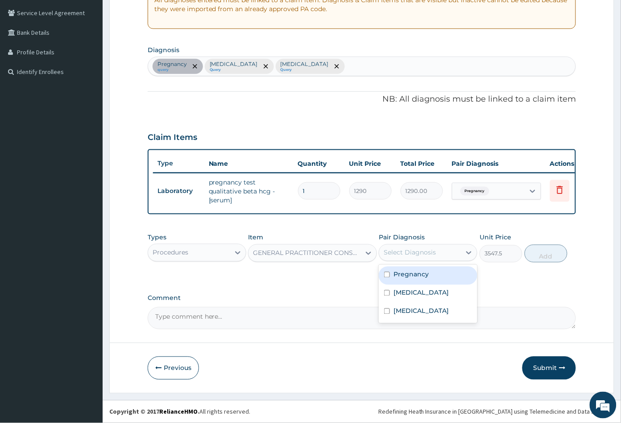
click at [413, 253] on div "Select Diagnosis" at bounding box center [410, 253] width 52 height 9
click at [414, 275] on label "Pregnancy" at bounding box center [411, 274] width 35 height 9
checkbox input "true"
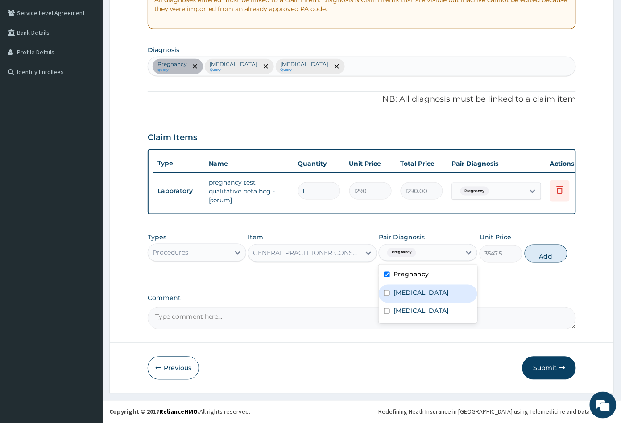
drag, startPoint x: 419, startPoint y: 296, endPoint x: 420, endPoint y: 303, distance: 6.8
click at [419, 296] on div "Malaria" at bounding box center [428, 294] width 99 height 18
checkbox input "true"
click at [422, 309] on div "Sepsis" at bounding box center [428, 312] width 99 height 18
checkbox input "true"
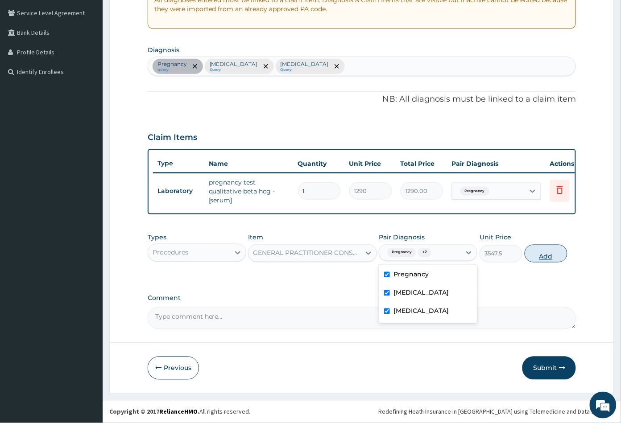
click at [547, 255] on button "Add" at bounding box center [546, 254] width 43 height 18
type input "0"
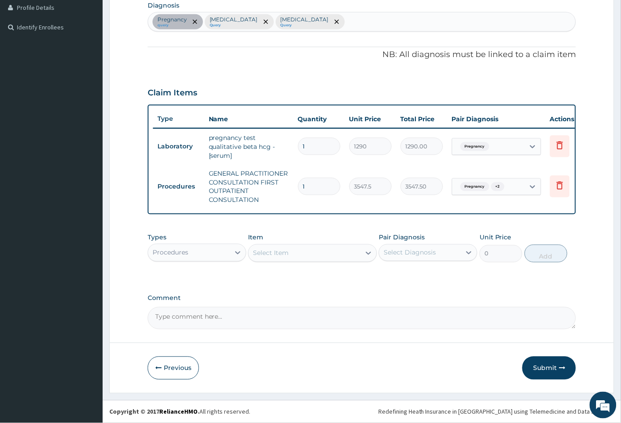
scroll to position [233, 0]
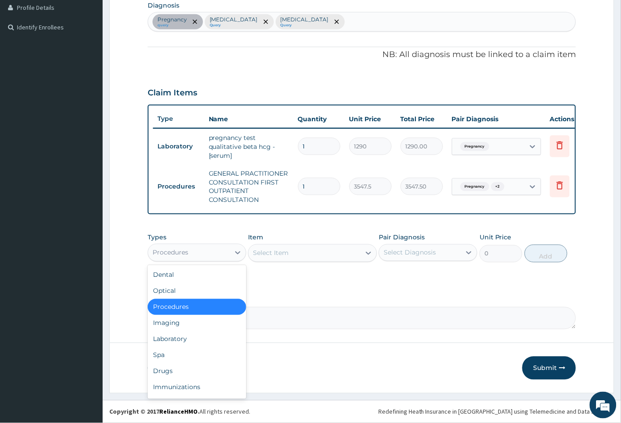
click at [203, 253] on div "Procedures" at bounding box center [189, 253] width 82 height 14
click at [187, 341] on div "Laboratory" at bounding box center [197, 340] width 99 height 16
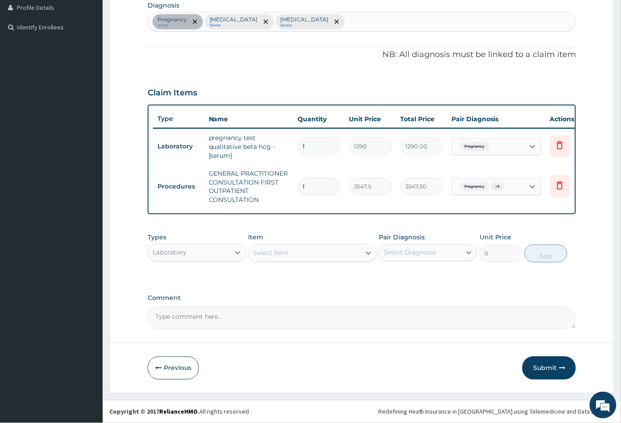
click at [310, 259] on div "Select Item" at bounding box center [305, 253] width 112 height 14
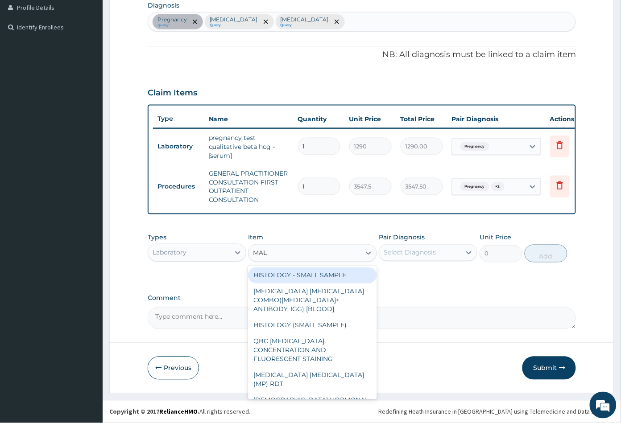
type input "MALA"
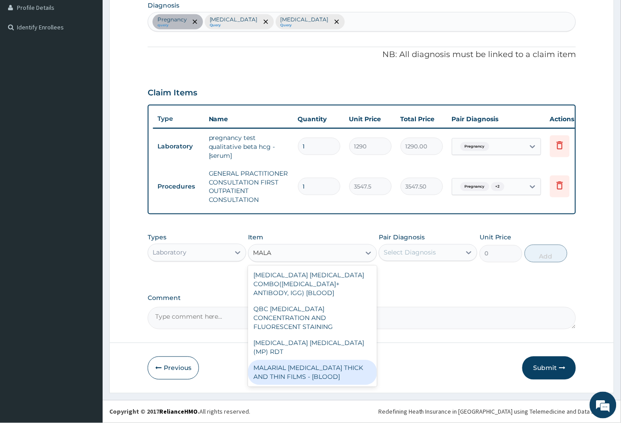
drag, startPoint x: 314, startPoint y: 343, endPoint x: 327, endPoint y: 320, distance: 26.4
click at [314, 361] on div "MALARIAL PARASITE THICK AND THIN FILMS - [BLOOD]" at bounding box center [312, 373] width 128 height 25
type input "1612.5"
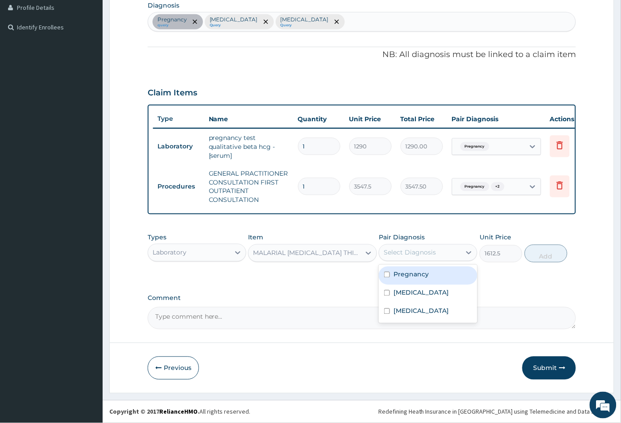
click at [416, 253] on div "Select Diagnosis" at bounding box center [410, 253] width 52 height 9
drag, startPoint x: 410, startPoint y: 289, endPoint x: 435, endPoint y: 286, distance: 24.8
click at [410, 290] on label "Malaria" at bounding box center [421, 293] width 55 height 9
checkbox input "true"
click at [547, 261] on button "Add" at bounding box center [546, 254] width 43 height 18
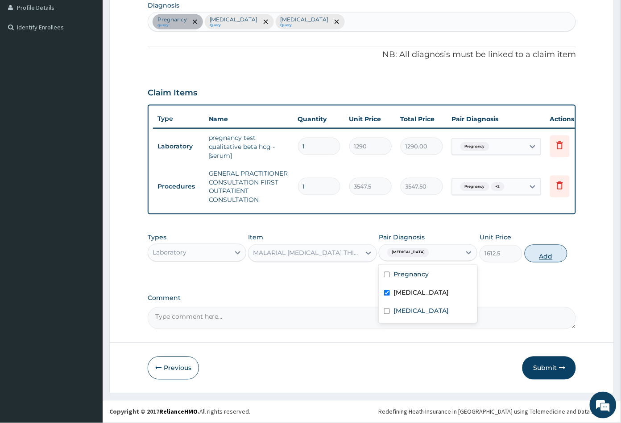
type input "0"
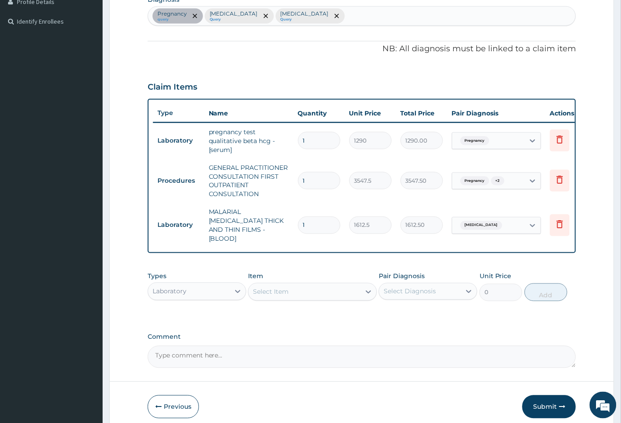
click at [304, 290] on div "Select Item" at bounding box center [305, 292] width 112 height 14
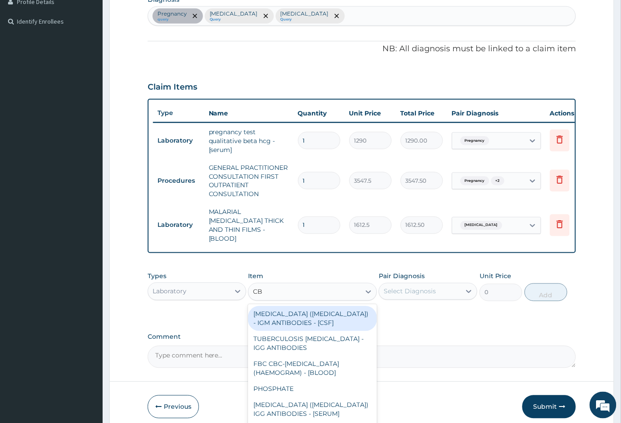
type input "CBC"
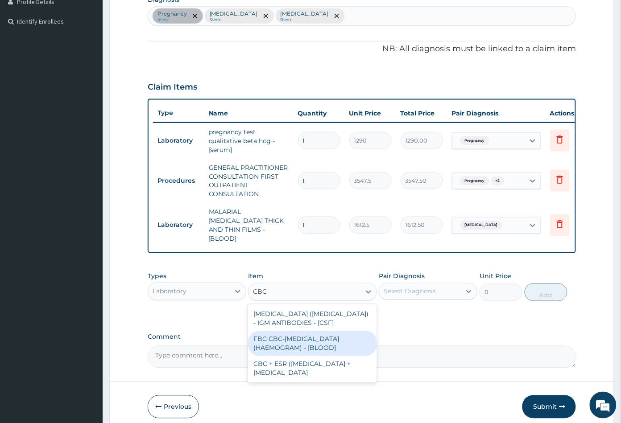
click at [319, 343] on div "FBC CBC-COMPLETE BLOOD COUNT (HAEMOGRAM) - [BLOOD]" at bounding box center [312, 344] width 128 height 25
type input "4300"
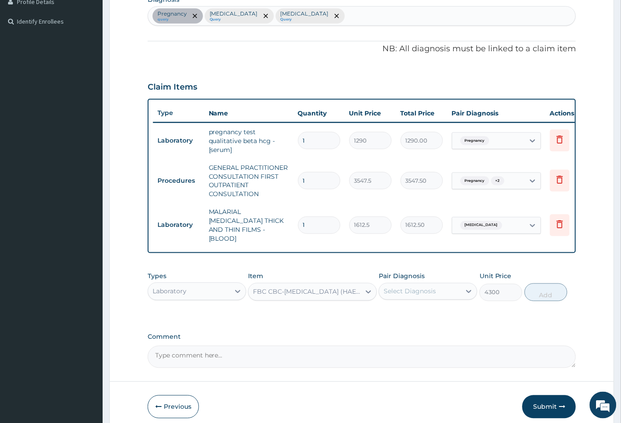
click at [409, 287] on div "Select Diagnosis" at bounding box center [410, 291] width 52 height 9
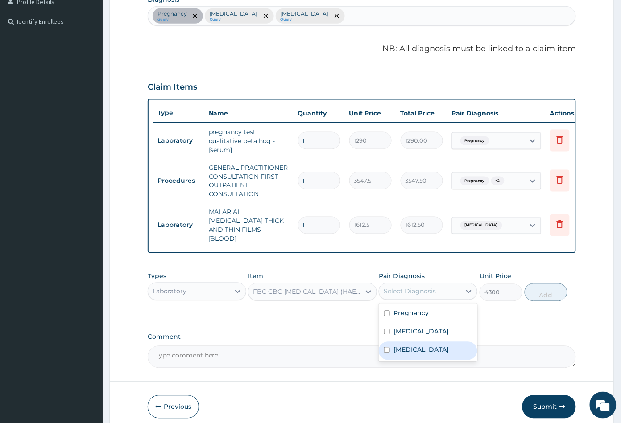
click at [406, 348] on label "Sepsis" at bounding box center [421, 350] width 55 height 9
checkbox input "true"
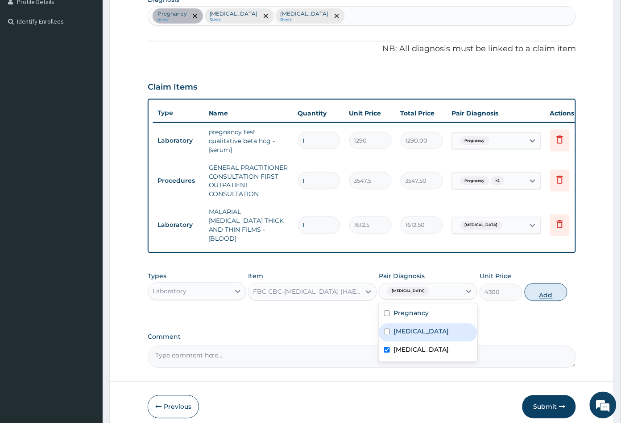
click at [545, 290] on button "Add" at bounding box center [546, 293] width 43 height 18
type input "0"
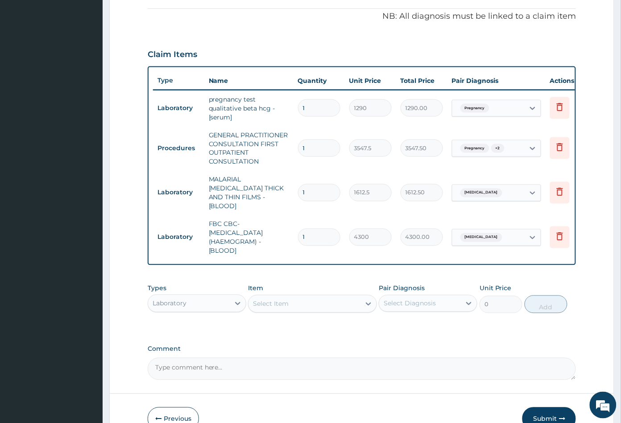
scroll to position [313, 0]
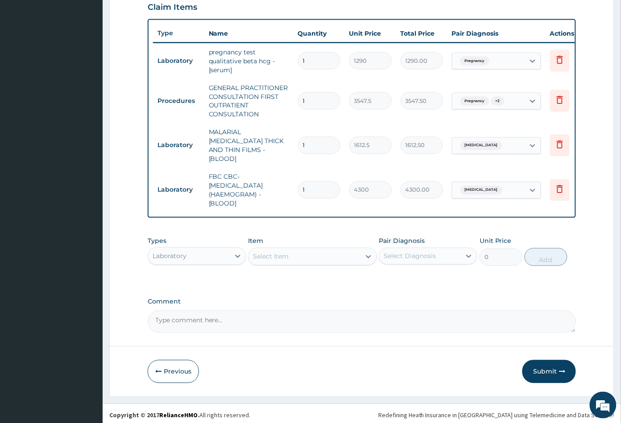
click at [208, 253] on div "Laboratory" at bounding box center [189, 256] width 82 height 14
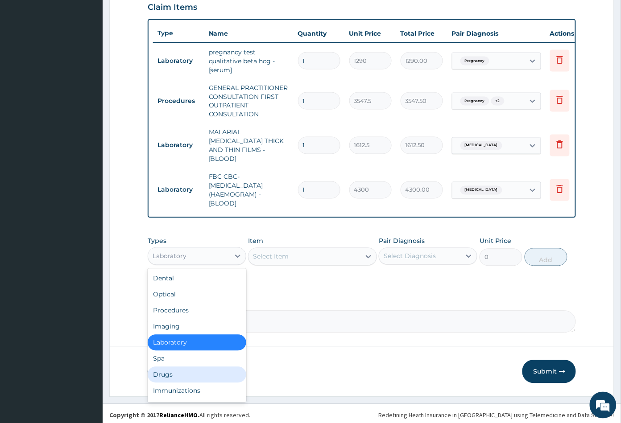
click at [165, 370] on div "Drugs" at bounding box center [197, 375] width 99 height 16
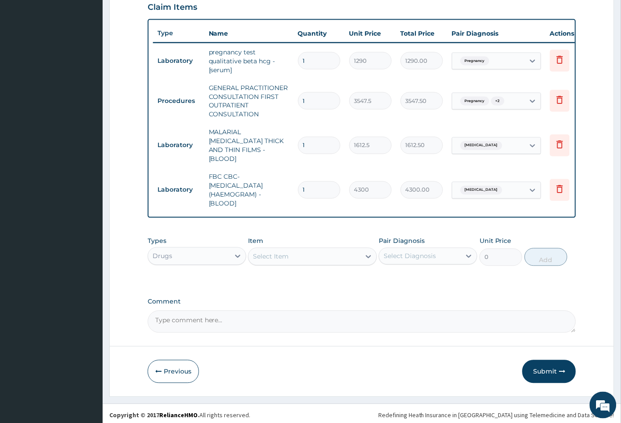
click at [313, 257] on div "Select Item" at bounding box center [305, 257] width 112 height 14
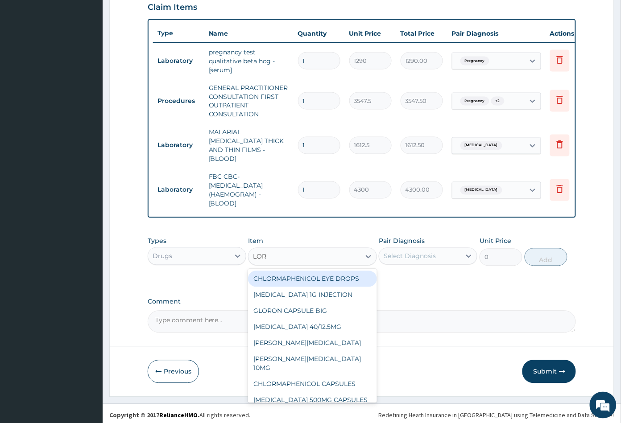
type input "LORA"
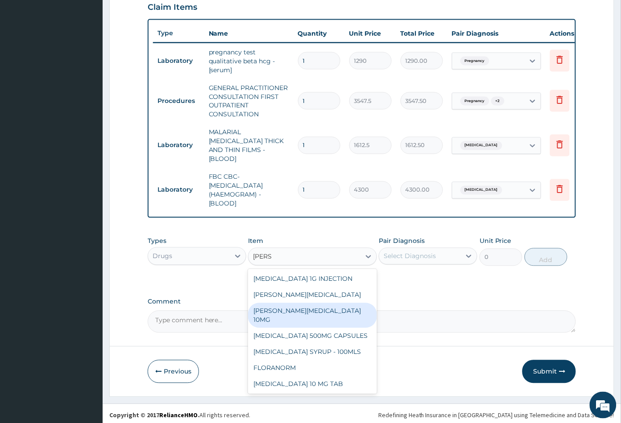
click at [324, 306] on div "LORATYN LORATADINE 10MG" at bounding box center [312, 315] width 128 height 25
type input "88.6875"
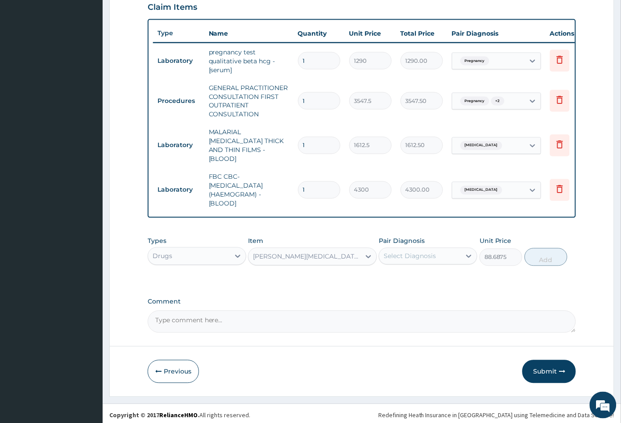
click at [427, 252] on div "Select Diagnosis" at bounding box center [410, 256] width 52 height 9
click at [425, 309] on div "Sepsis" at bounding box center [428, 316] width 99 height 18
checkbox input "true"
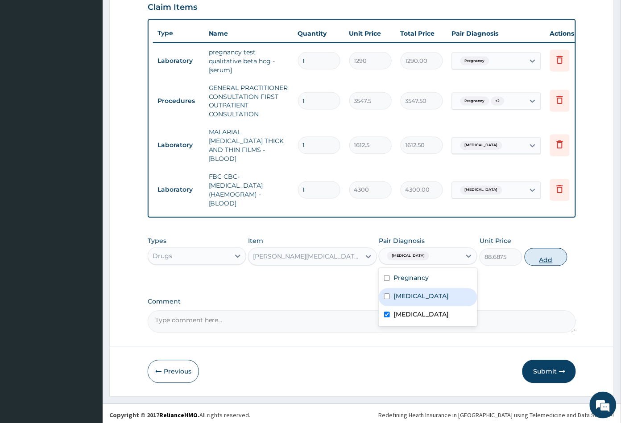
click at [547, 258] on button "Add" at bounding box center [546, 258] width 43 height 18
type input "0"
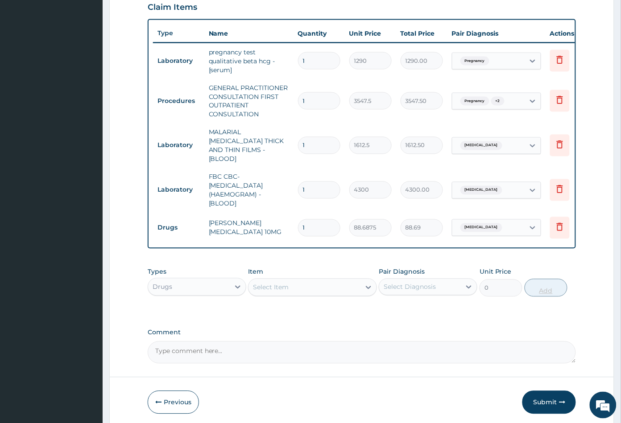
type input "0.00"
type input "5"
type input "443.44"
type input "5"
click at [320, 283] on div "Select Item" at bounding box center [305, 288] width 112 height 14
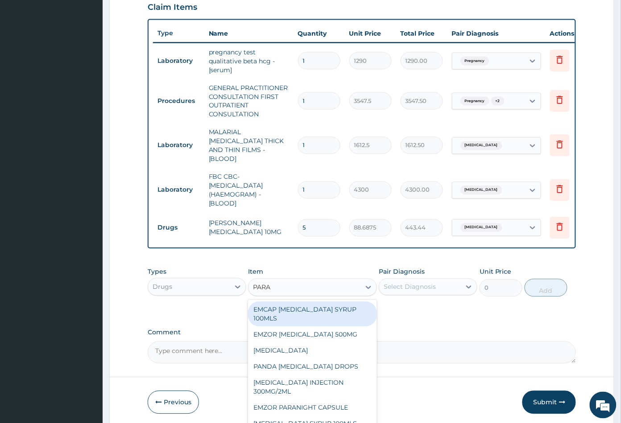
type input "PARAC"
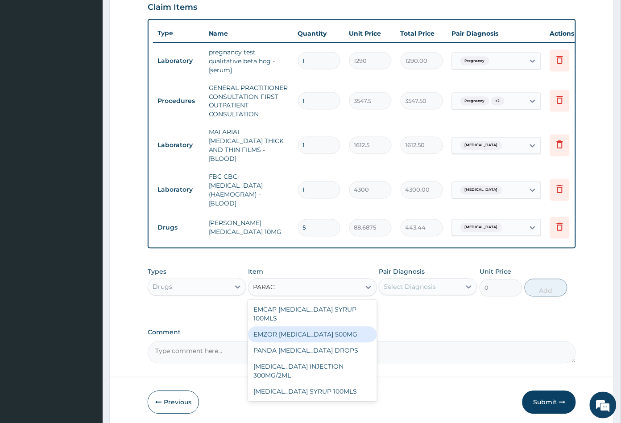
click at [317, 333] on div "EMZOR PARACETAMOL 500MG" at bounding box center [312, 335] width 128 height 16
type input "23.64999961853027"
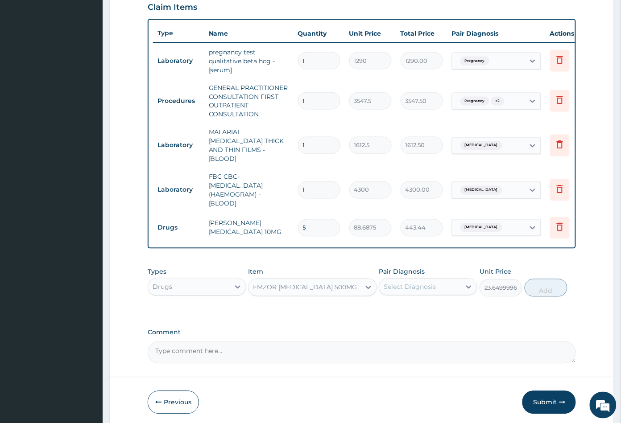
click at [429, 283] on div "Select Diagnosis" at bounding box center [410, 287] width 52 height 9
click at [419, 323] on div "Malaria" at bounding box center [428, 328] width 99 height 18
checkbox input "true"
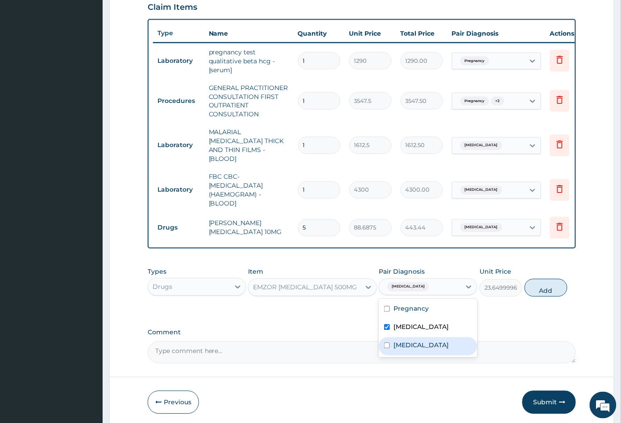
click at [419, 342] on div "Sepsis" at bounding box center [428, 347] width 99 height 18
checkbox input "true"
click at [452, 307] on div "Pregnancy" at bounding box center [428, 310] width 99 height 18
checkbox input "true"
click at [554, 289] on button "Add" at bounding box center [546, 288] width 43 height 18
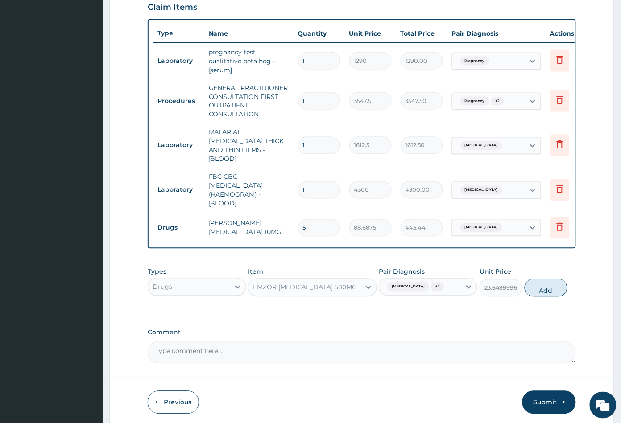
type input "0"
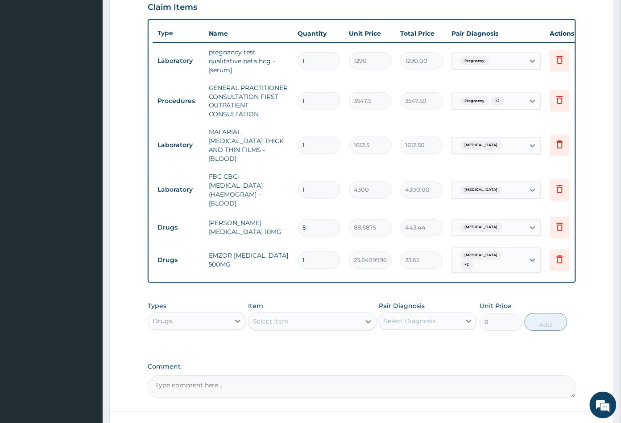
type input "18"
type input "425.70"
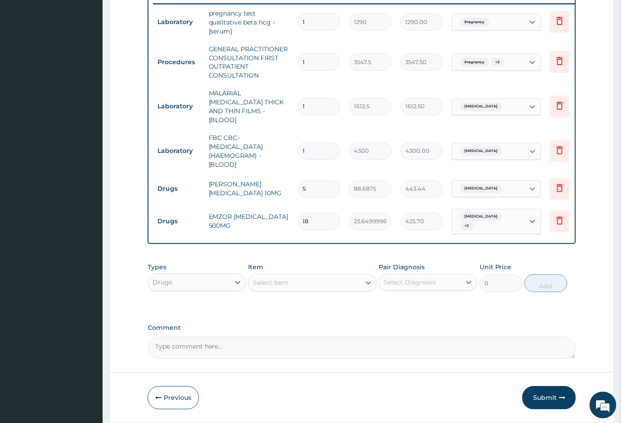
scroll to position [375, 0]
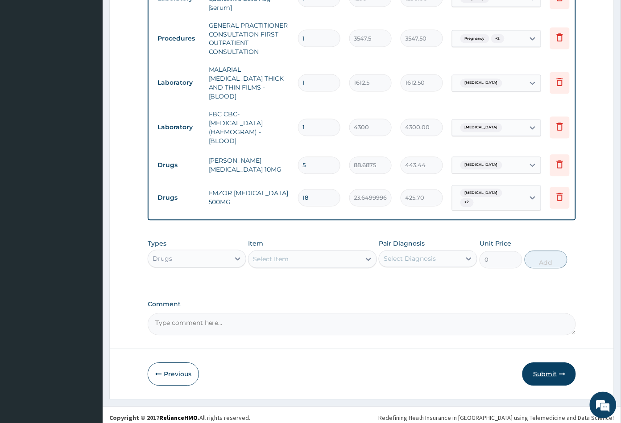
type input "18"
click at [548, 369] on button "Submit" at bounding box center [549, 374] width 54 height 23
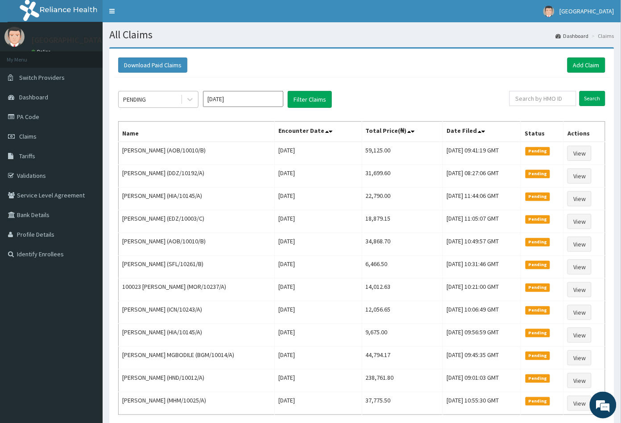
click at [154, 99] on div "PENDING" at bounding box center [150, 99] width 62 height 14
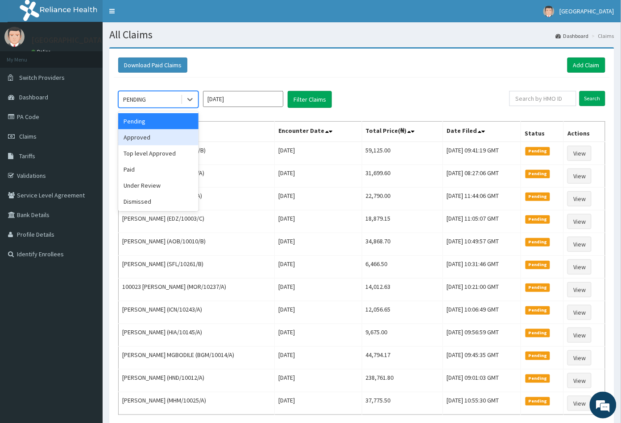
click at [148, 133] on div "Approved" at bounding box center [158, 137] width 80 height 16
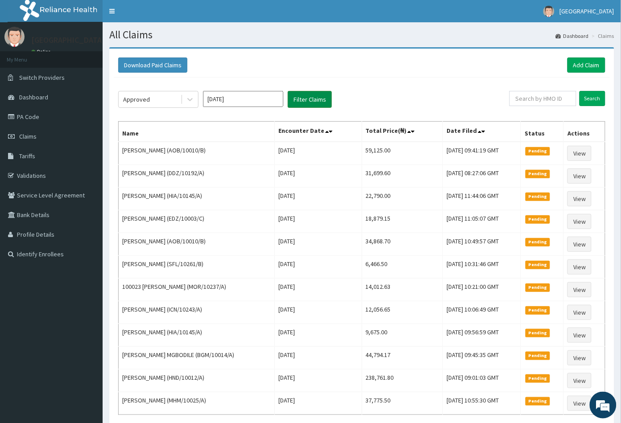
click at [308, 101] on button "Filter Claims" at bounding box center [310, 99] width 44 height 17
